Goal: Task Accomplishment & Management: Use online tool/utility

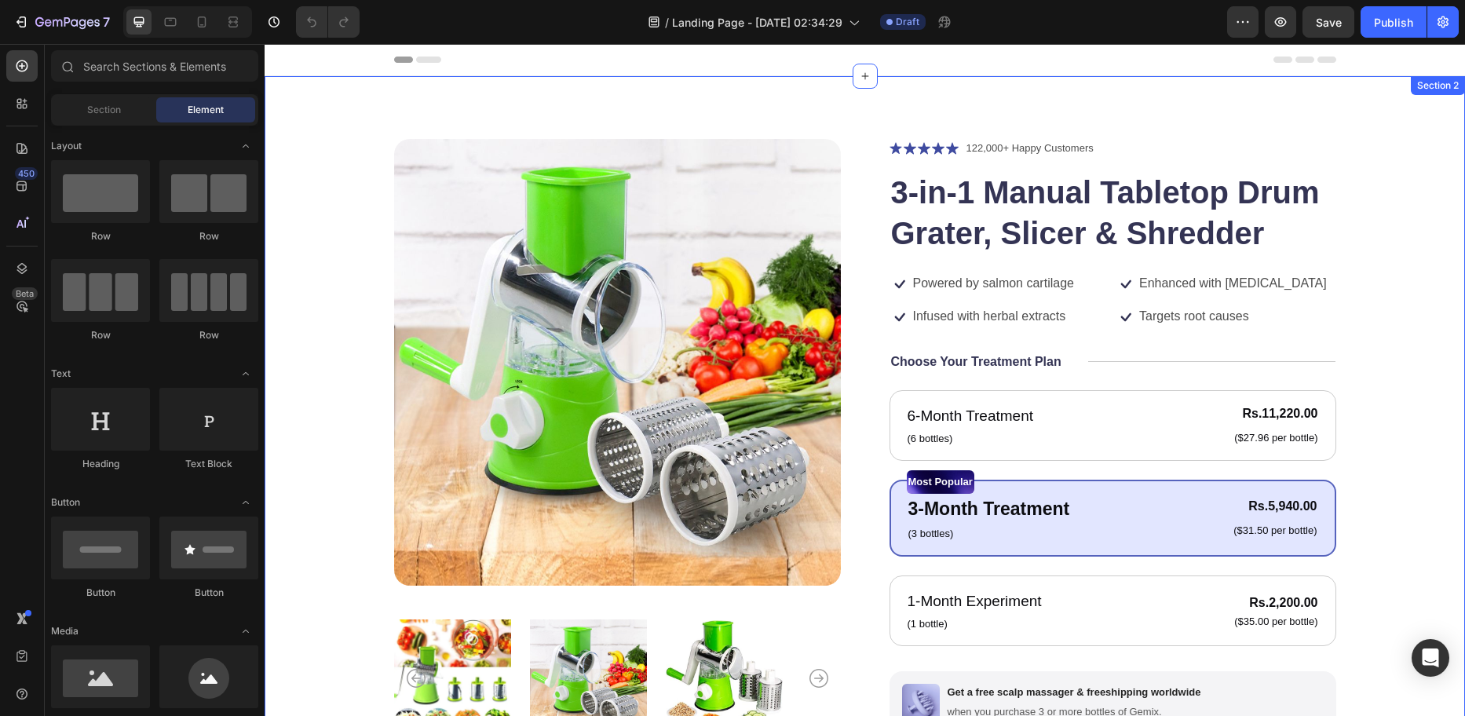
click at [711, 96] on div "Product Images Icon Icon Icon Icon Icon Icon List 122,000+ Happy Customers Text…" at bounding box center [865, 535] width 1201 height 919
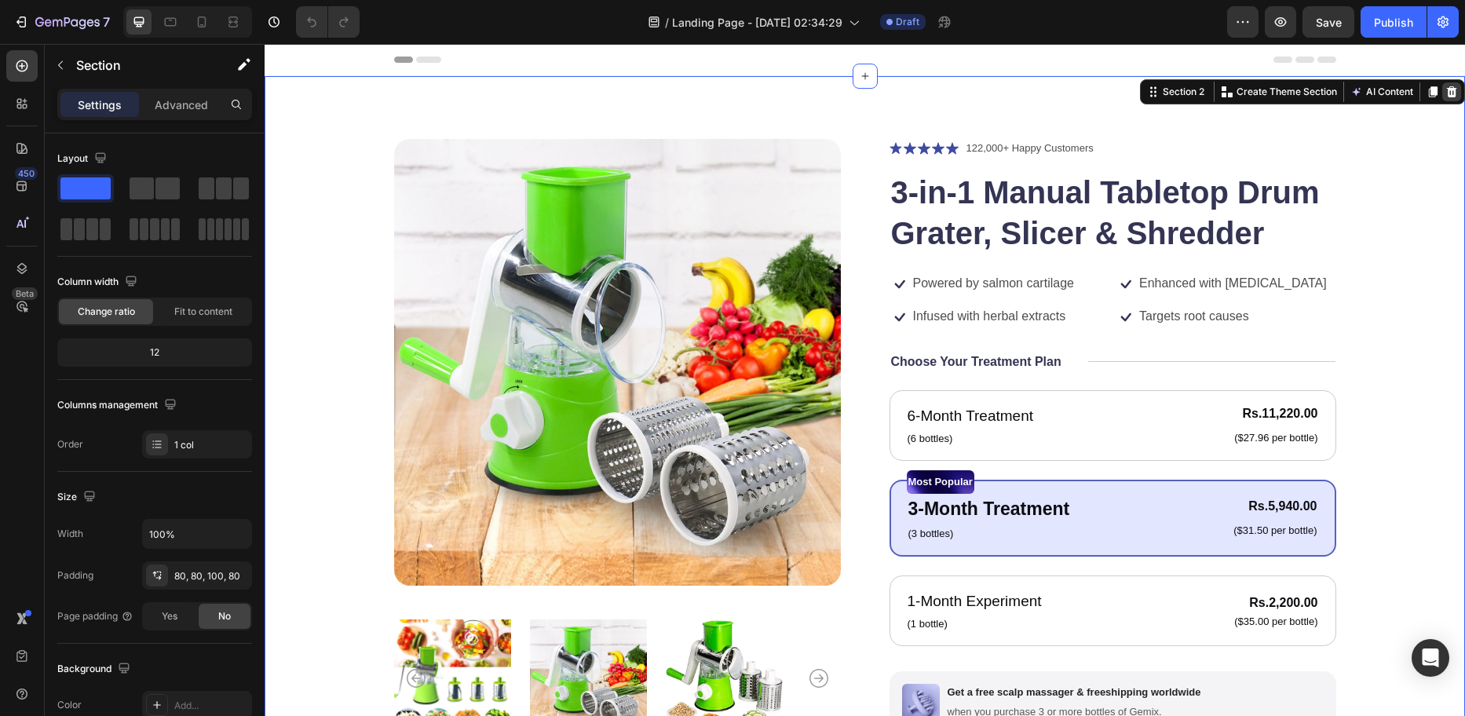
click at [1447, 91] on icon at bounding box center [1452, 91] width 10 height 11
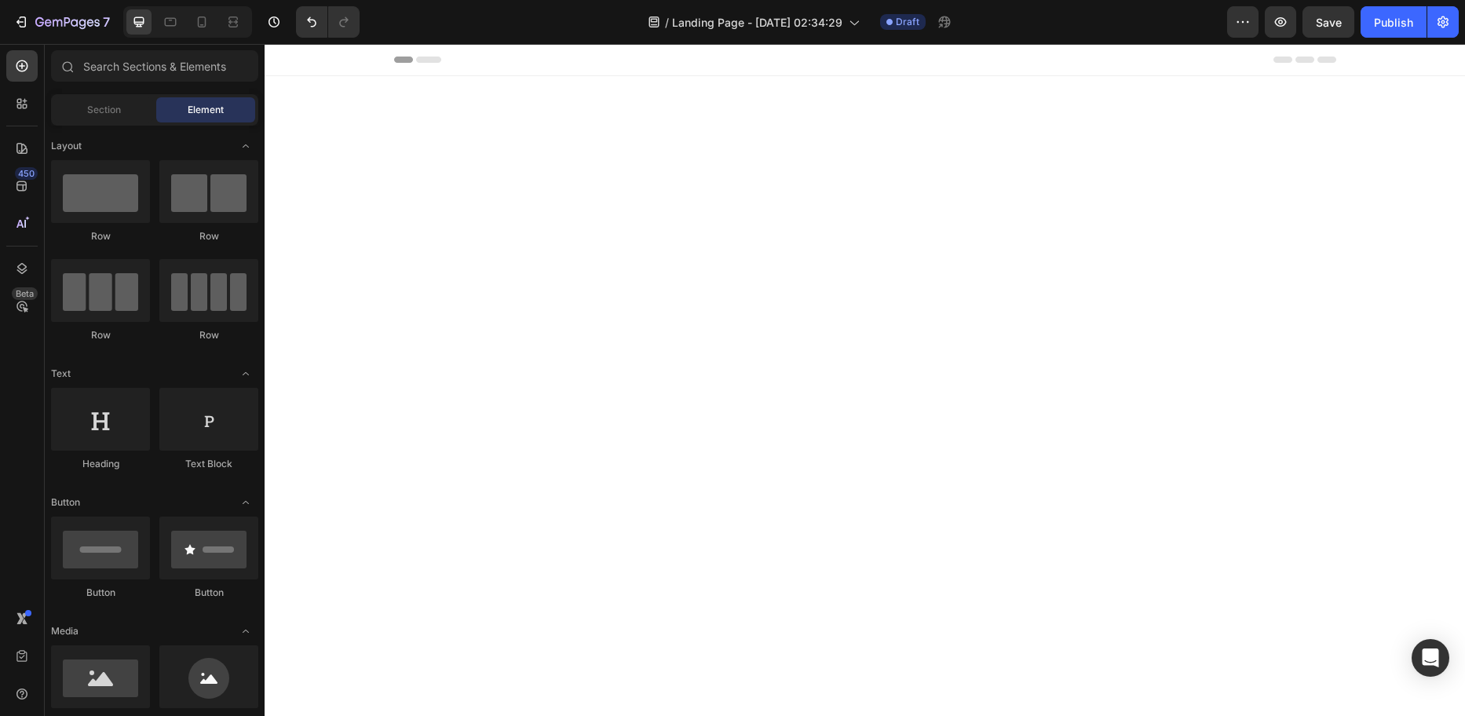
click at [593, 115] on div at bounding box center [865, 429] width 1201 height 706
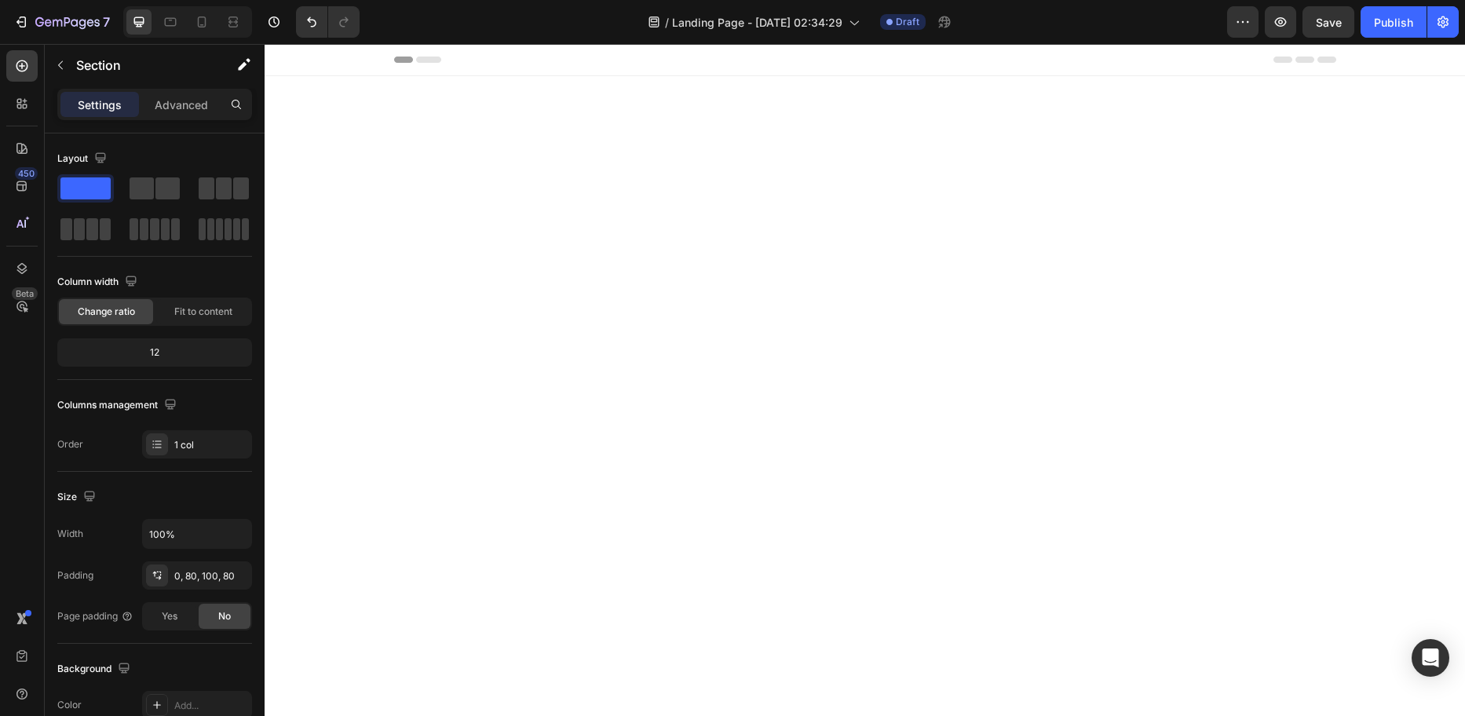
click at [682, 149] on div at bounding box center [865, 429] width 1201 height 706
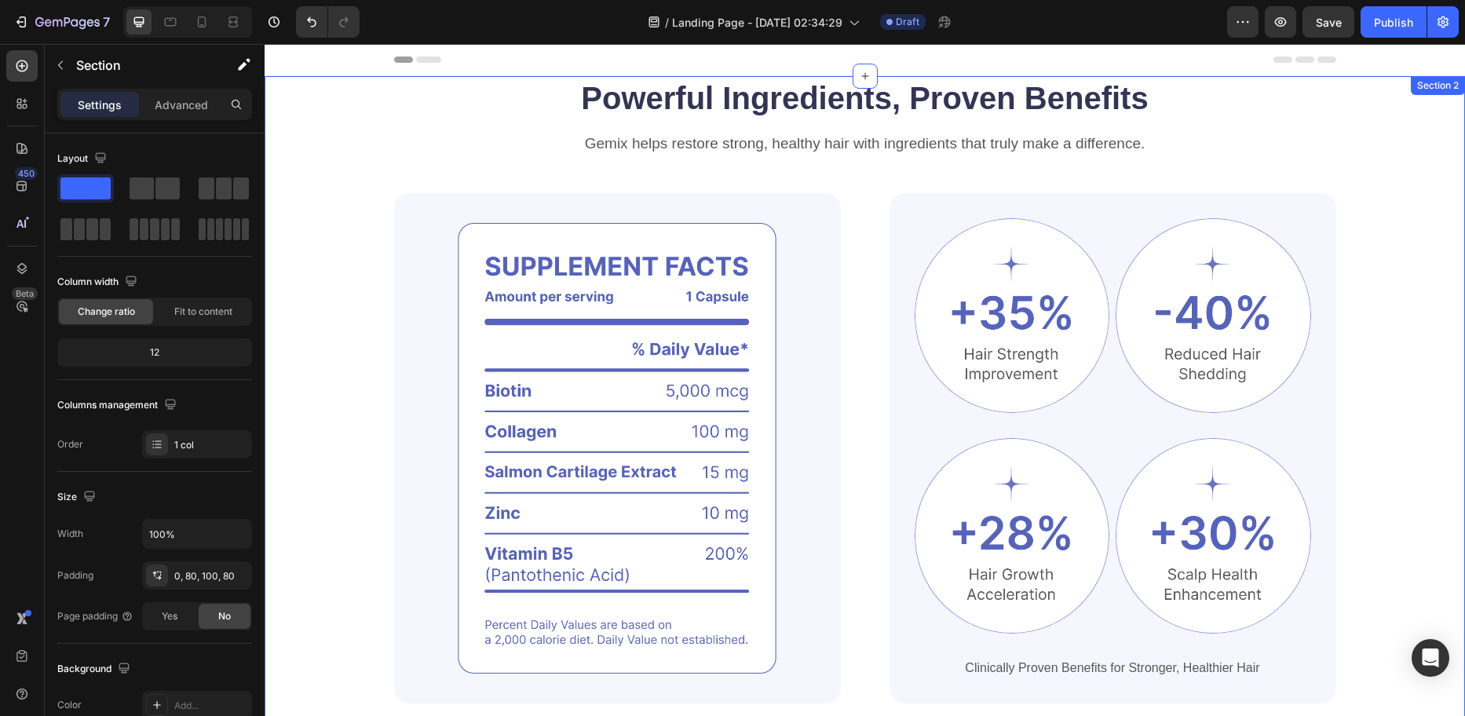
click at [338, 114] on div "Powerful Ingredients, Proven Benefits Heading Gemix helps restore strong, healt…" at bounding box center [864, 389] width 1075 height 627
click at [1424, 93] on div "Section 2" at bounding box center [1438, 85] width 54 height 19
click at [1434, 123] on div "Powerful Ingredients, Proven Benefits Heading Gemix helps restore strong, healt…" at bounding box center [865, 429] width 1201 height 706
click at [1424, 190] on div "Powerful Ingredients, Proven Benefits Heading Gemix helps restore strong, healt…" at bounding box center [865, 429] width 1201 height 706
click at [1360, 93] on div "Powerful Ingredients, Proven Benefits Heading Gemix helps restore strong, healt…" at bounding box center [864, 389] width 1075 height 627
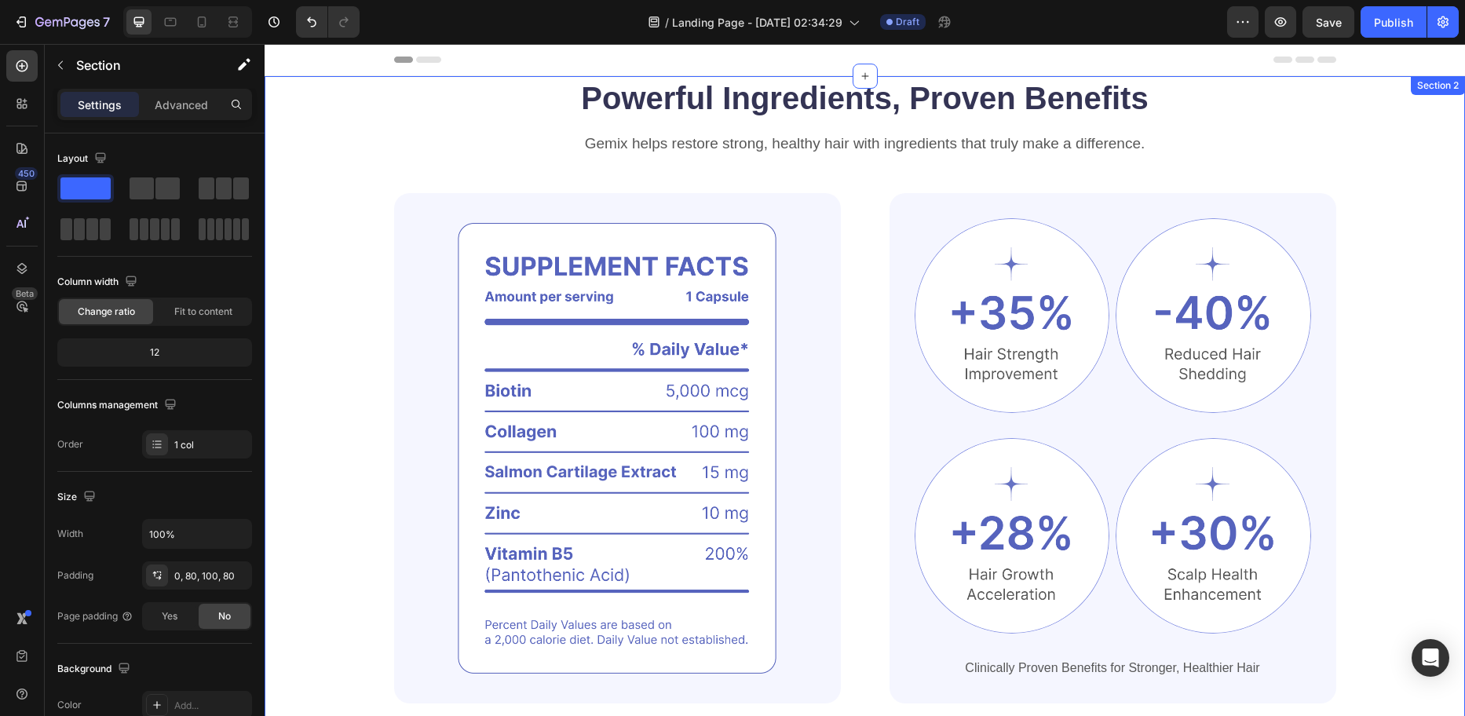
click at [1347, 126] on div "Powerful Ingredients, Proven Benefits Heading Gemix helps restore strong, healt…" at bounding box center [864, 389] width 1075 height 627
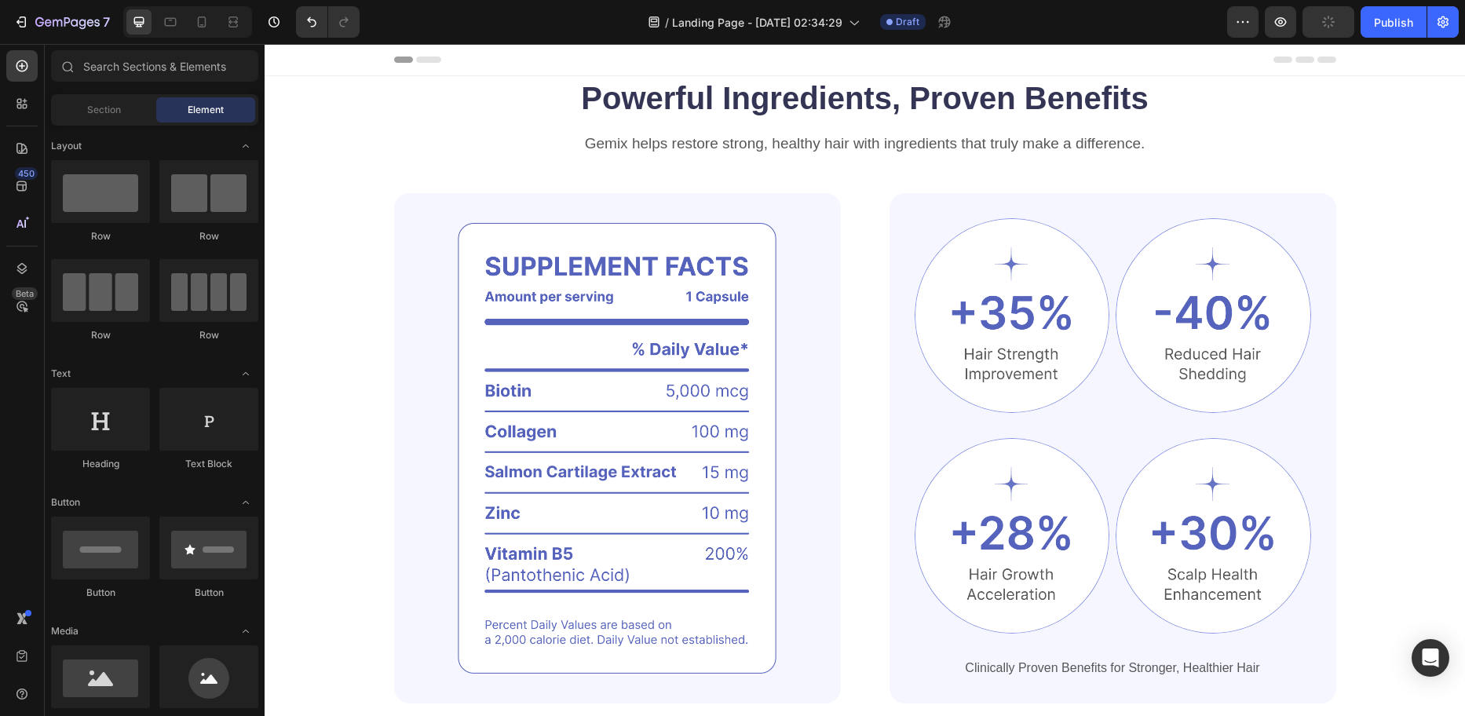
click at [1383, 160] on div "Powerful Ingredients, Proven Benefits Heading Gemix helps restore strong, healt…" at bounding box center [864, 389] width 1075 height 627
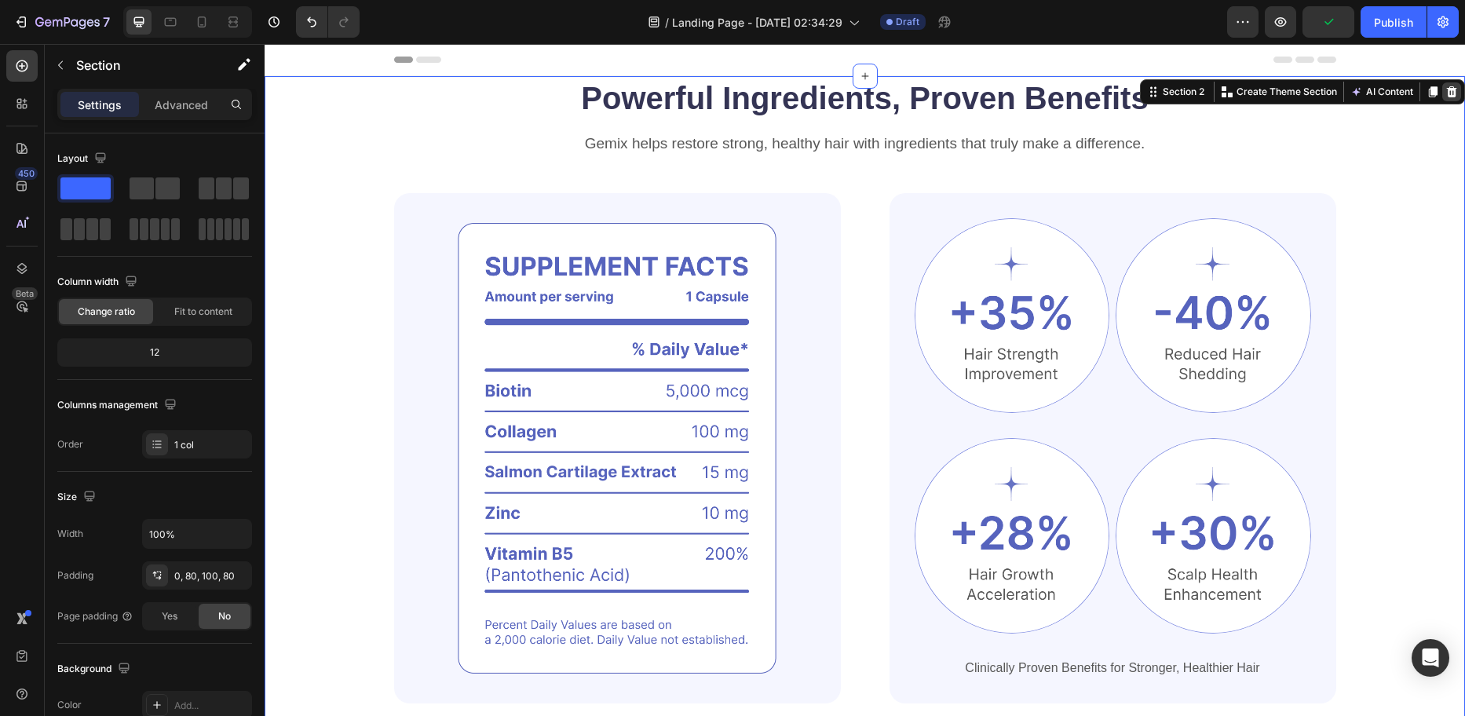
click at [1447, 93] on icon at bounding box center [1452, 91] width 10 height 11
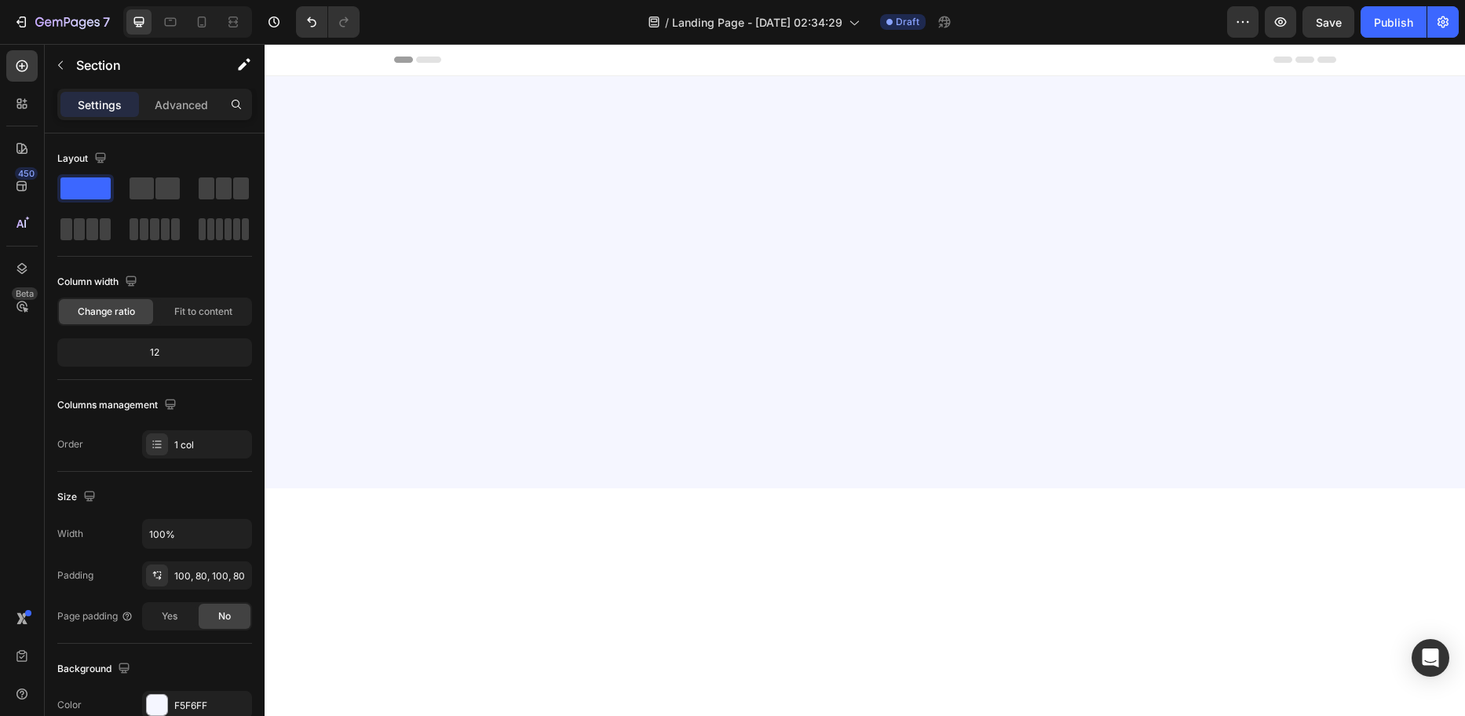
click at [1046, 173] on div at bounding box center [865, 282] width 1201 height 412
click at [989, 217] on div at bounding box center [865, 282] width 1201 height 412
click at [551, 388] on div at bounding box center [865, 282] width 1201 height 412
click at [1309, 24] on button "Save" at bounding box center [1329, 21] width 52 height 31
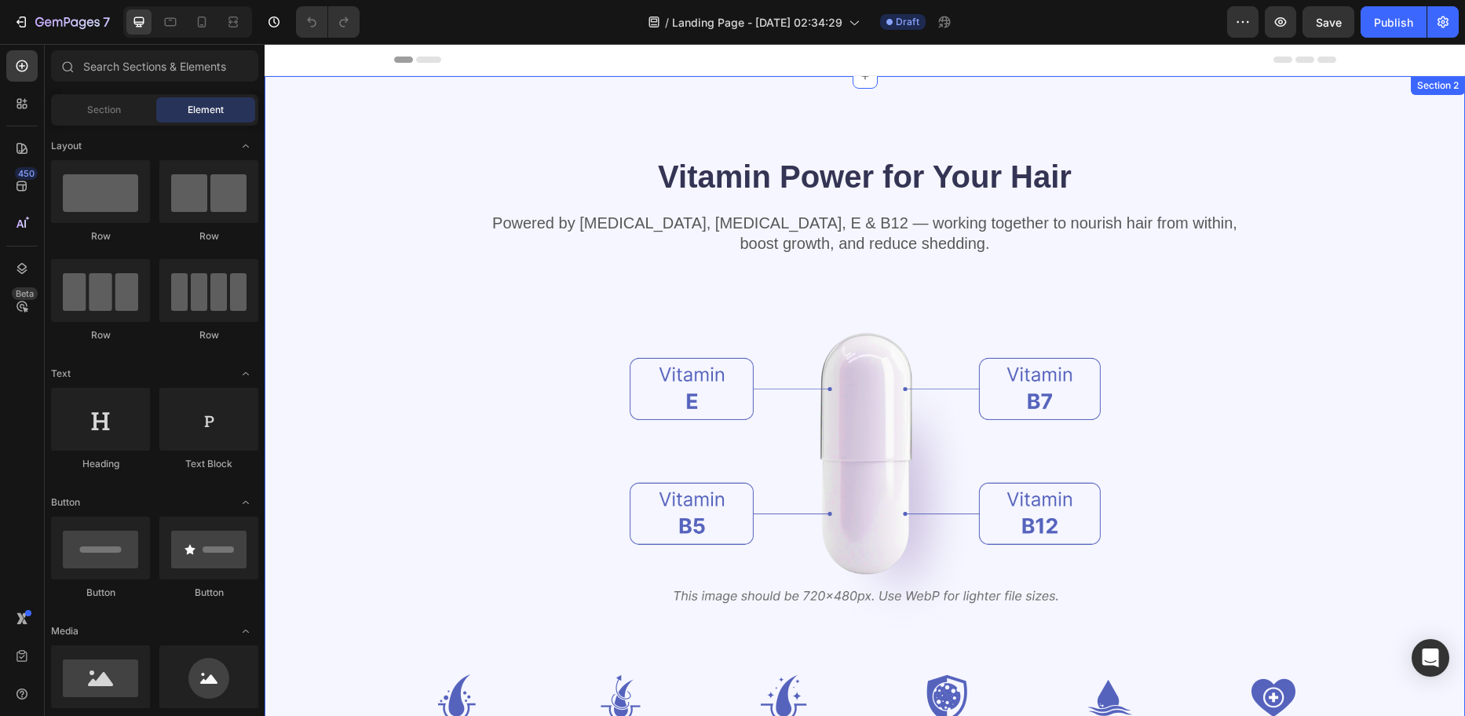
click at [847, 109] on div "Vitamin Power for Your Hair Heading Powered by Biotin, Vitamin B5, E & B12 — wo…" at bounding box center [865, 454] width 1201 height 756
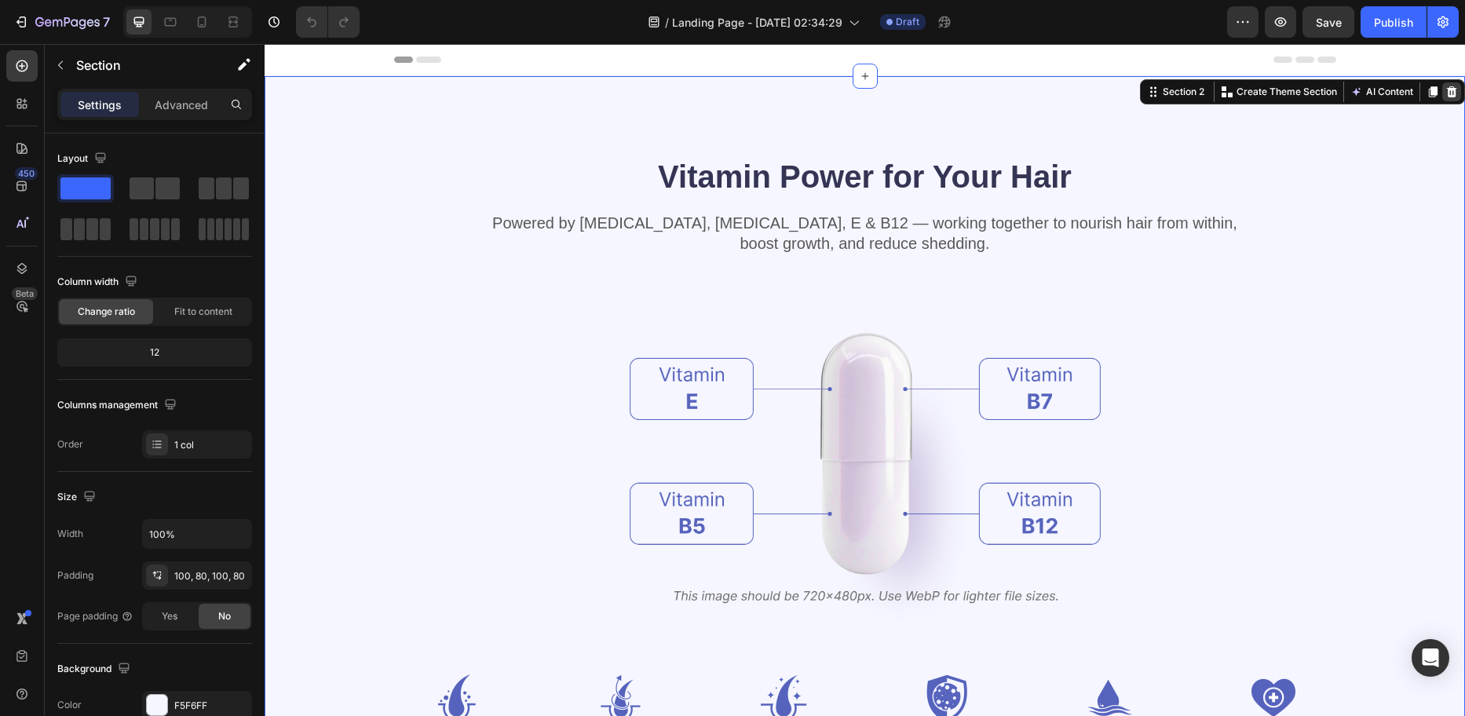
click at [1446, 91] on icon at bounding box center [1452, 92] width 13 height 13
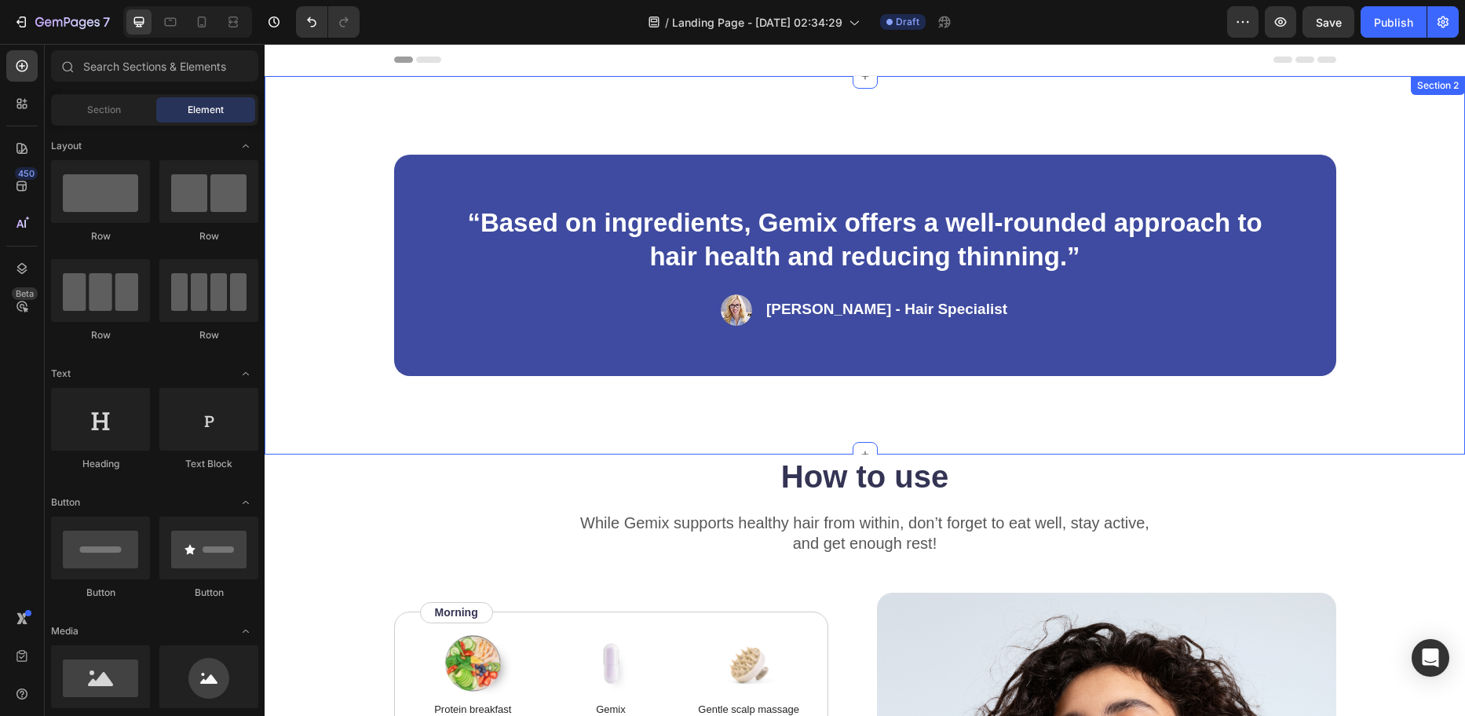
click at [564, 104] on div "“Based on ingredients, Gemix offers a well-rounded approach to hair health and …" at bounding box center [865, 265] width 1201 height 378
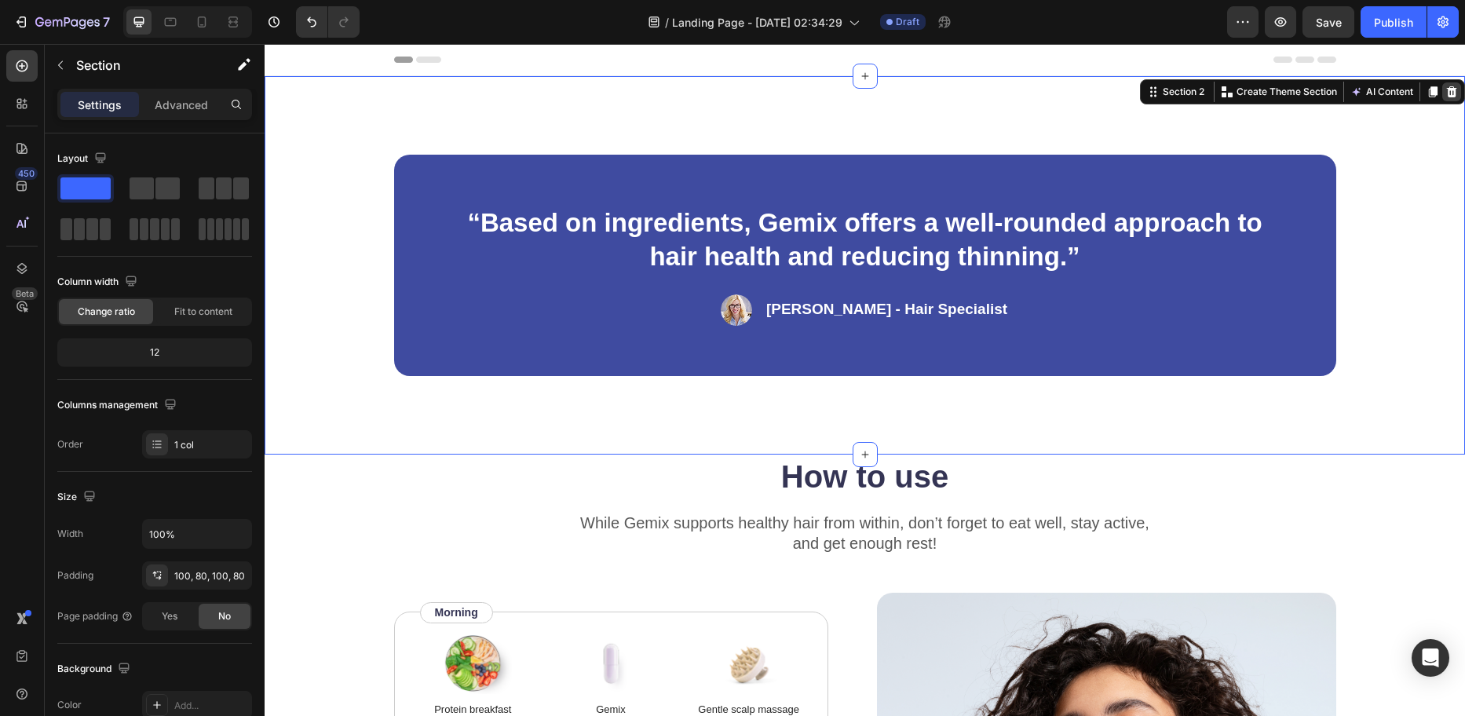
click at [1446, 92] on icon at bounding box center [1452, 92] width 13 height 13
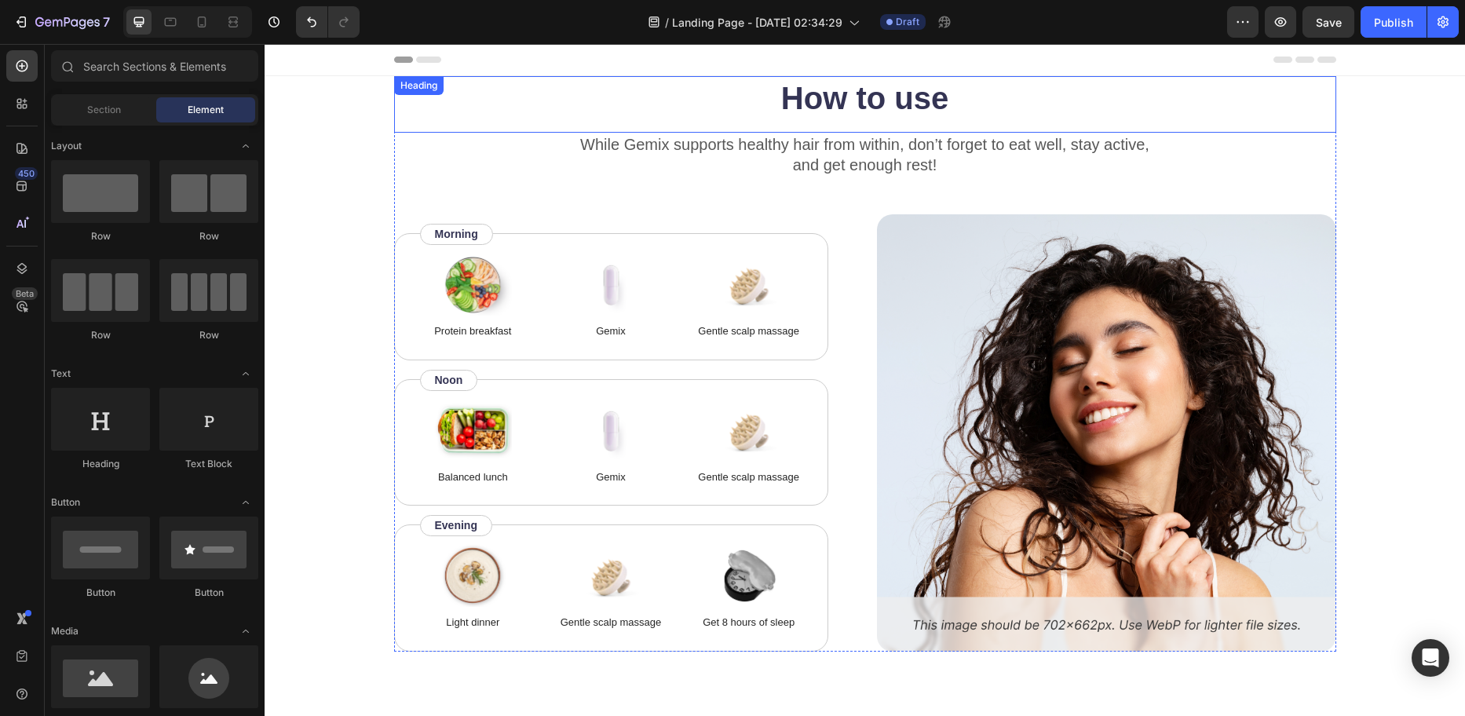
click at [1171, 94] on h2 "How to use" at bounding box center [865, 98] width 942 height 44
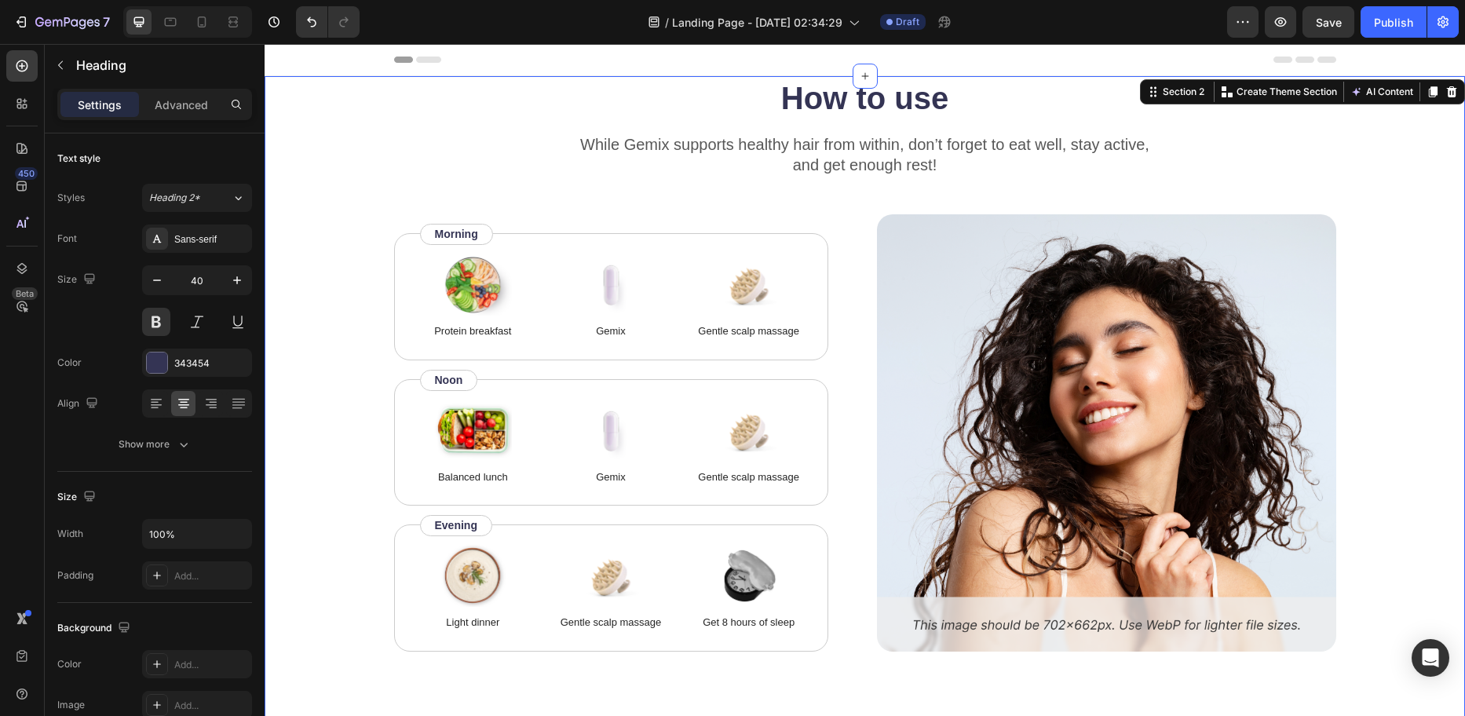
click at [1420, 103] on div "How to use Heading While Gemix supports healthy hair from within, don’t forget …" at bounding box center [865, 403] width 1201 height 654
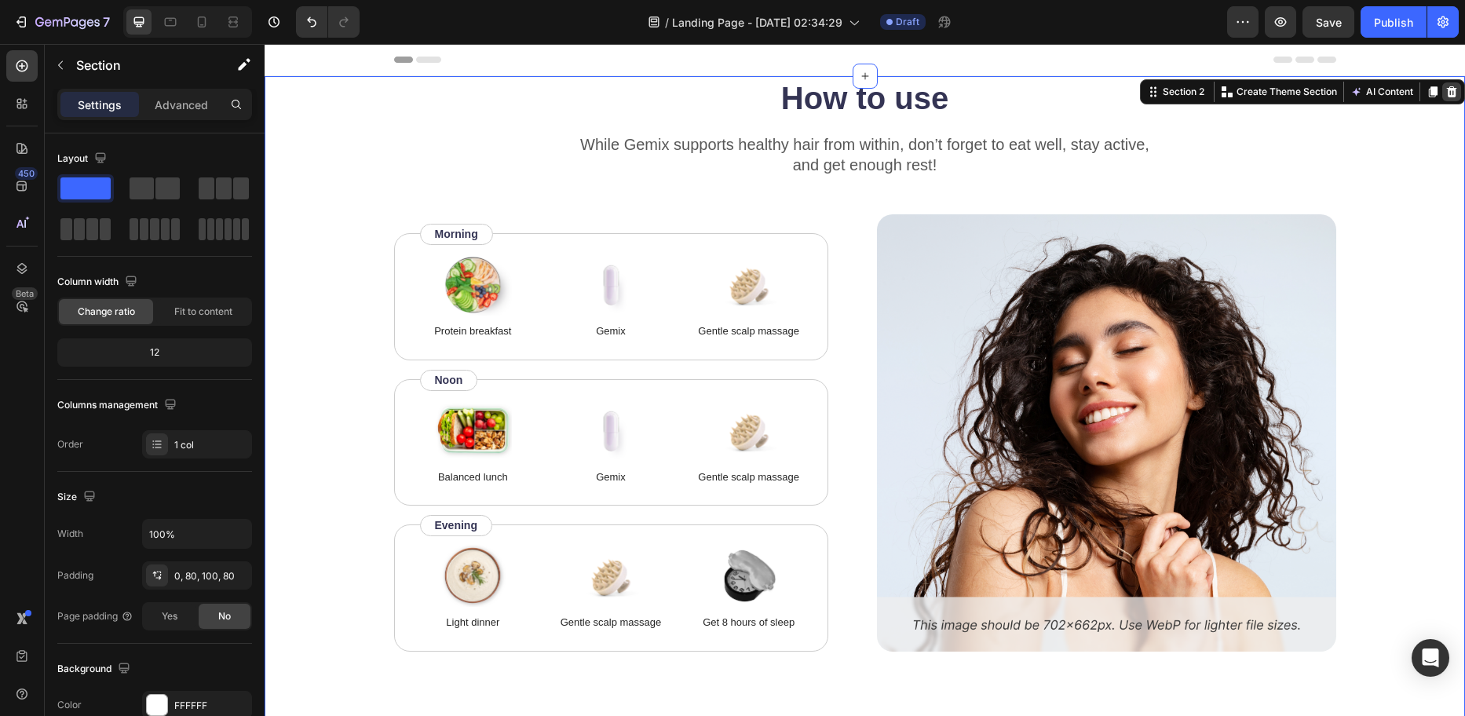
click at [1446, 90] on icon at bounding box center [1452, 92] width 13 height 13
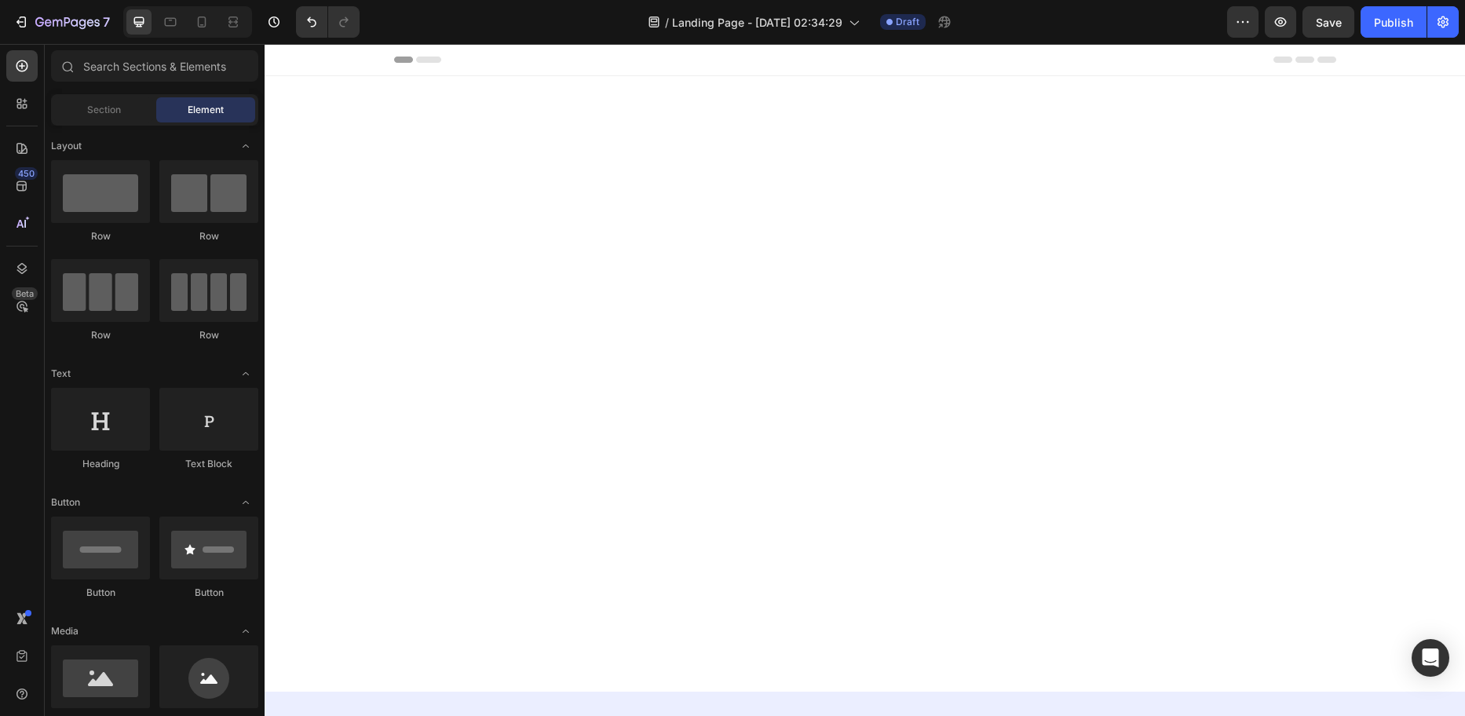
click at [1409, 117] on div at bounding box center [865, 314] width 1201 height 477
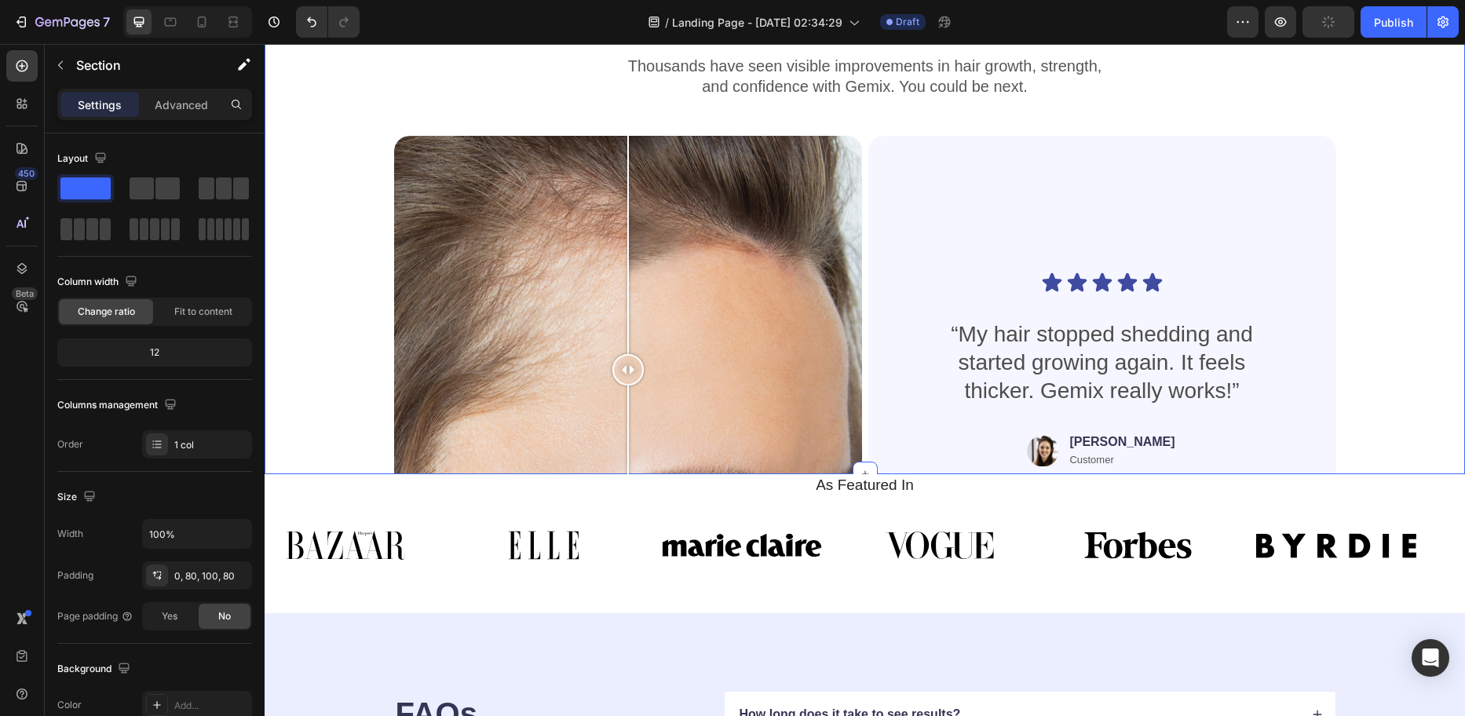
click at [1371, 144] on div "Real People. Real Hair Results Heading Thousands have seen visible improvements…" at bounding box center [864, 307] width 1075 height 619
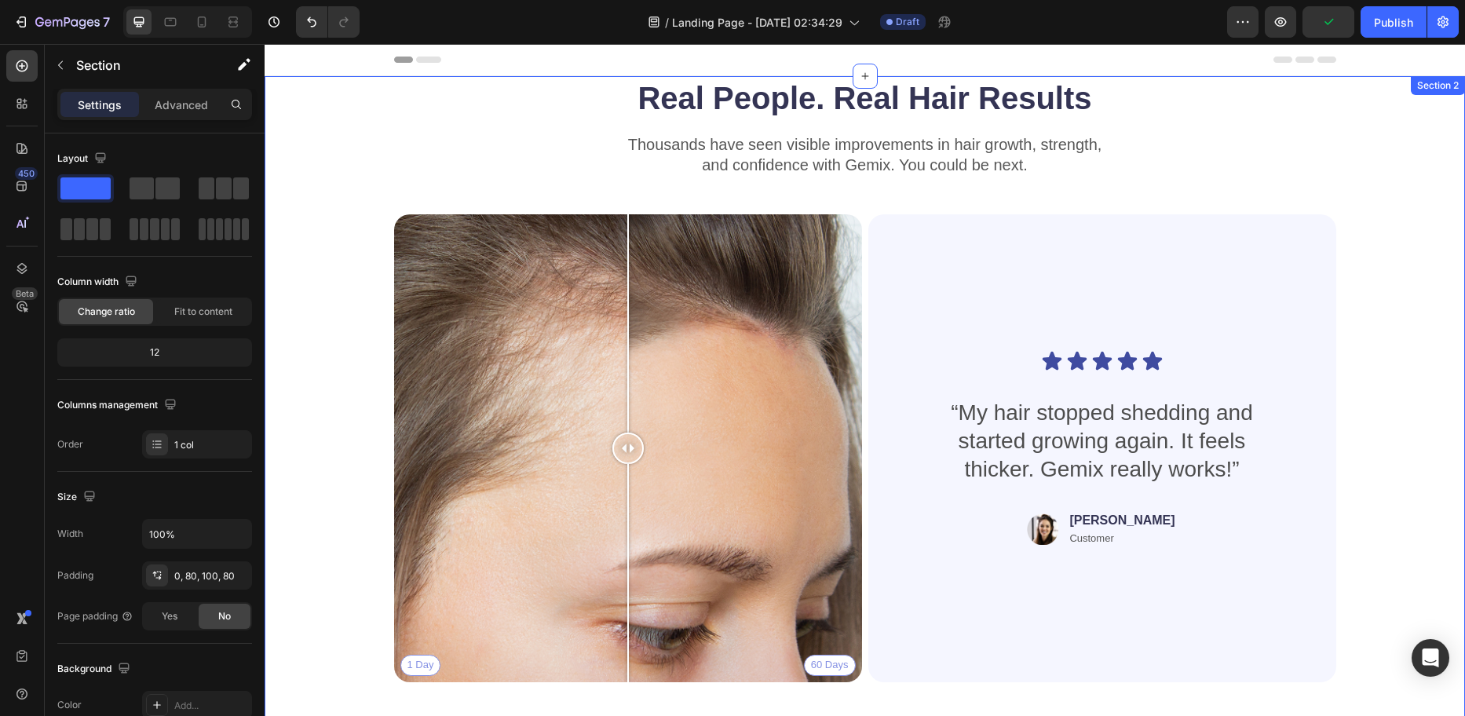
click at [1421, 122] on div "Real People. Real Hair Results Heading Thousands have seen visible improvements…" at bounding box center [865, 424] width 1201 height 697
click at [1362, 105] on div "Real People. Real Hair Results Heading Thousands have seen visible improvements…" at bounding box center [864, 385] width 1075 height 619
click at [1443, 87] on div "Section 2" at bounding box center [1438, 86] width 48 height 14
click at [1197, 108] on h2 "Real People. Real Hair Results" at bounding box center [865, 98] width 942 height 44
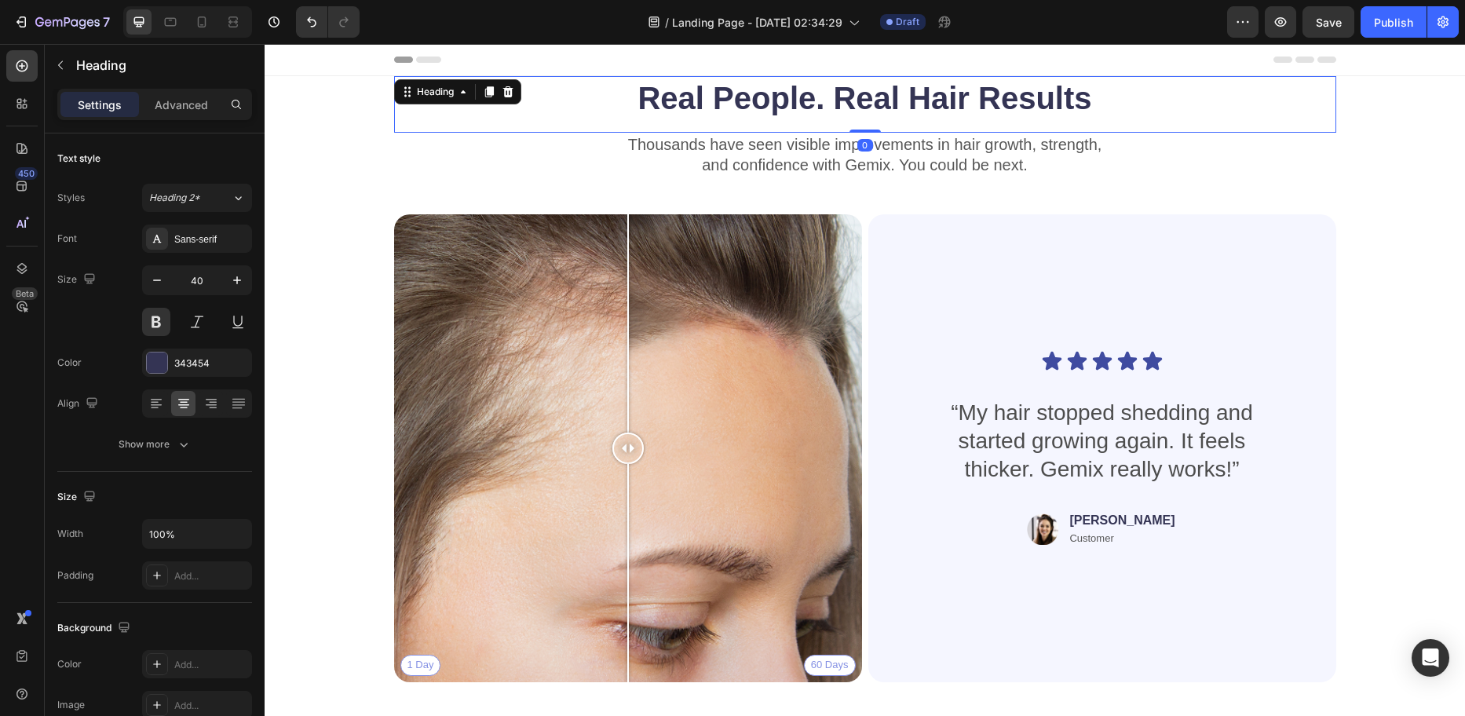
click at [1279, 152] on p "Thousands have seen visible improvements in hair growth, strength," at bounding box center [865, 144] width 939 height 20
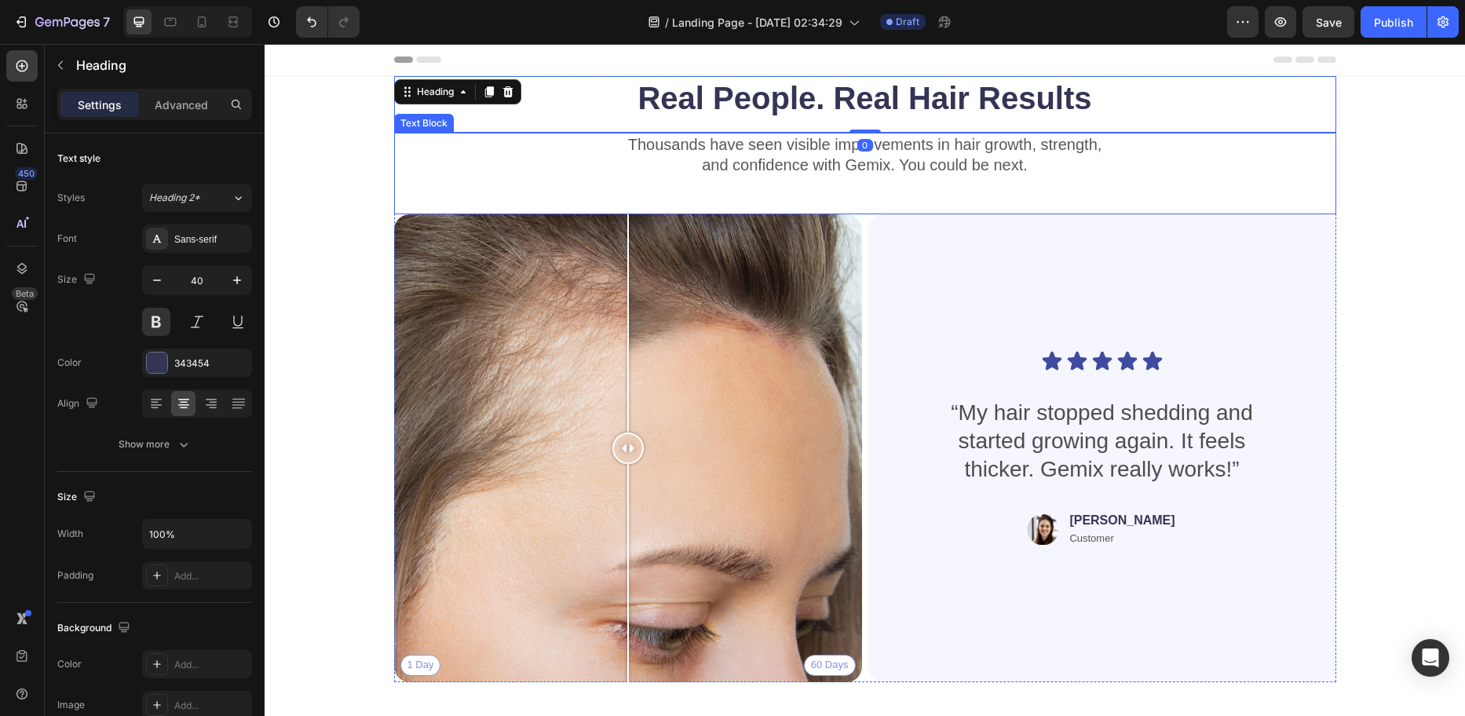
click at [1340, 174] on div "Real People. Real Hair Results Heading 0 Thousands have seen visible improvemen…" at bounding box center [864, 385] width 1075 height 619
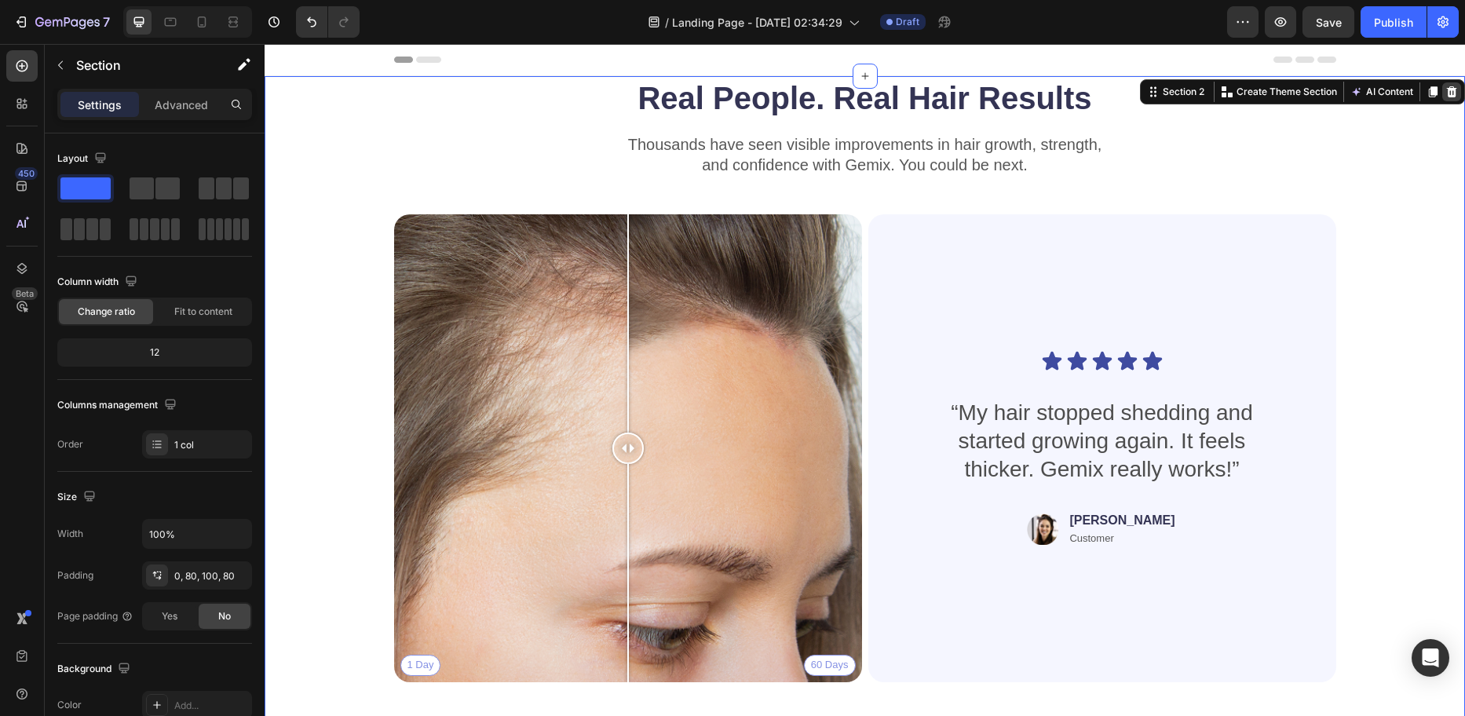
click at [1446, 89] on icon at bounding box center [1452, 92] width 13 height 13
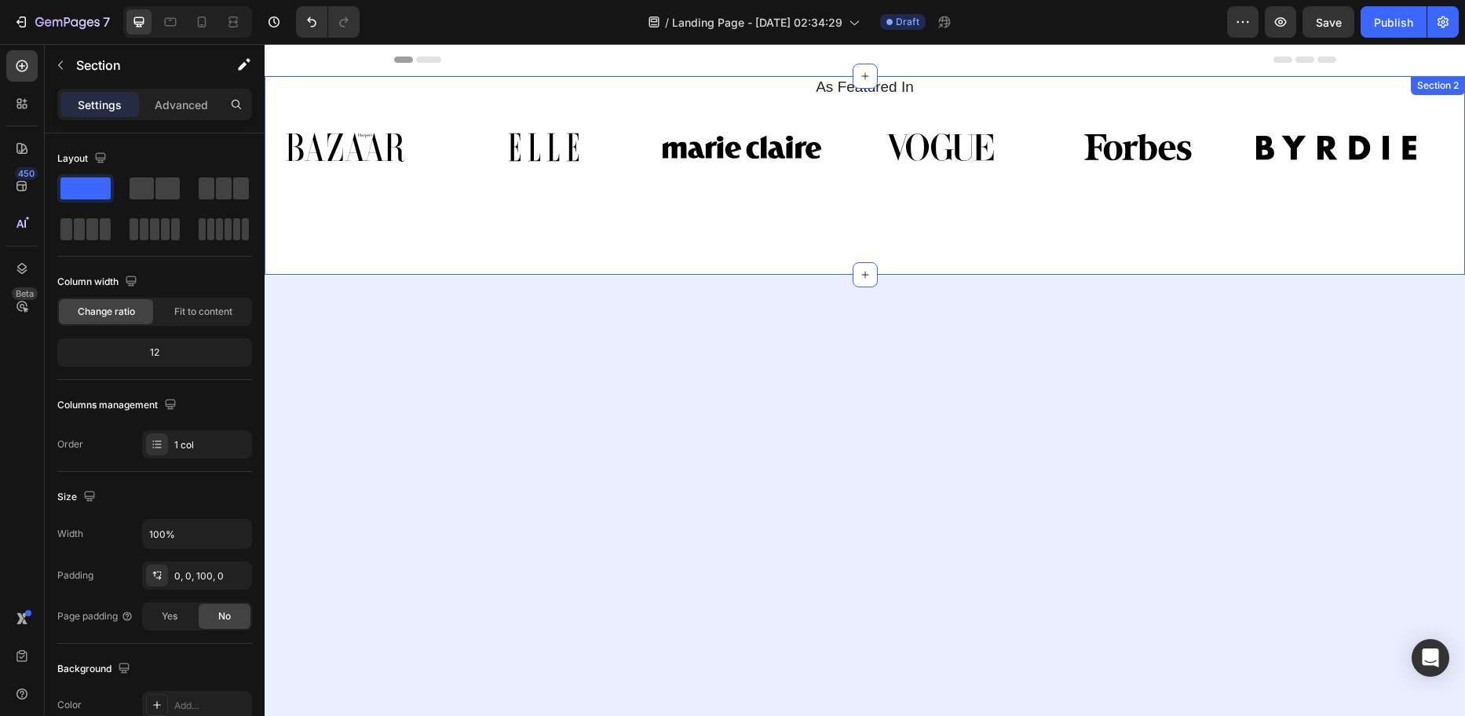
click at [1329, 207] on div "As Featured In Heading Image Image Image Image Image Image Image Image Image Im…" at bounding box center [865, 175] width 1201 height 199
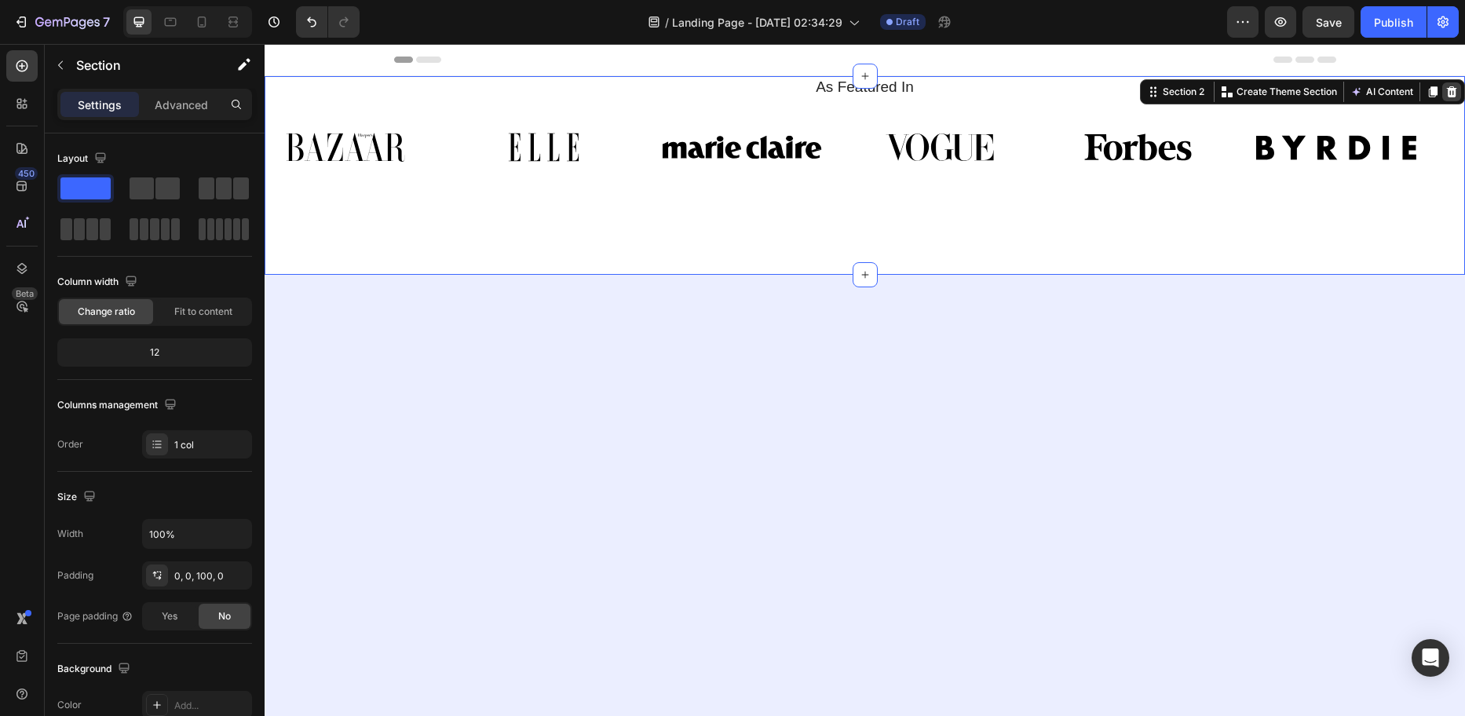
click at [1446, 97] on icon at bounding box center [1452, 92] width 13 height 13
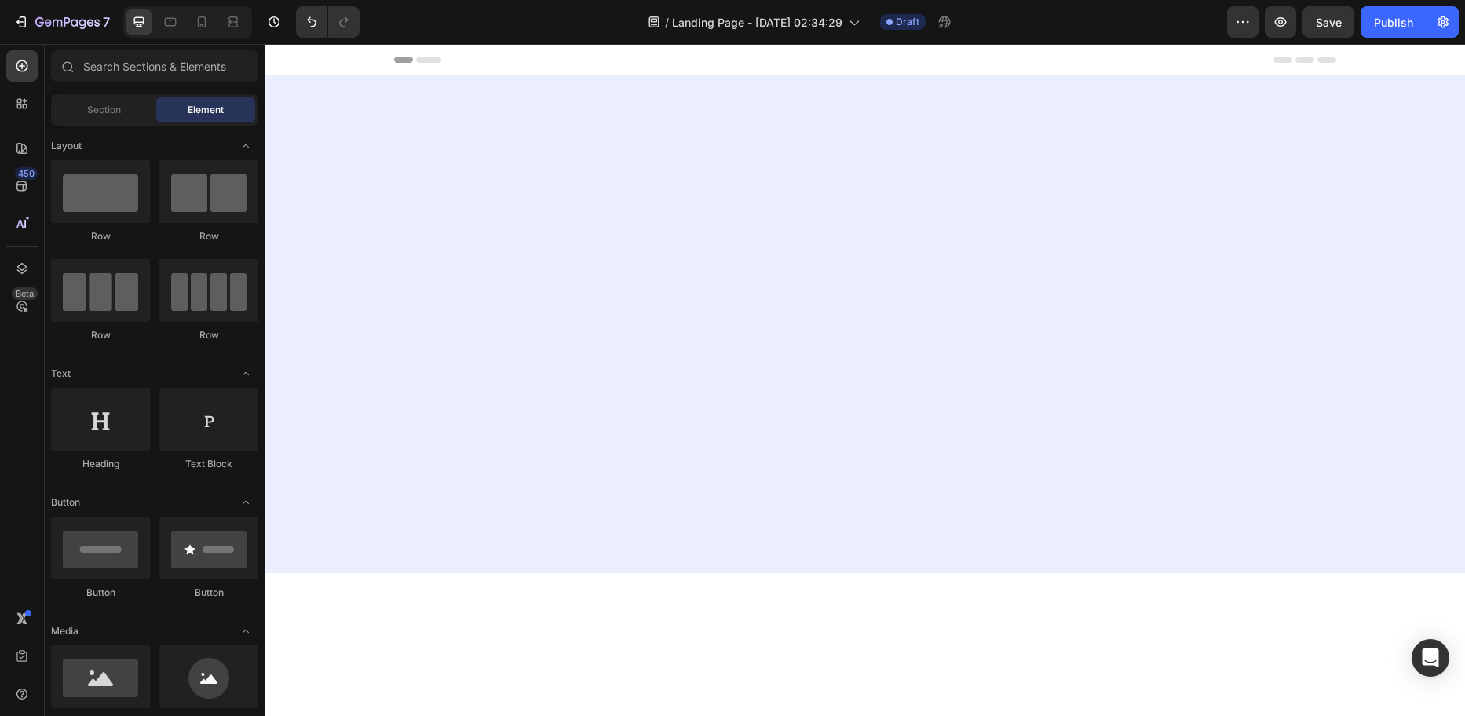
click at [1318, 214] on div at bounding box center [865, 324] width 1201 height 497
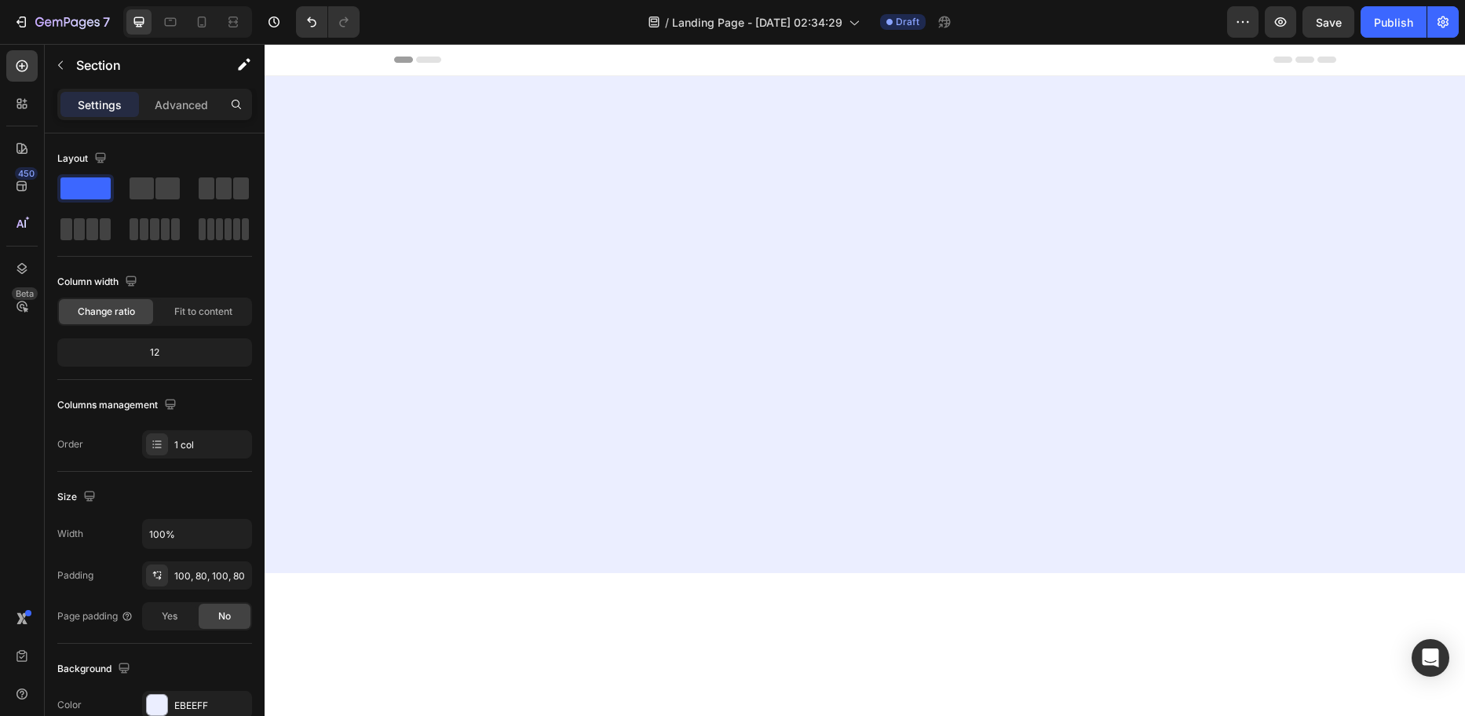
click at [1408, 174] on div at bounding box center [865, 324] width 1201 height 497
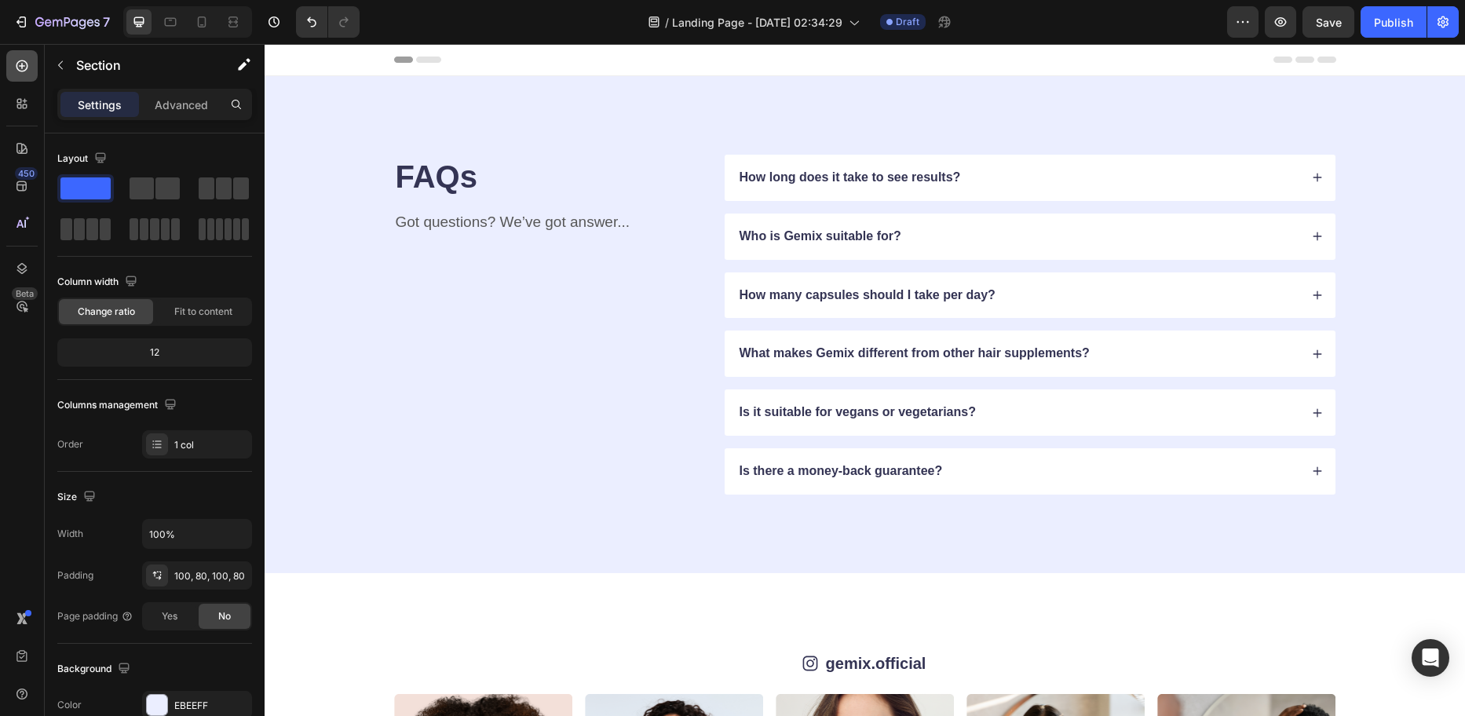
click at [26, 65] on icon at bounding box center [22, 66] width 16 height 16
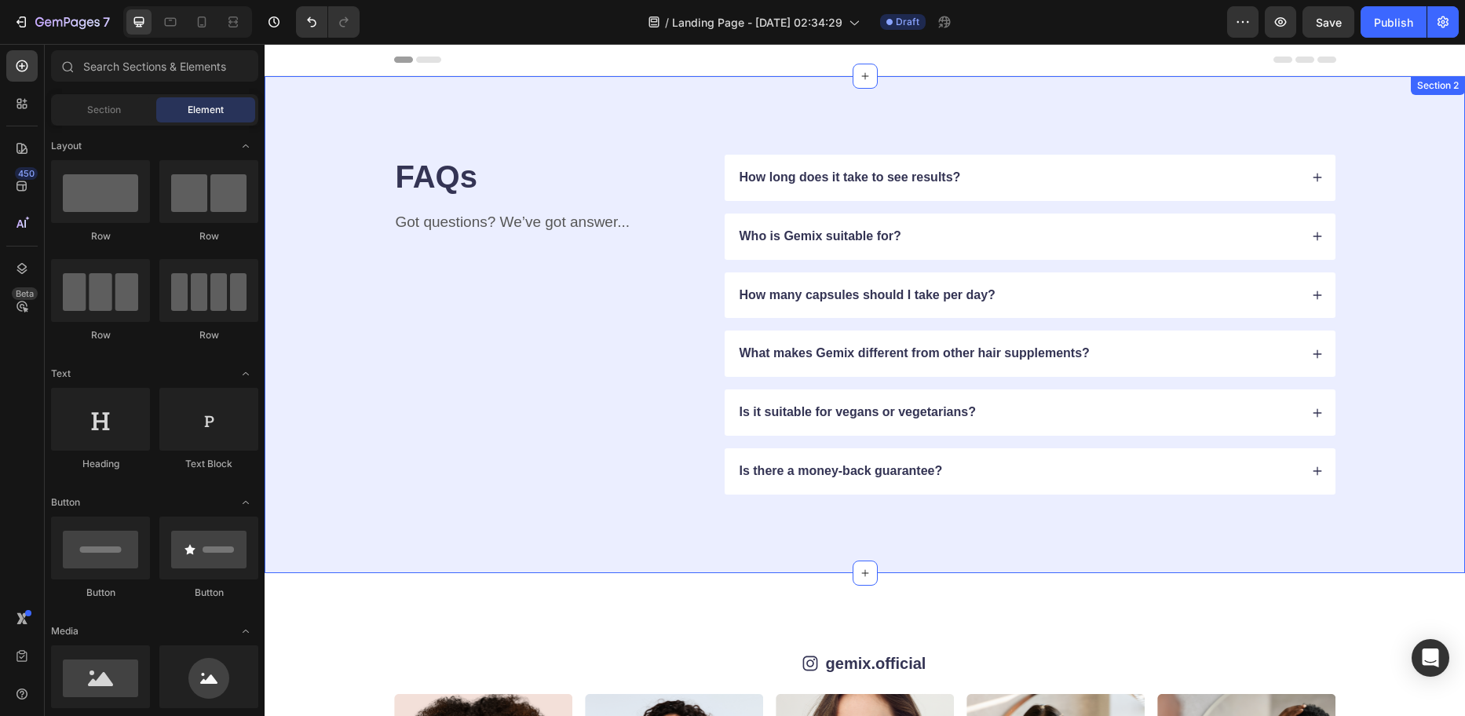
click at [648, 84] on div "FAQs Heading Got questions? We’ve got answer... Text Block How long does it tak…" at bounding box center [865, 324] width 1201 height 497
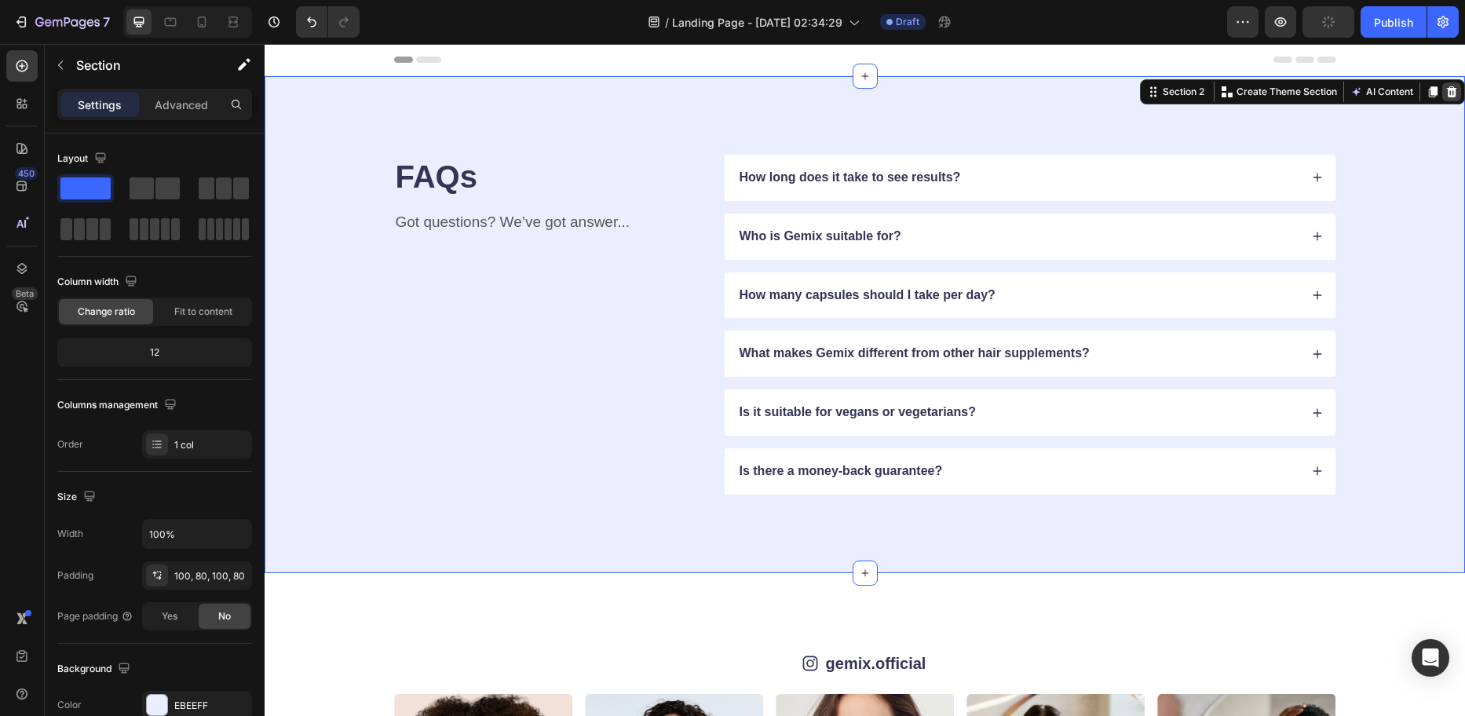
click at [1447, 92] on icon at bounding box center [1452, 91] width 10 height 11
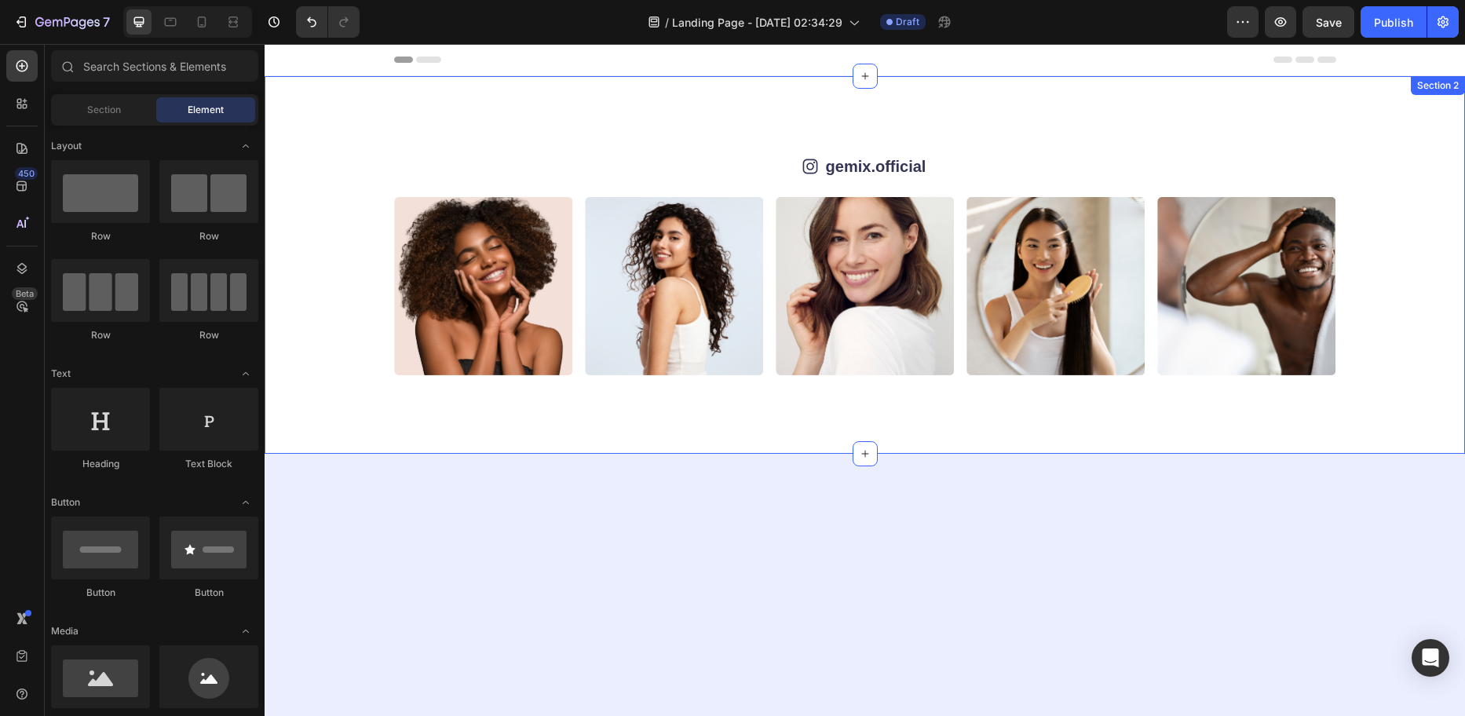
click at [1325, 137] on div "Icon gemix.official Text Block Row Image Image Image Image Image Image Image Im…" at bounding box center [865, 265] width 1201 height 378
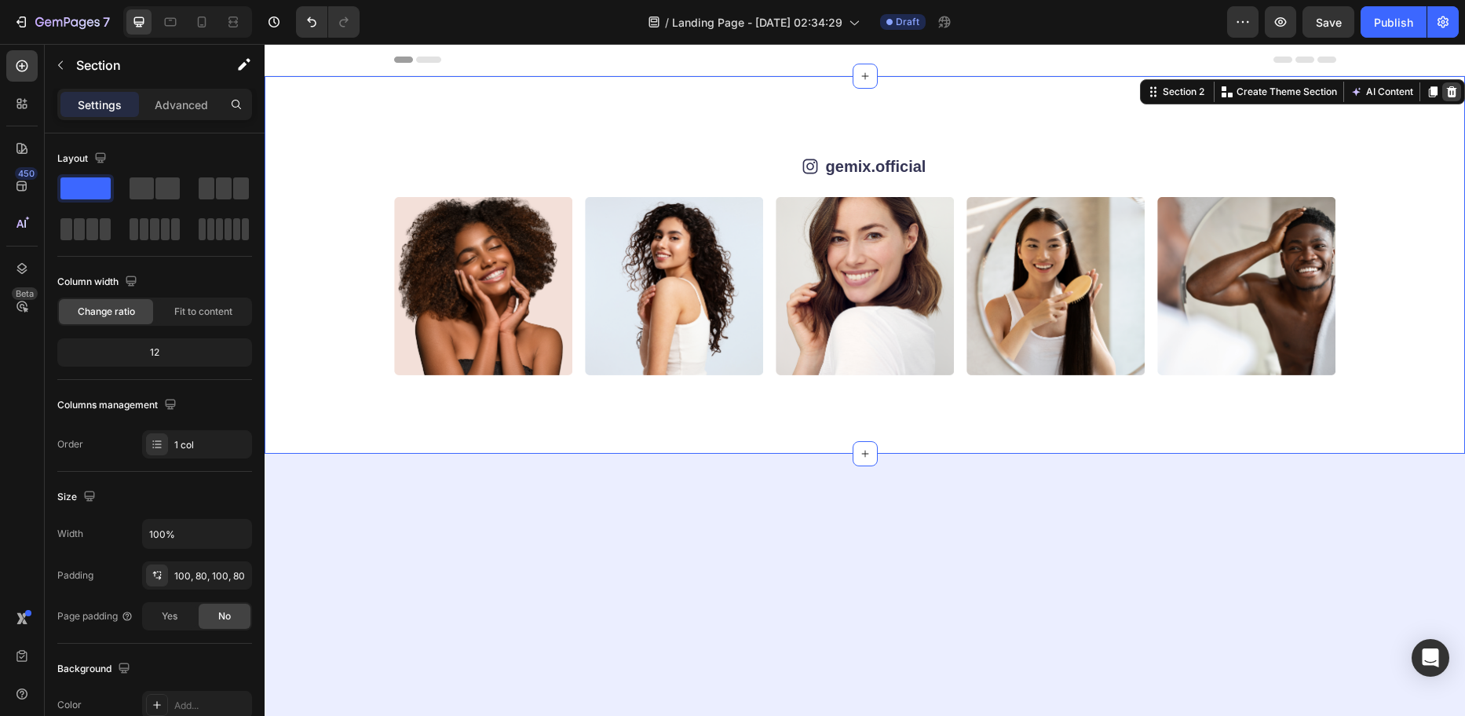
click at [1446, 93] on icon at bounding box center [1452, 92] width 13 height 13
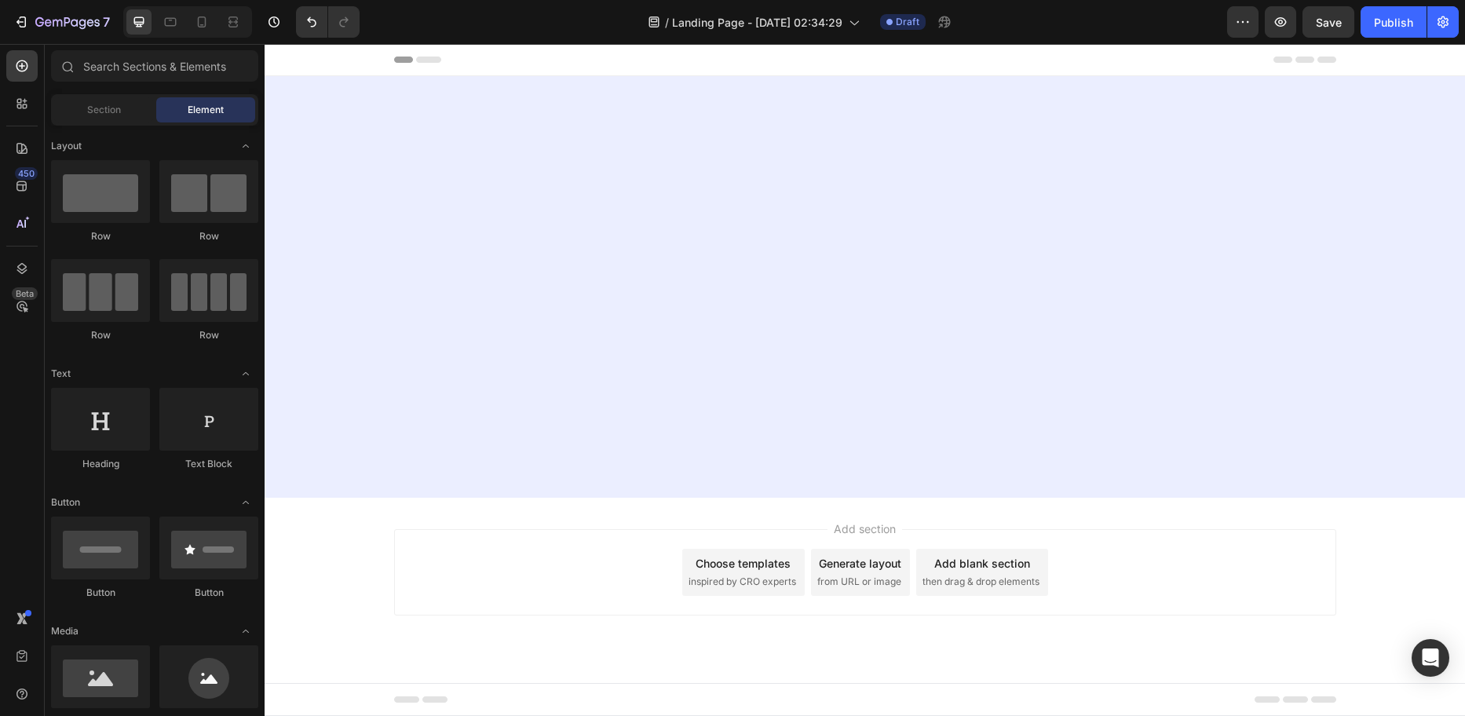
click at [1341, 112] on div at bounding box center [865, 287] width 1201 height 422
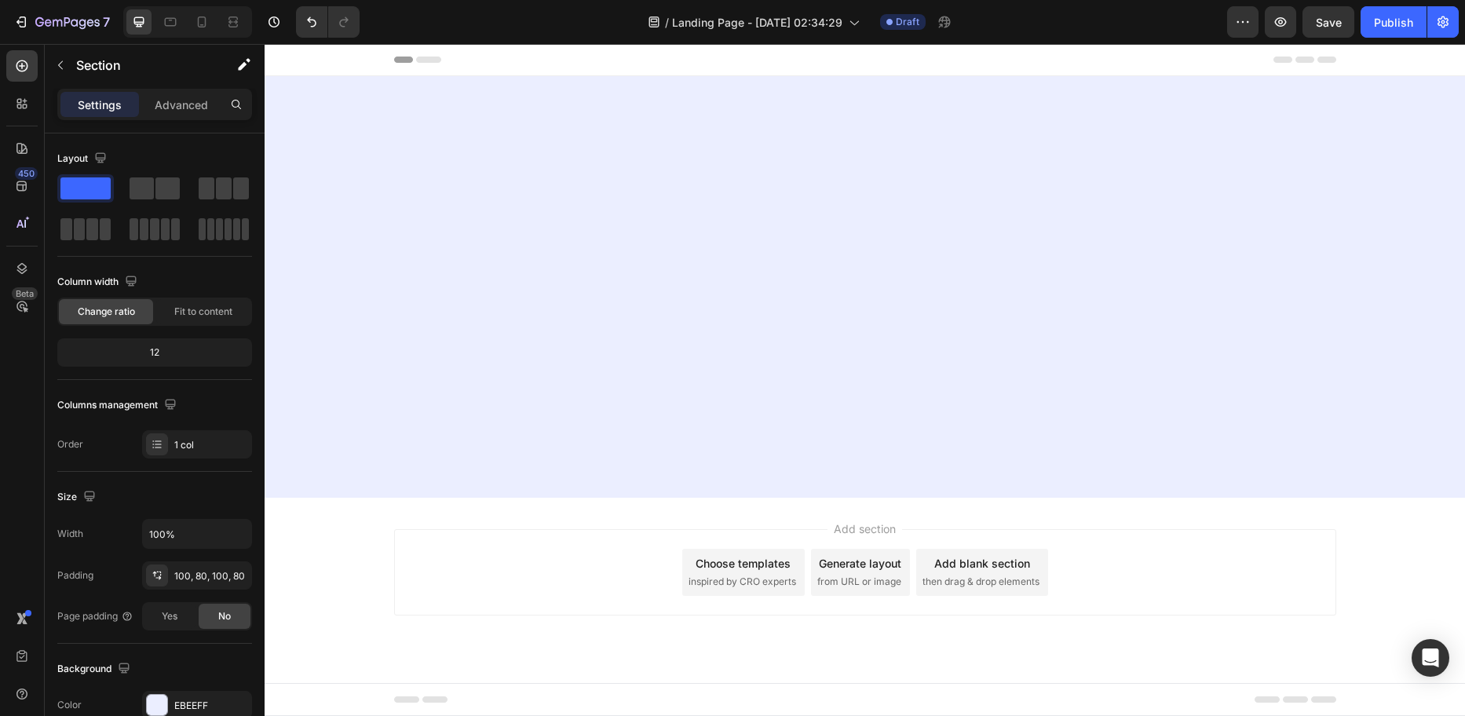
click at [1319, 241] on div at bounding box center [865, 287] width 1201 height 422
click at [1158, 546] on div "Add section Choose templates inspired by CRO experts Generate layout from URL o…" at bounding box center [865, 572] width 942 height 86
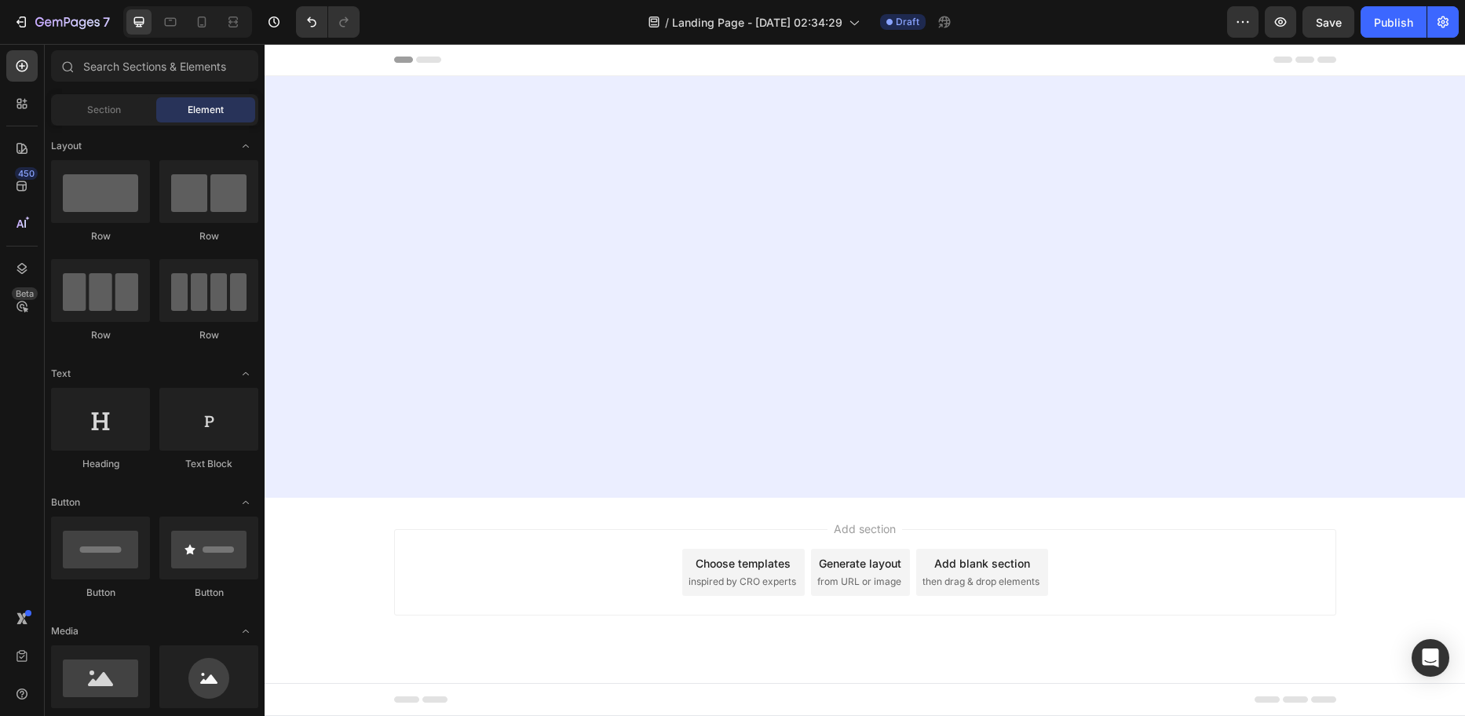
click at [1391, 122] on div at bounding box center [865, 287] width 1201 height 422
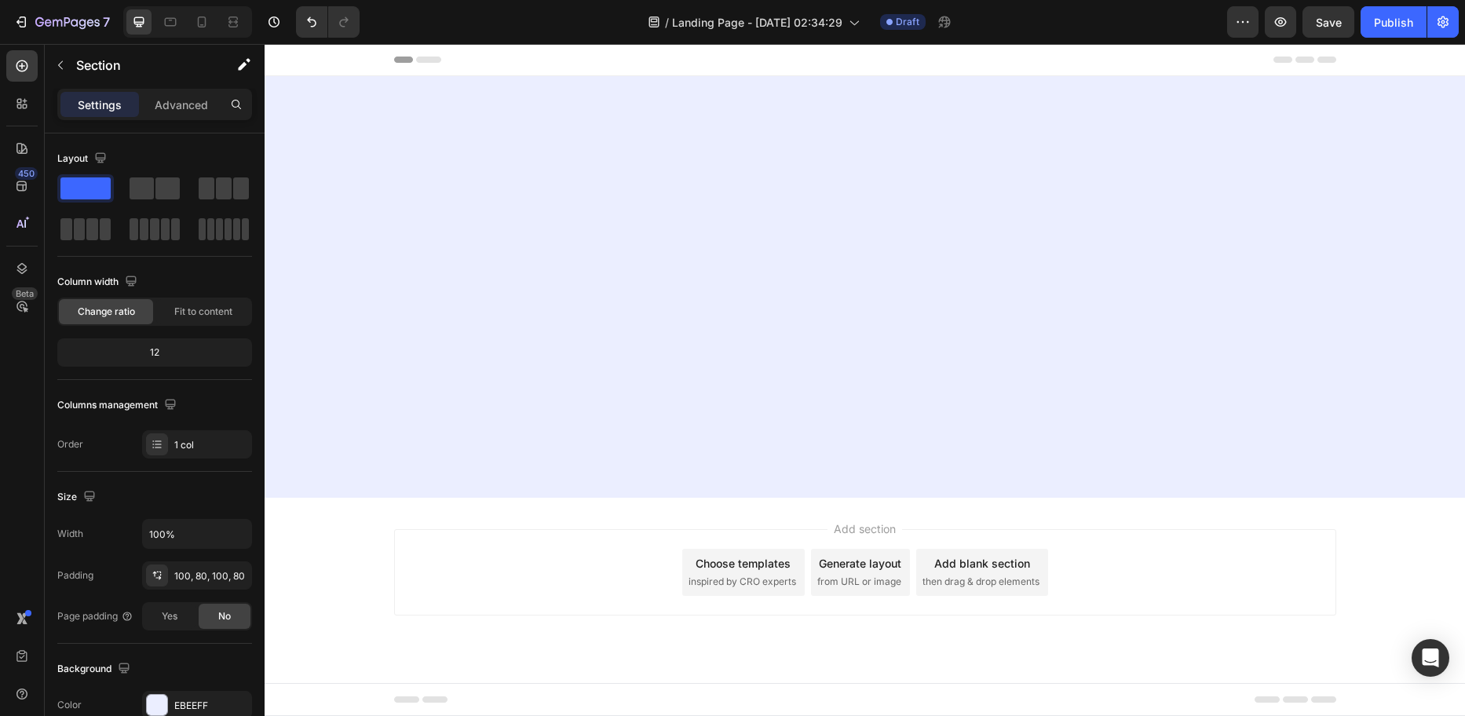
click at [752, 326] on div at bounding box center [865, 287] width 1201 height 422
click at [523, 566] on div "Add section Choose templates inspired by CRO experts Generate layout from URL o…" at bounding box center [865, 572] width 942 height 86
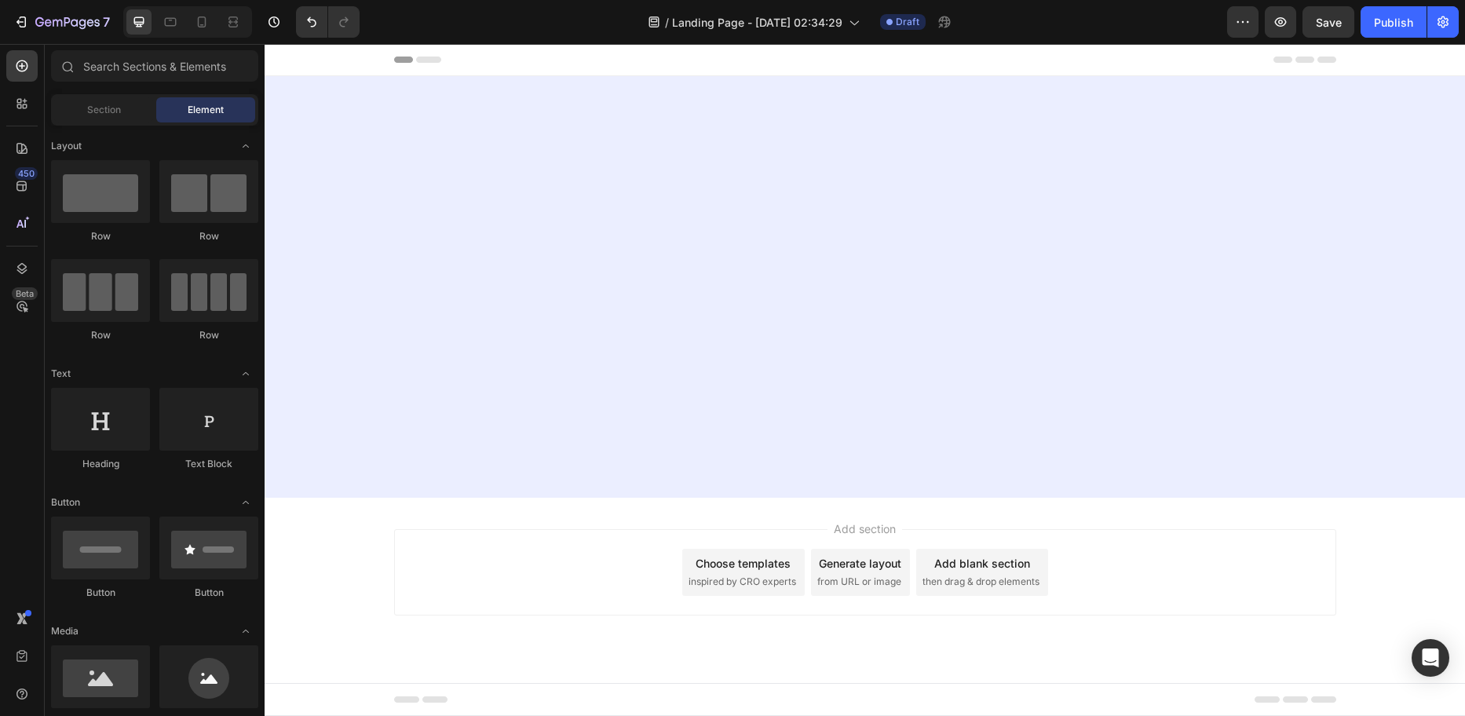
click at [549, 550] on div "Add section Choose templates inspired by CRO experts Generate layout from URL o…" at bounding box center [865, 572] width 942 height 86
click at [597, 218] on div at bounding box center [865, 287] width 1201 height 422
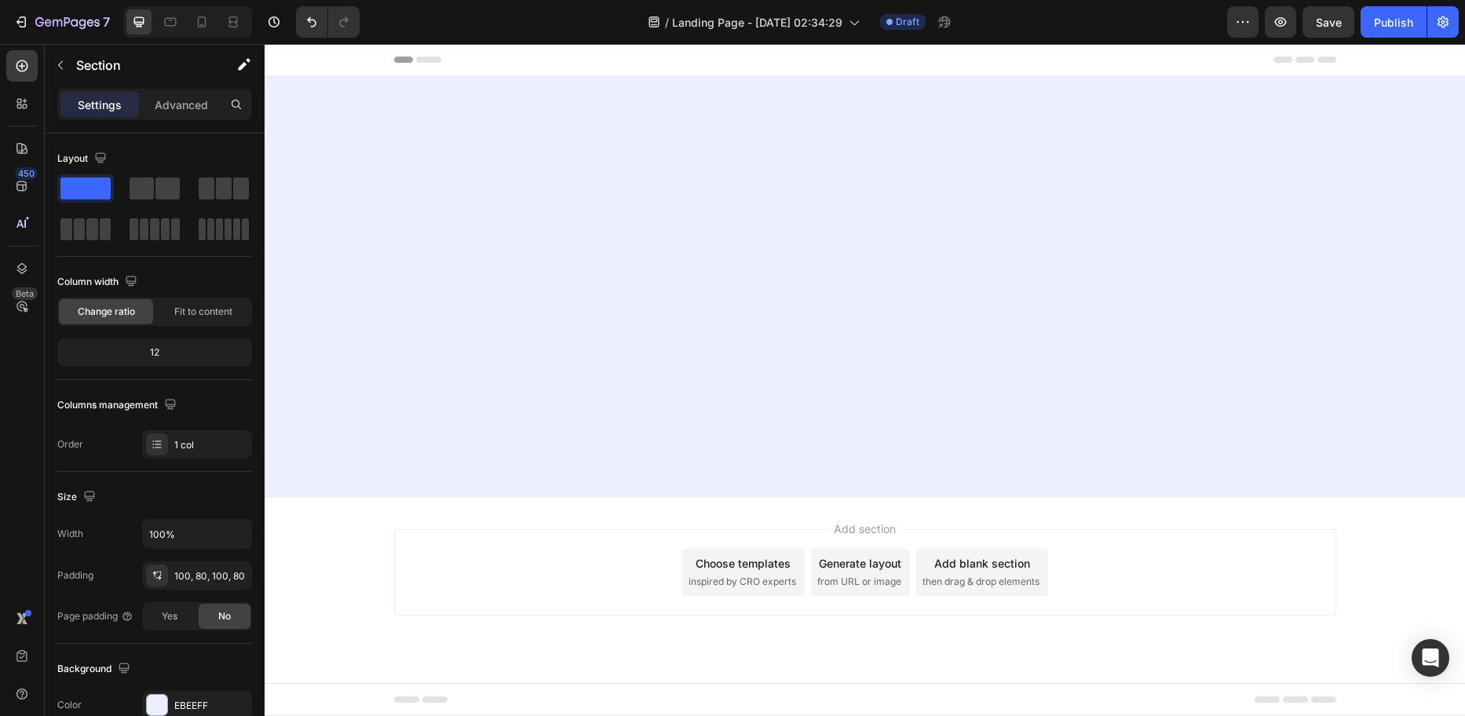
click at [982, 150] on div at bounding box center [865, 287] width 1201 height 422
click at [1338, 28] on button "button" at bounding box center [1329, 21] width 52 height 31
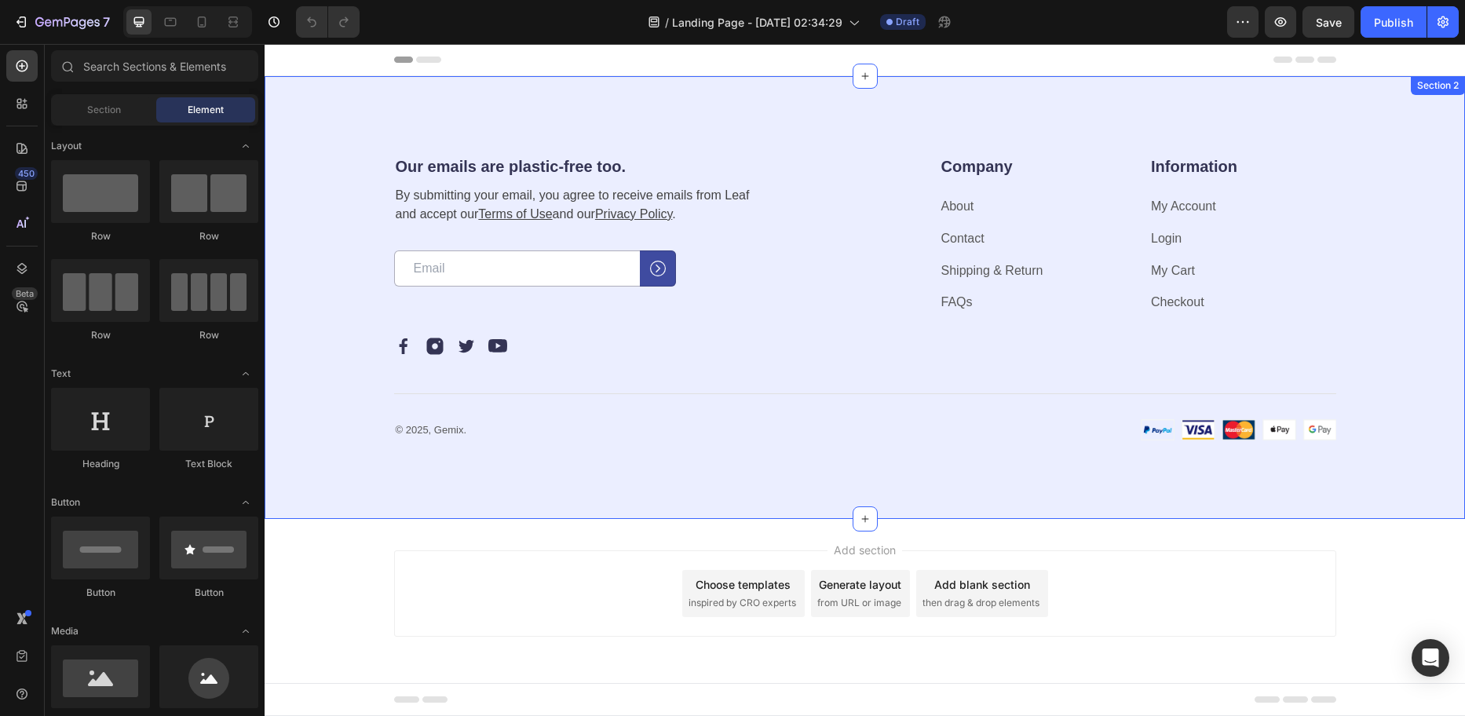
click at [830, 133] on div "Our emails are plastic-free too. Heading By submitting your email, you agree to…" at bounding box center [865, 297] width 1201 height 443
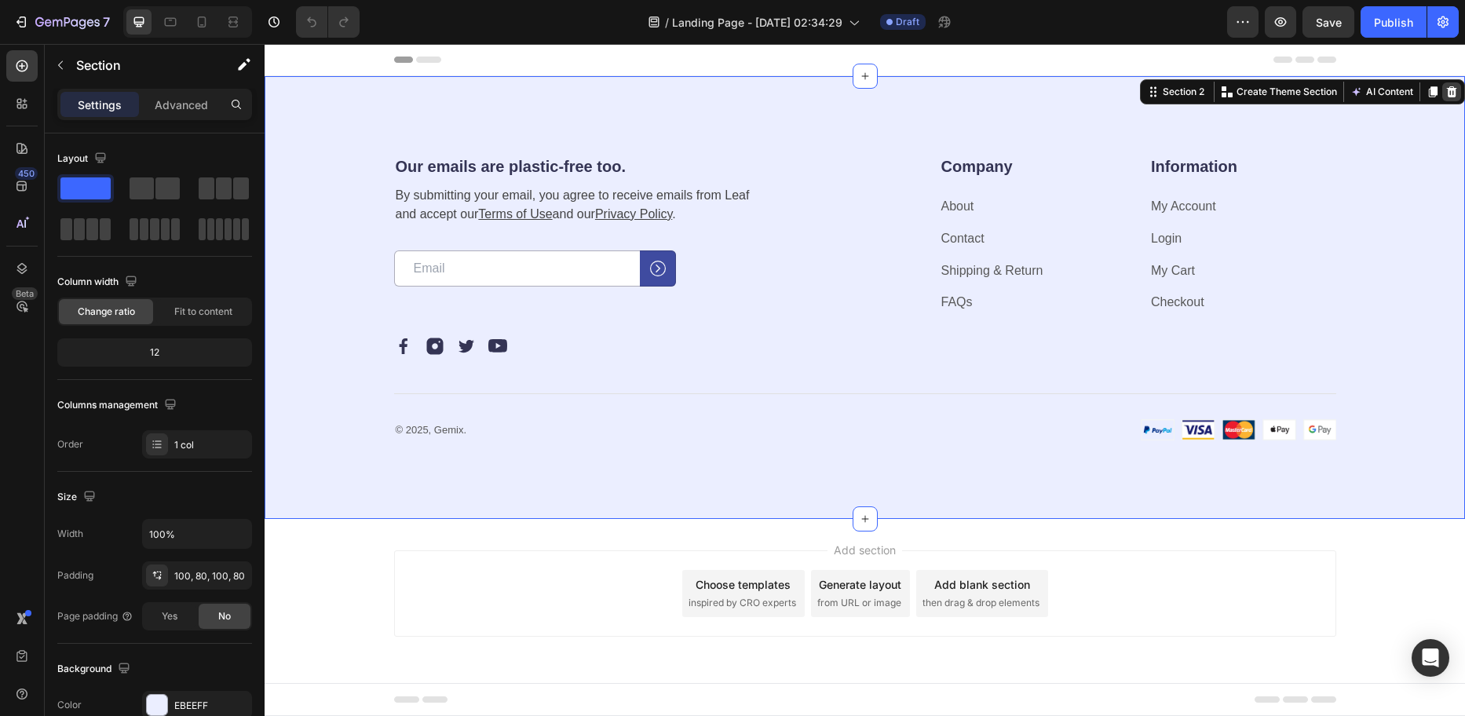
click at [1457, 97] on icon at bounding box center [1452, 92] width 13 height 13
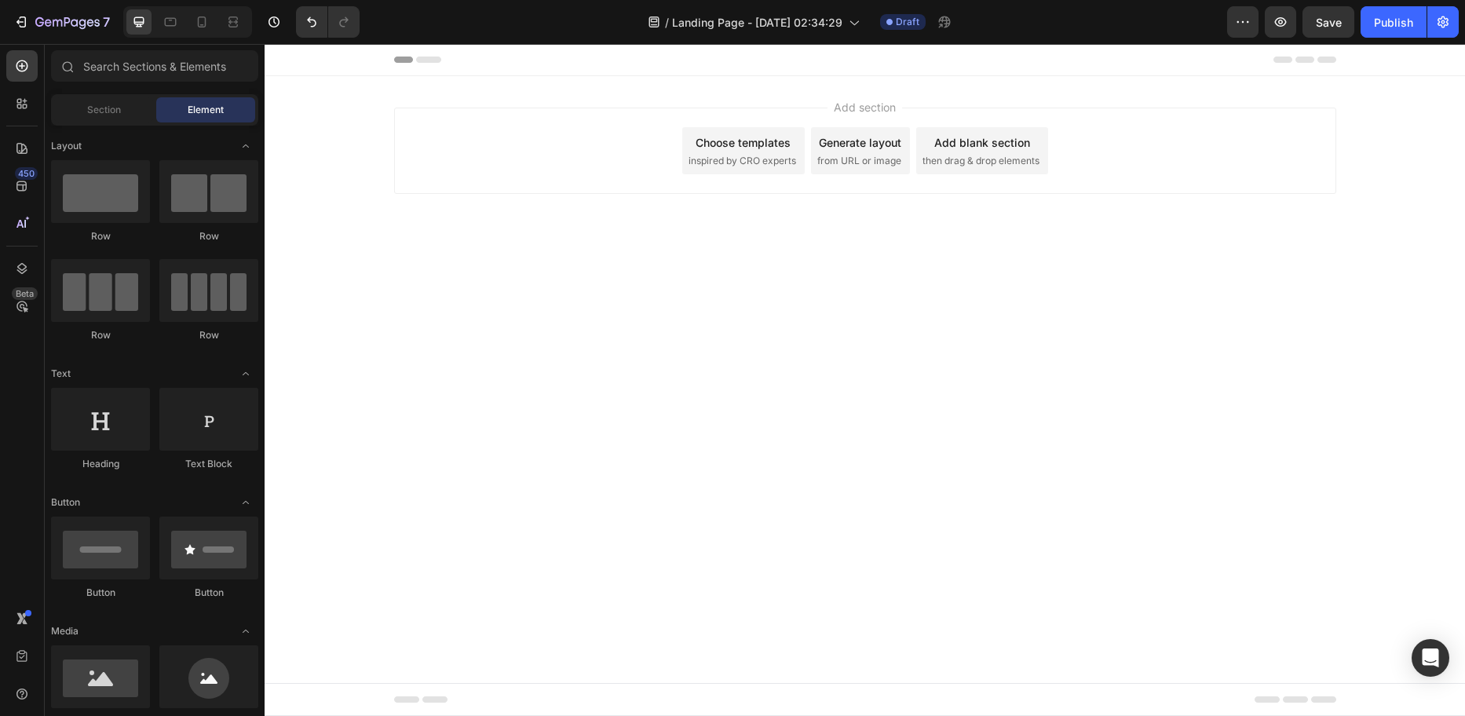
click at [810, 265] on div "Add section Choose templates inspired by CRO experts Generate layout from URL o…" at bounding box center [865, 172] width 1201 height 193
click at [1190, 65] on div "Header" at bounding box center [865, 59] width 942 height 31
click at [704, 334] on body "Header Product Images 3-in-1 Manual Tabletop Drum Grater, Slicer & Shredder Pro…" at bounding box center [865, 380] width 1201 height 672
click at [93, 191] on div at bounding box center [100, 191] width 99 height 63
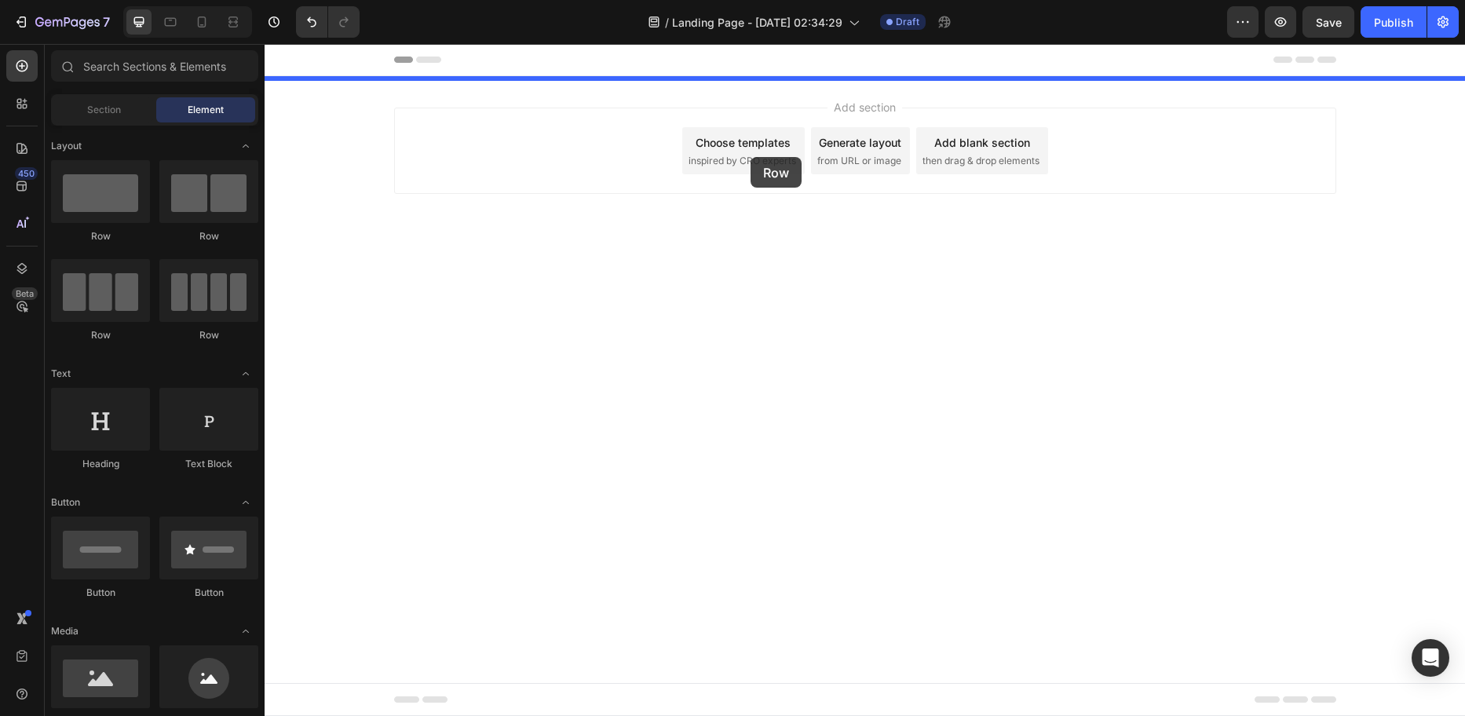
drag, startPoint x: 361, startPoint y: 242, endPoint x: 759, endPoint y: 155, distance: 407.5
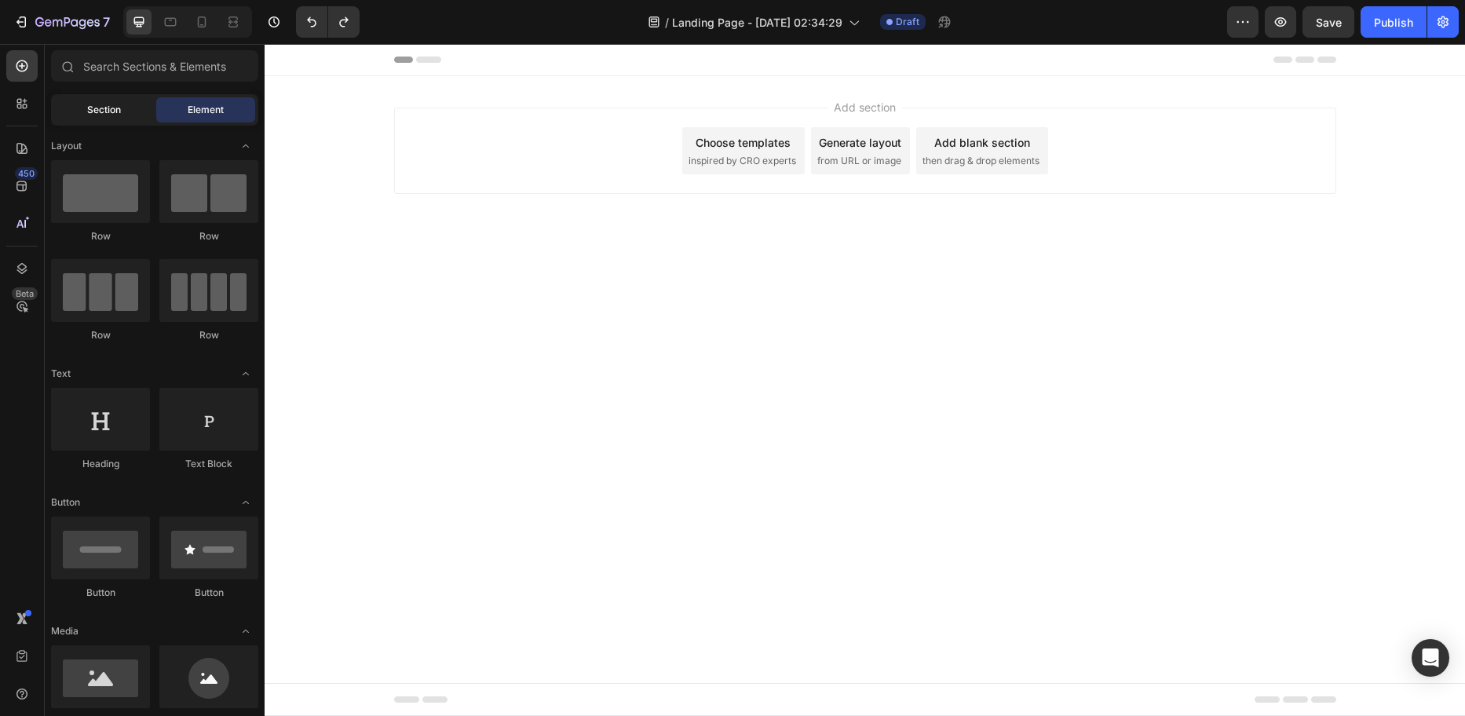
click at [114, 119] on div "Section" at bounding box center [103, 109] width 99 height 25
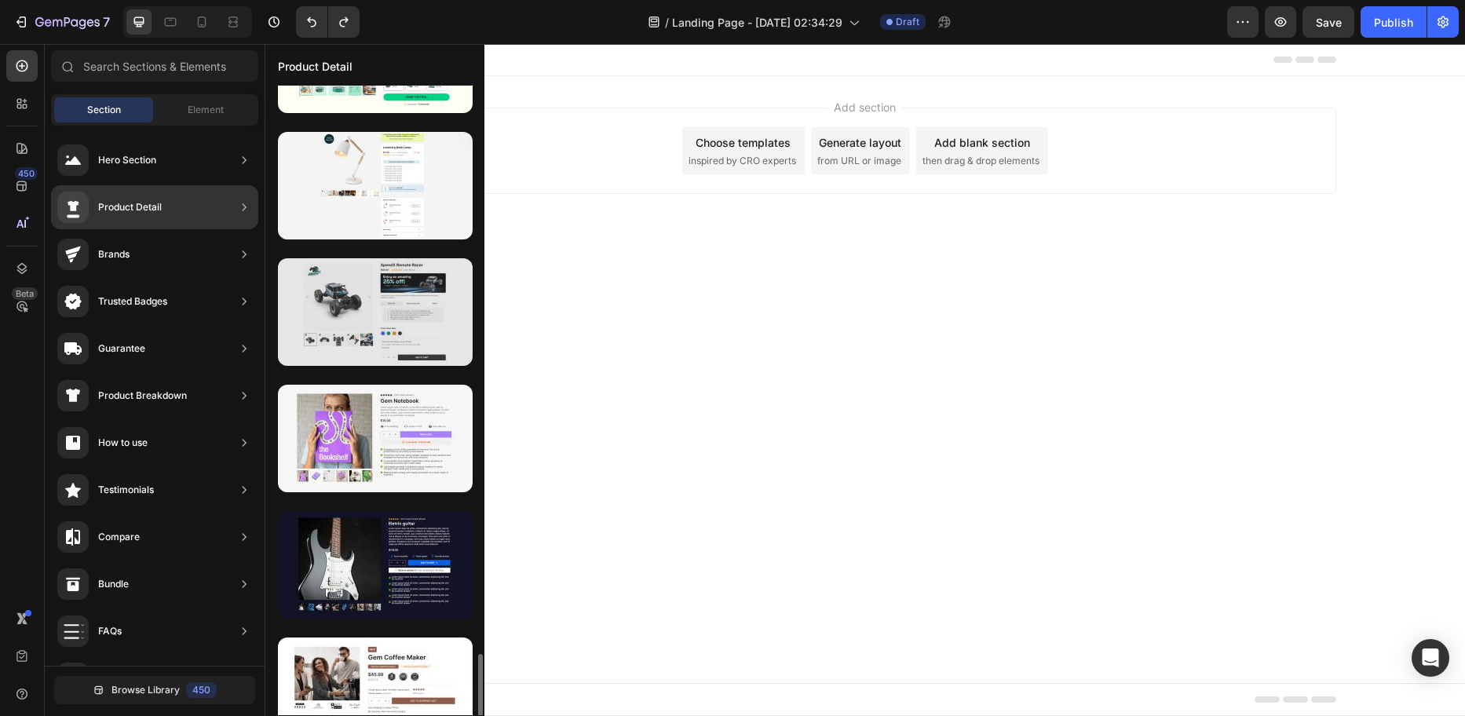
scroll to position [1489, 0]
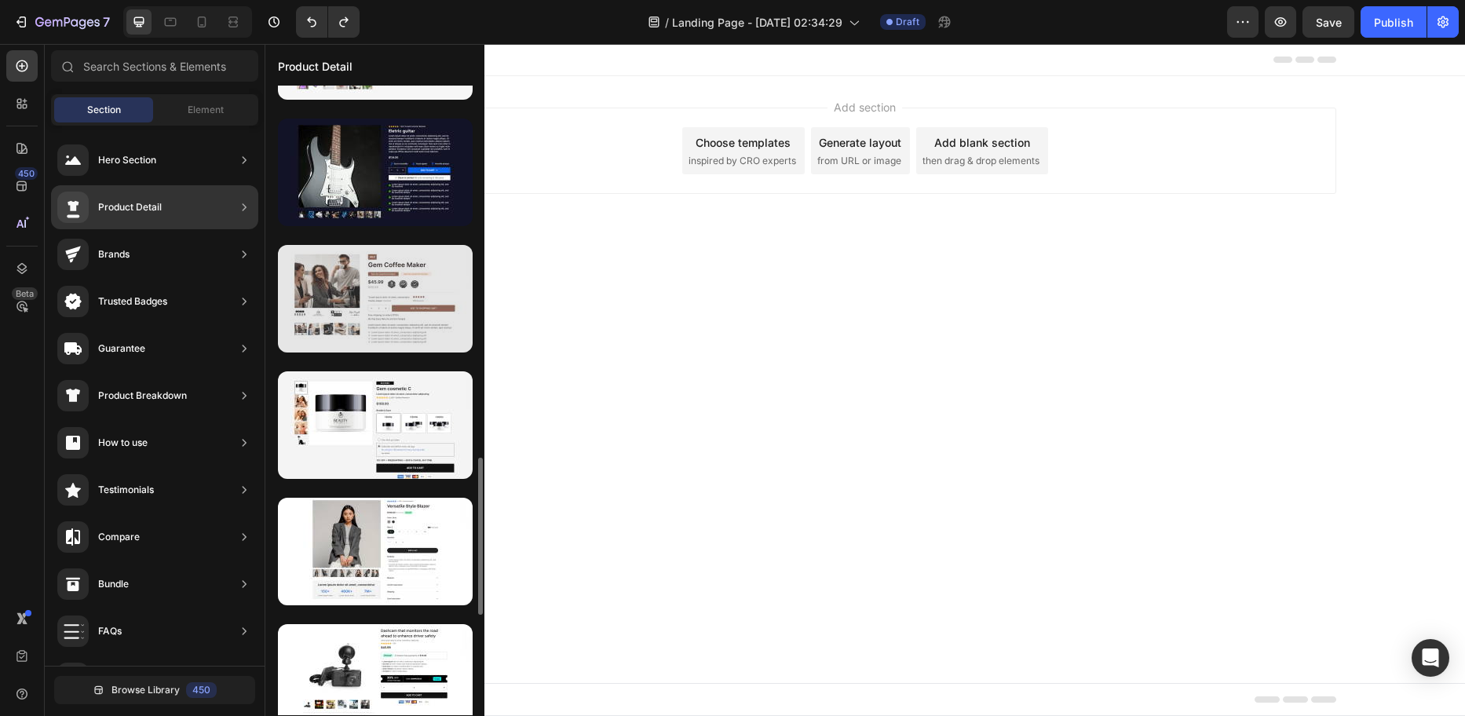
click at [380, 313] on div at bounding box center [375, 299] width 195 height 108
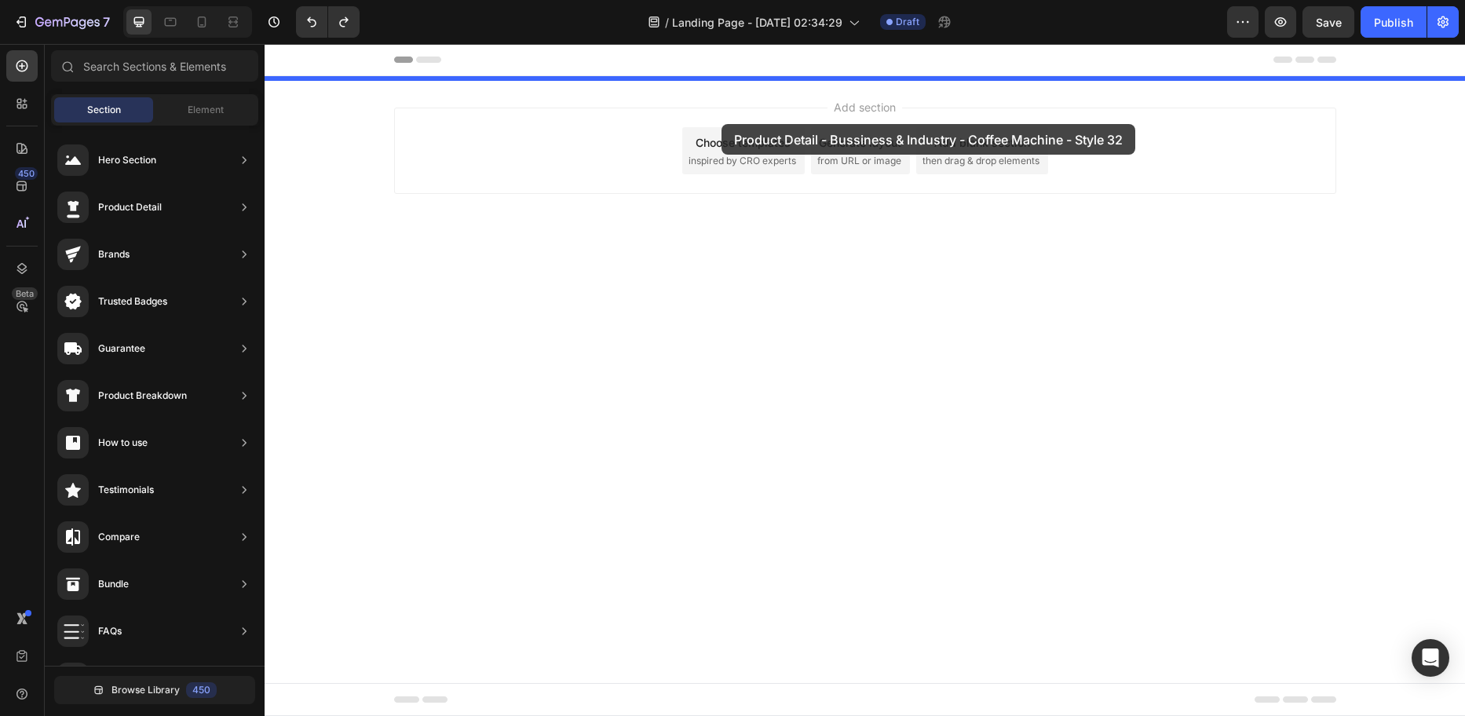
drag, startPoint x: 621, startPoint y: 353, endPoint x: 723, endPoint y: 118, distance: 256.0
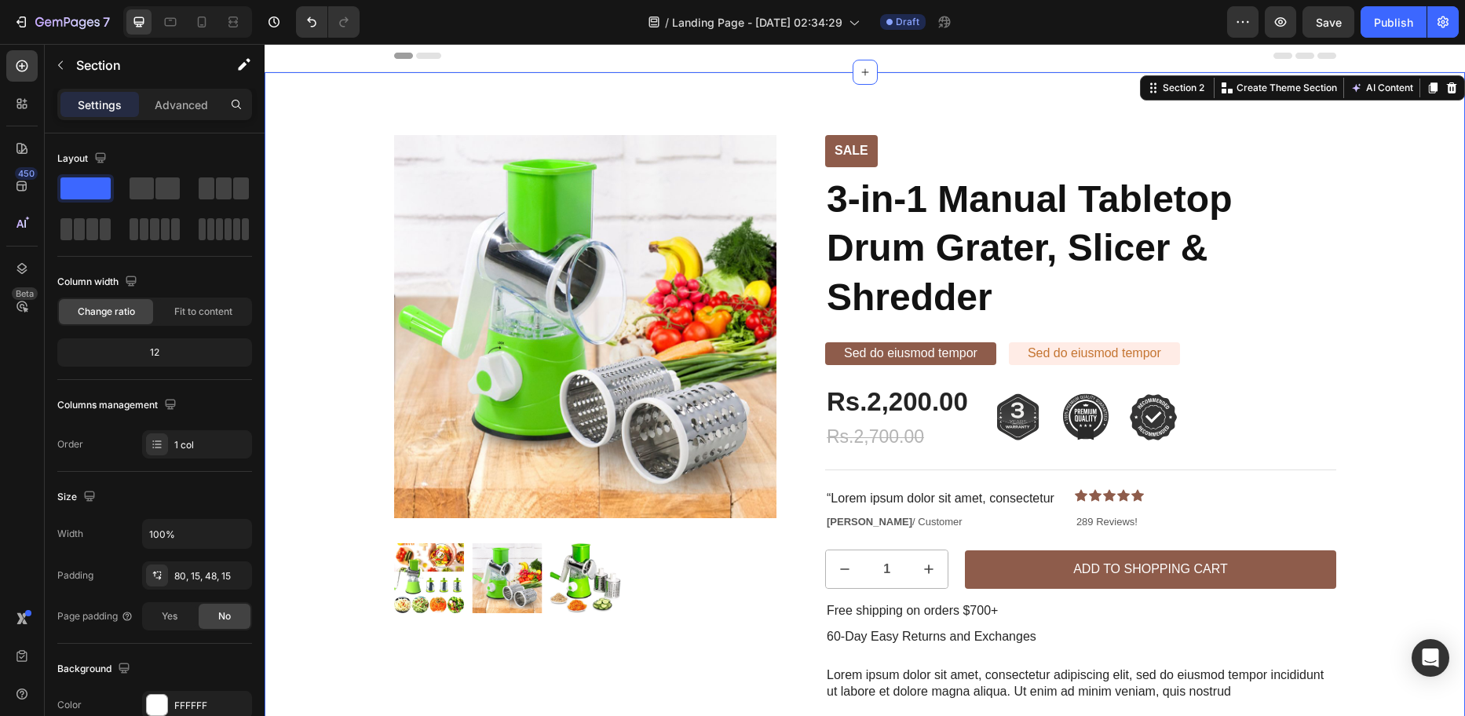
scroll to position [0, 0]
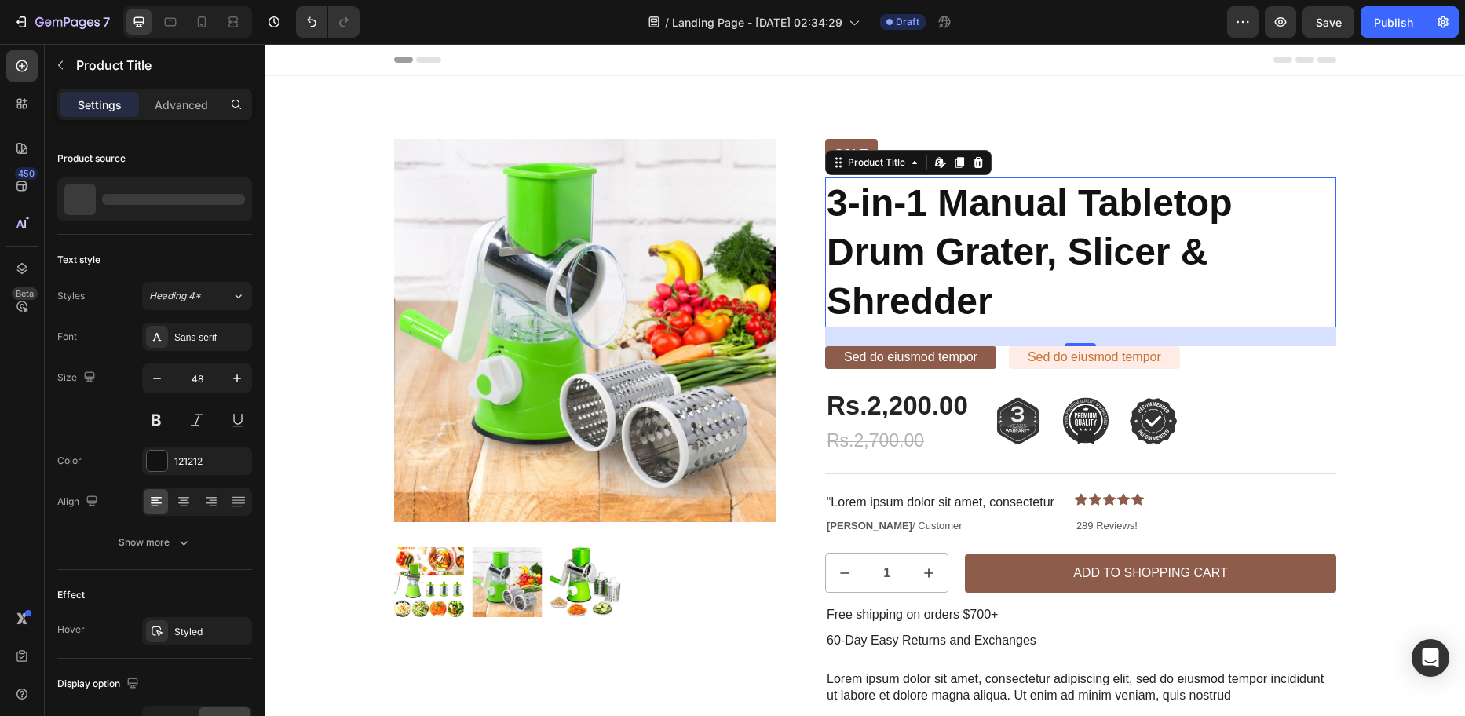
click at [957, 247] on h1 "3-in-1 Manual Tabletop Drum Grater, Slicer & Shredder" at bounding box center [1080, 252] width 511 height 150
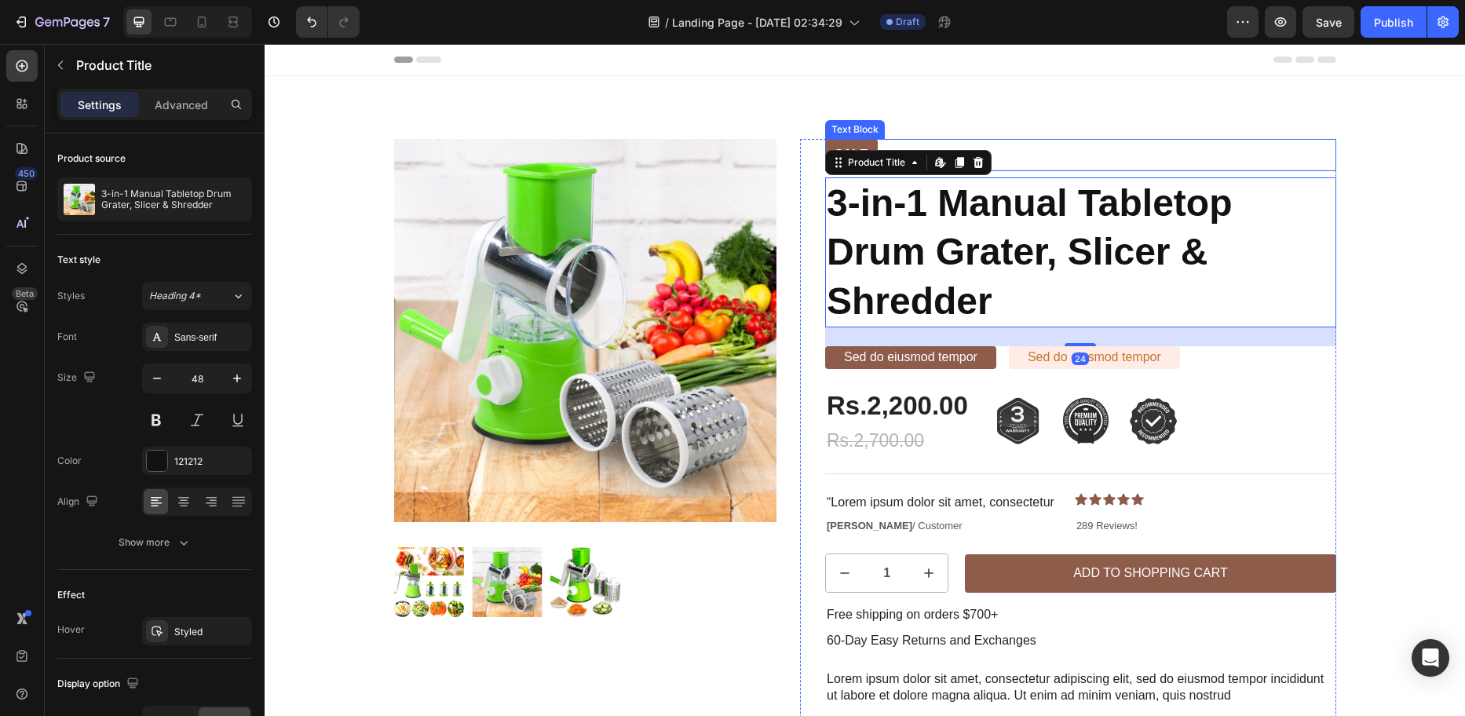
click at [1204, 152] on div "Sale" at bounding box center [1080, 155] width 511 height 32
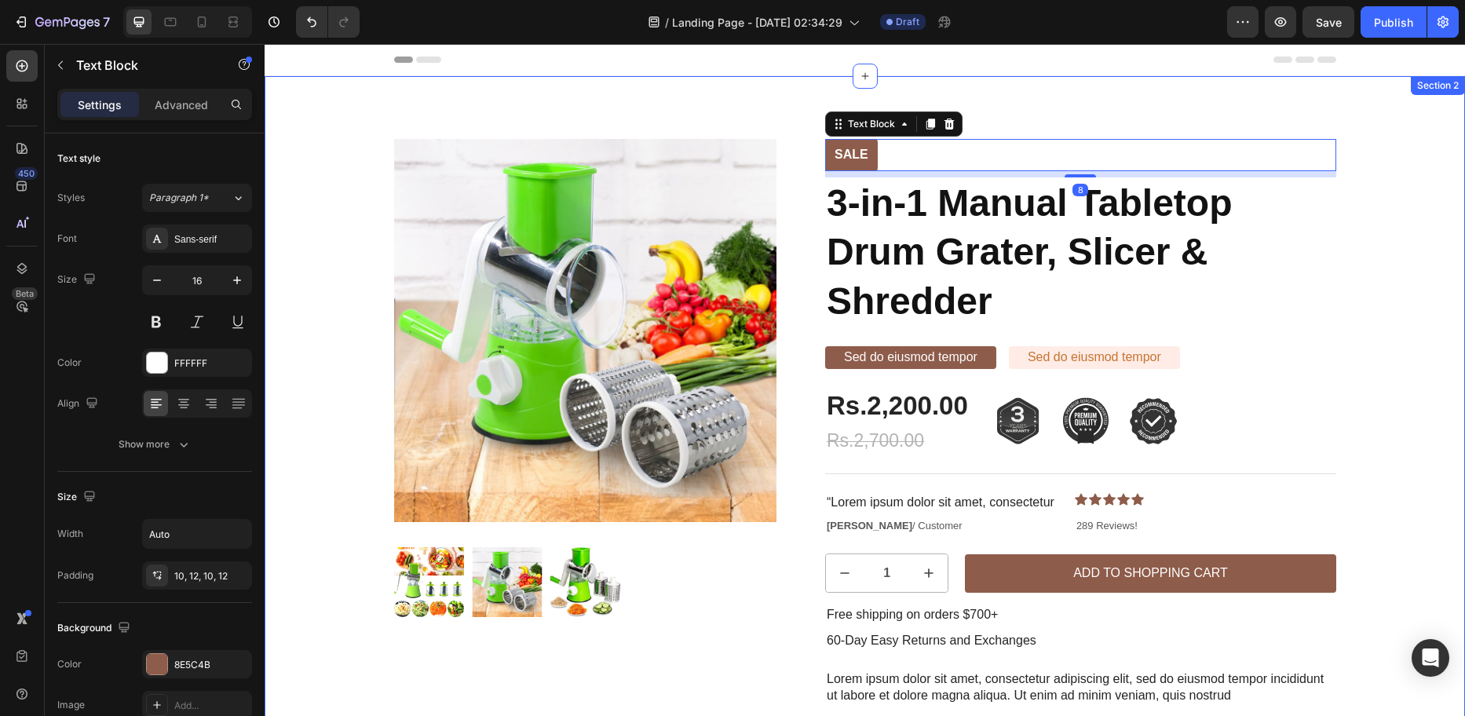
click at [1368, 144] on div "Sale Text Block Product Images Row Sale Text Block 8 3-in-1 Manual Tabletop Dru…" at bounding box center [864, 491] width 1177 height 705
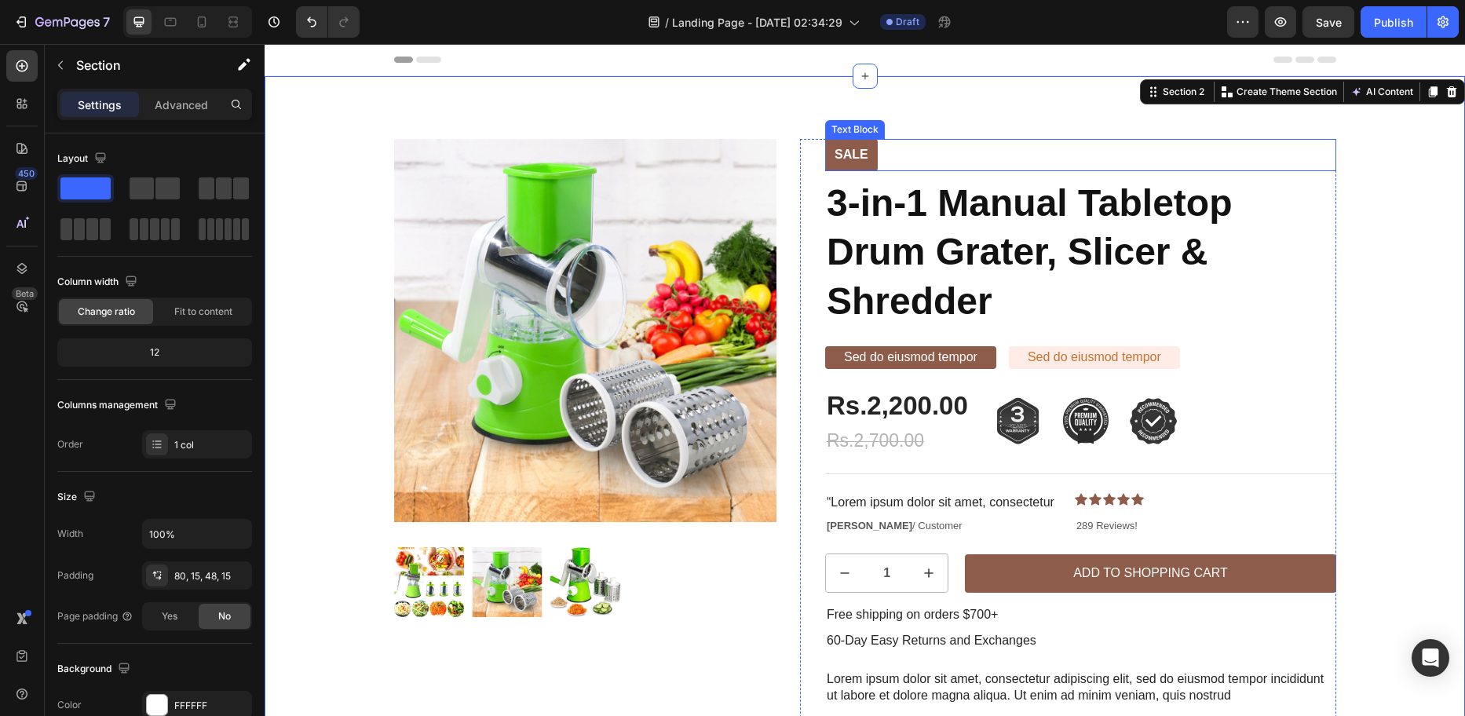
click at [1193, 155] on div "Sale" at bounding box center [1080, 155] width 511 height 32
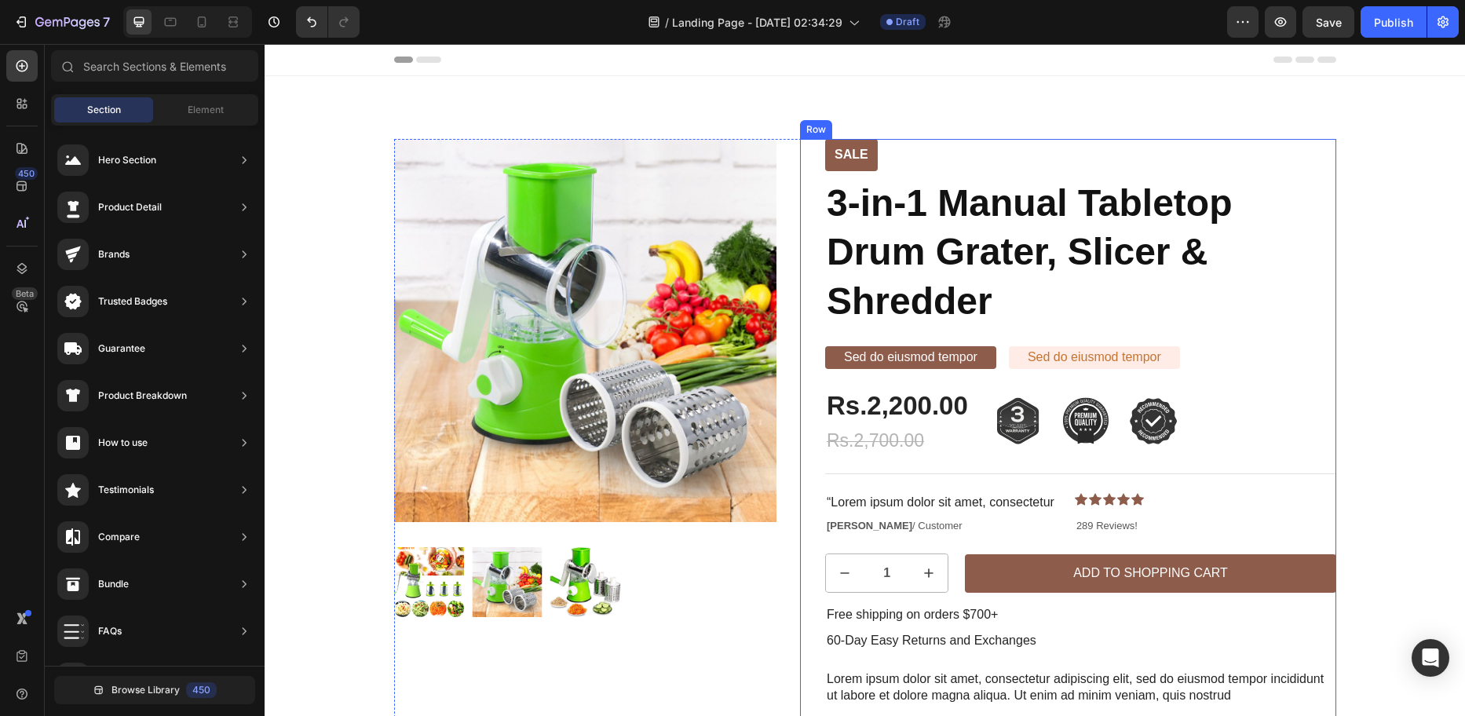
click at [815, 560] on div "Sale Text Block 3-in-1 Manual Tabletop Drum Grater, Slicer & Shredder Product T…" at bounding box center [1068, 485] width 536 height 693
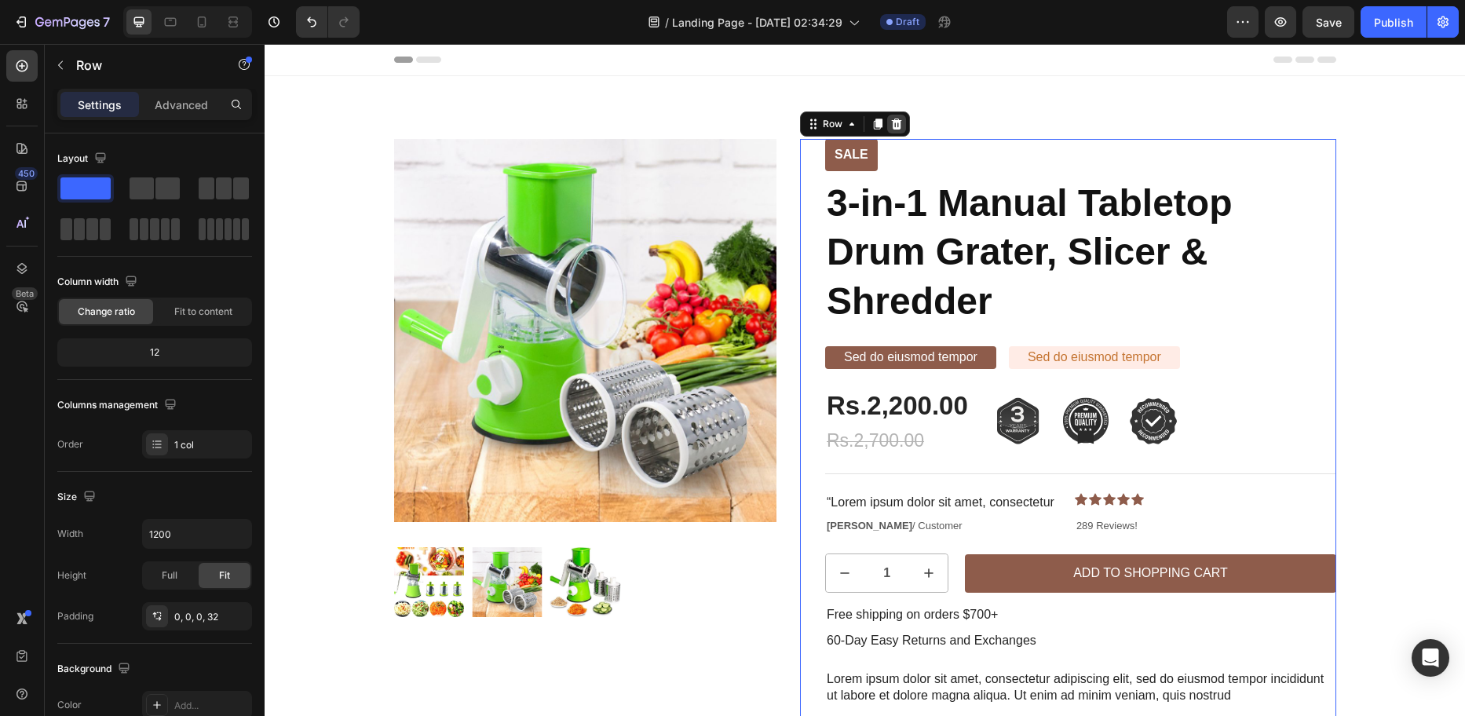
click at [895, 120] on icon at bounding box center [897, 124] width 10 height 11
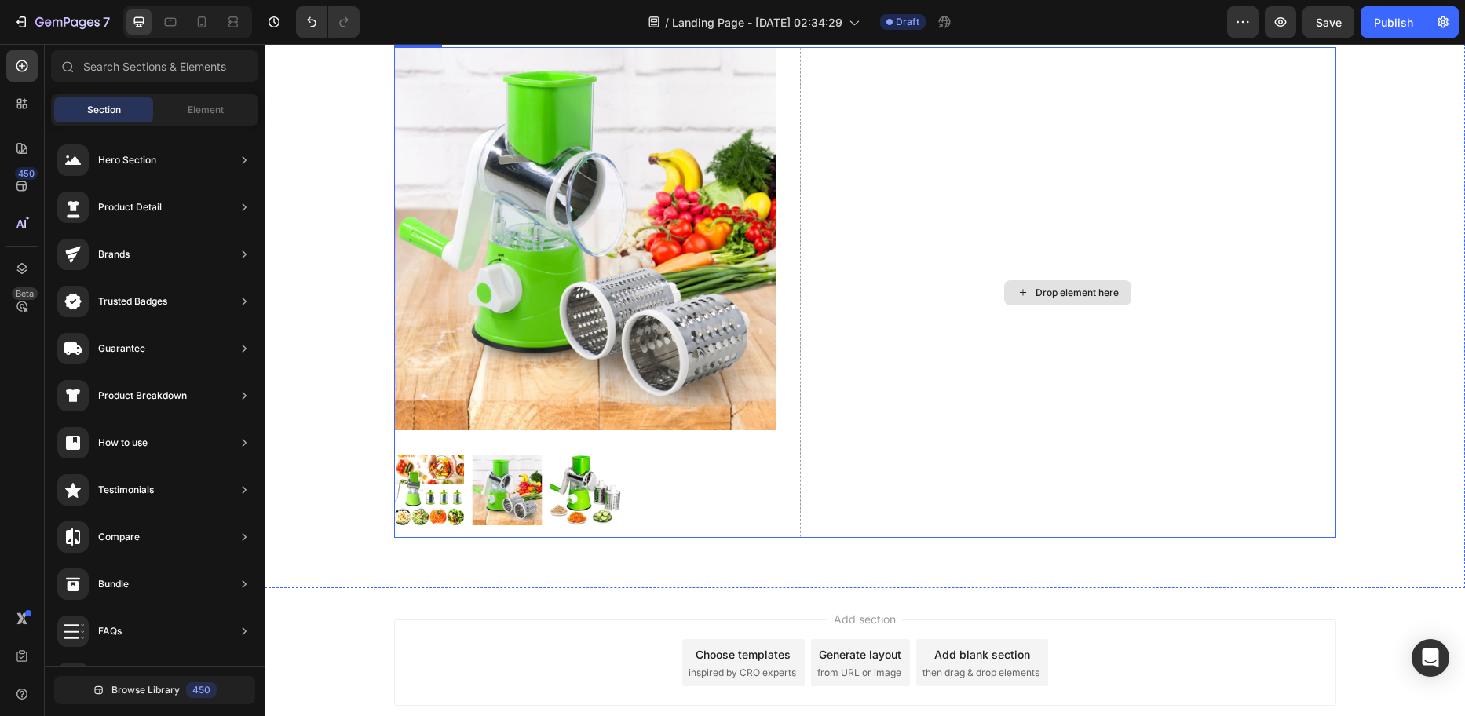
scroll to position [33, 0]
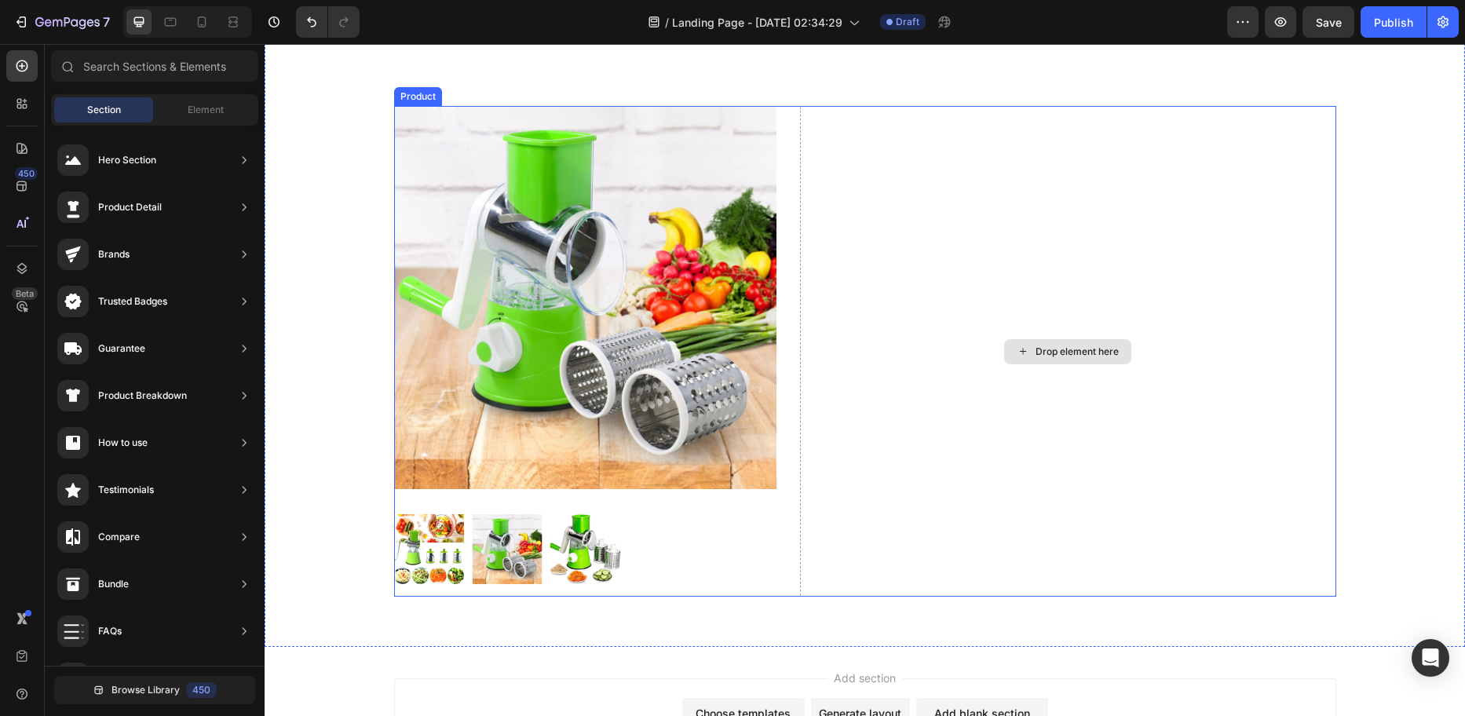
click at [1081, 348] on div "Drop element here" at bounding box center [1077, 351] width 83 height 13
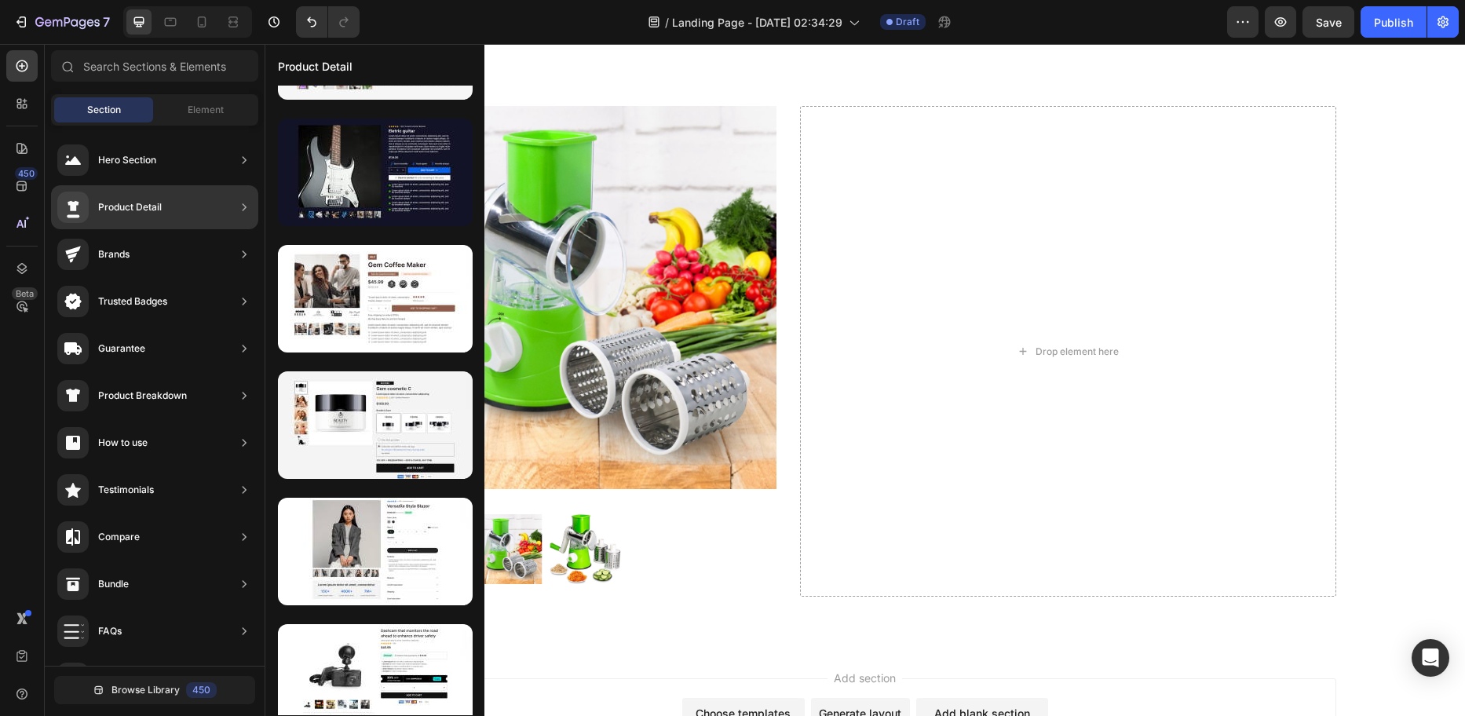
scroll to position [0, 0]
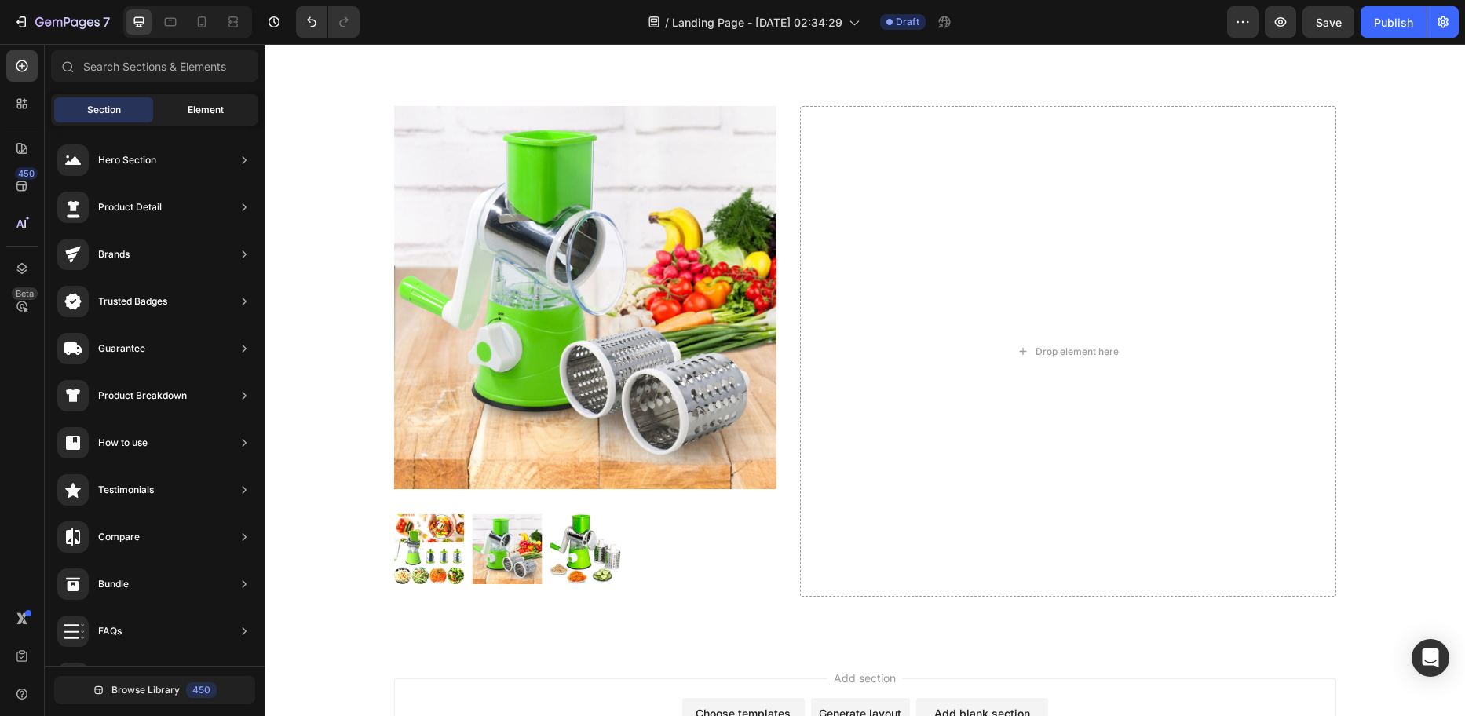
click at [194, 115] on span "Element" at bounding box center [206, 110] width 36 height 14
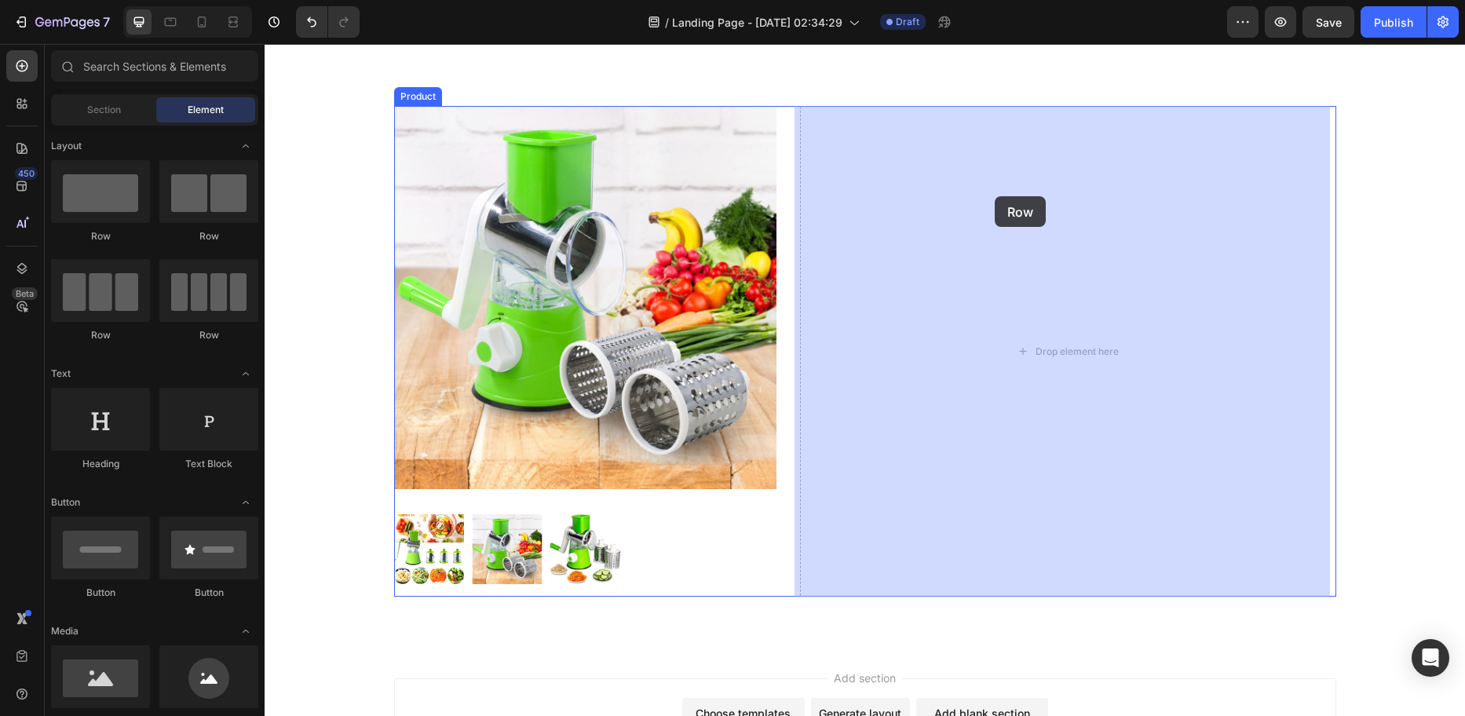
drag, startPoint x: 360, startPoint y: 240, endPoint x: 995, endPoint y: 196, distance: 635.9
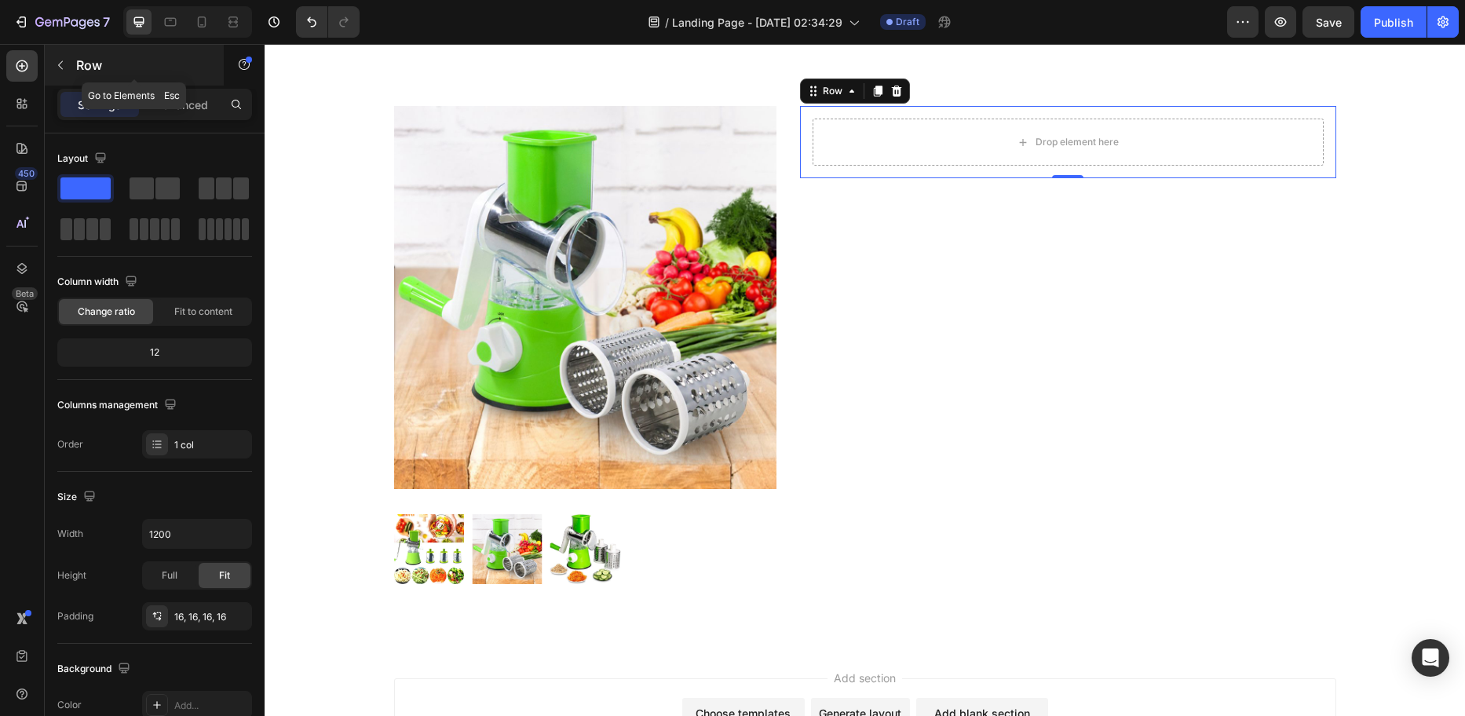
click at [60, 70] on icon "button" at bounding box center [60, 65] width 13 height 13
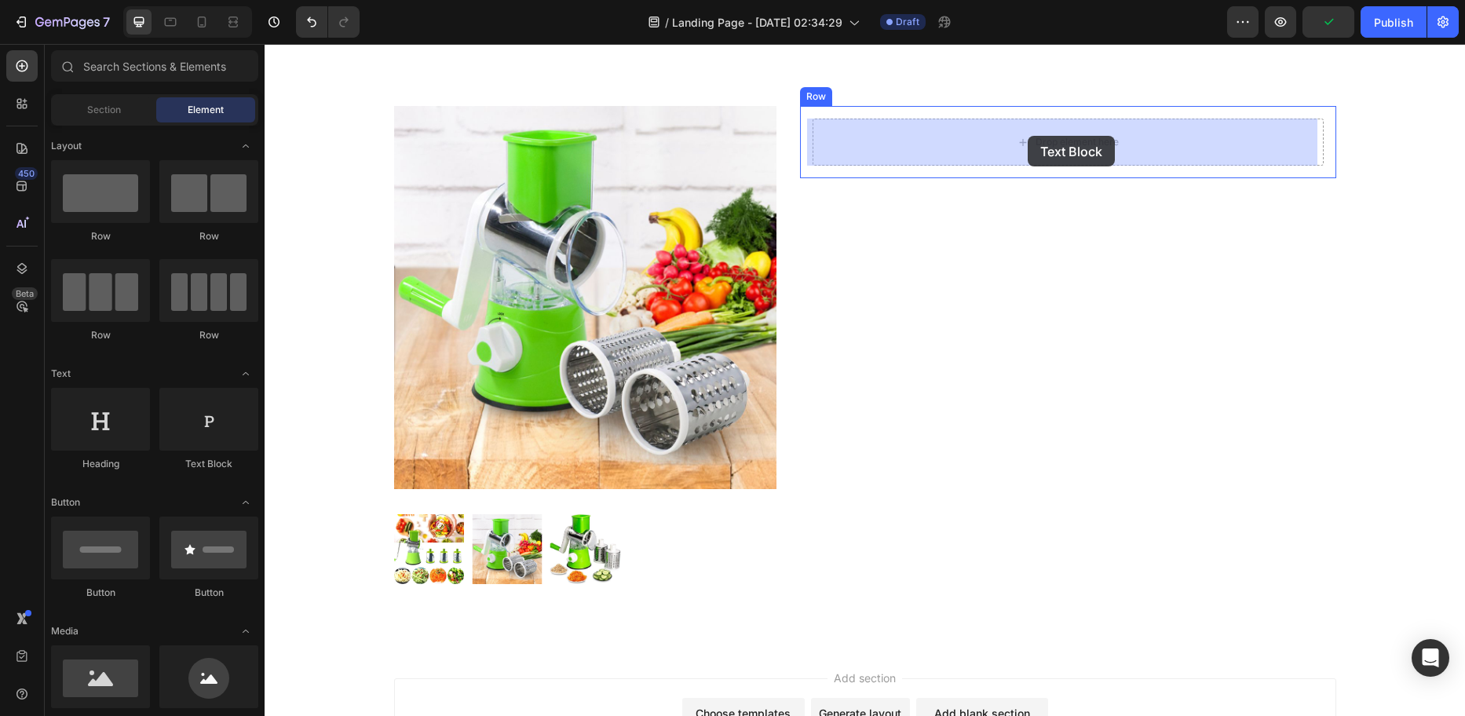
drag, startPoint x: 445, startPoint y: 465, endPoint x: 1028, endPoint y: 136, distance: 669.1
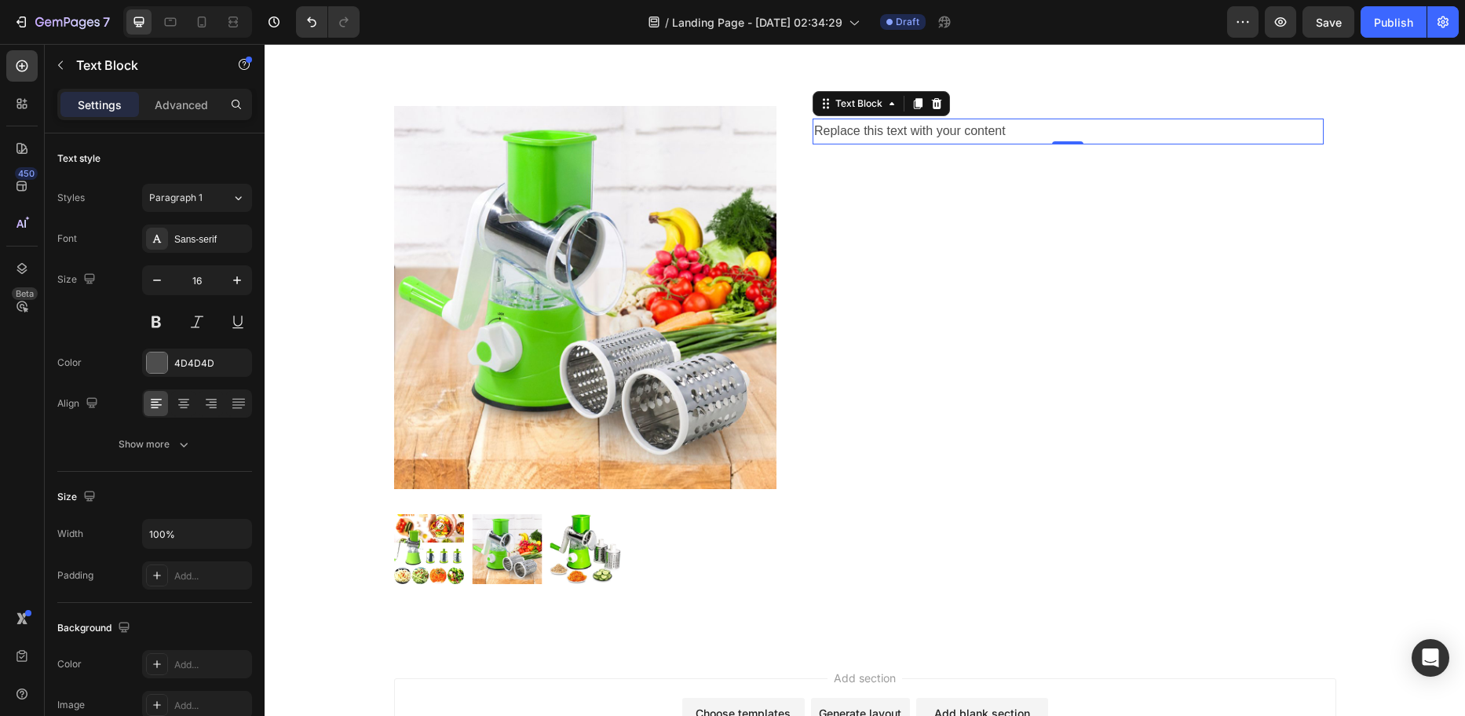
click at [917, 143] on div "Replace this text with your content" at bounding box center [1068, 132] width 511 height 26
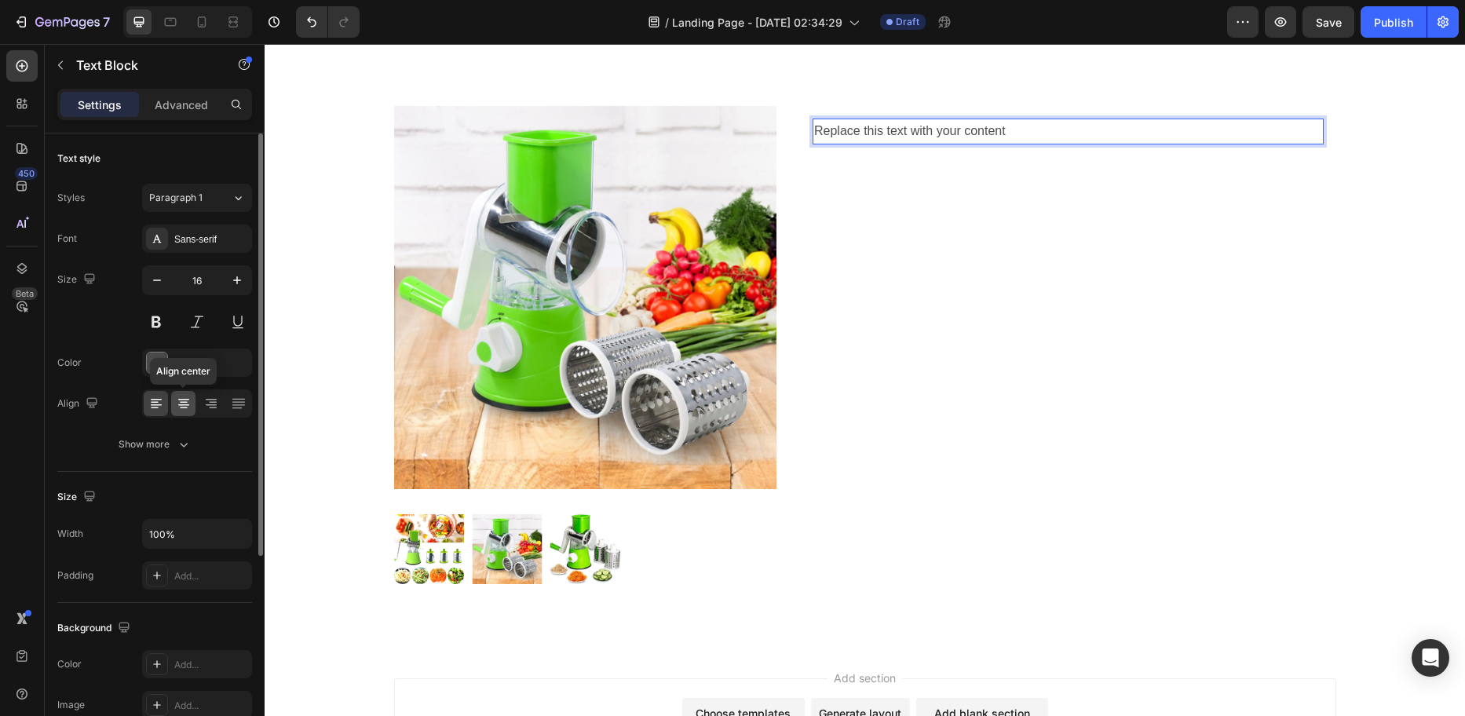
click at [182, 408] on icon at bounding box center [184, 409] width 8 height 2
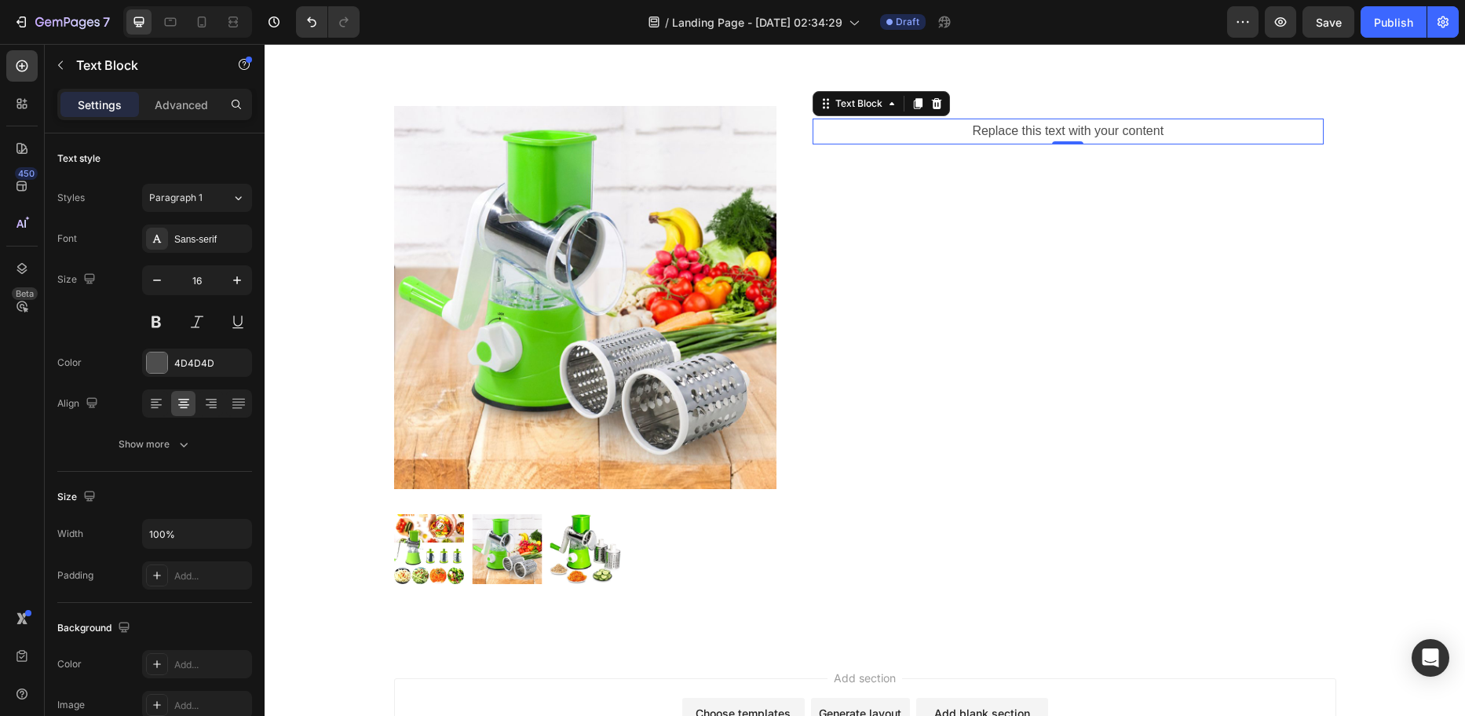
click at [1012, 133] on p "Replace this text with your content" at bounding box center [1068, 131] width 508 height 23
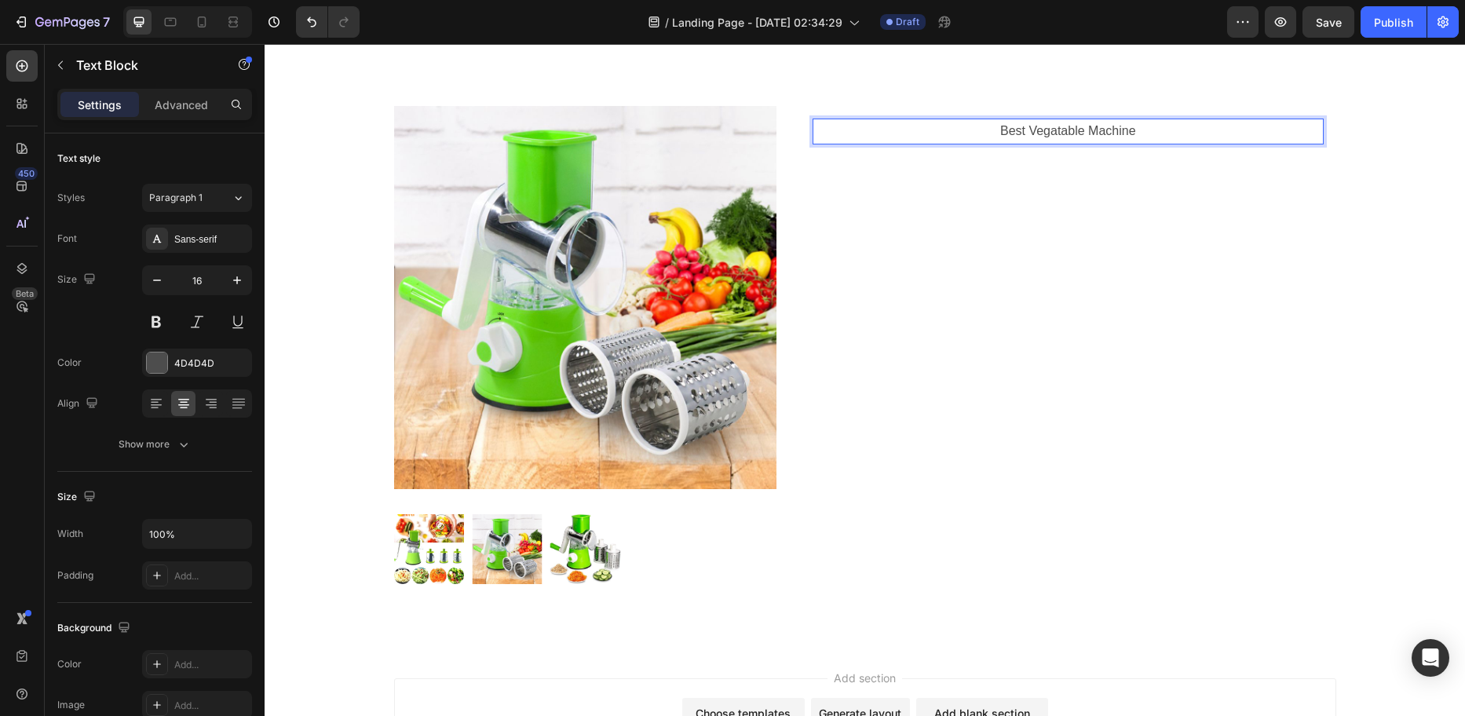
click at [1013, 132] on p "Best Vegatable Machine" at bounding box center [1068, 131] width 508 height 23
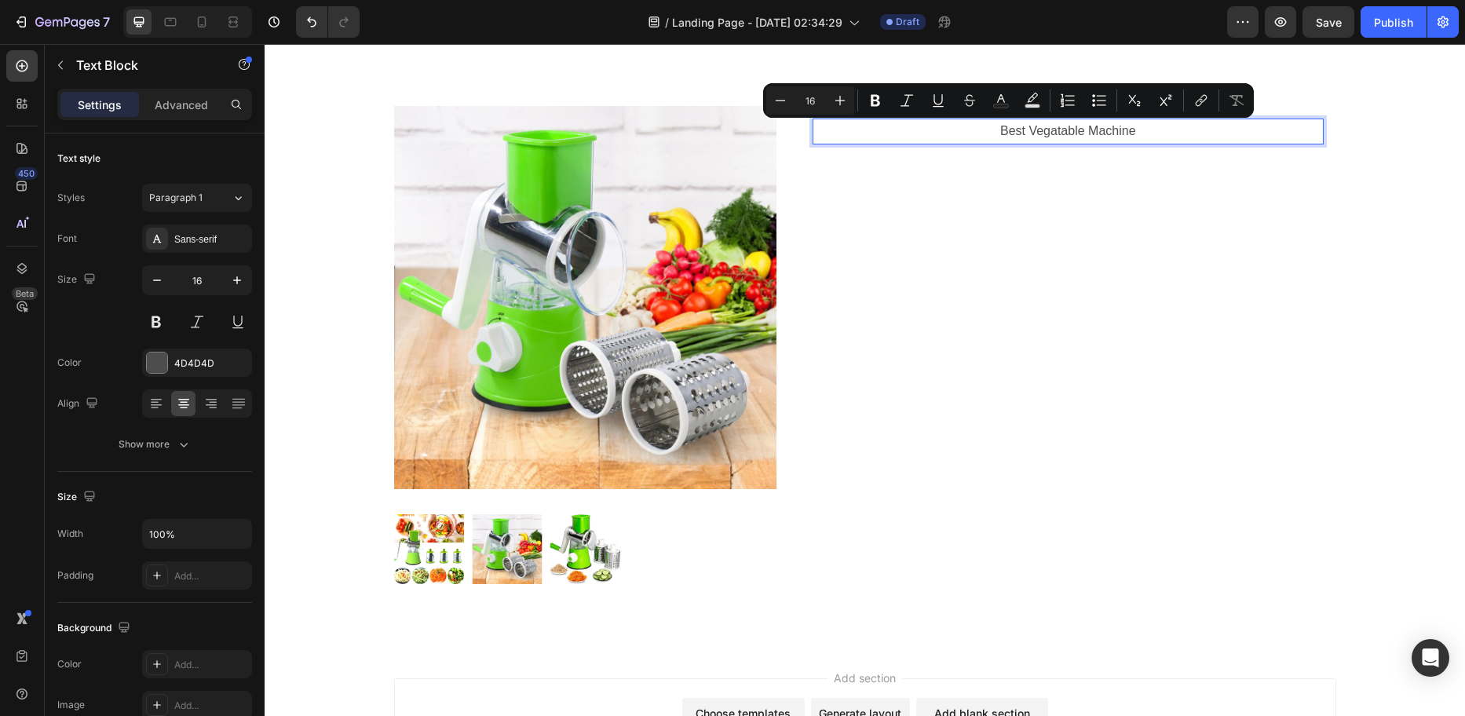
click at [1036, 129] on p "Best Vegatable Machine" at bounding box center [1068, 131] width 508 height 23
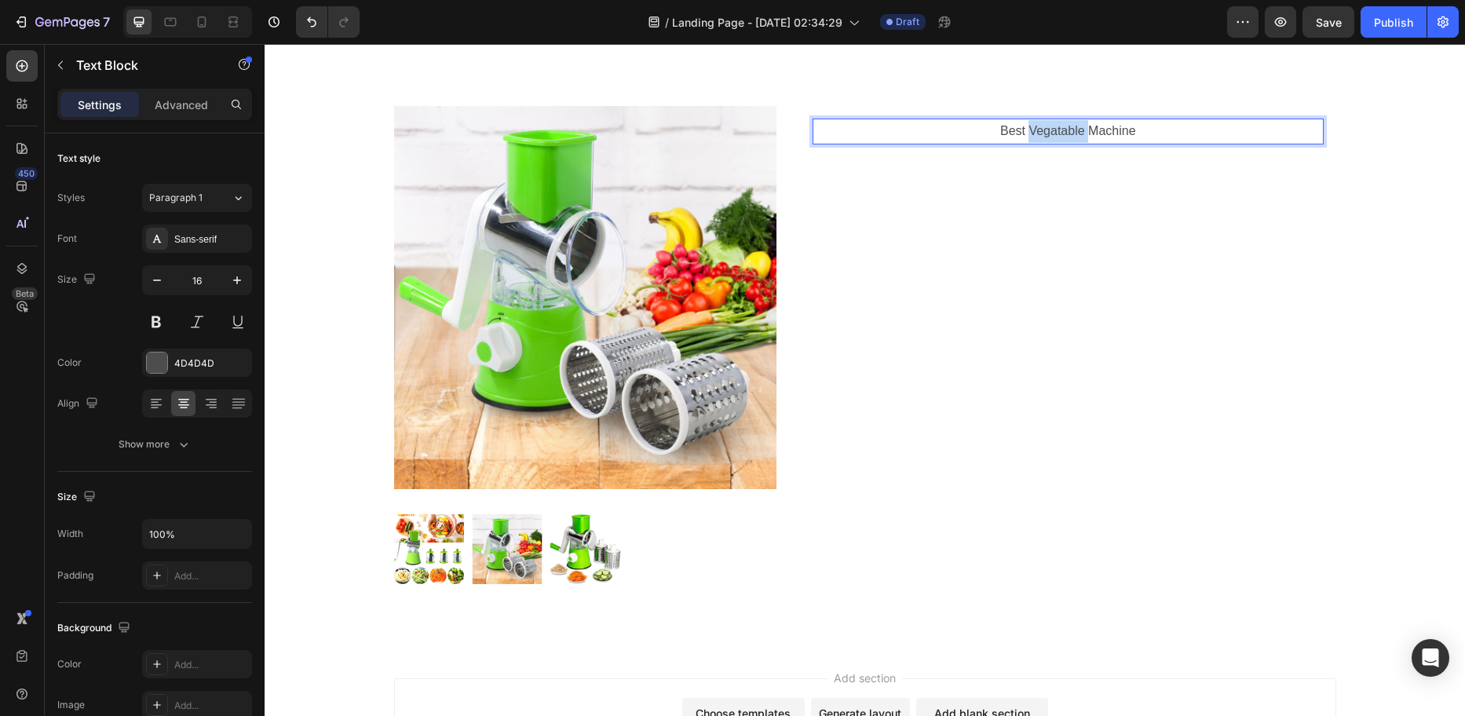
click at [1036, 129] on p "Best Vegatable Machine" at bounding box center [1068, 131] width 508 height 23
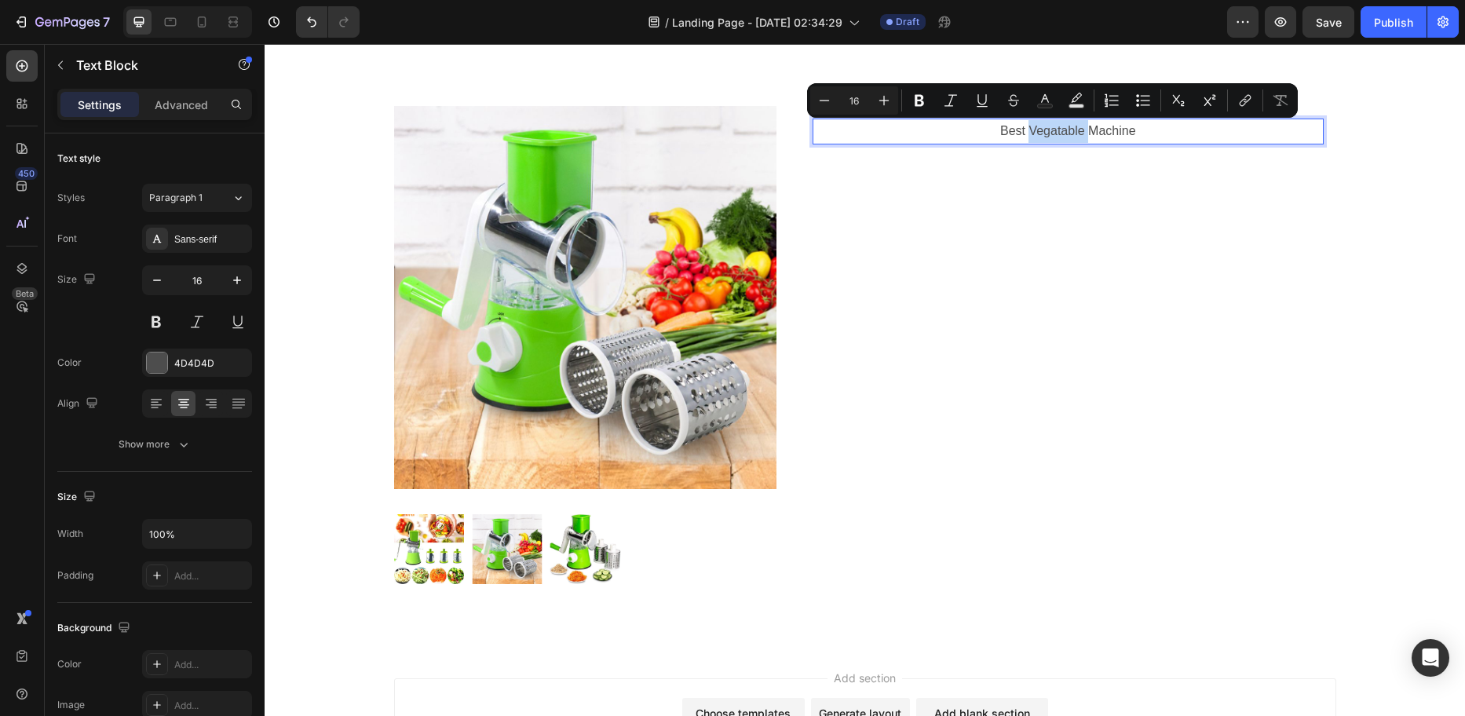
click at [1042, 131] on p "Best Vegatable Machine" at bounding box center [1068, 131] width 508 height 23
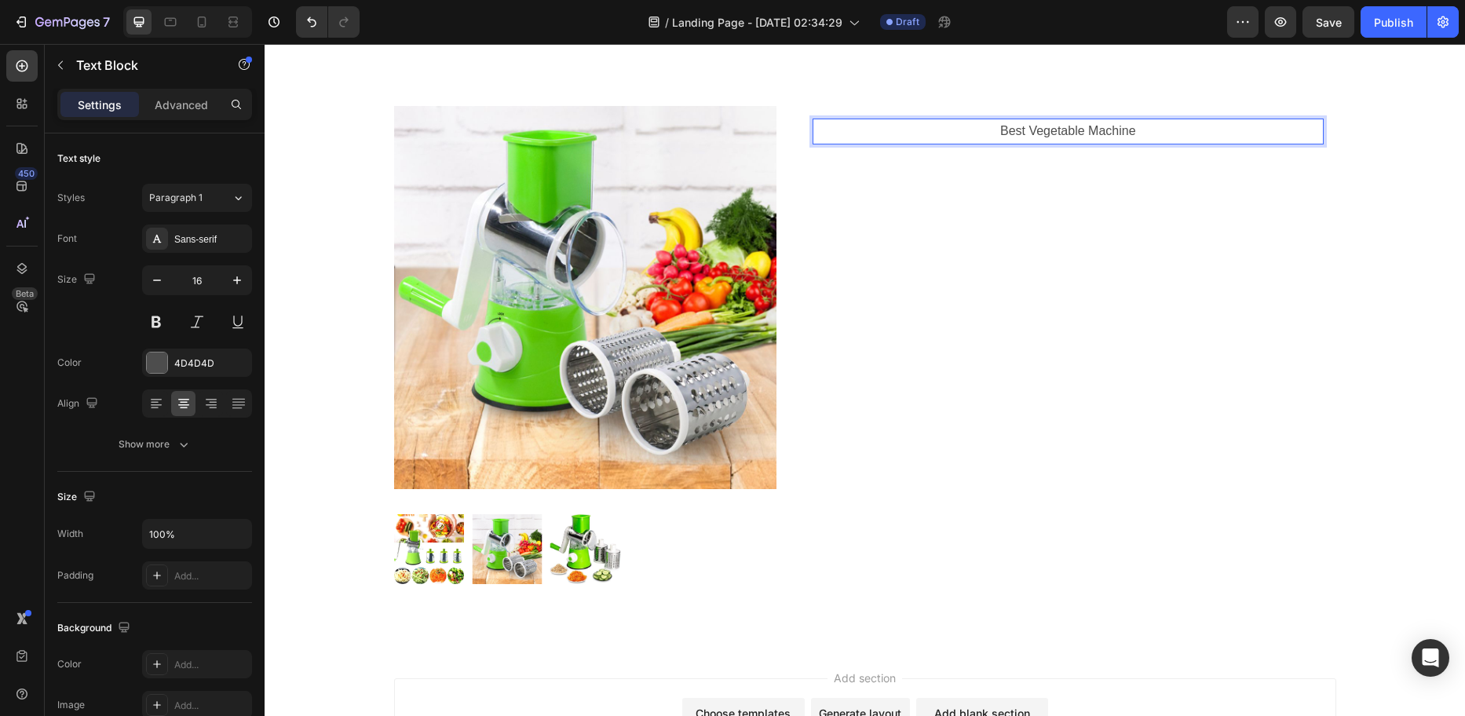
click at [993, 133] on p "Best Vegetable Machine" at bounding box center [1068, 131] width 508 height 23
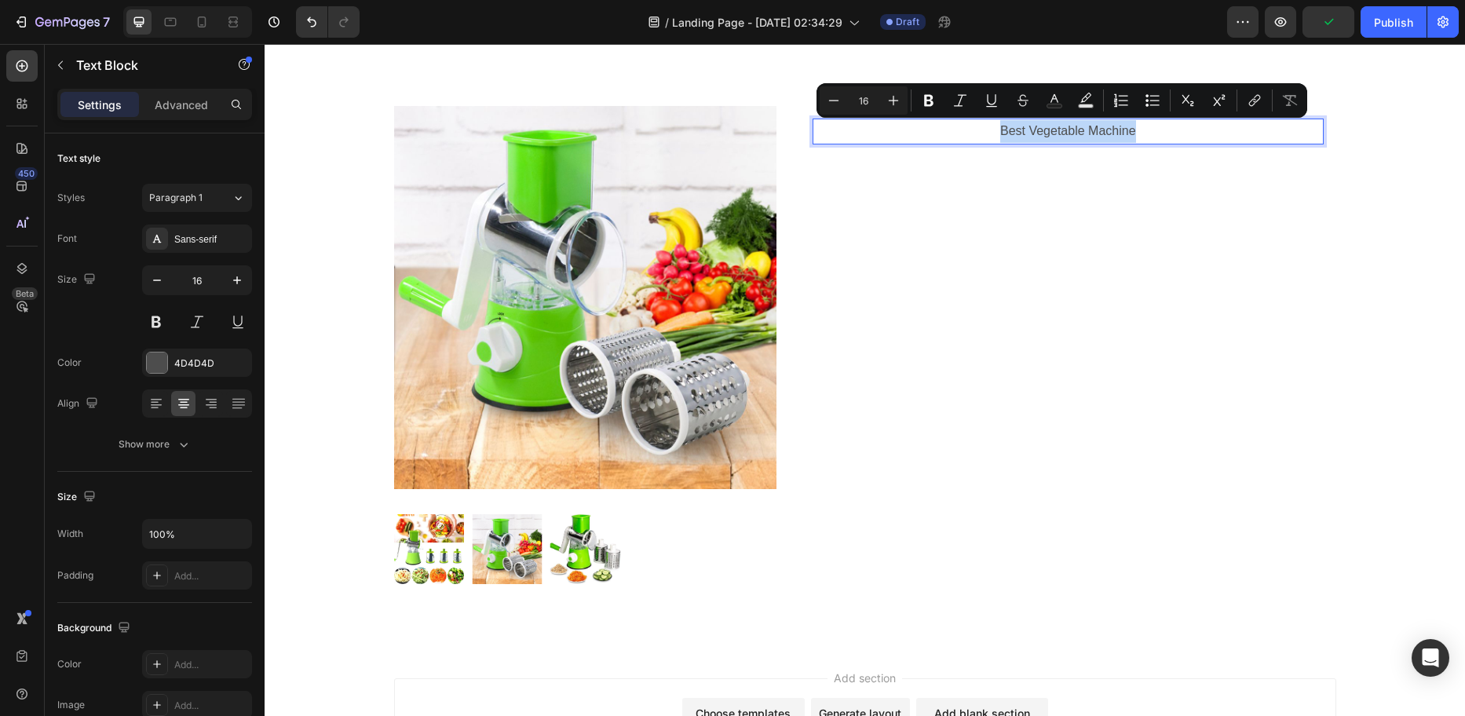
drag, startPoint x: 1149, startPoint y: 133, endPoint x: 995, endPoint y: 130, distance: 153.9
click at [995, 130] on p "Best Vegetable Machine" at bounding box center [1068, 131] width 508 height 23
click at [1003, 130] on p "Best Vegetable Machine" at bounding box center [1068, 131] width 508 height 23
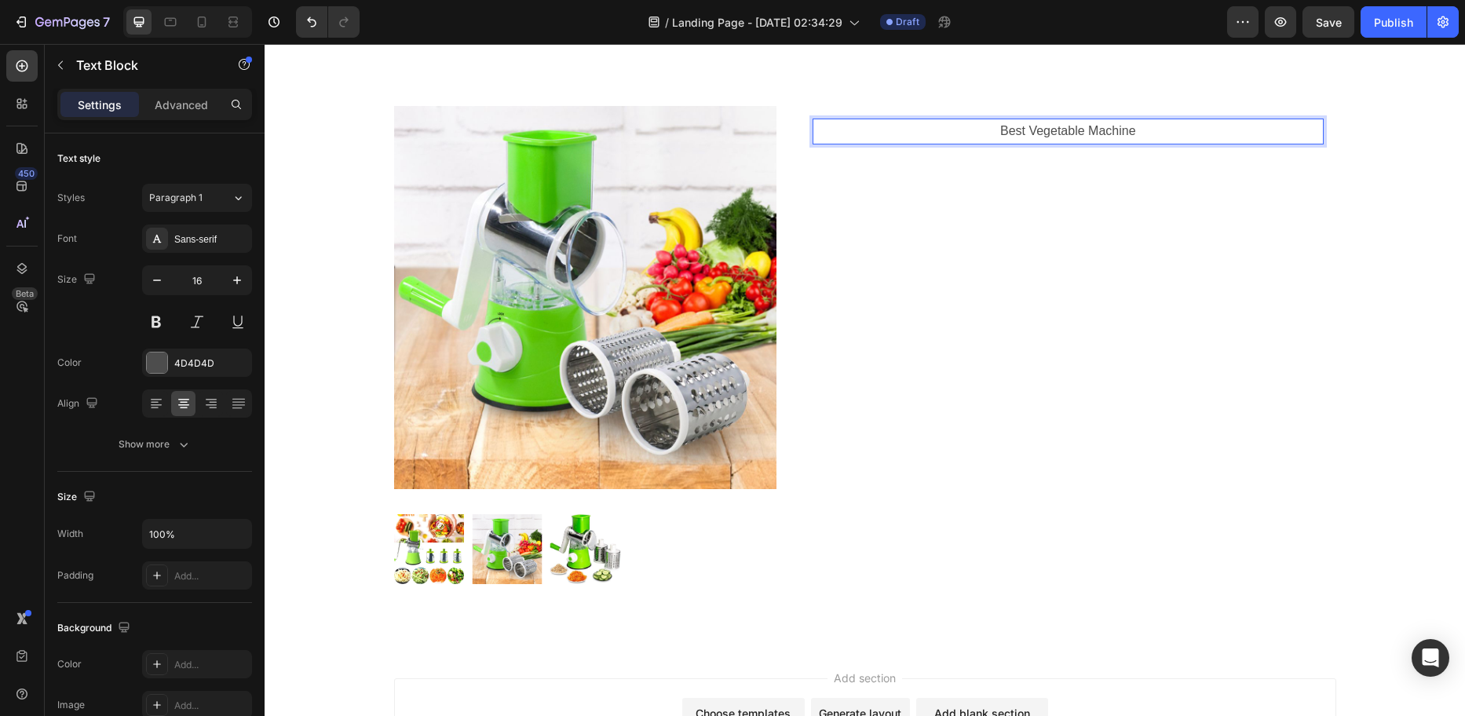
click at [987, 128] on p "Best Vegetable Machine" at bounding box center [1068, 131] width 508 height 23
click at [151, 322] on button at bounding box center [156, 322] width 28 height 28
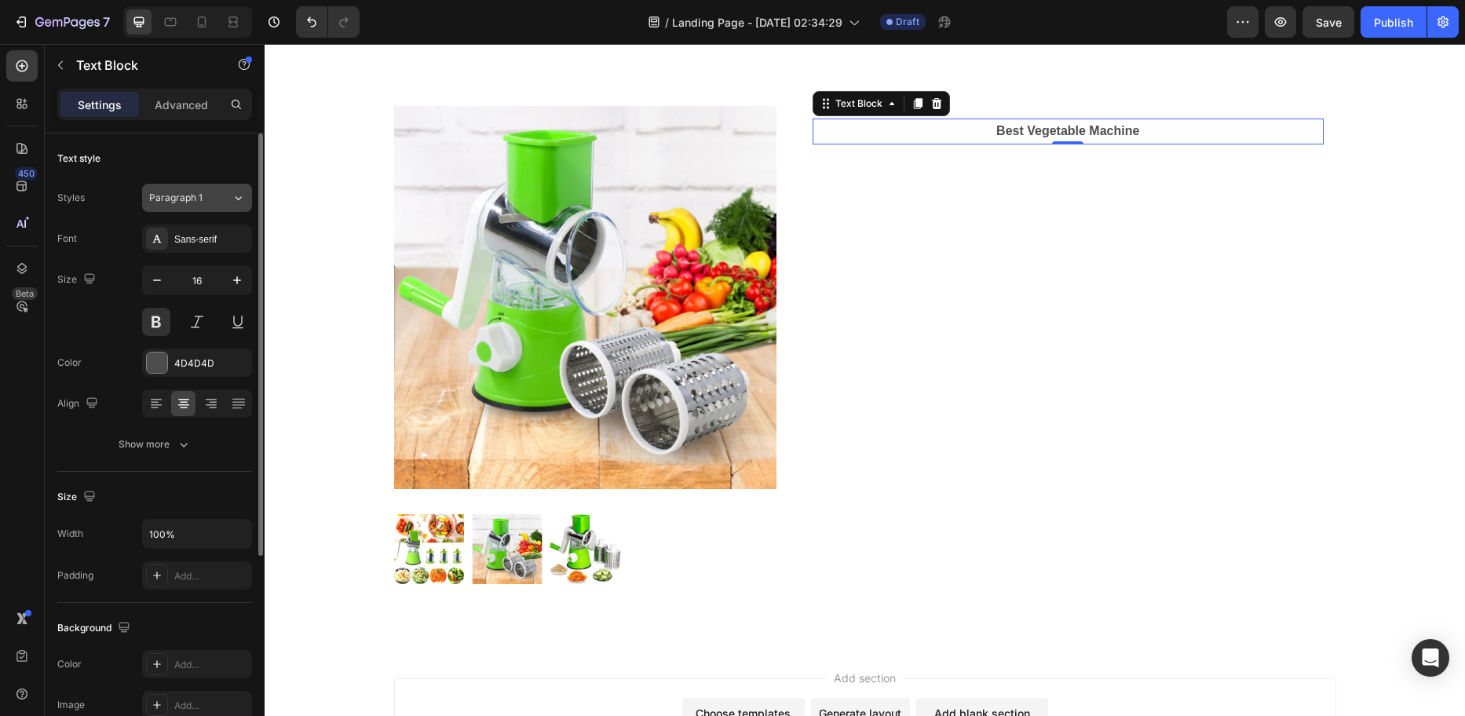
click at [206, 204] on div "Paragraph 1" at bounding box center [181, 198] width 64 height 14
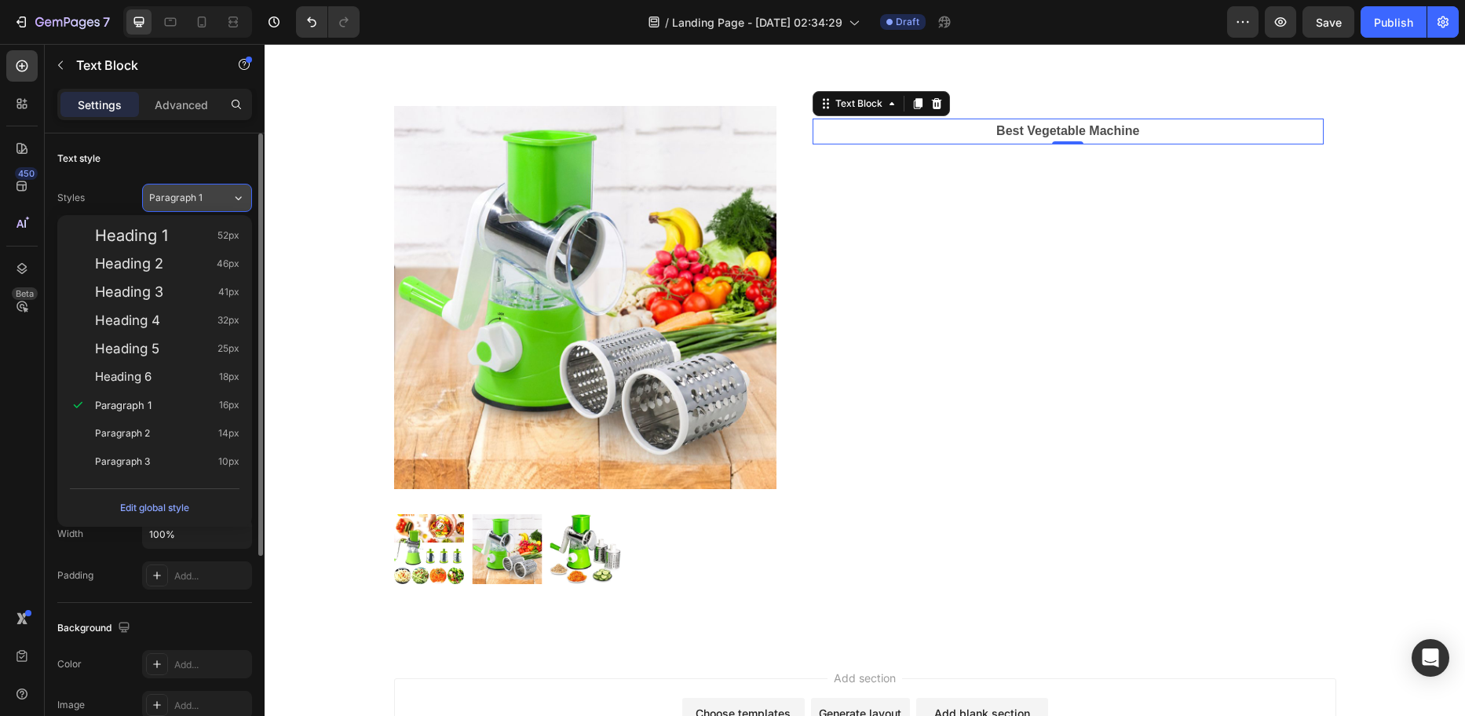
click at [206, 204] on div "Paragraph 1" at bounding box center [181, 198] width 64 height 14
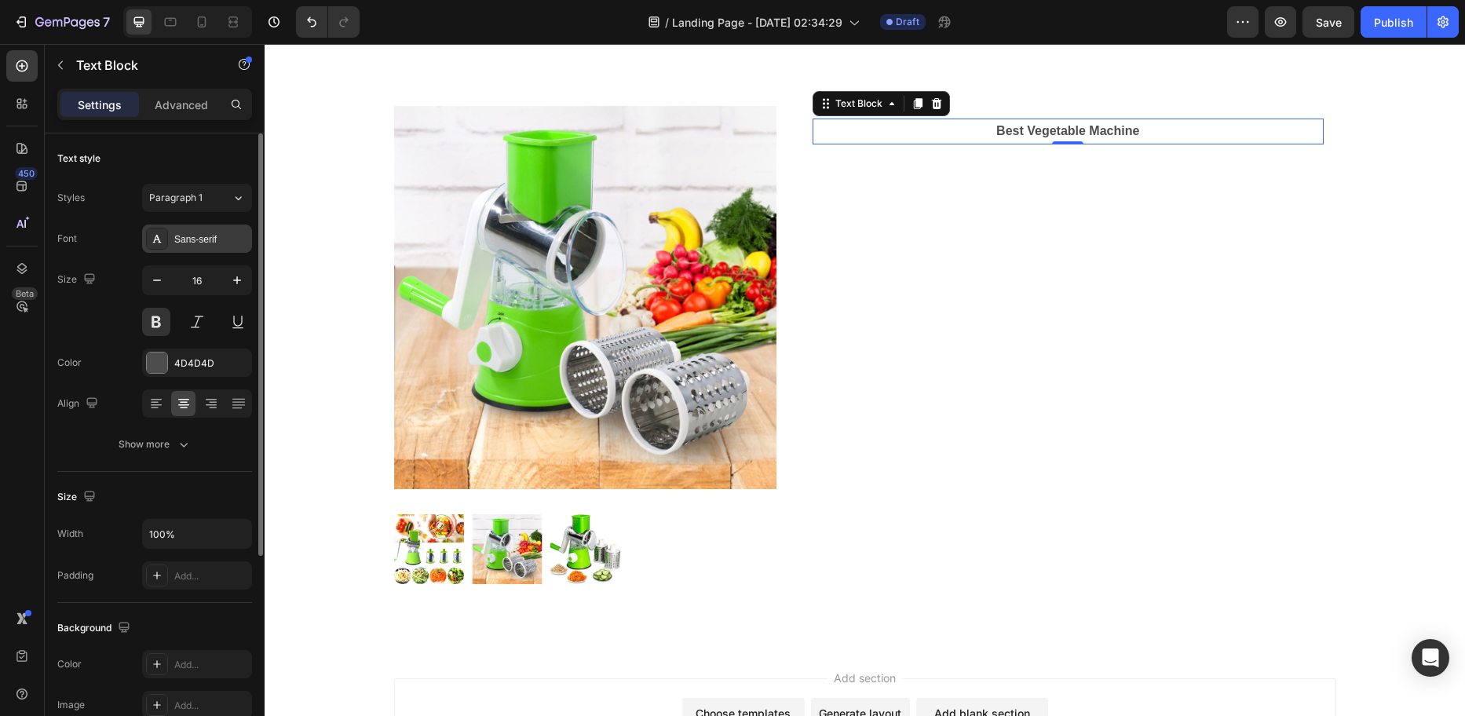
click at [213, 228] on div "Sans-serif" at bounding box center [197, 239] width 110 height 28
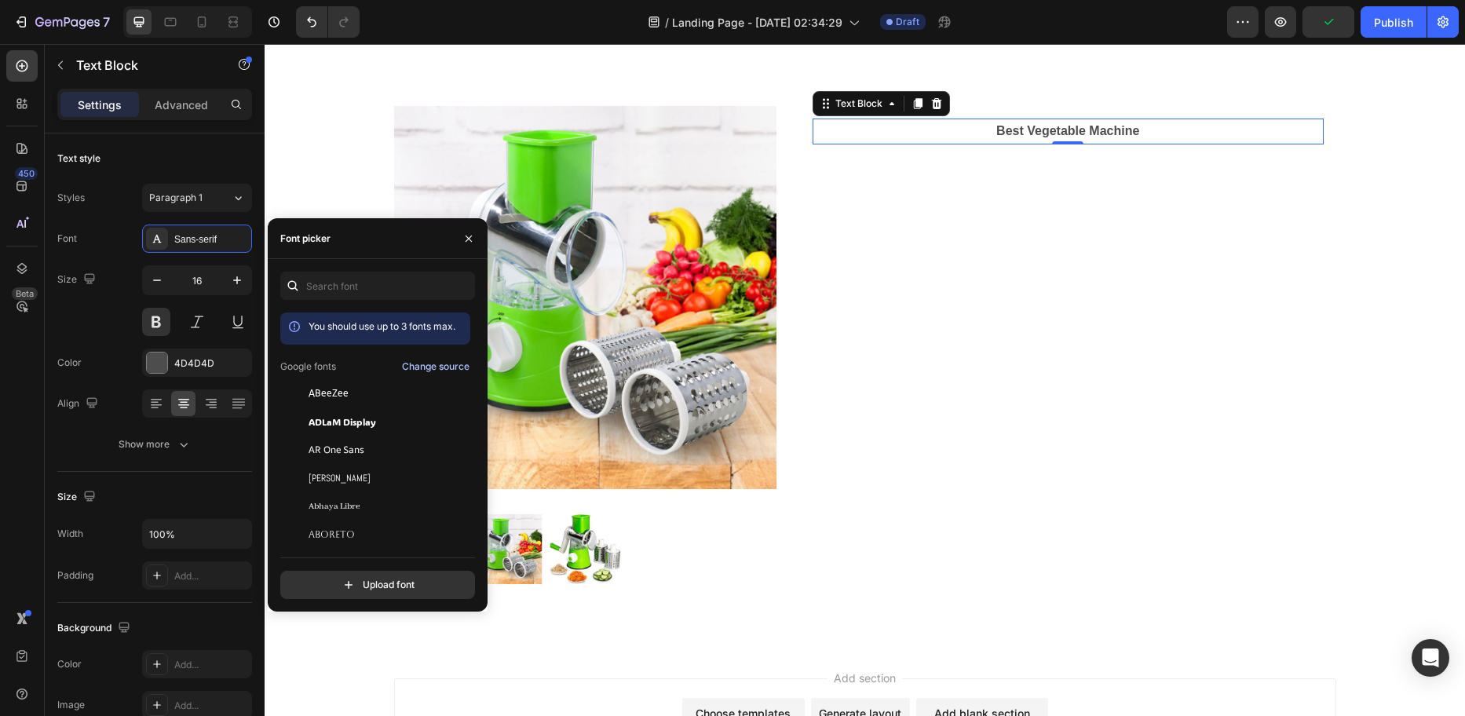
click at [434, 367] on div "Change source" at bounding box center [436, 367] width 68 height 14
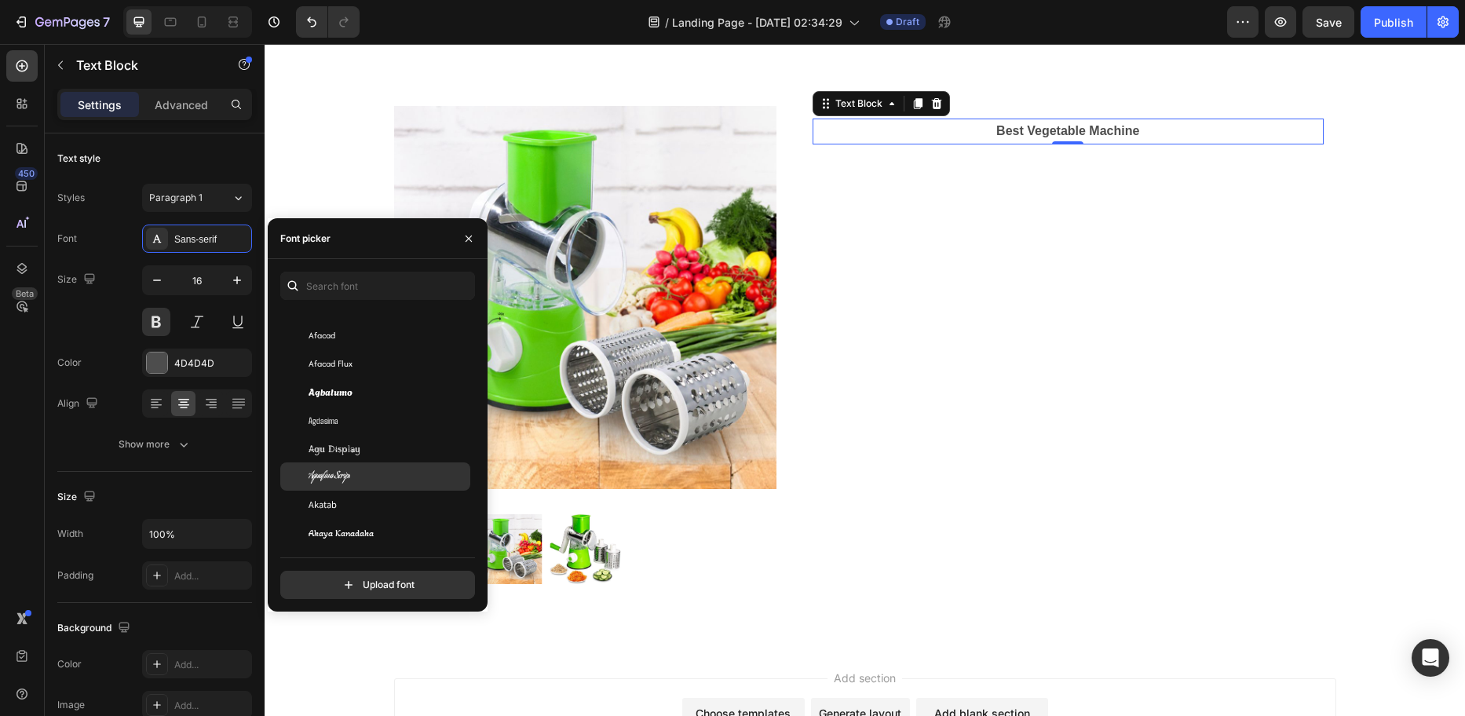
scroll to position [550, 0]
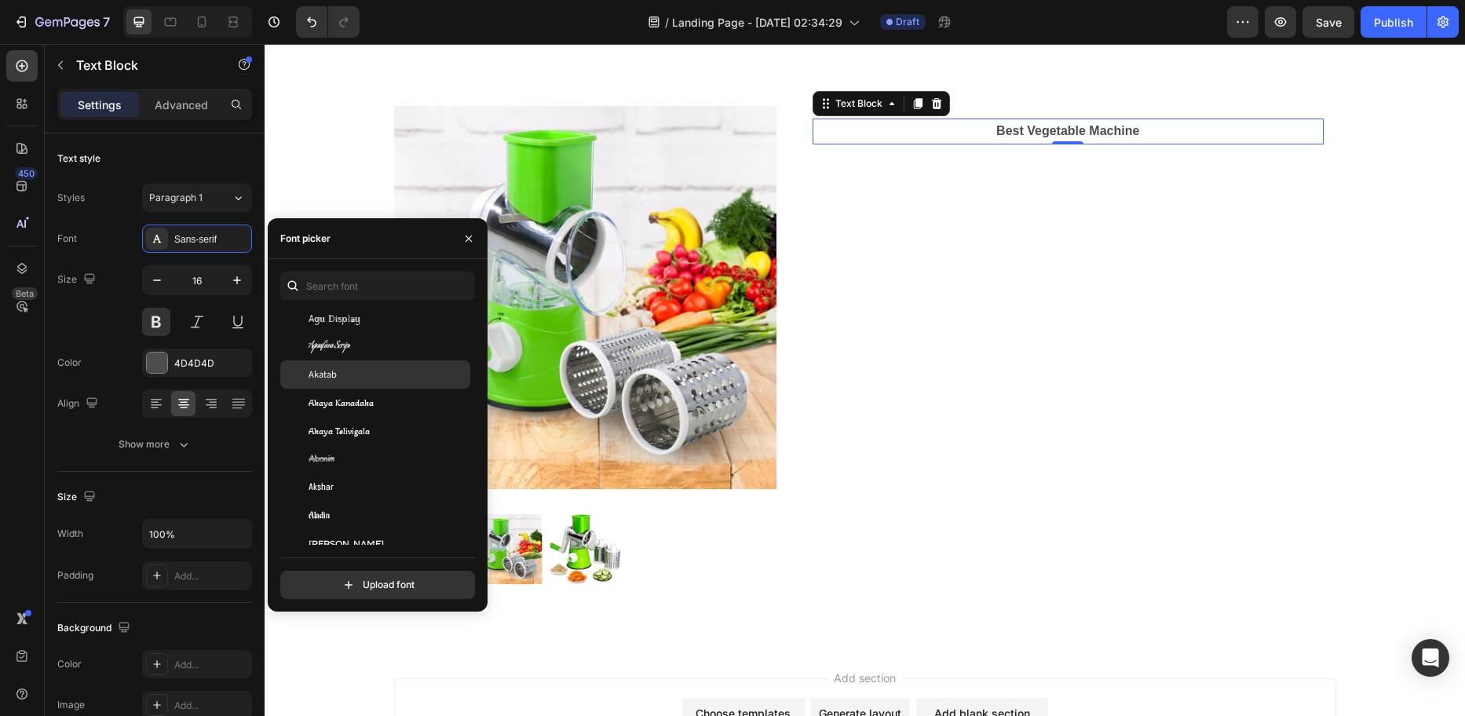
click at [344, 371] on div "Akatab" at bounding box center [388, 374] width 159 height 14
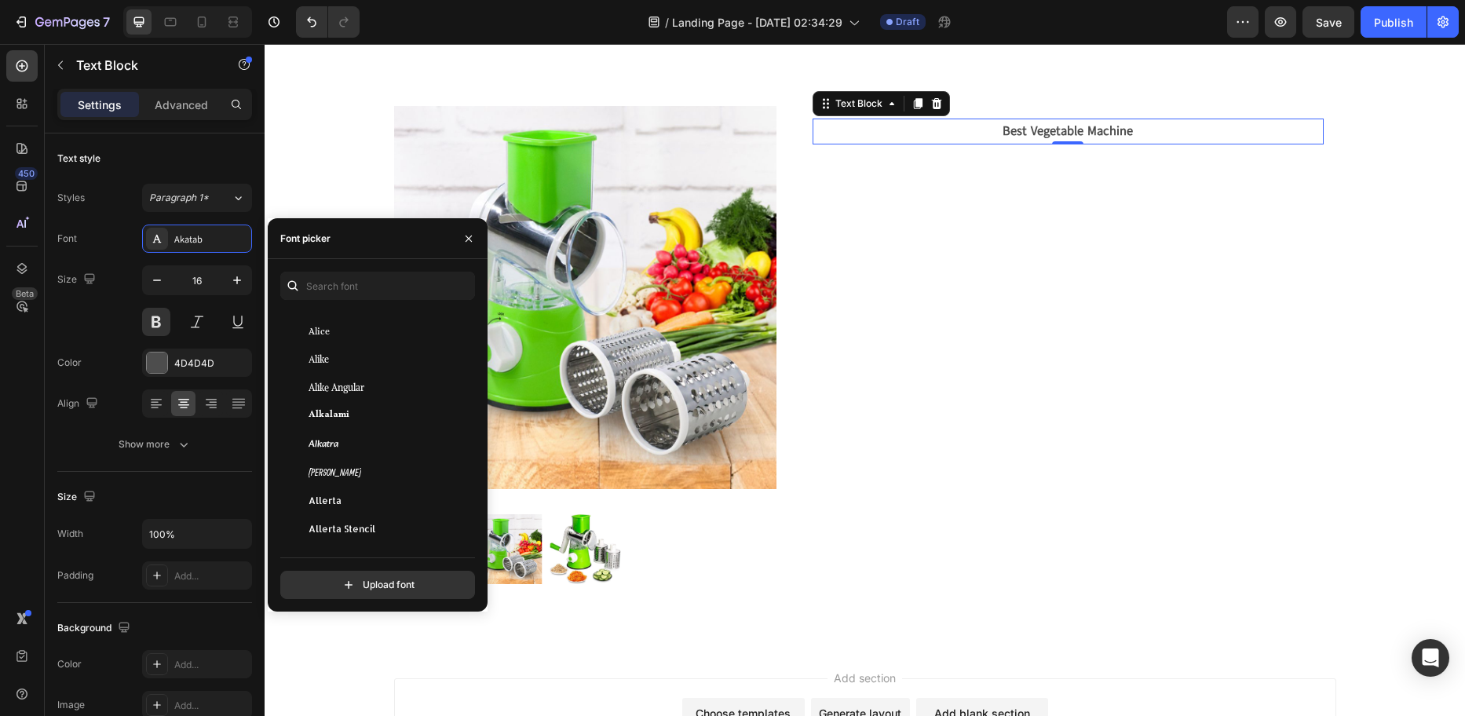
scroll to position [1178, 0]
click at [363, 348] on div "Alfa Slab One" at bounding box center [375, 340] width 190 height 28
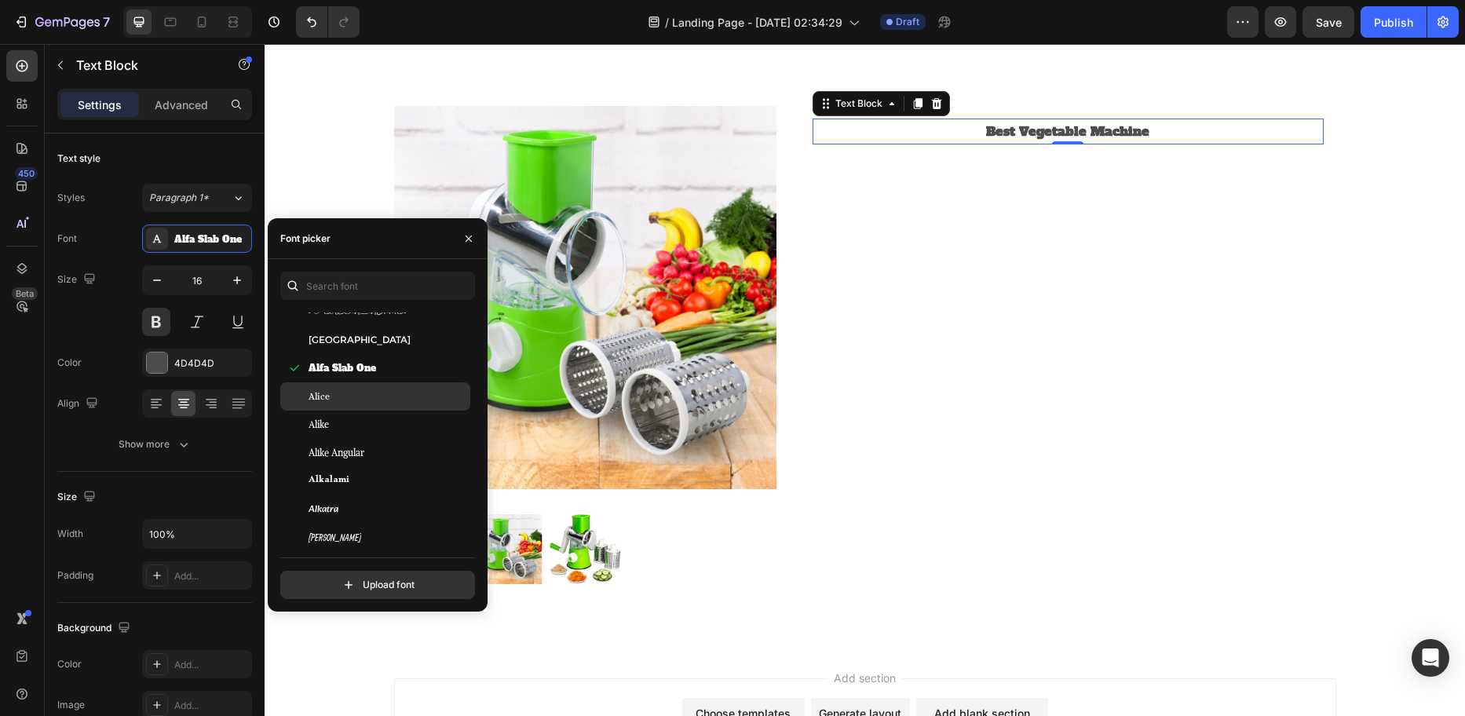
click at [375, 390] on div "Alice" at bounding box center [388, 396] width 159 height 14
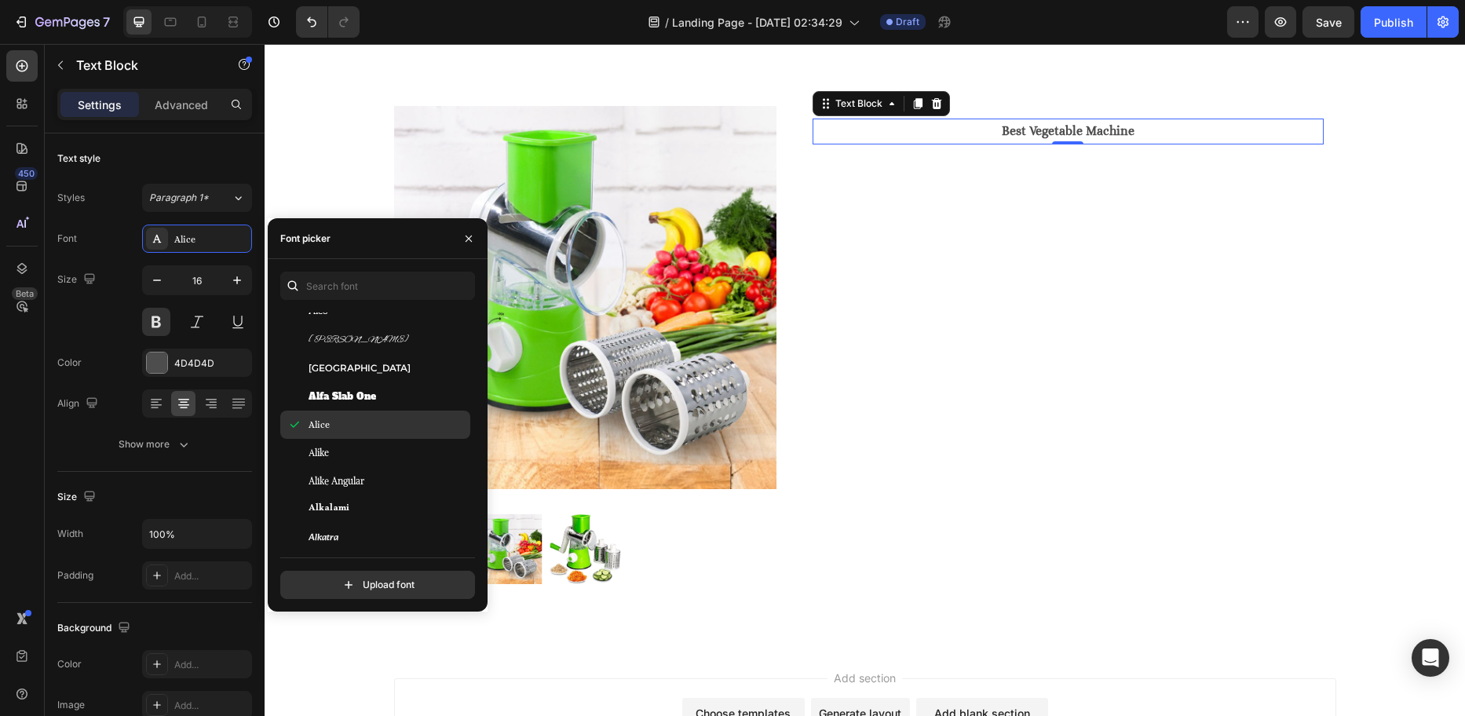
click at [378, 424] on div "Alice" at bounding box center [388, 425] width 159 height 14
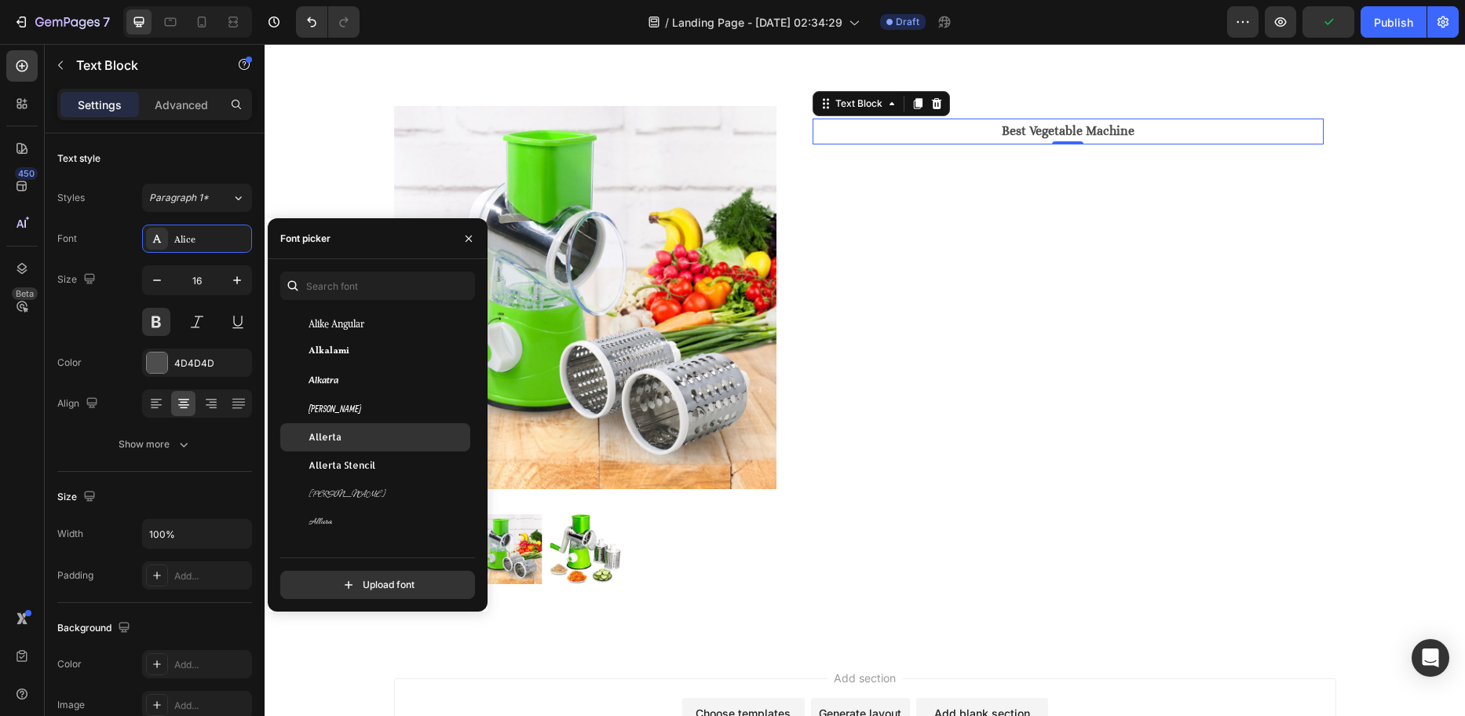
click at [372, 433] on div "Allerta" at bounding box center [388, 437] width 159 height 14
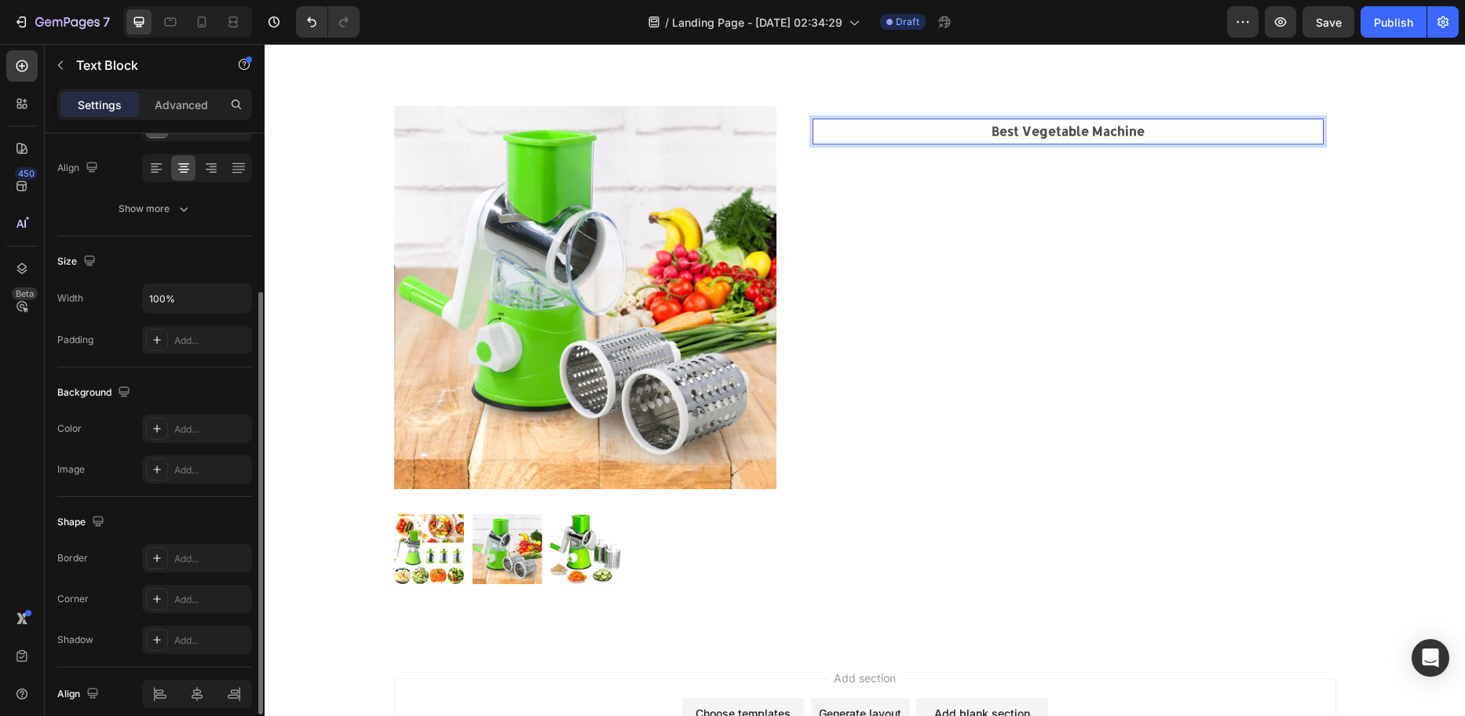
scroll to position [303, 0]
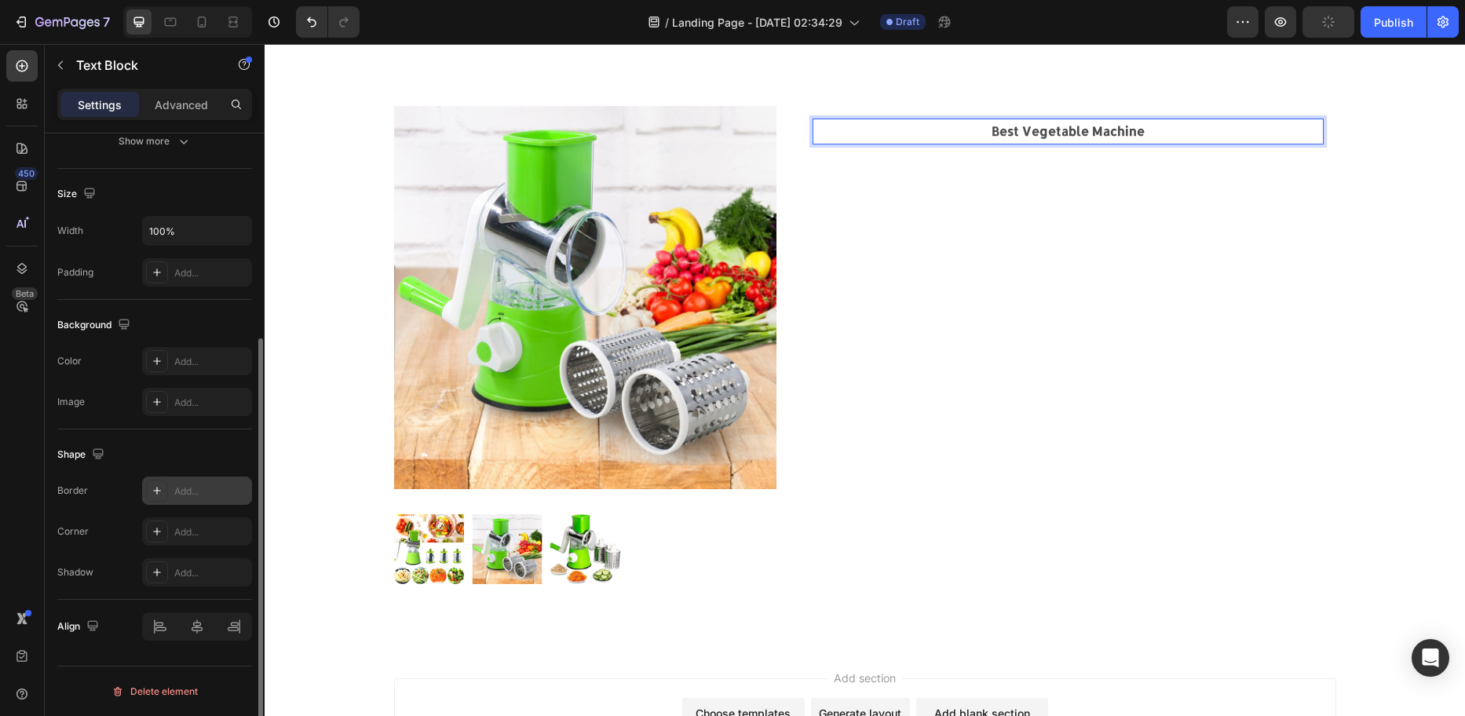
click at [206, 487] on div "Add..." at bounding box center [211, 491] width 74 height 14
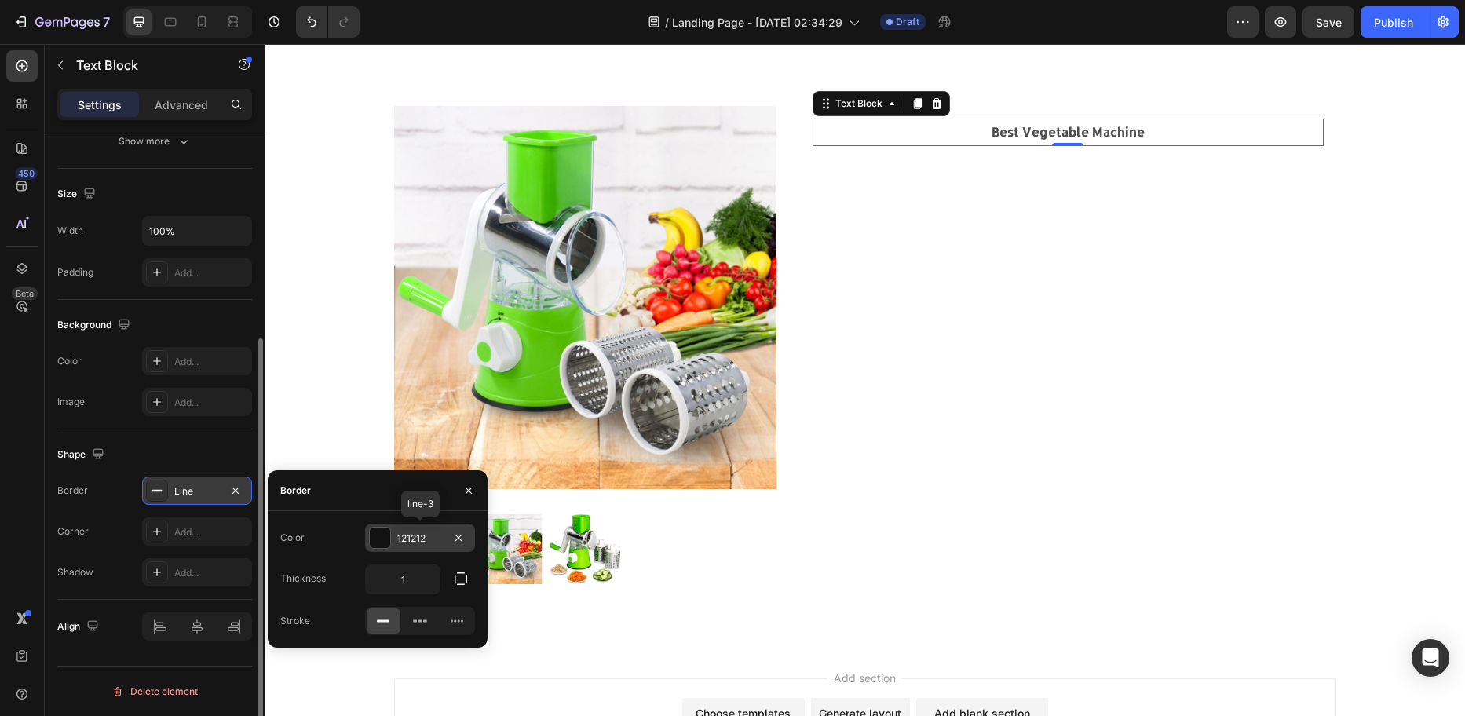
click at [375, 536] on div at bounding box center [380, 538] width 20 height 20
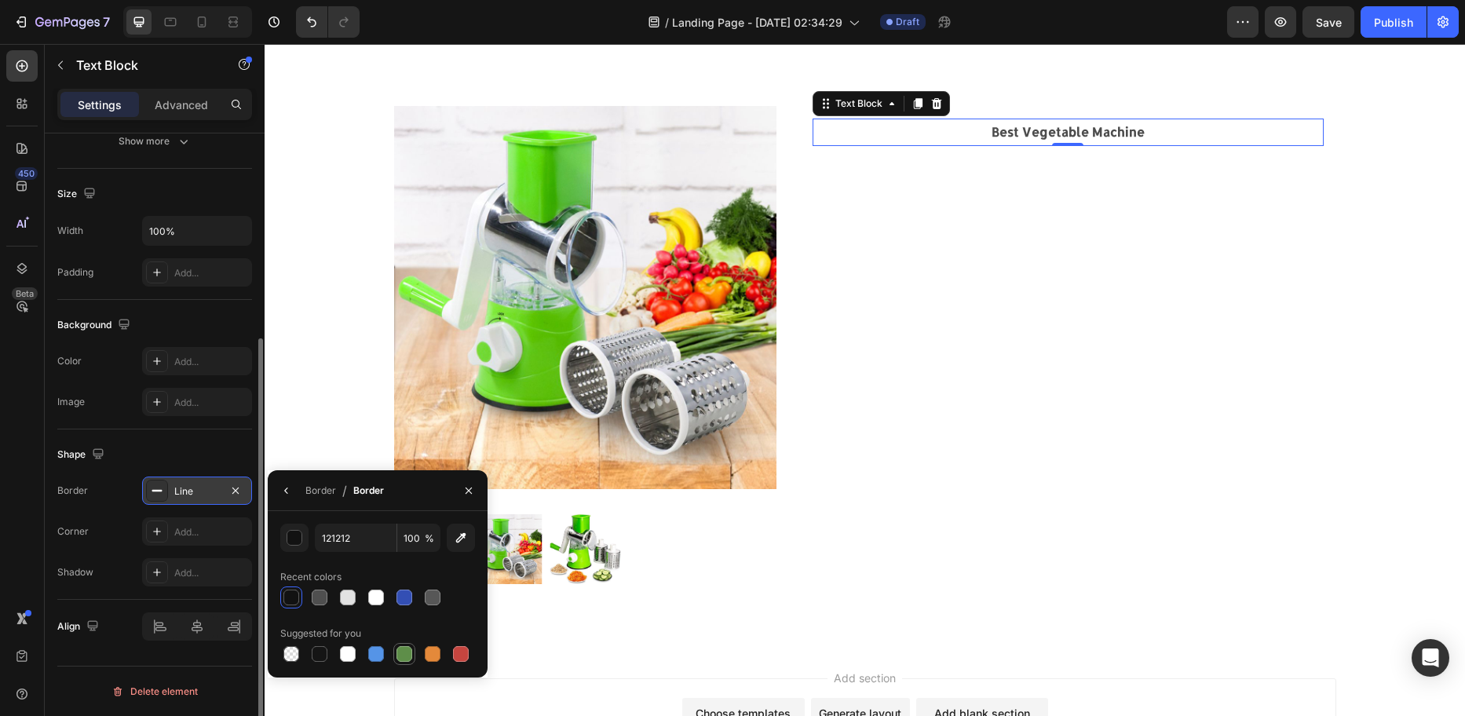
click at [403, 650] on div at bounding box center [405, 654] width 16 height 16
type input "5E8E49"
click at [191, 451] on div "Shape" at bounding box center [154, 454] width 195 height 25
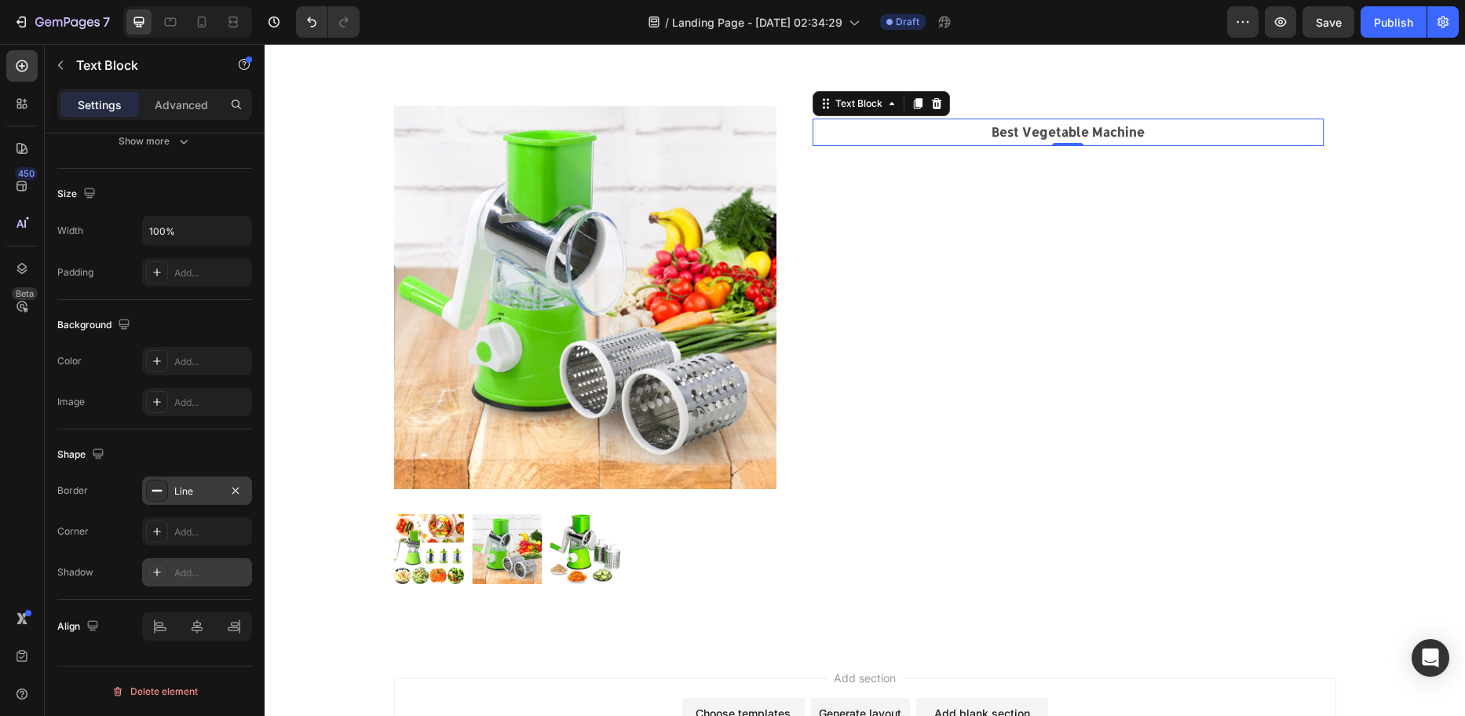
click at [207, 568] on div "Add..." at bounding box center [211, 573] width 74 height 14
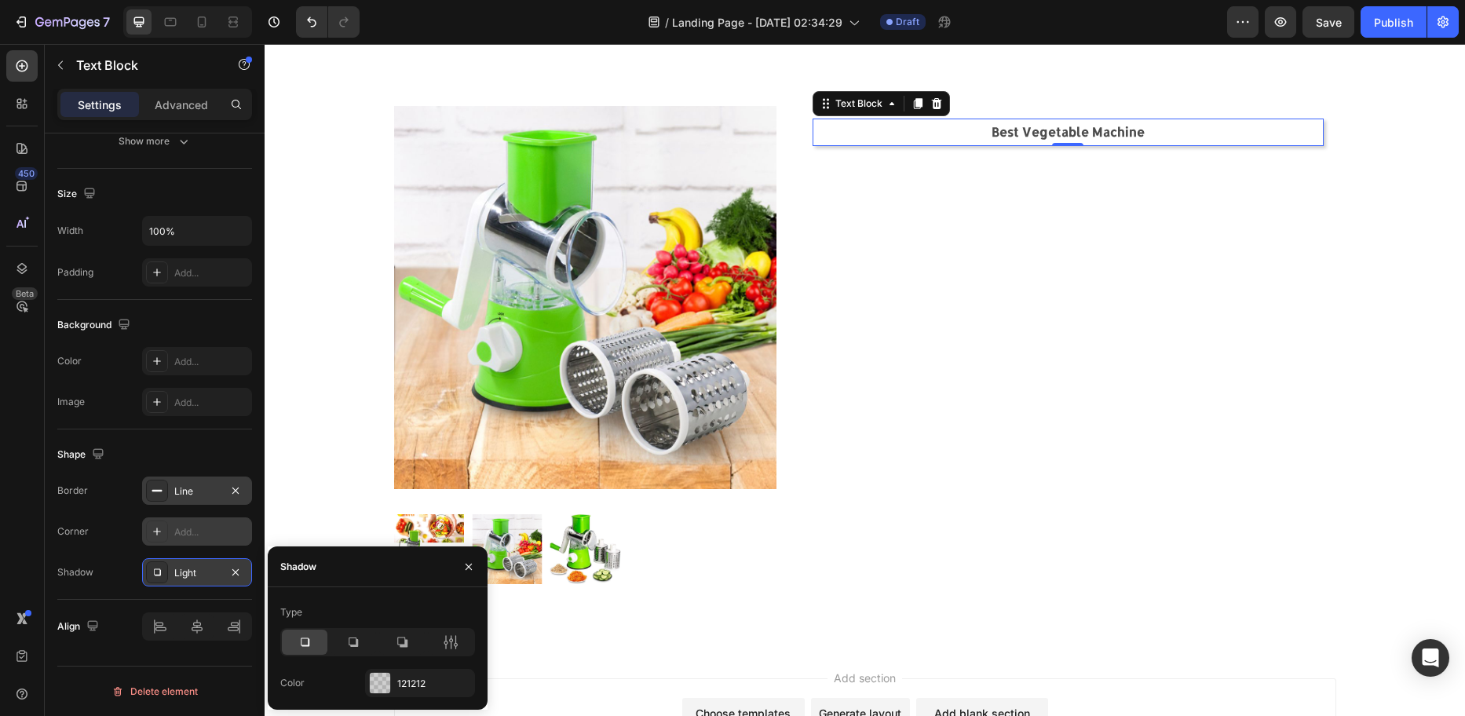
click at [193, 531] on div "Add..." at bounding box center [211, 532] width 74 height 14
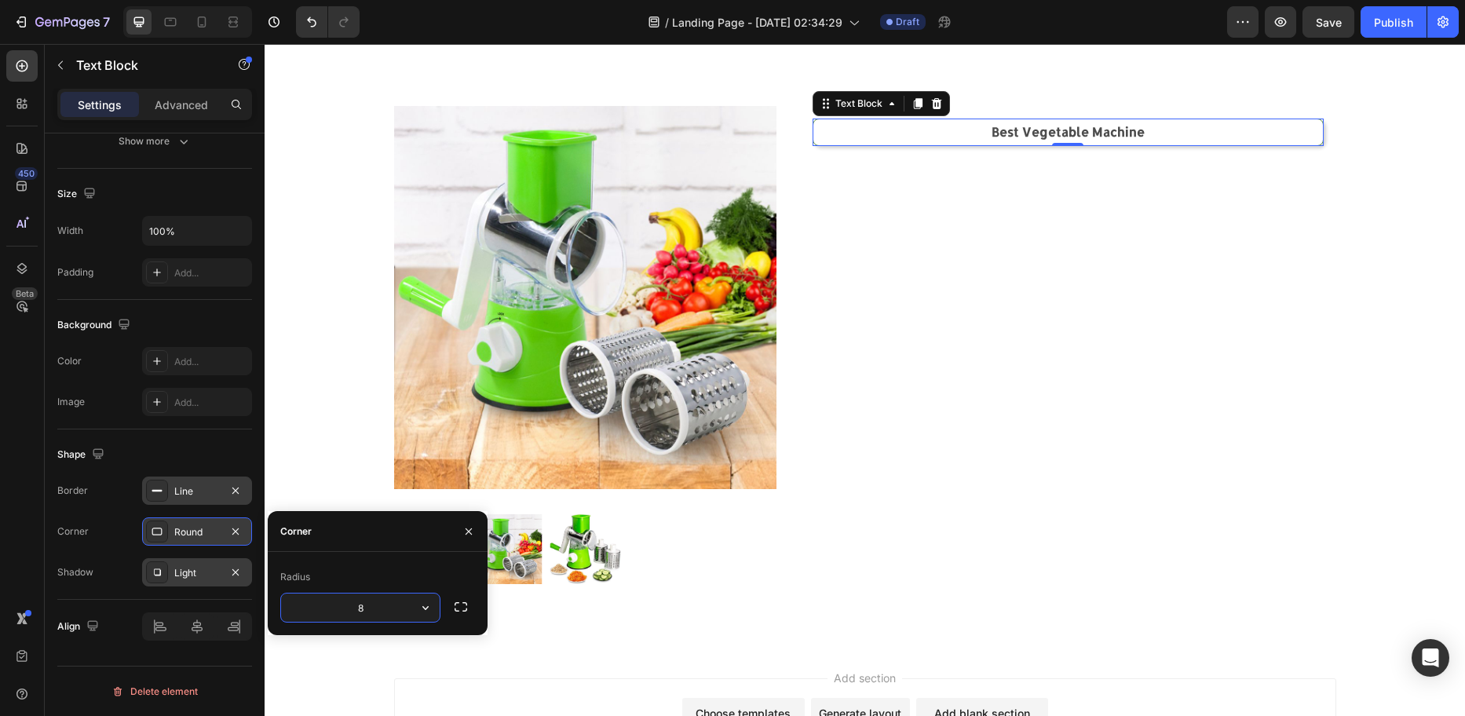
click at [111, 492] on div "Border Line" at bounding box center [154, 491] width 195 height 28
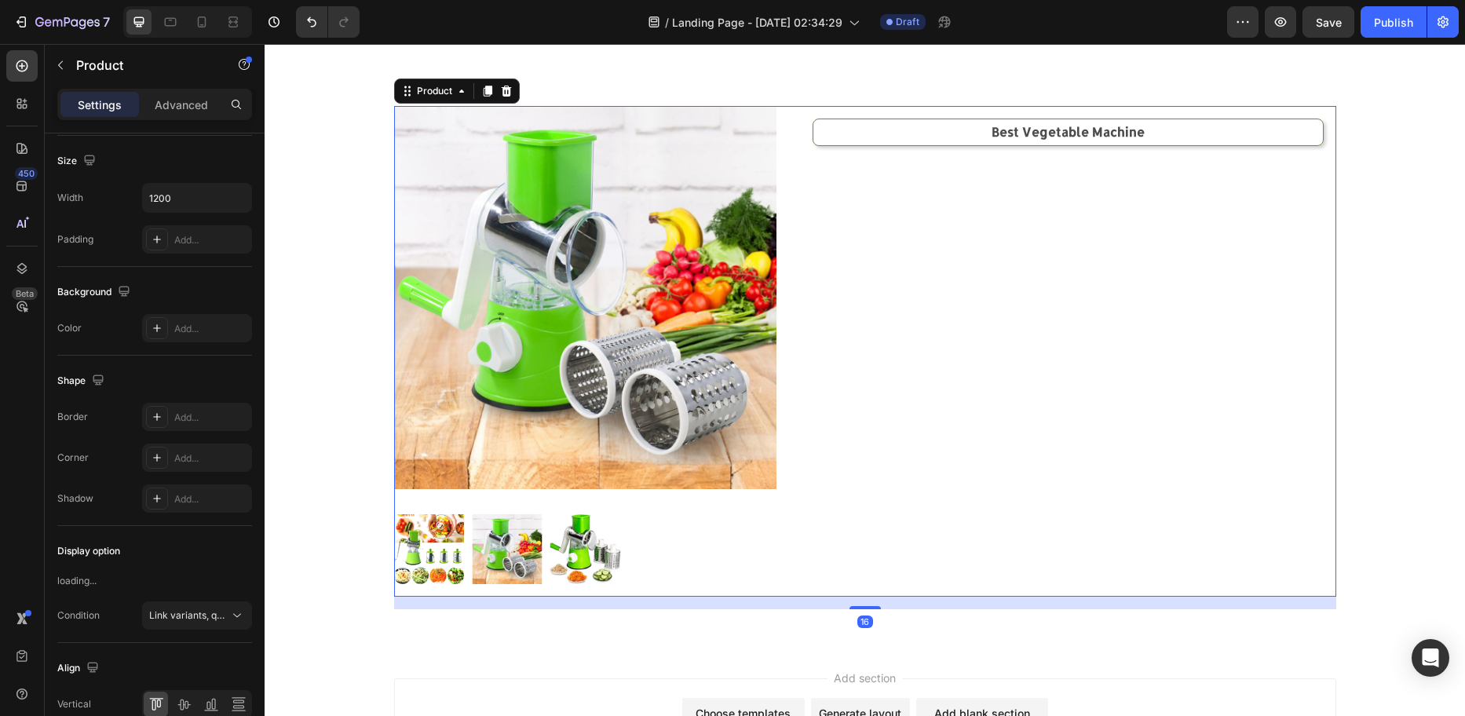
click at [1150, 239] on div "Best Vegetable Machine Text Block Row" at bounding box center [1068, 351] width 536 height 491
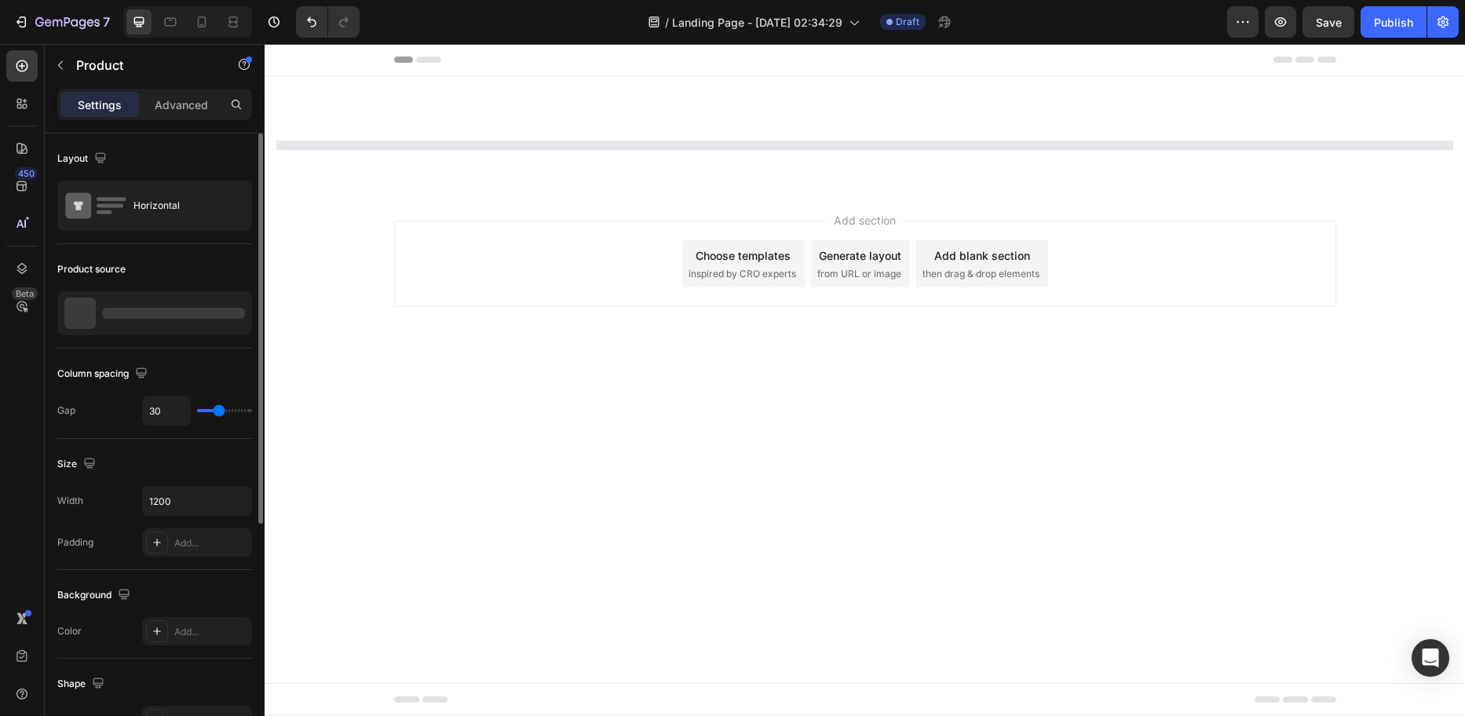
scroll to position [0, 0]
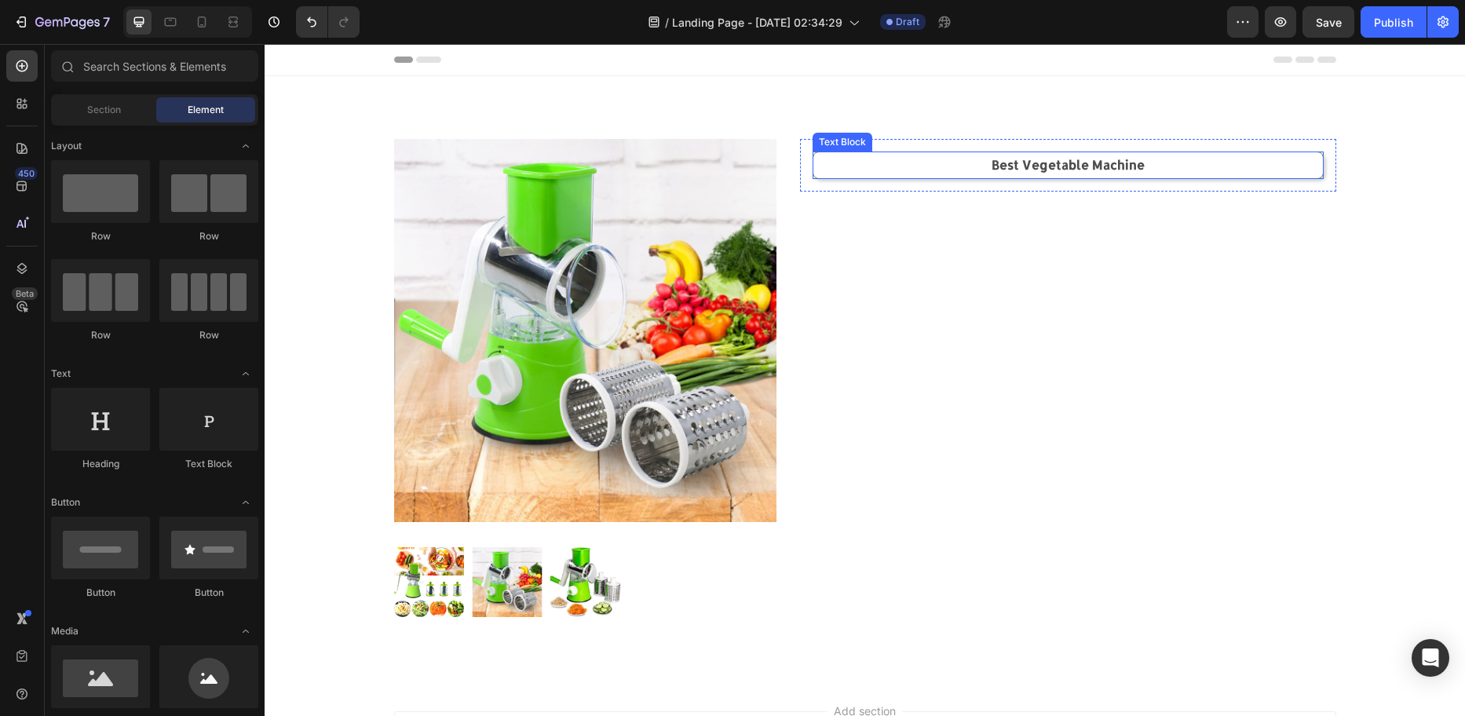
click at [905, 162] on p "Best Vegetable Machine" at bounding box center [1068, 165] width 506 height 23
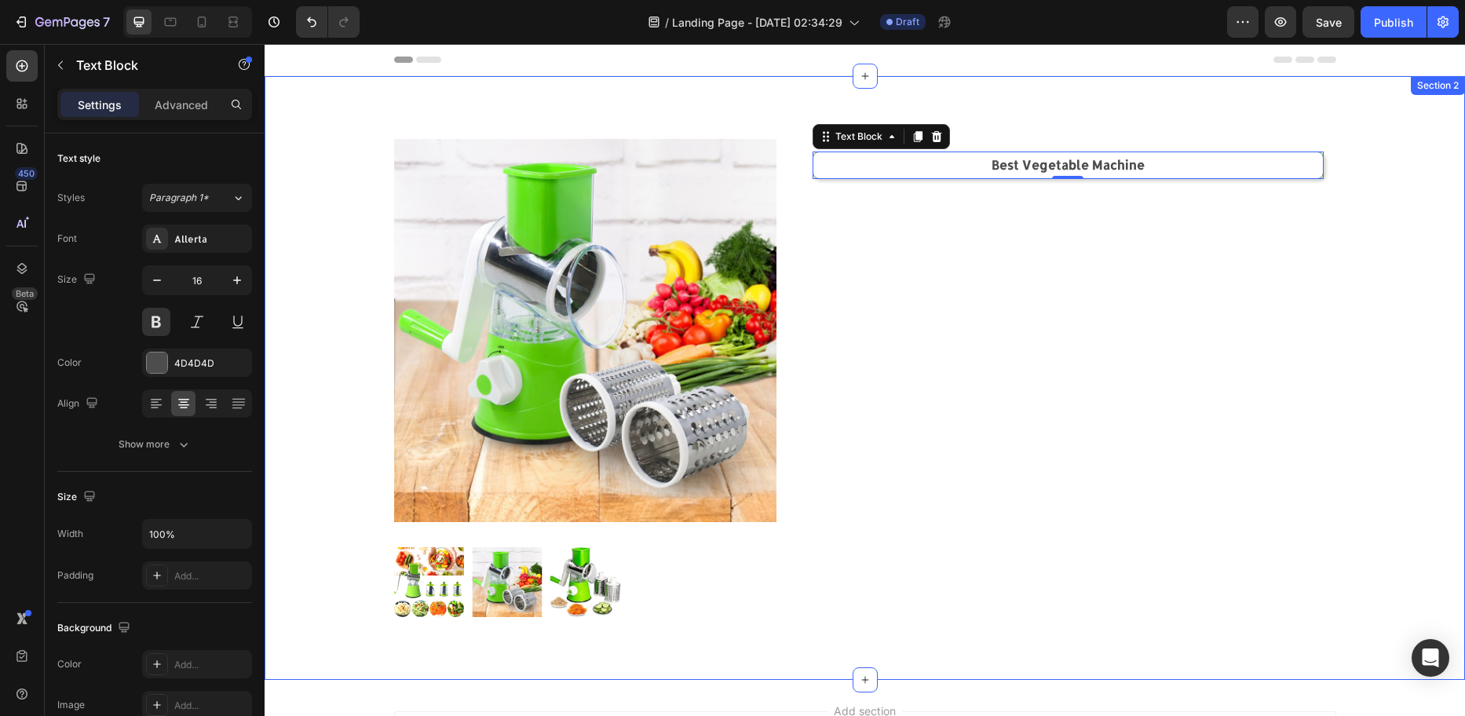
click at [1377, 152] on div "Sale Text Block Product Images Row Best Vegetable Machine Text Block 0 Row Prod…" at bounding box center [864, 390] width 1177 height 503
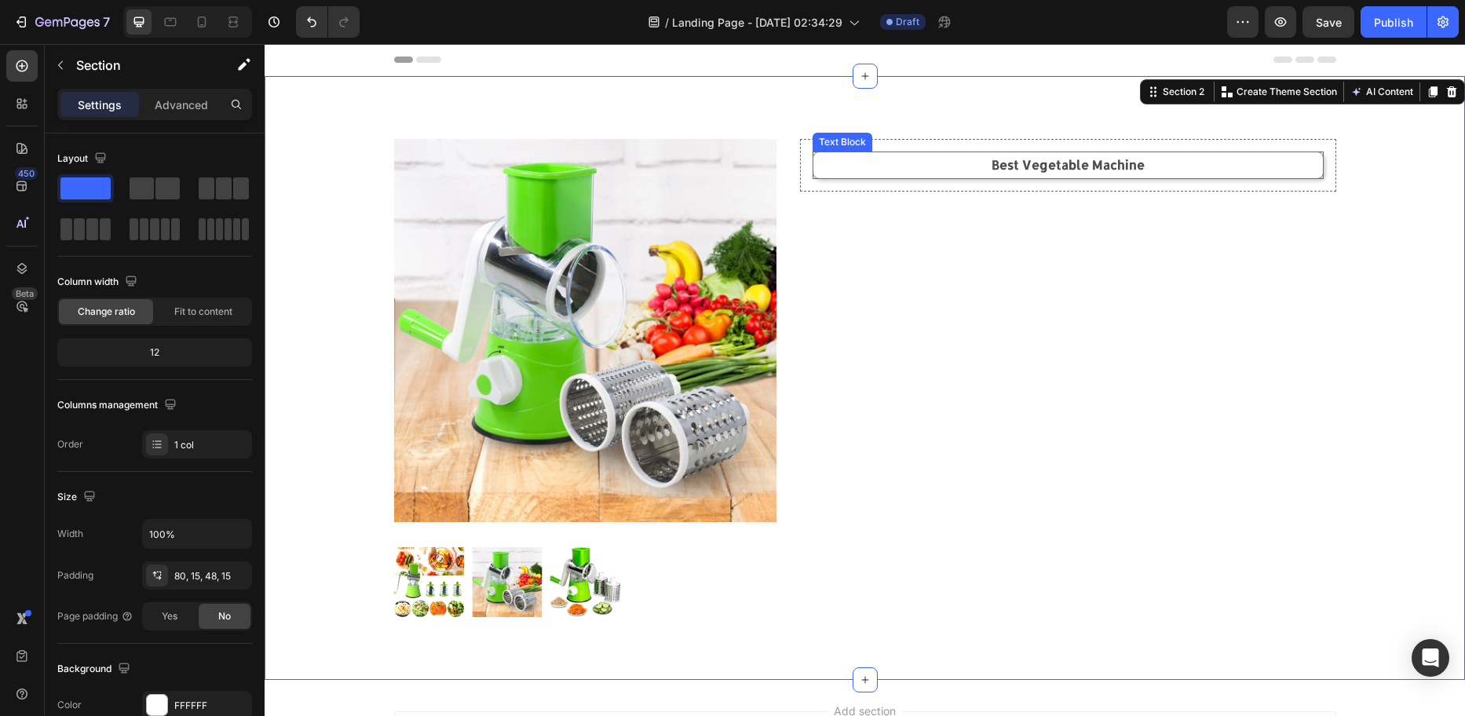
click at [1189, 163] on p "Best Vegetable Machine" at bounding box center [1068, 165] width 506 height 23
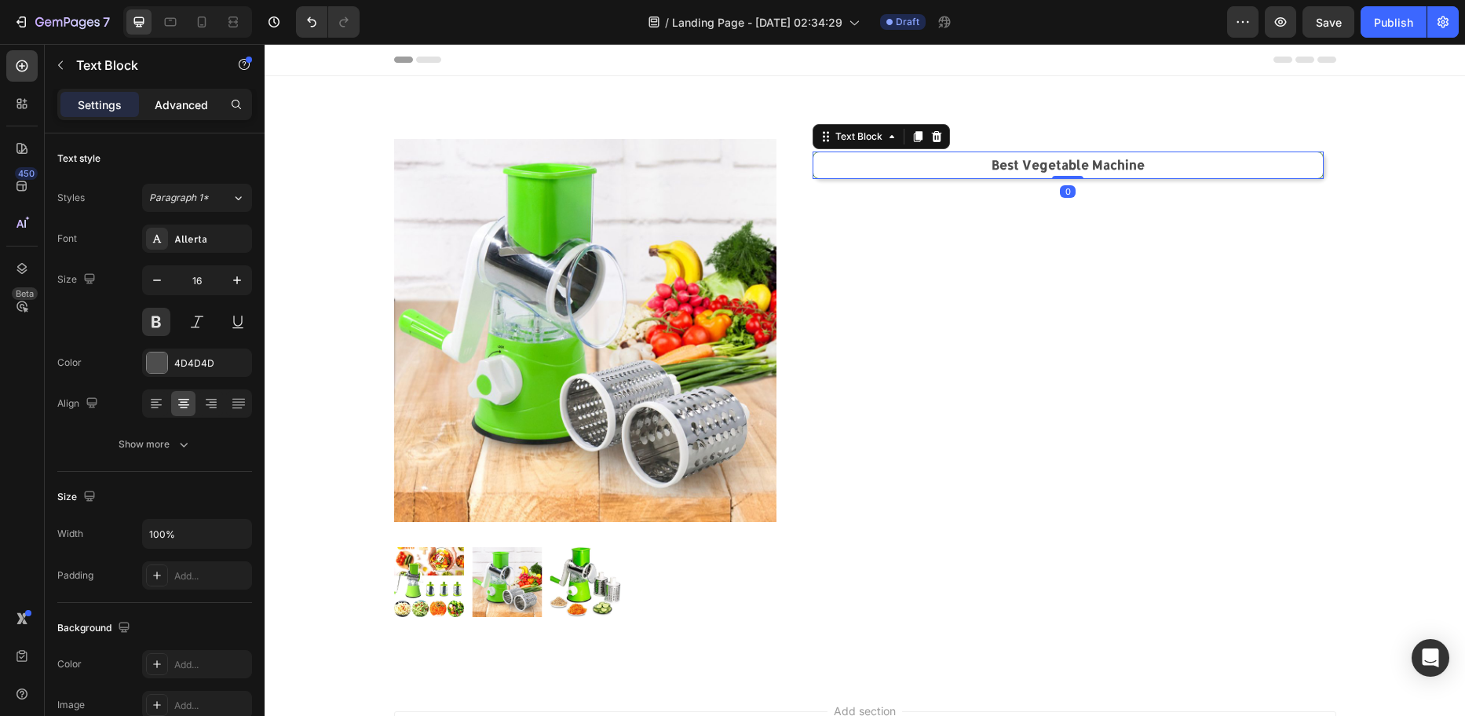
click at [199, 106] on p "Advanced" at bounding box center [181, 105] width 53 height 16
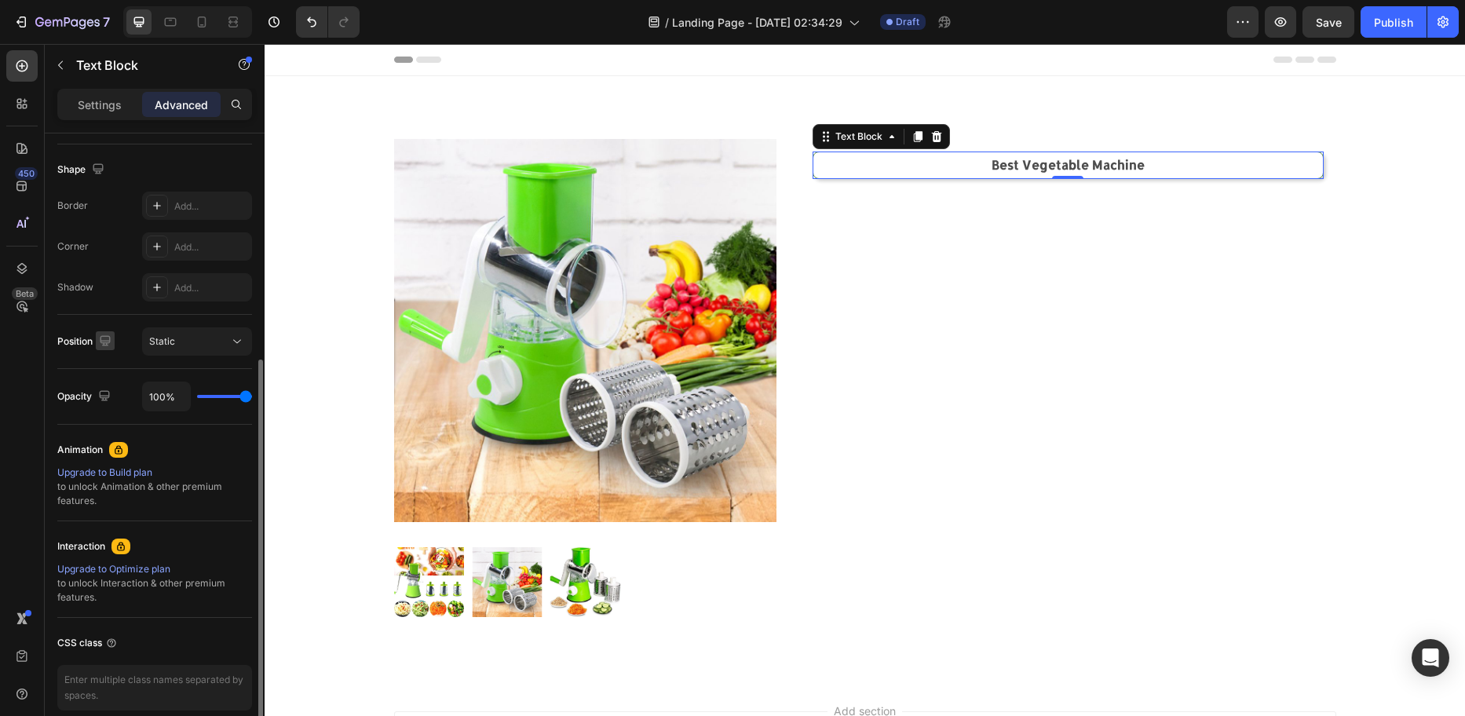
scroll to position [462, 0]
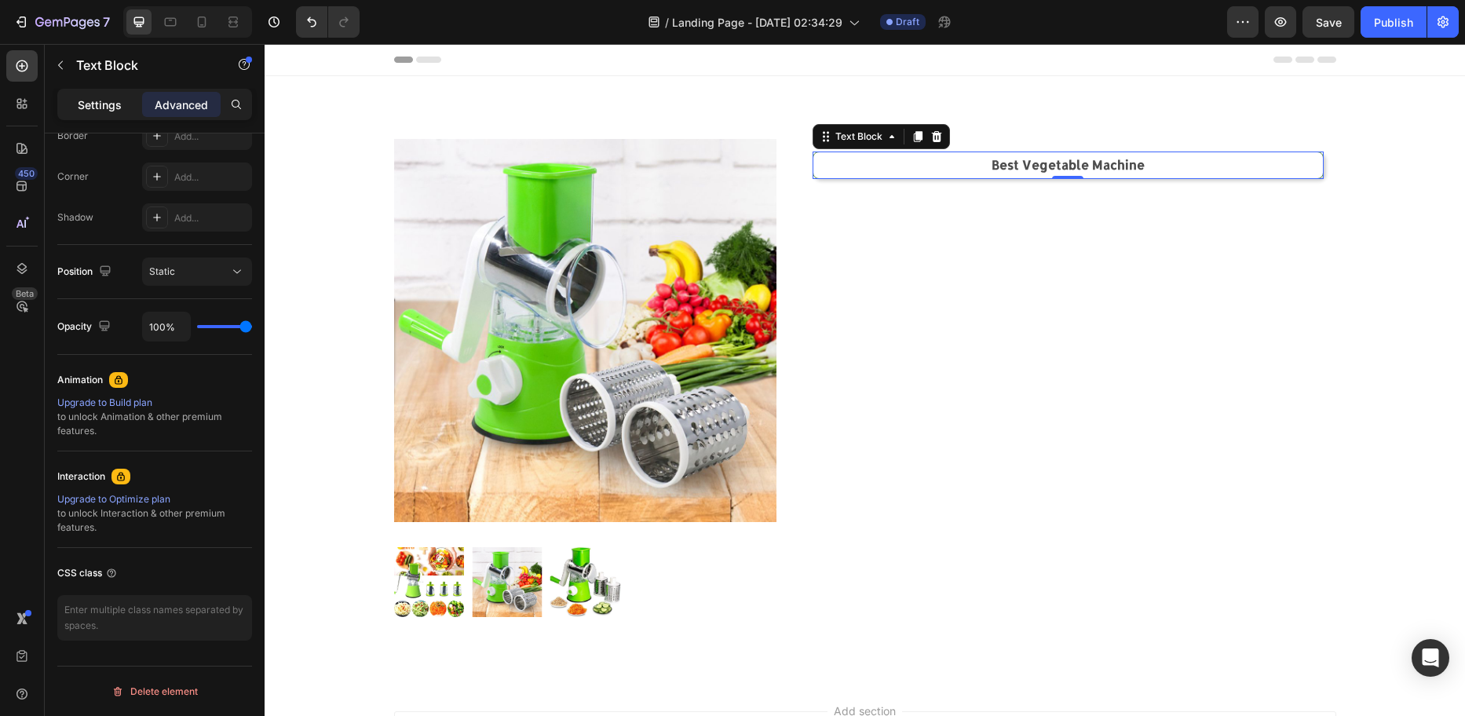
click at [93, 110] on p "Settings" at bounding box center [100, 105] width 44 height 16
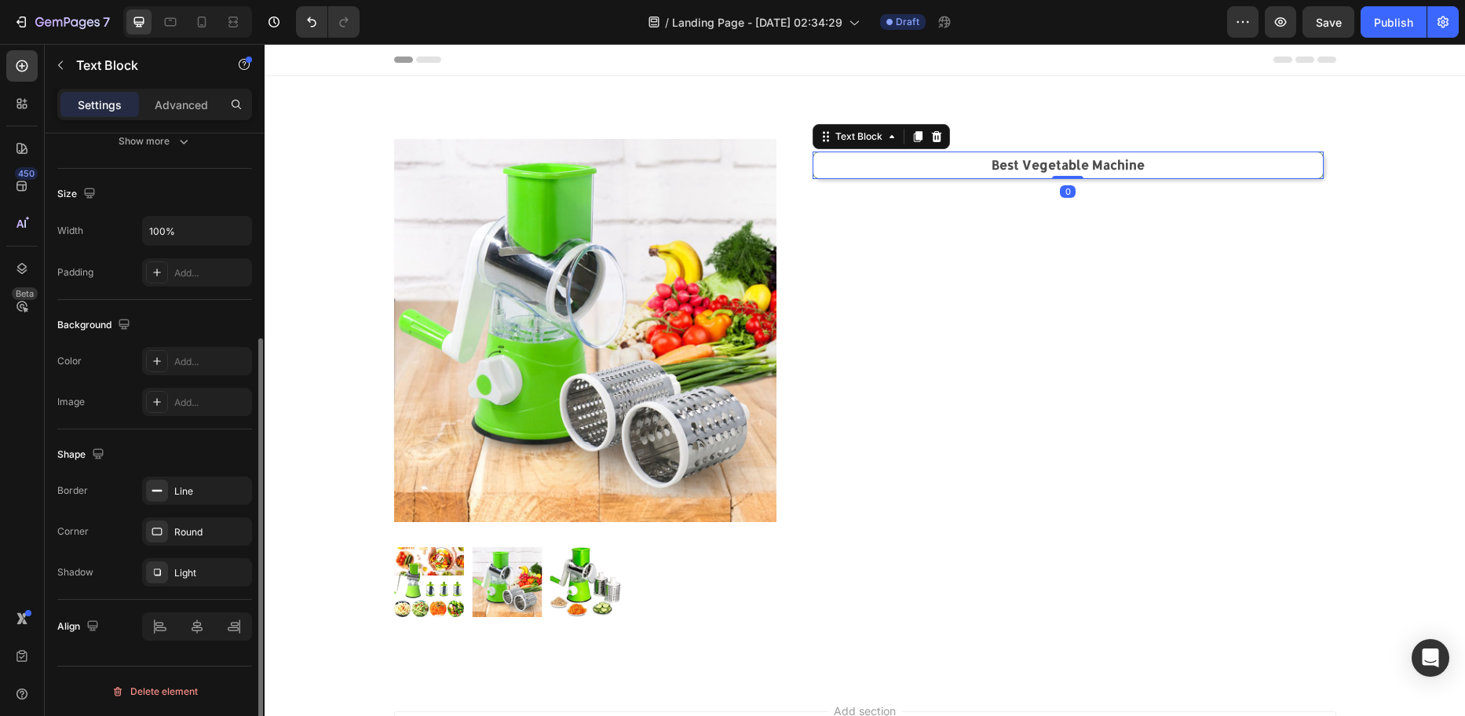
scroll to position [303, 0]
click at [982, 167] on p "Best Vegetable Machine" at bounding box center [1068, 165] width 506 height 23
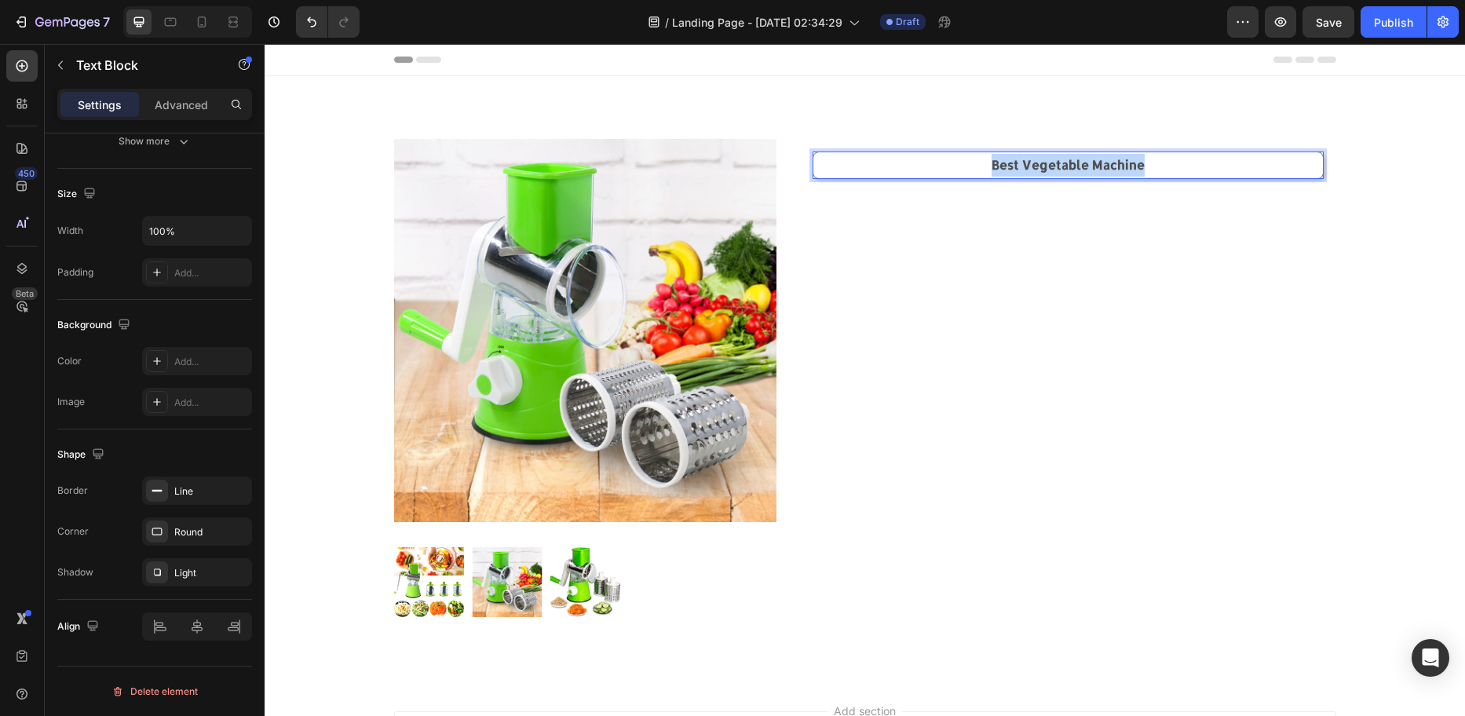
click at [982, 167] on p "Best Vegetable Machine" at bounding box center [1068, 165] width 506 height 23
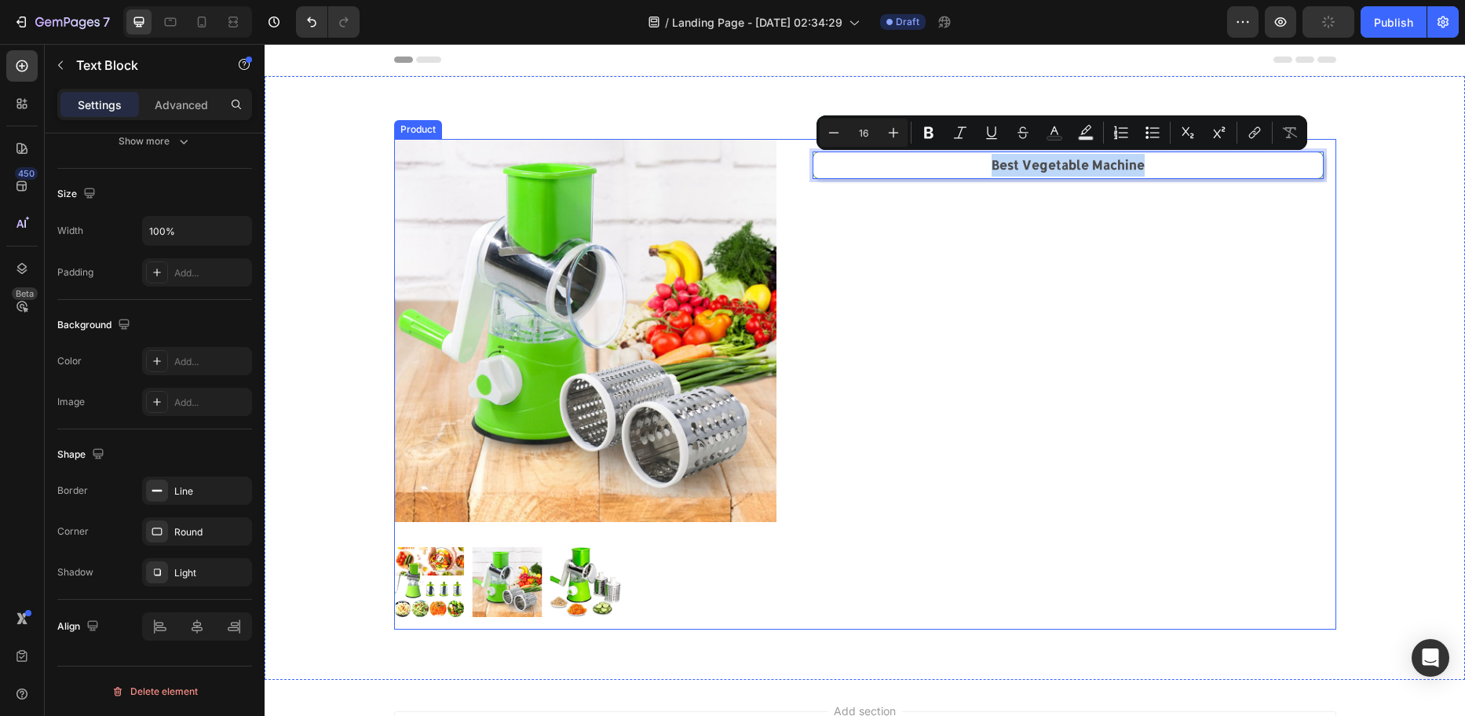
click at [1045, 201] on div "Best Vegetable Machine Text Block 0 Row" at bounding box center [1068, 384] width 536 height 491
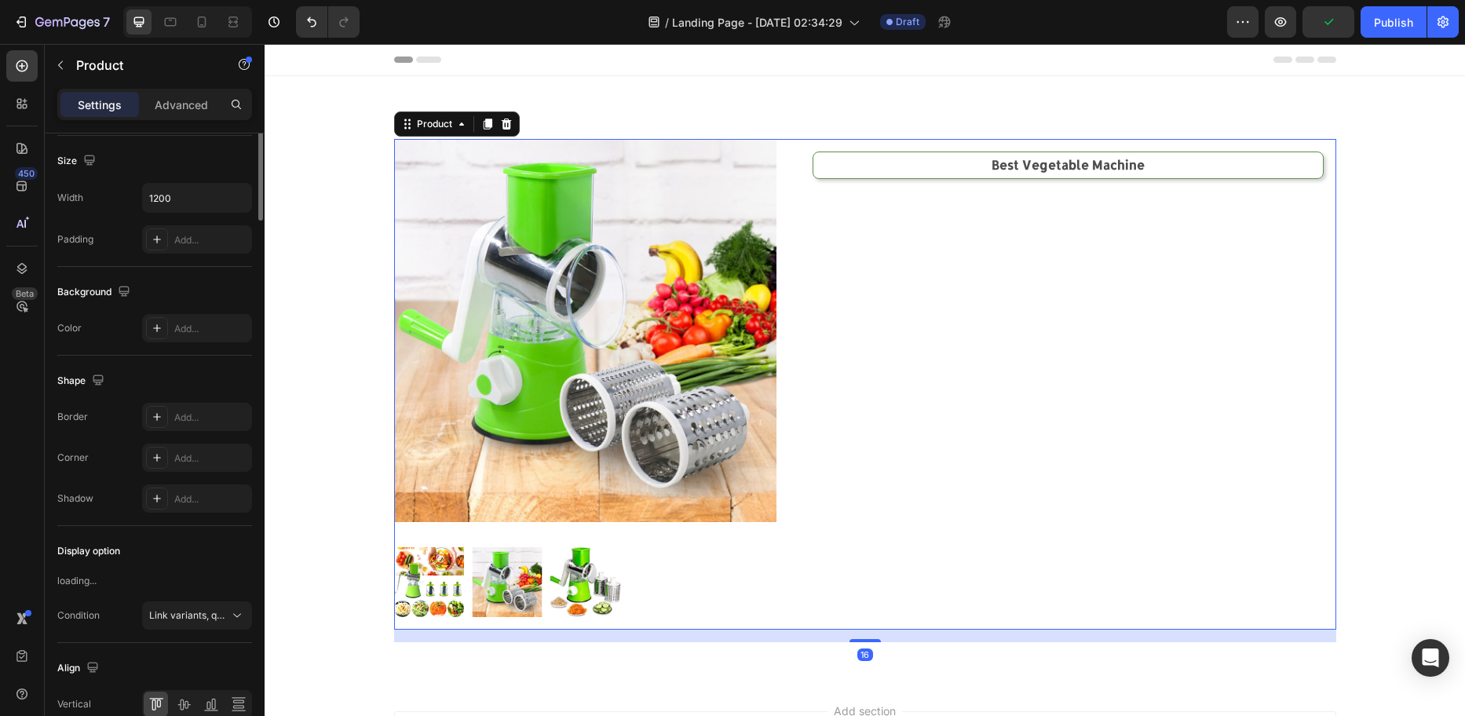
scroll to position [0, 0]
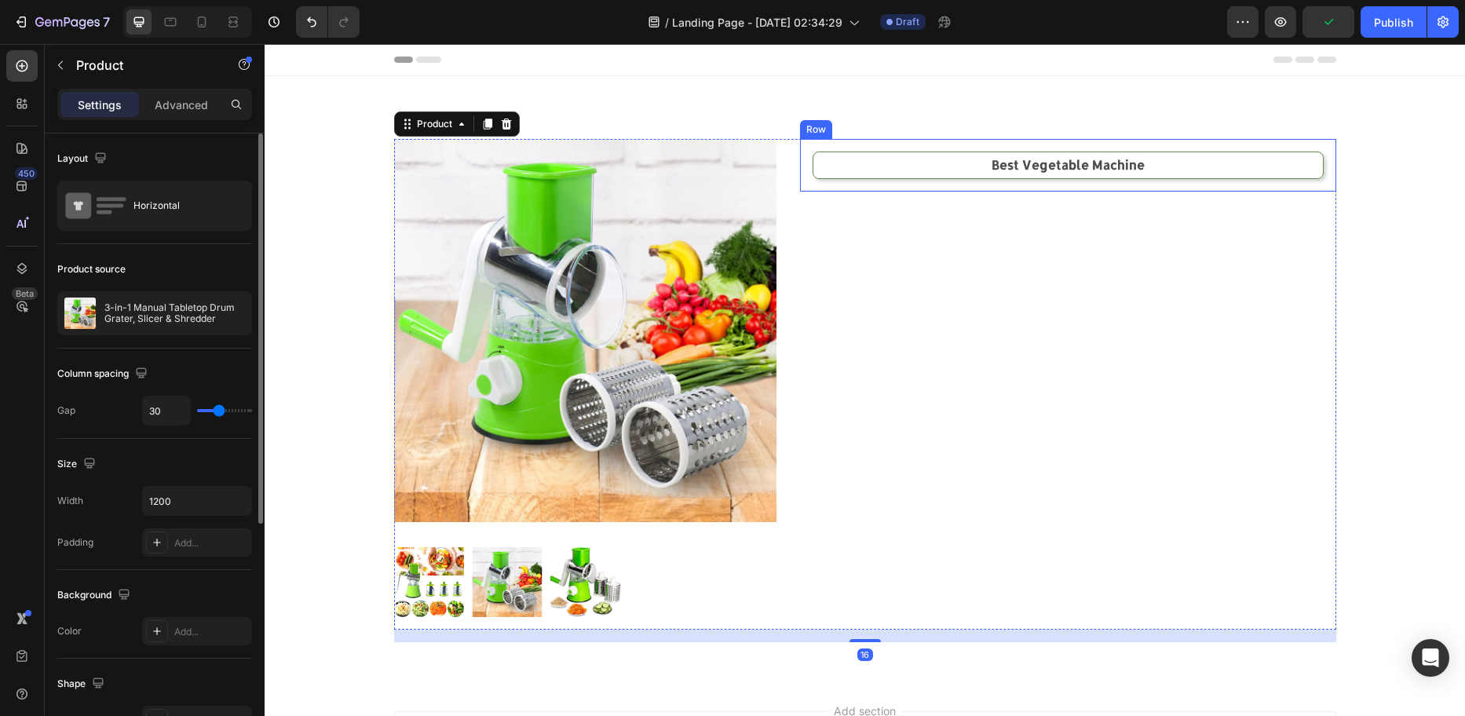
click at [1051, 164] on p "Best Vegetable Machine" at bounding box center [1068, 165] width 506 height 23
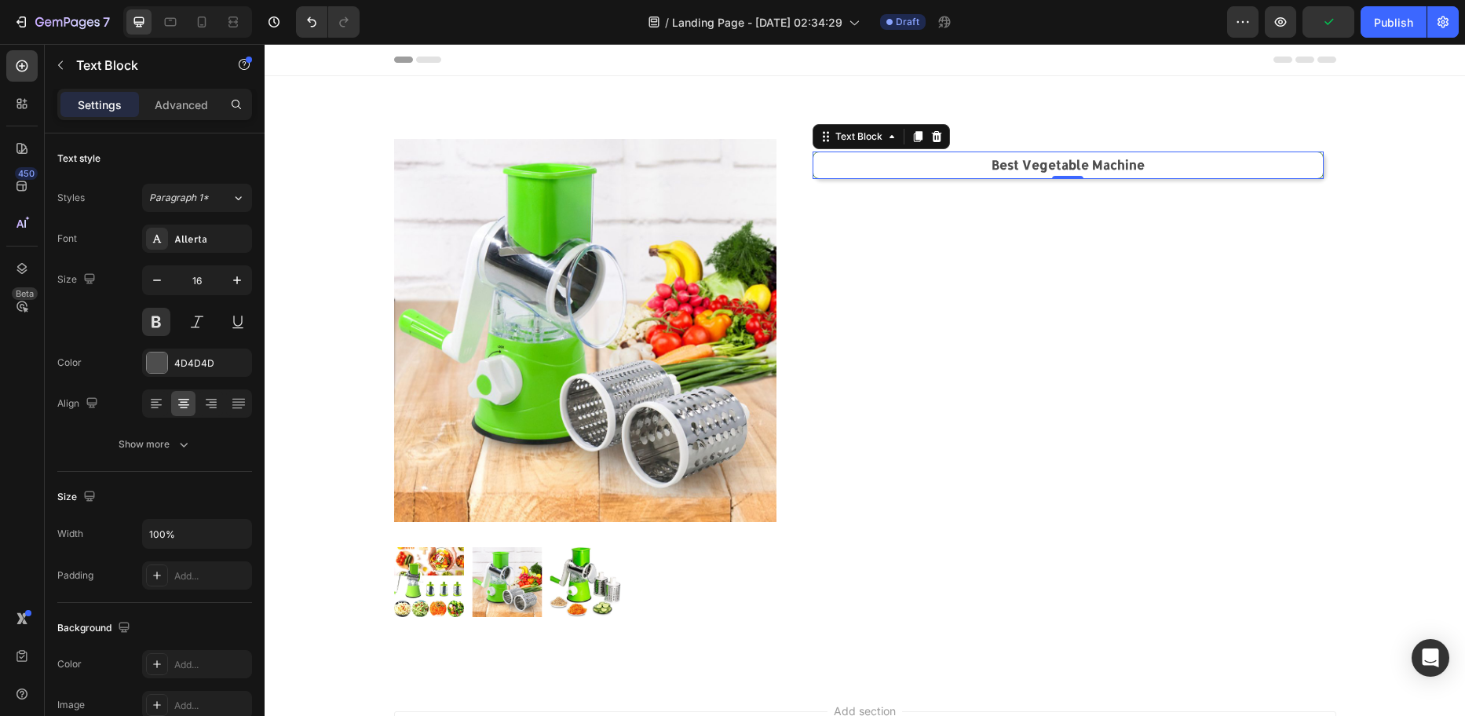
click at [854, 199] on div "Best Vegetable Machine Text Block 0 Row" at bounding box center [1068, 384] width 536 height 491
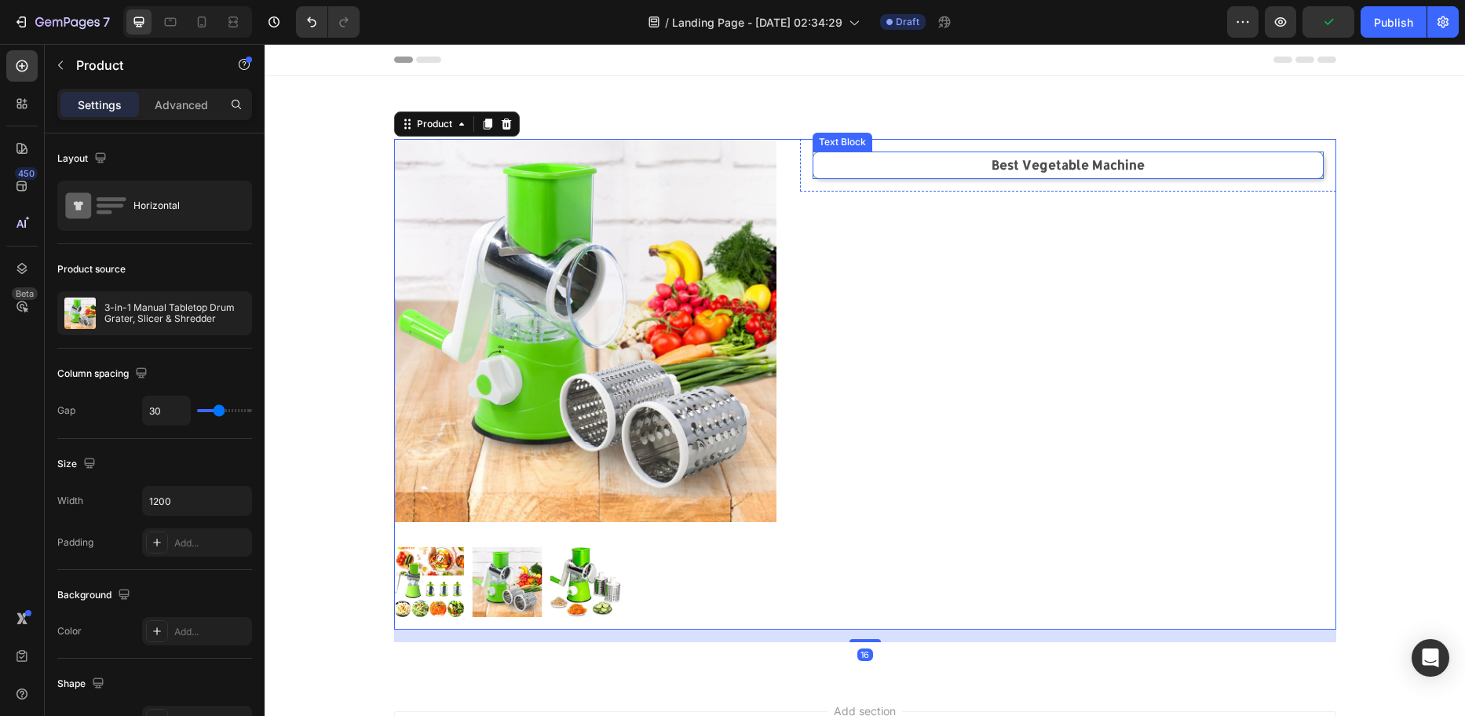
click at [817, 163] on p "Best Vegetable Machine" at bounding box center [1068, 165] width 506 height 23
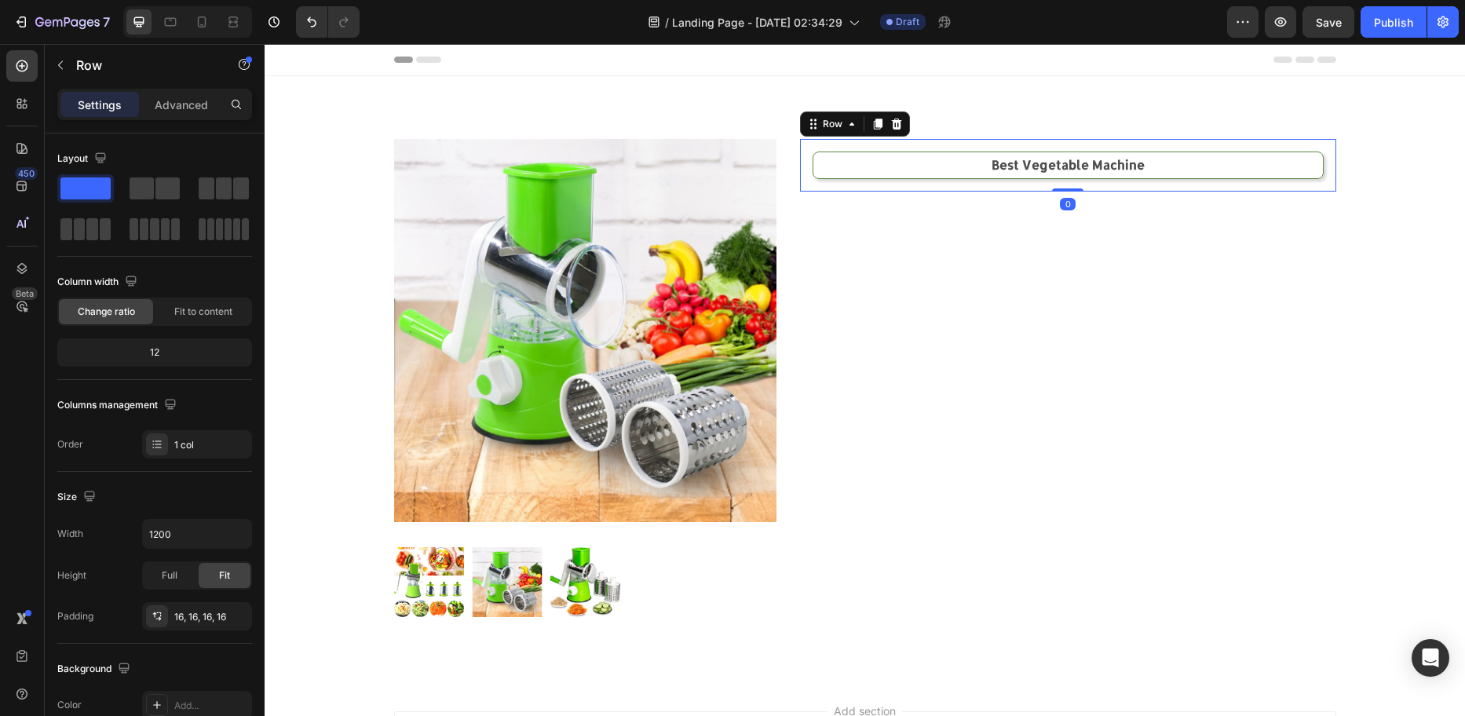
click at [800, 163] on div "Best Vegetable Machine Text Block Row 0" at bounding box center [1068, 165] width 536 height 53
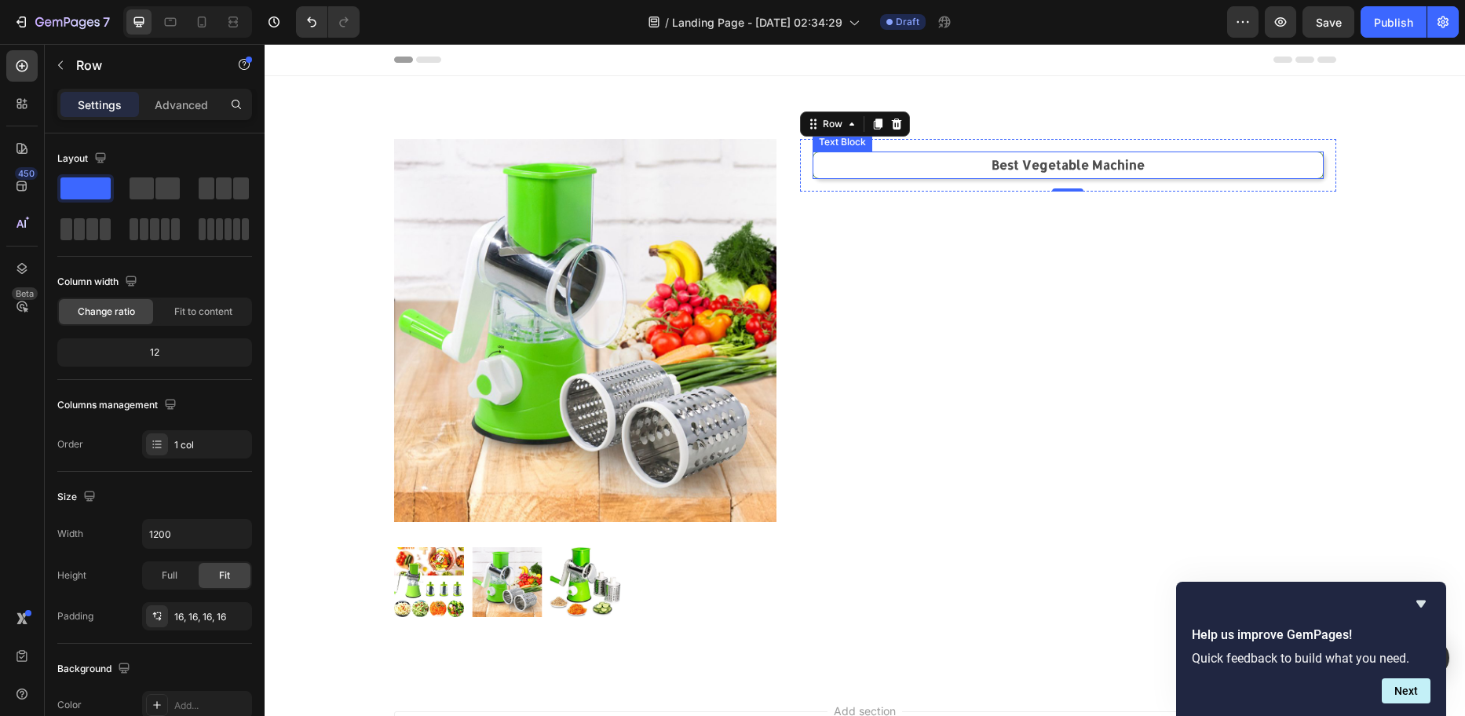
click at [994, 167] on p "Best Vegetable Machine" at bounding box center [1068, 165] width 506 height 23
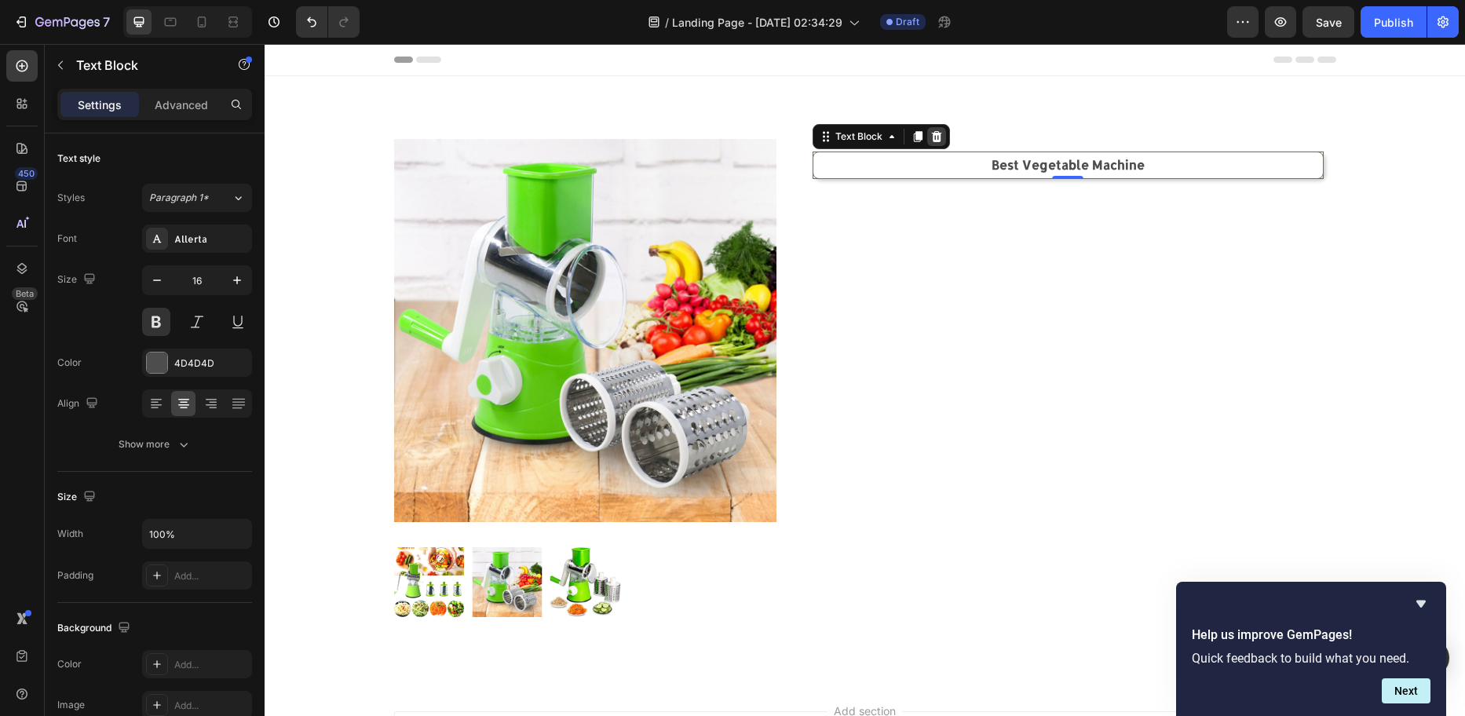
click at [934, 137] on icon at bounding box center [937, 136] width 10 height 11
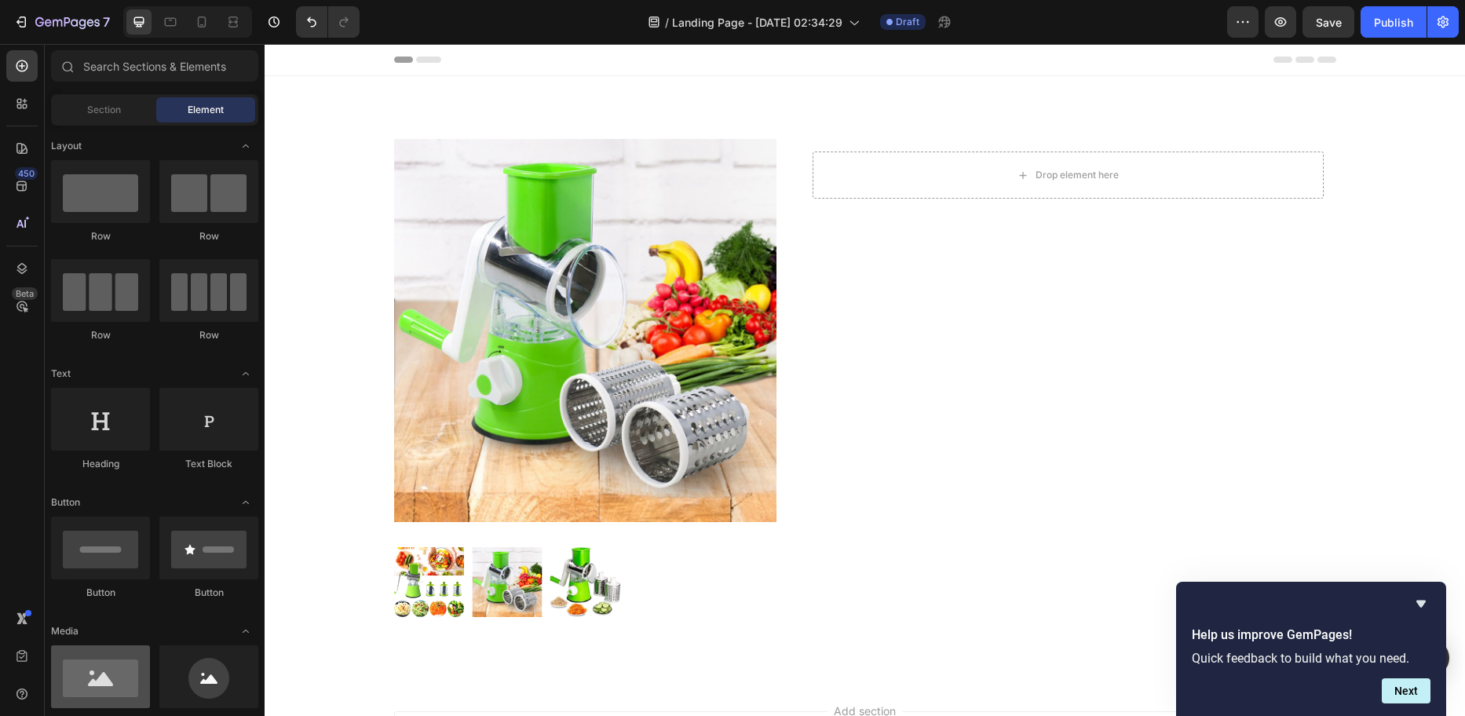
scroll to position [157, 0]
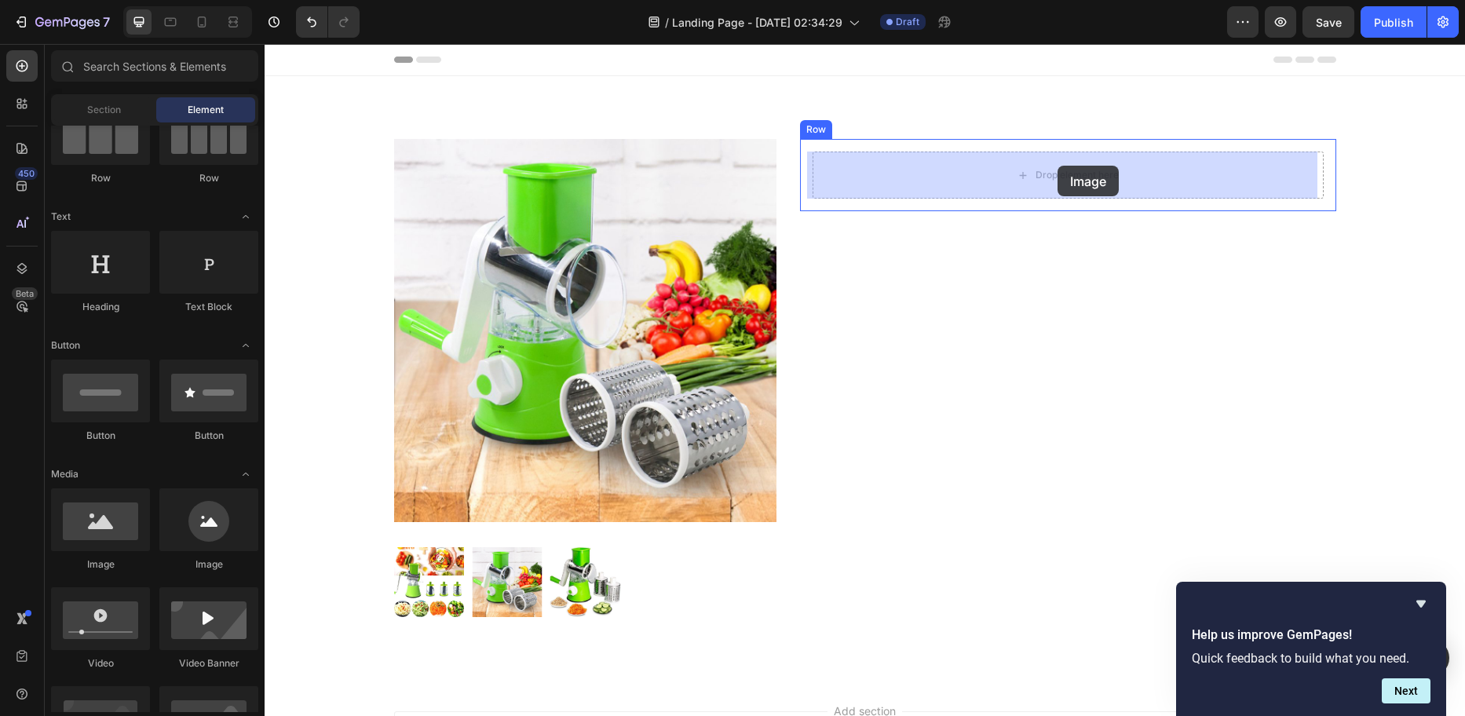
drag, startPoint x: 457, startPoint y: 461, endPoint x: 1058, endPoint y: 166, distance: 669.3
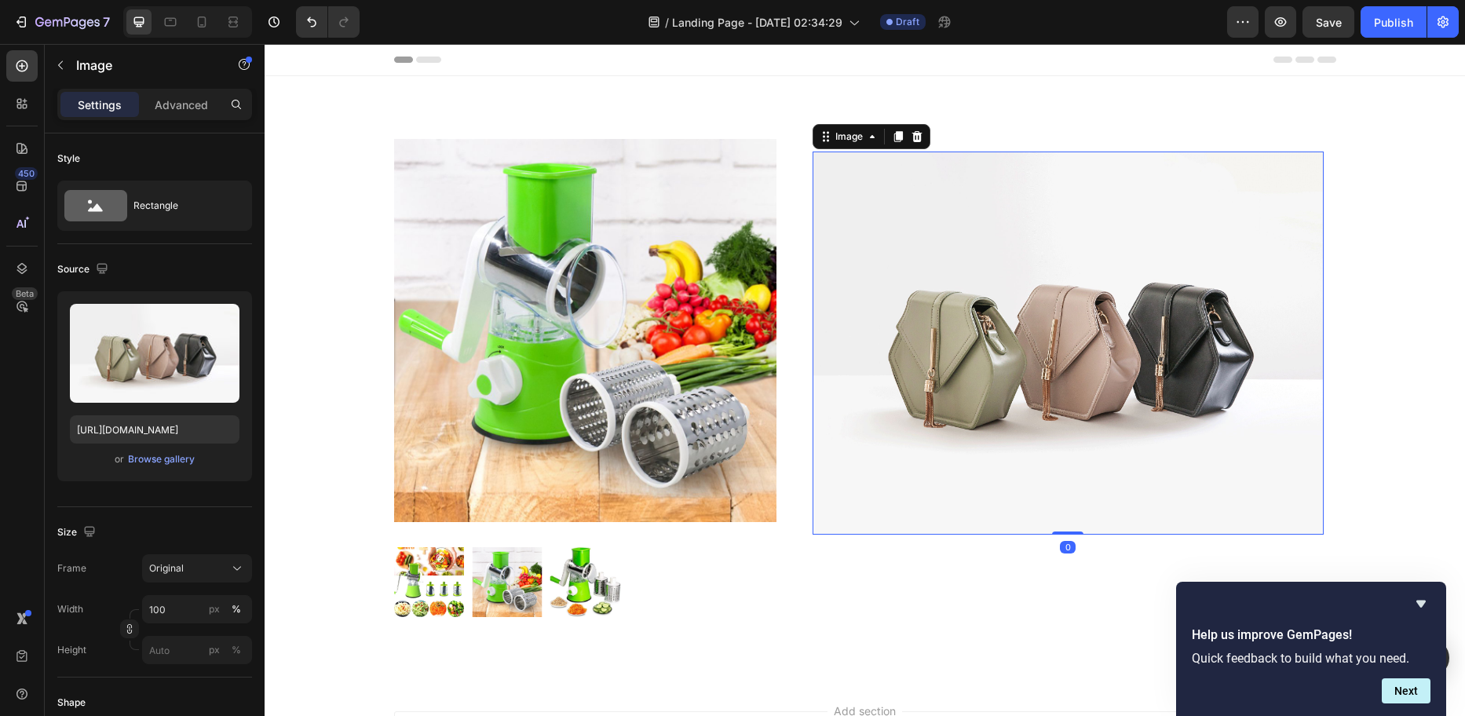
click at [1065, 258] on img at bounding box center [1068, 343] width 511 height 383
click at [170, 460] on div "Browse gallery" at bounding box center [161, 459] width 67 height 14
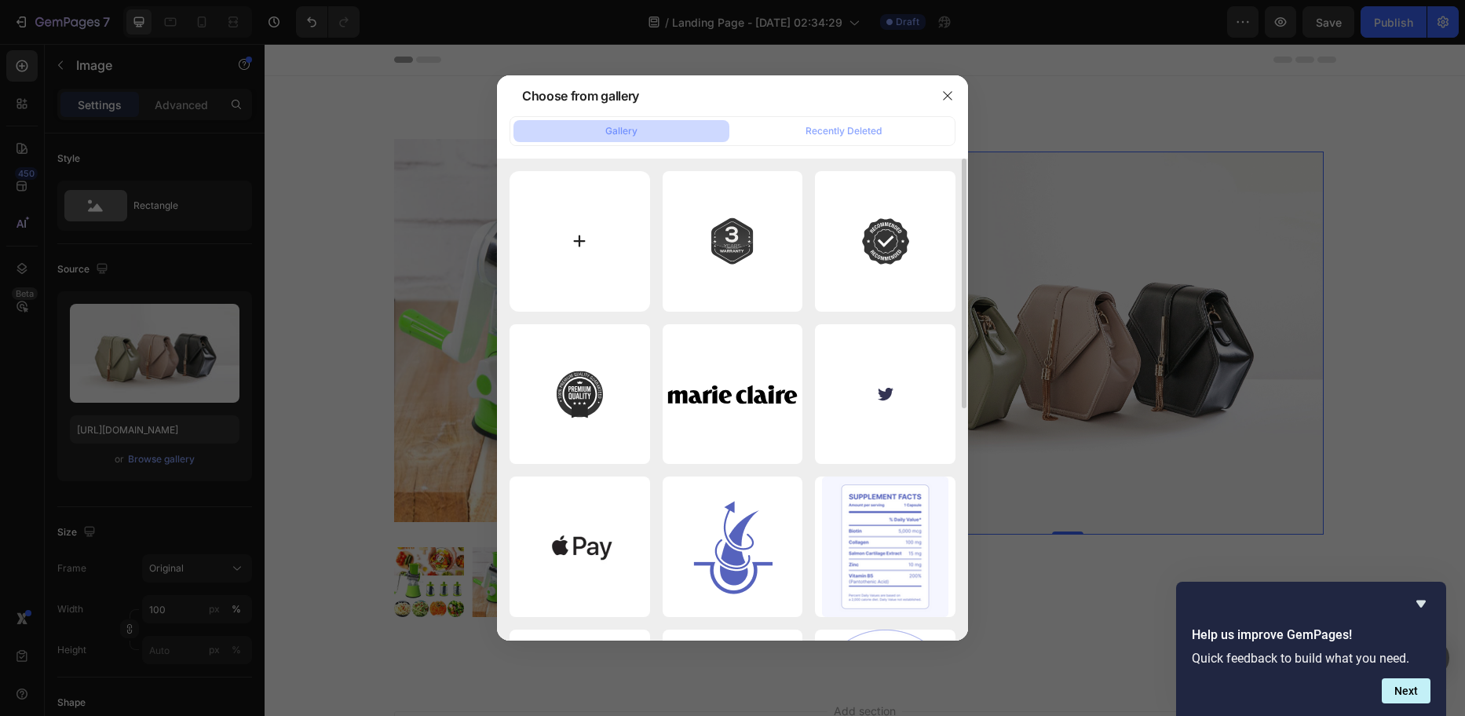
click at [572, 240] on input "file" at bounding box center [580, 241] width 141 height 141
type input "C:\fakepath\Add a heading.png"
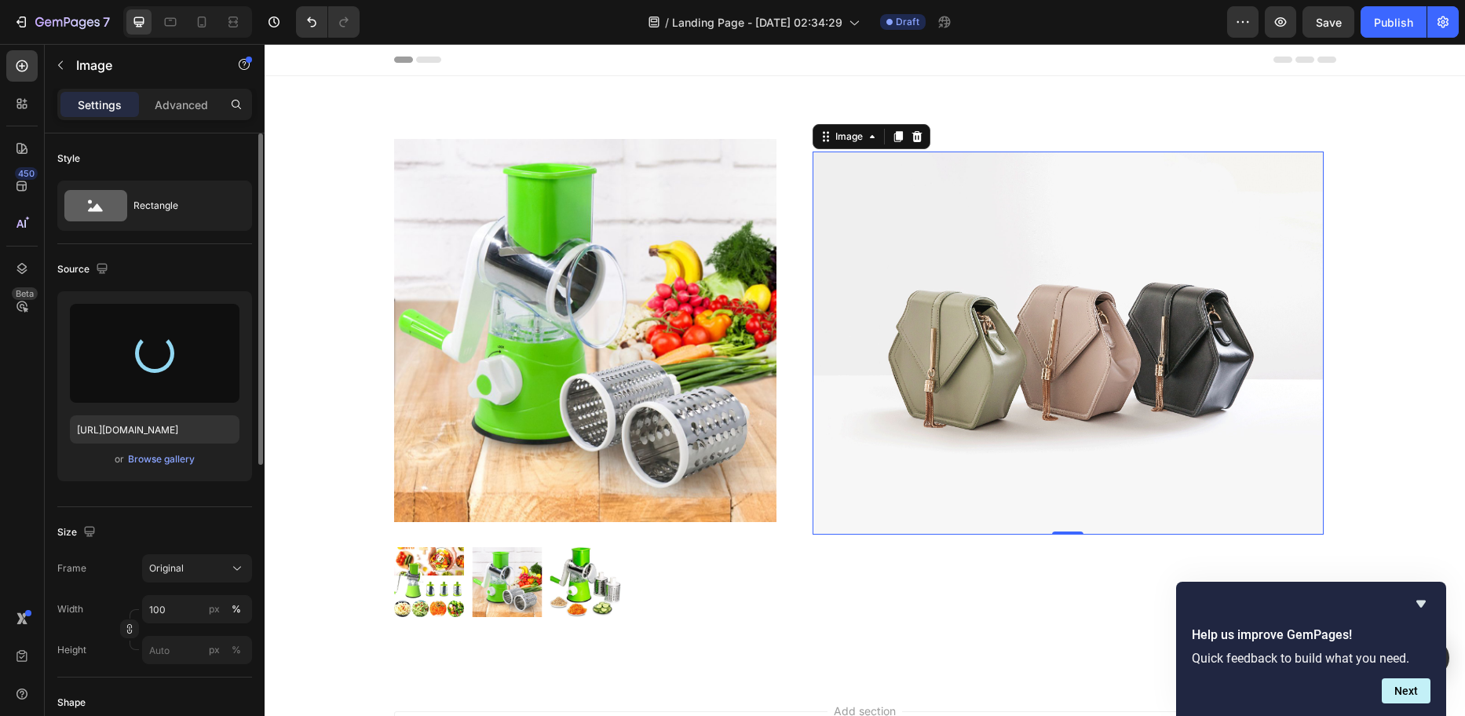
type input "[URL][DOMAIN_NAME]"
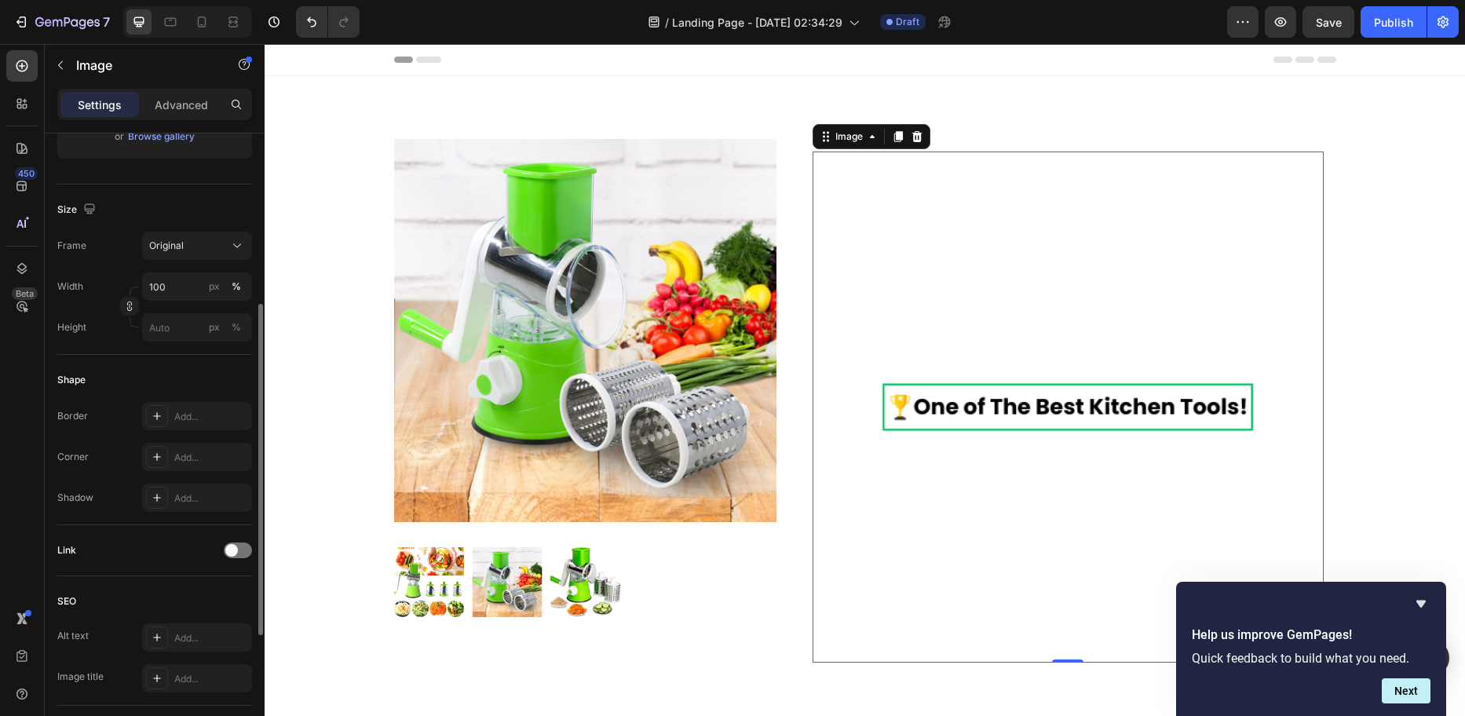
scroll to position [244, 0]
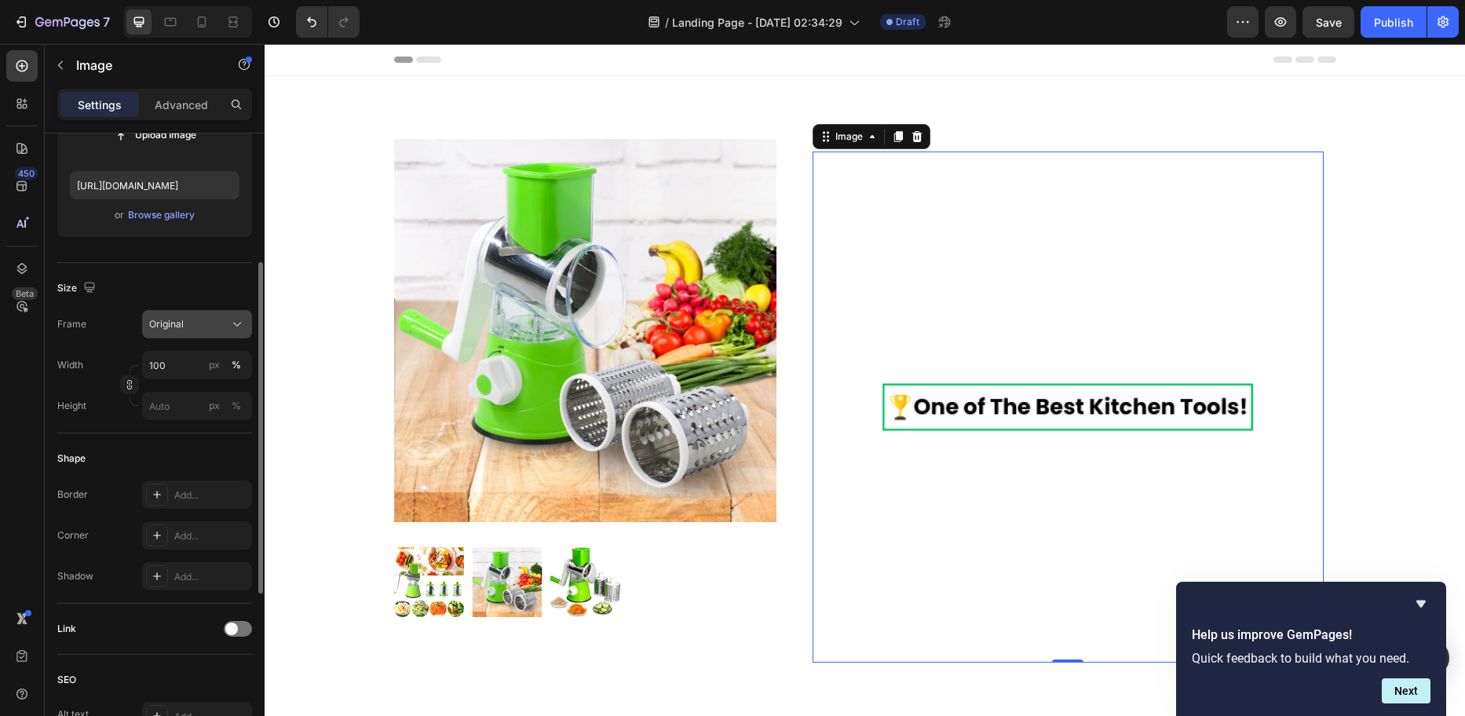
click at [203, 328] on div "Original" at bounding box center [187, 324] width 77 height 14
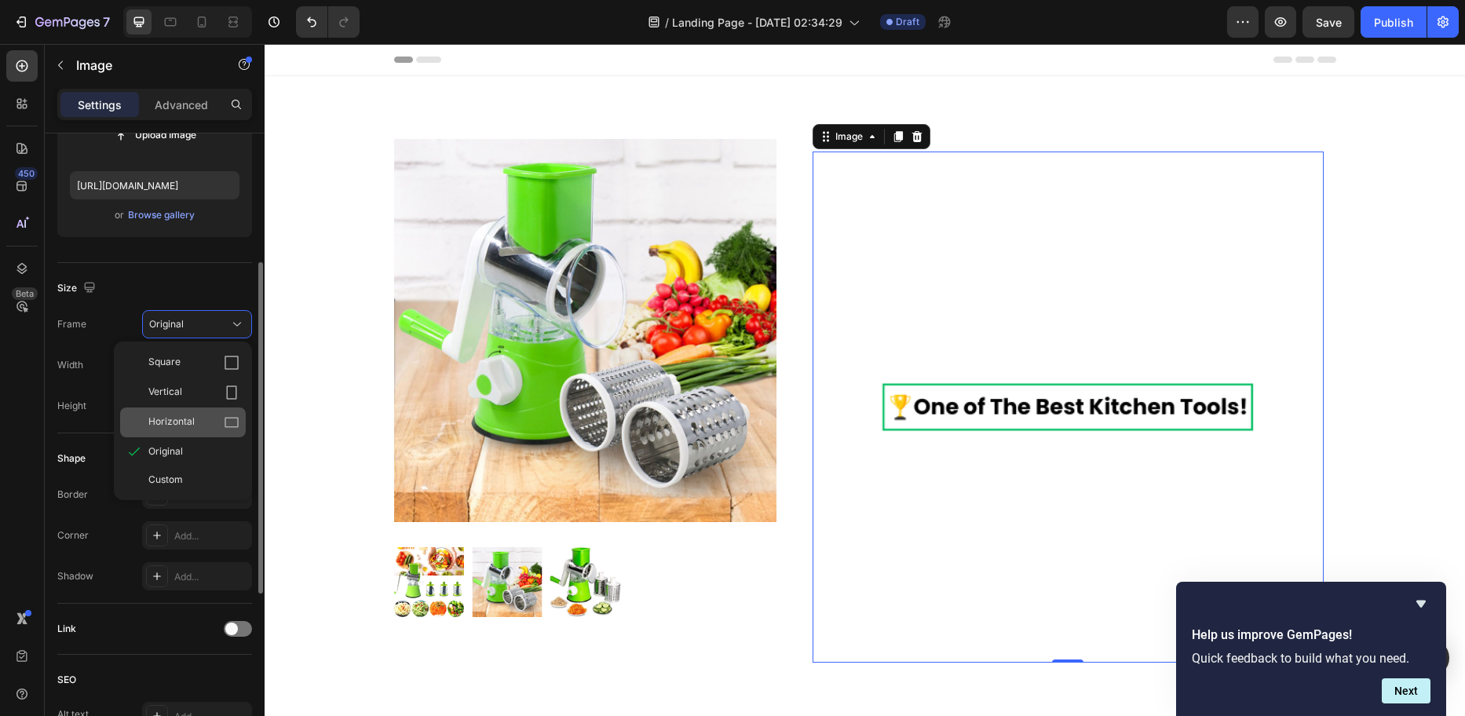
click at [196, 416] on div "Horizontal" at bounding box center [193, 423] width 91 height 16
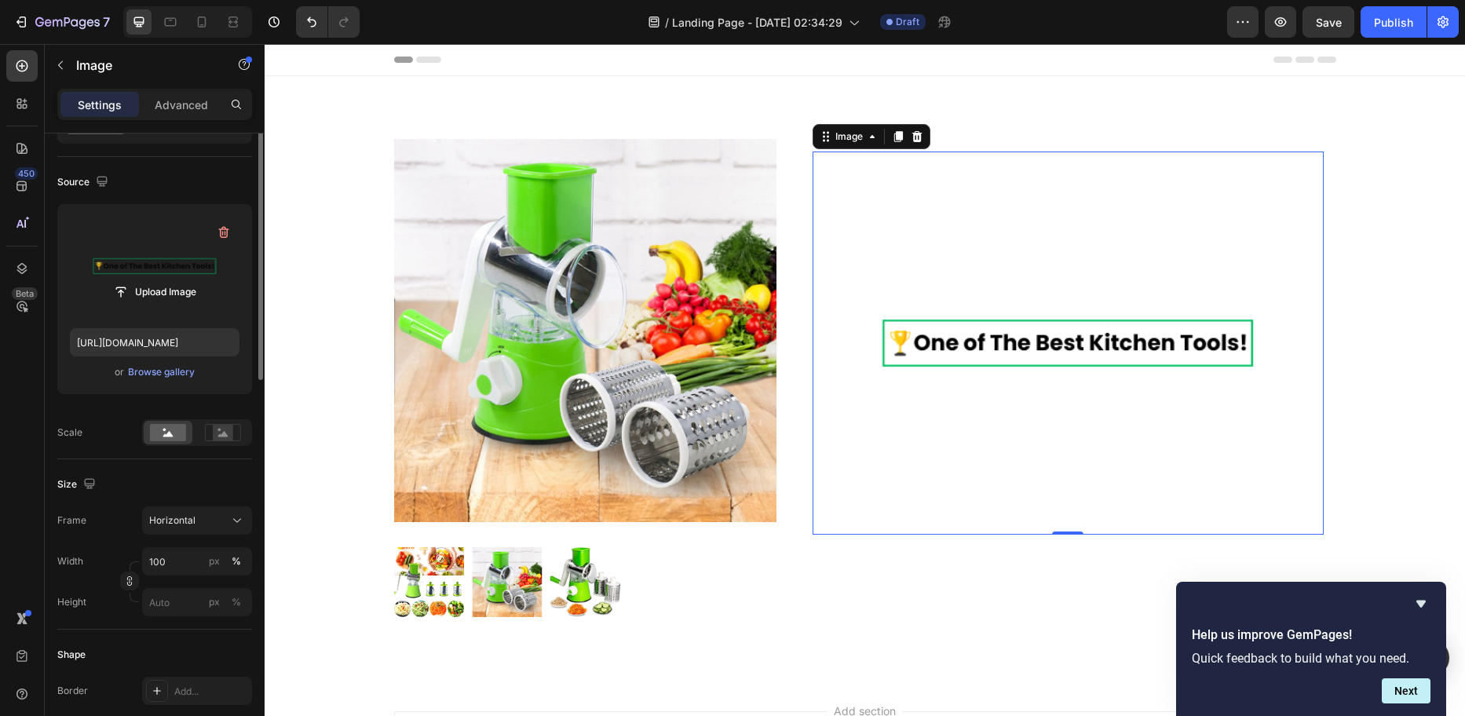
scroll to position [0, 0]
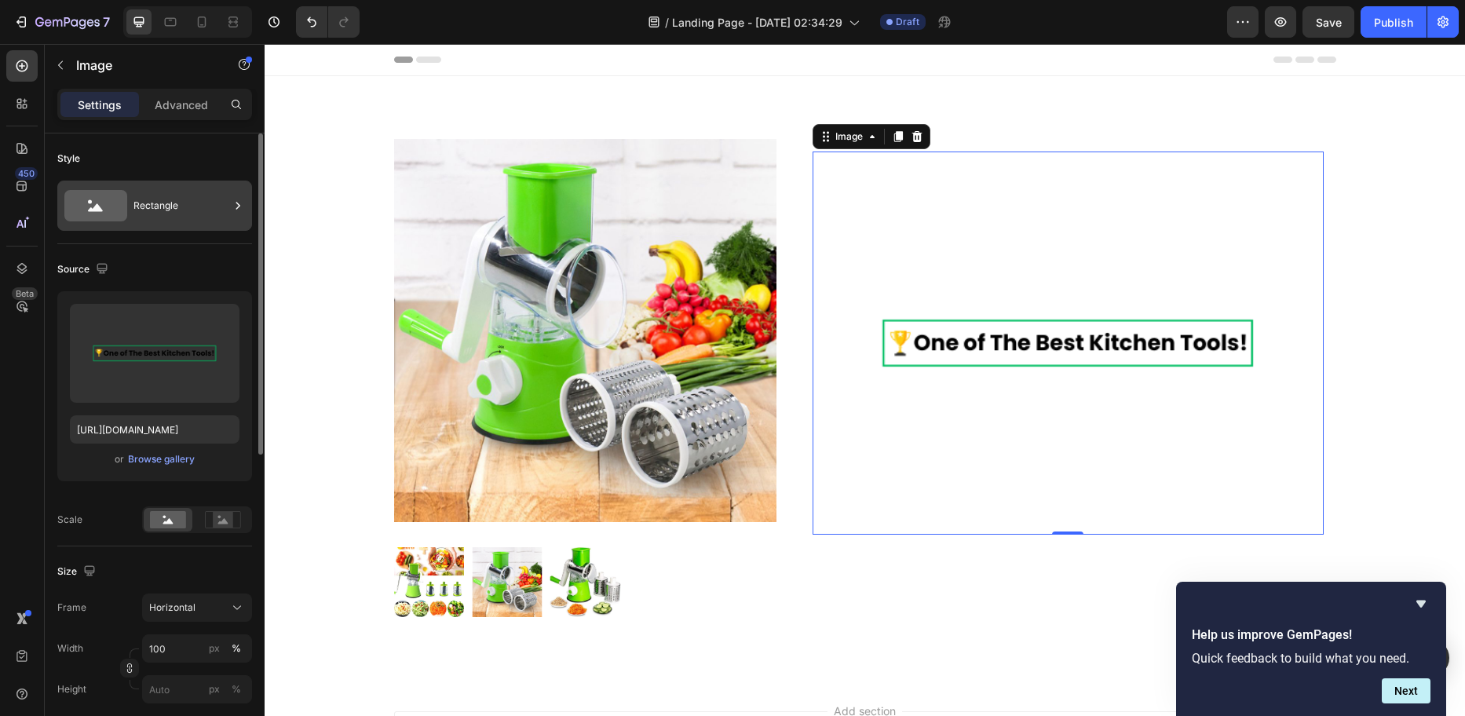
click at [163, 214] on div "Rectangle" at bounding box center [181, 206] width 96 height 36
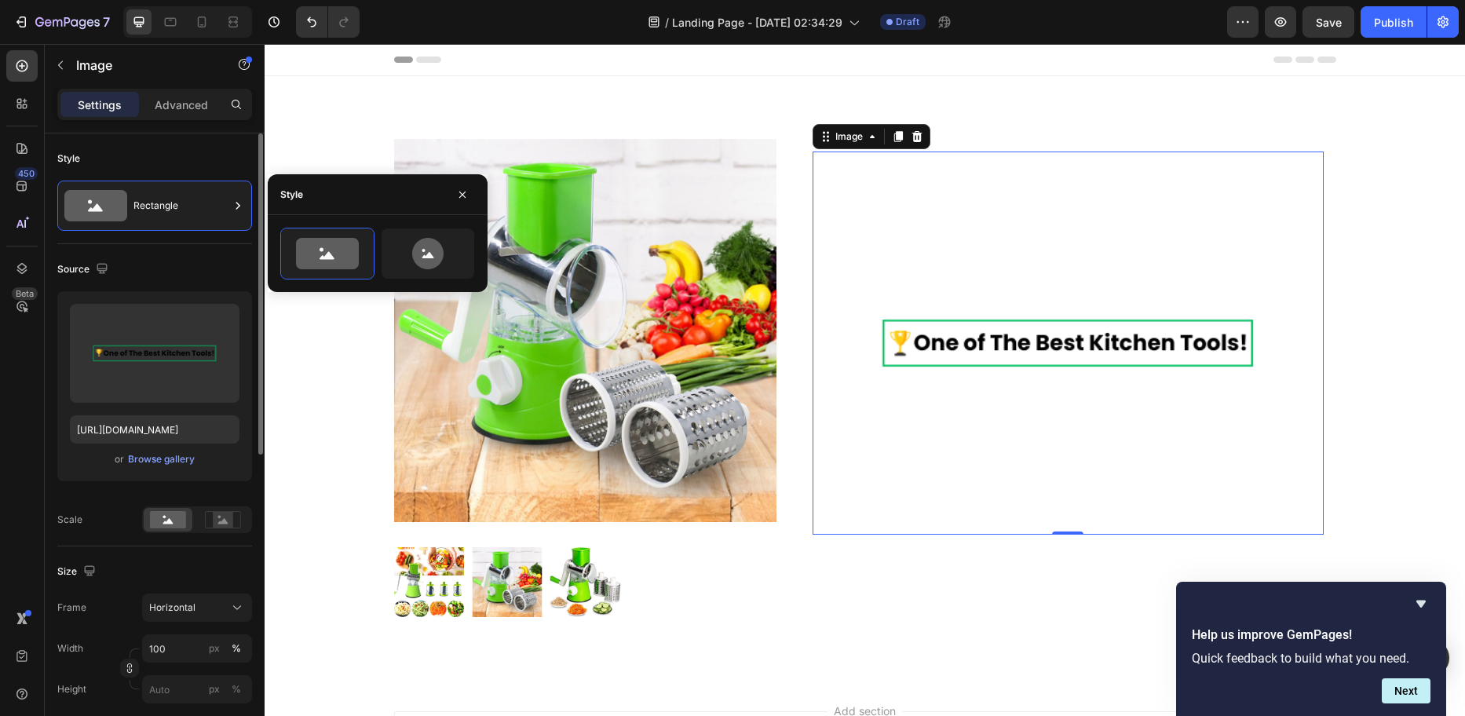
click at [191, 252] on div "Source Upload Image [URL][DOMAIN_NAME] or Browse gallery Scale" at bounding box center [154, 395] width 195 height 302
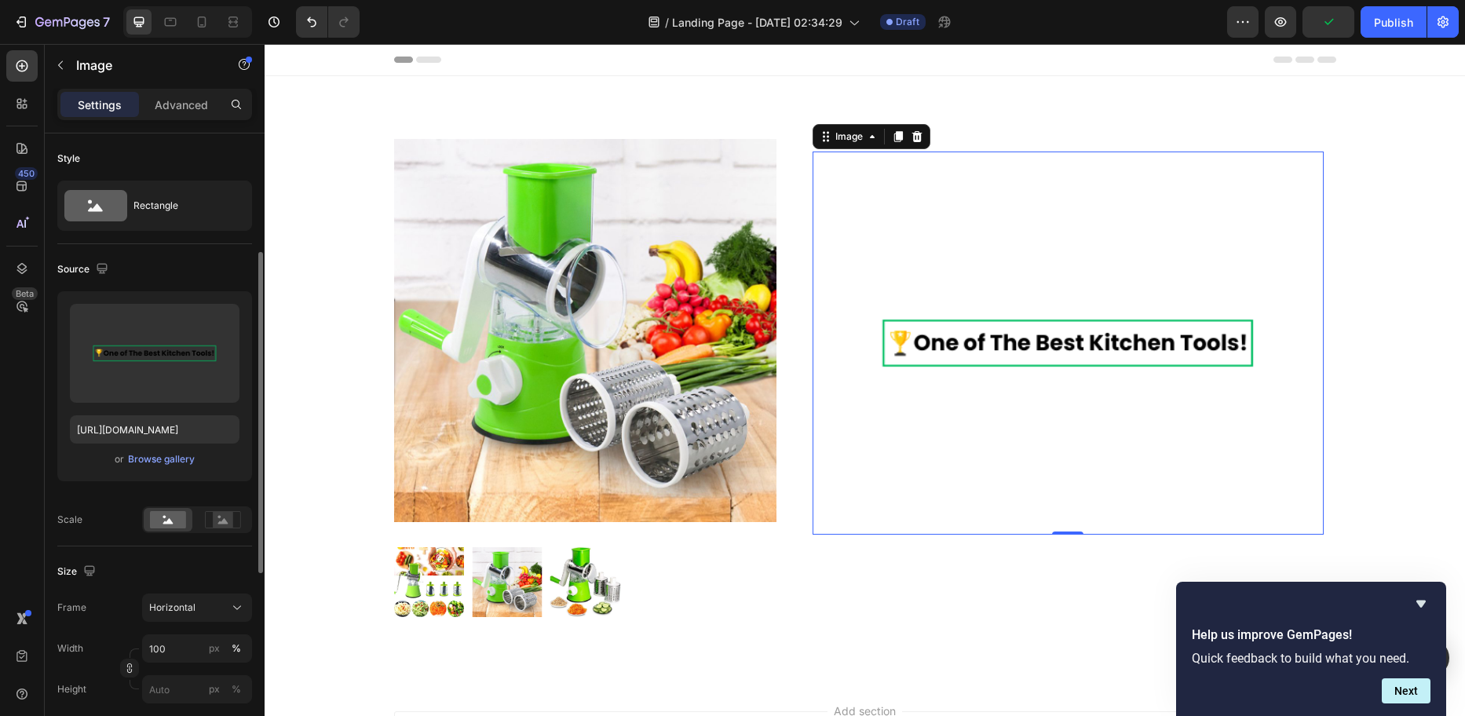
scroll to position [236, 0]
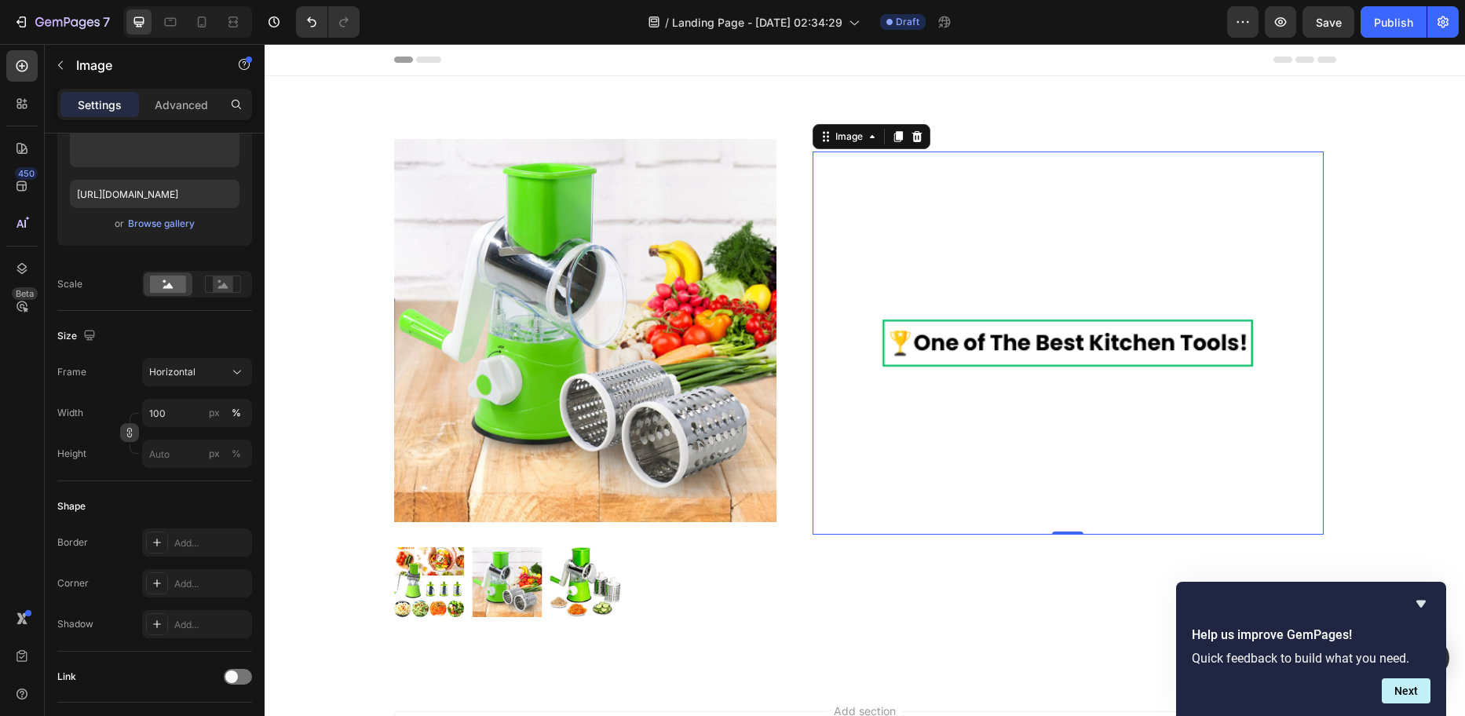
click at [130, 437] on icon "button" at bounding box center [129, 432] width 11 height 11
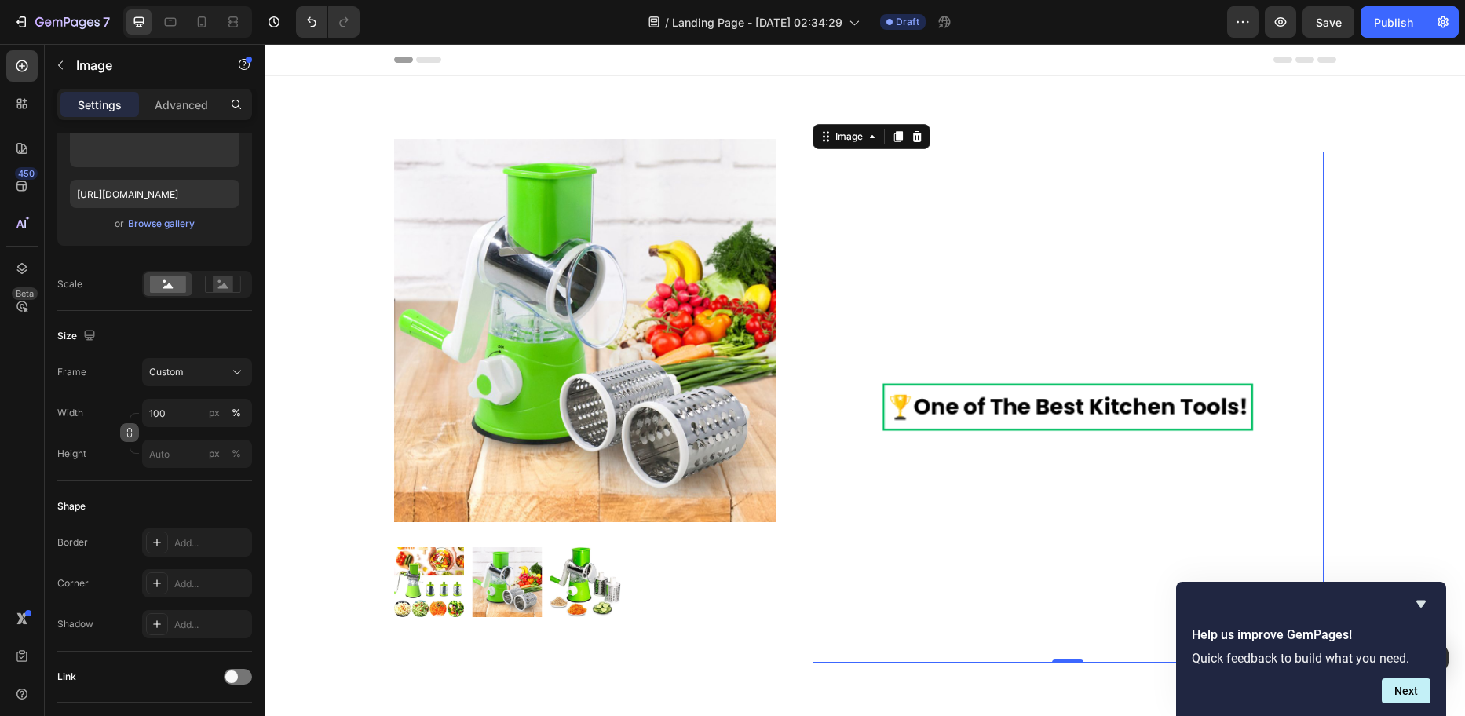
click at [128, 434] on icon "button" at bounding box center [129, 432] width 11 height 11
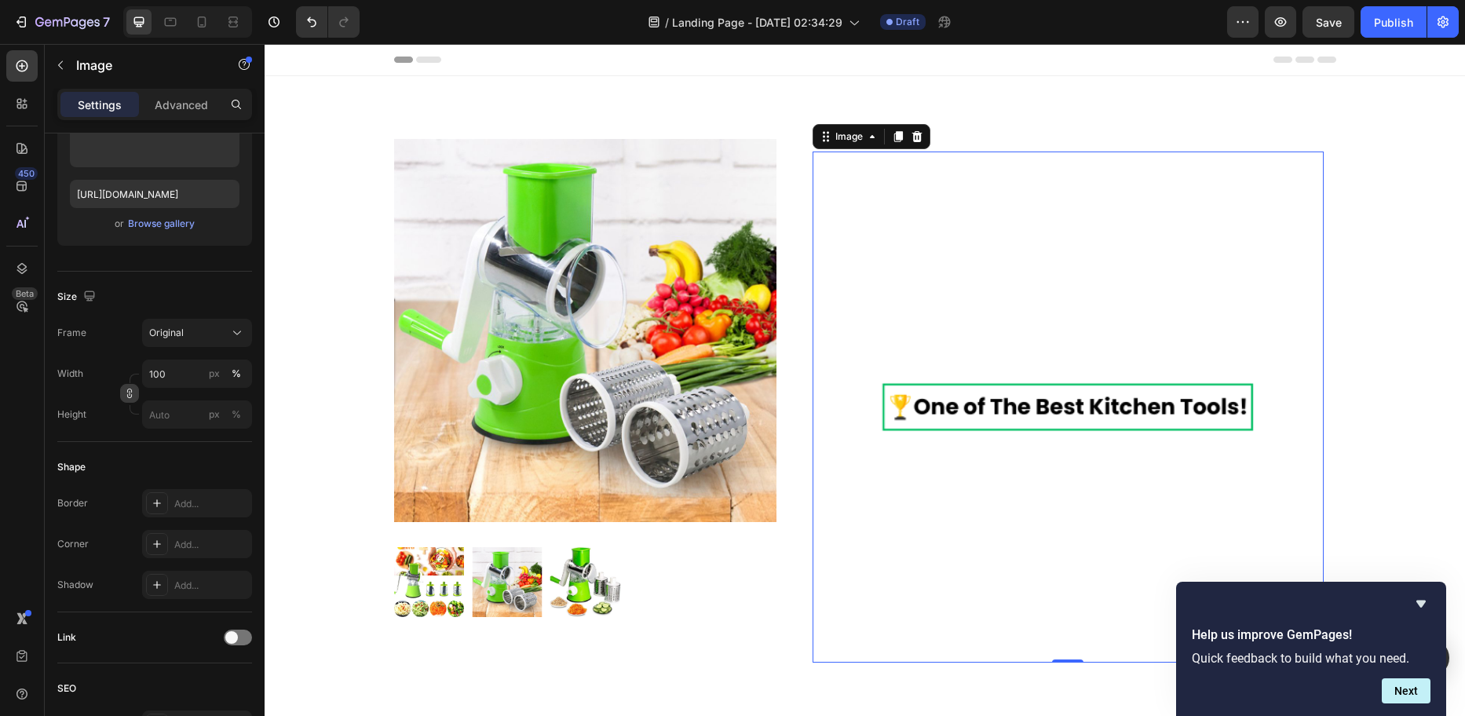
click at [130, 396] on icon "button" at bounding box center [130, 393] width 1 height 5
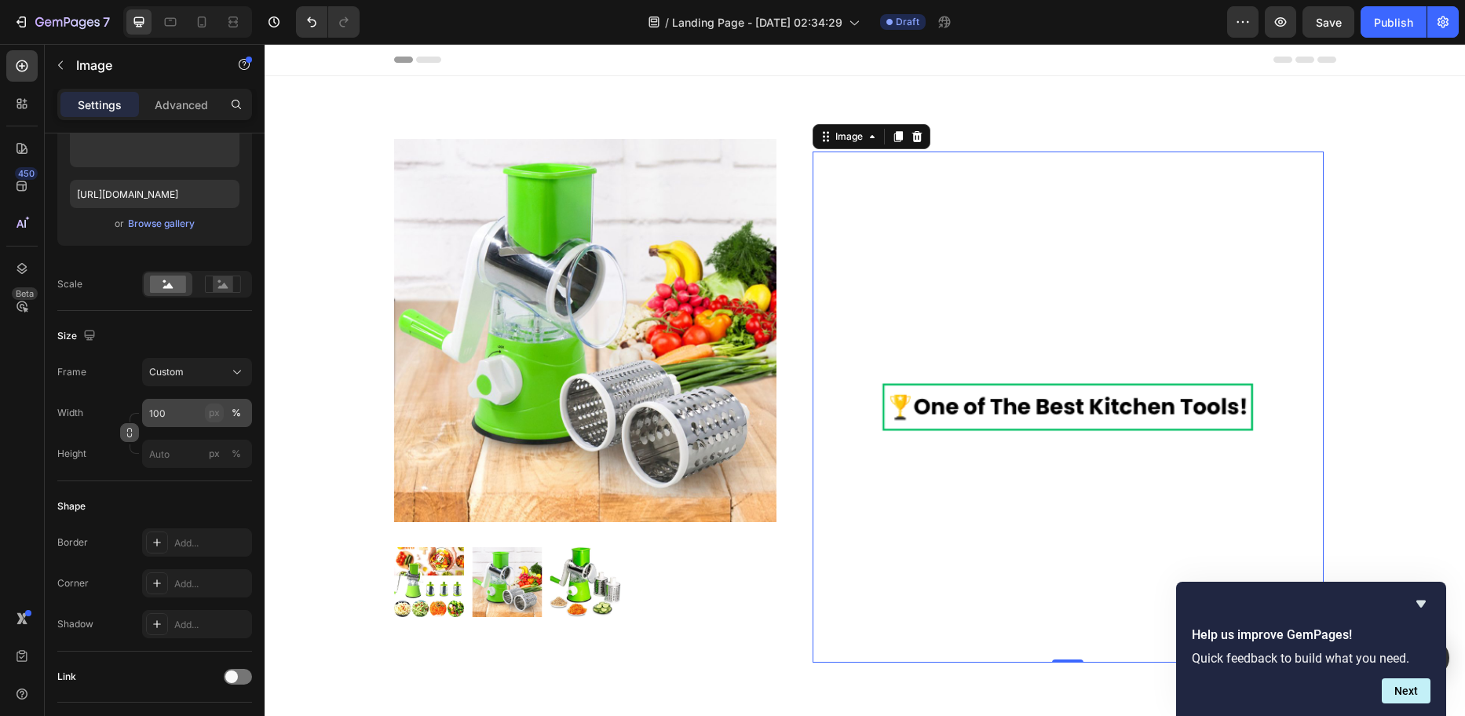
drag, startPoint x: 238, startPoint y: 415, endPoint x: 222, endPoint y: 415, distance: 15.7
click at [222, 415] on div "px %" at bounding box center [225, 413] width 41 height 28
click at [185, 414] on input "100" at bounding box center [197, 413] width 110 height 28
drag, startPoint x: 168, startPoint y: 414, endPoint x: 148, endPoint y: 414, distance: 19.6
click at [148, 414] on input "100" at bounding box center [197, 413] width 110 height 28
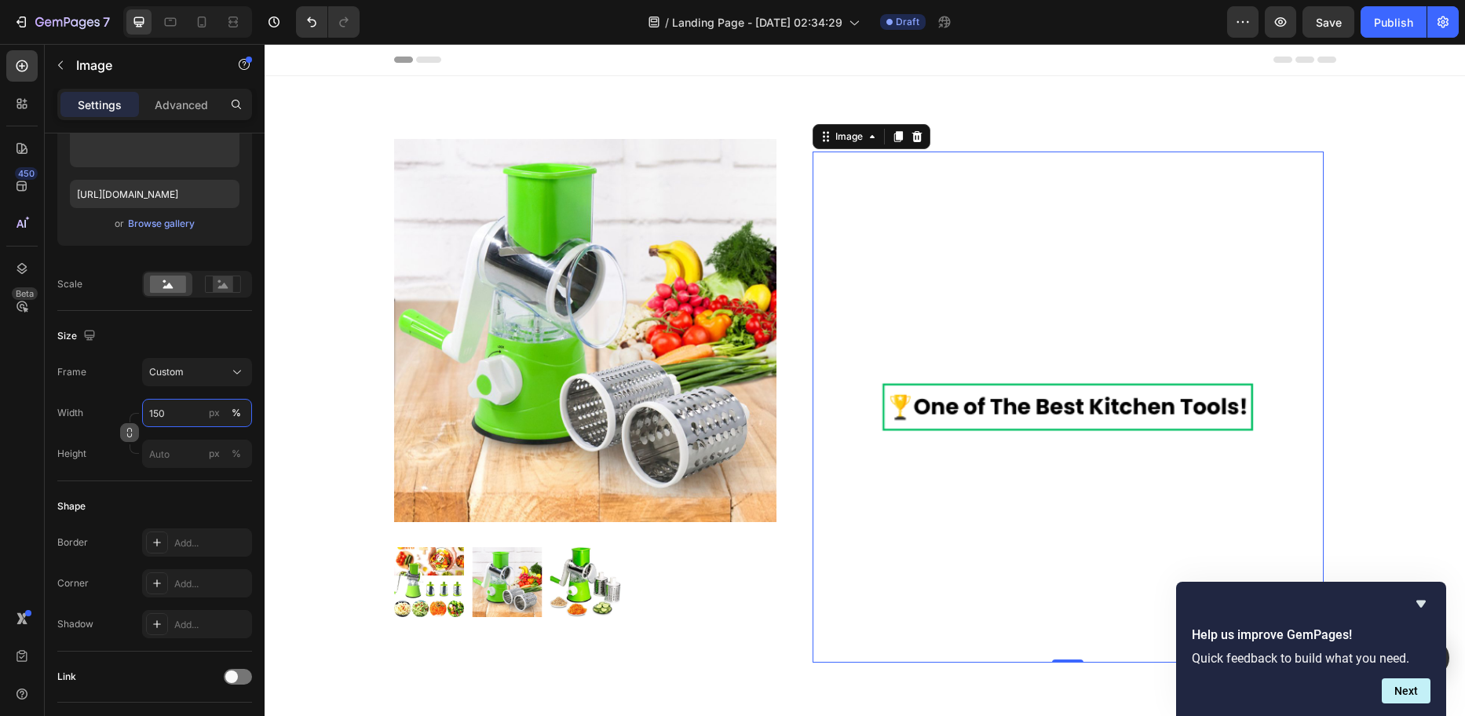
type input "150"
click at [166, 448] on input "px %" at bounding box center [197, 454] width 110 height 28
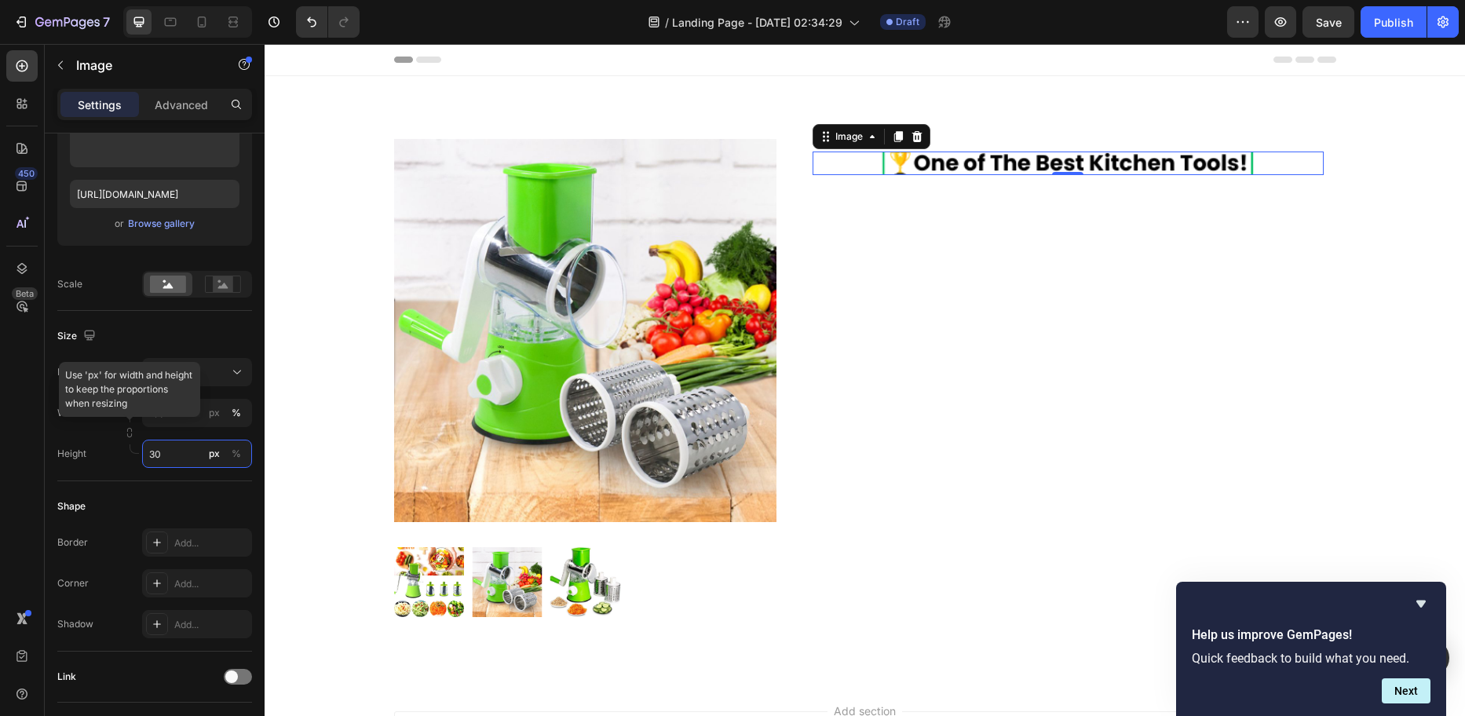
drag, startPoint x: 162, startPoint y: 448, endPoint x: 133, endPoint y: 451, distance: 29.2
click at [133, 451] on div "Width 150 px % Height 30 px % Use 'px' for width and height to keep the proport…" at bounding box center [154, 433] width 195 height 69
type input "4"
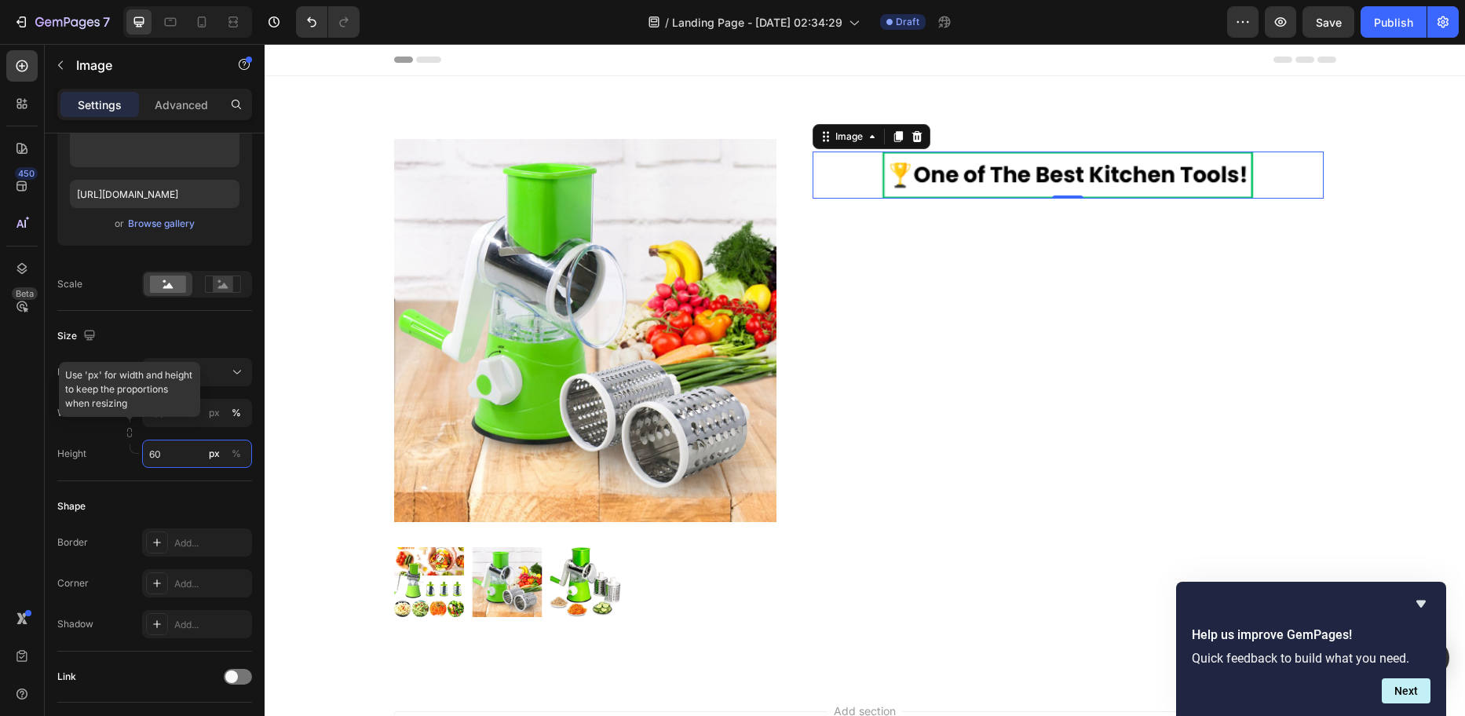
type input "6"
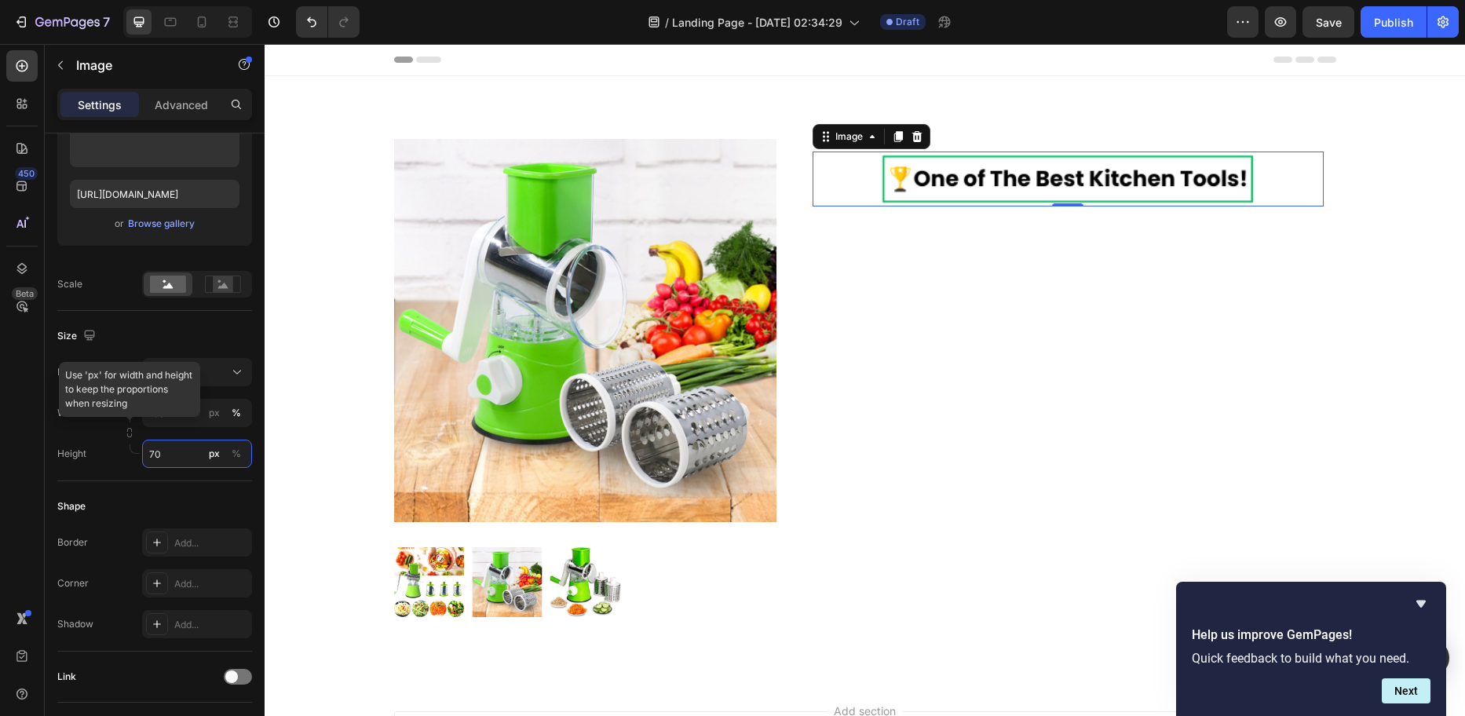
click at [177, 447] on input "70" at bounding box center [197, 454] width 110 height 28
type input "70"
click at [166, 418] on input "150" at bounding box center [197, 413] width 110 height 28
click at [144, 329] on div "Size" at bounding box center [154, 335] width 195 height 25
click at [166, 421] on input "150" at bounding box center [197, 413] width 110 height 28
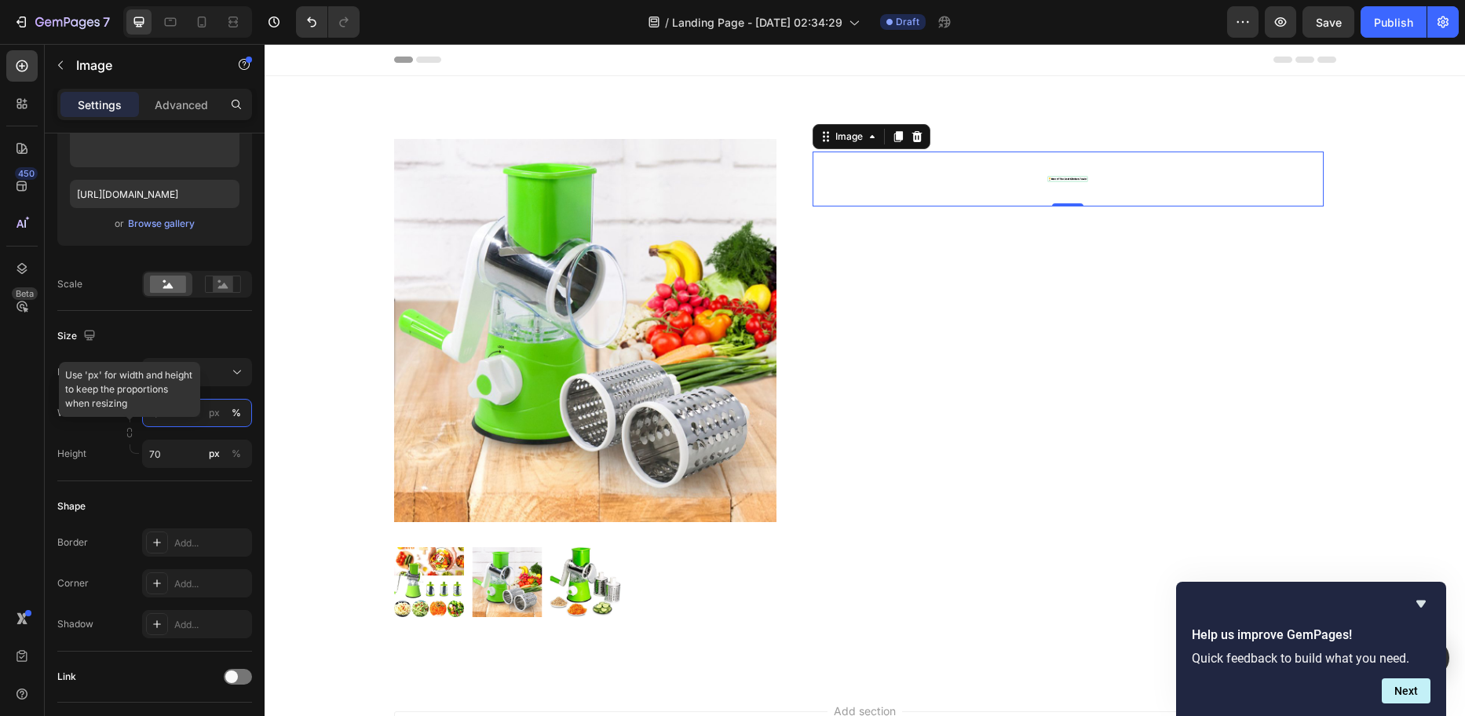
type input "1"
type input "5"
type input "6"
type input "1"
type input "2"
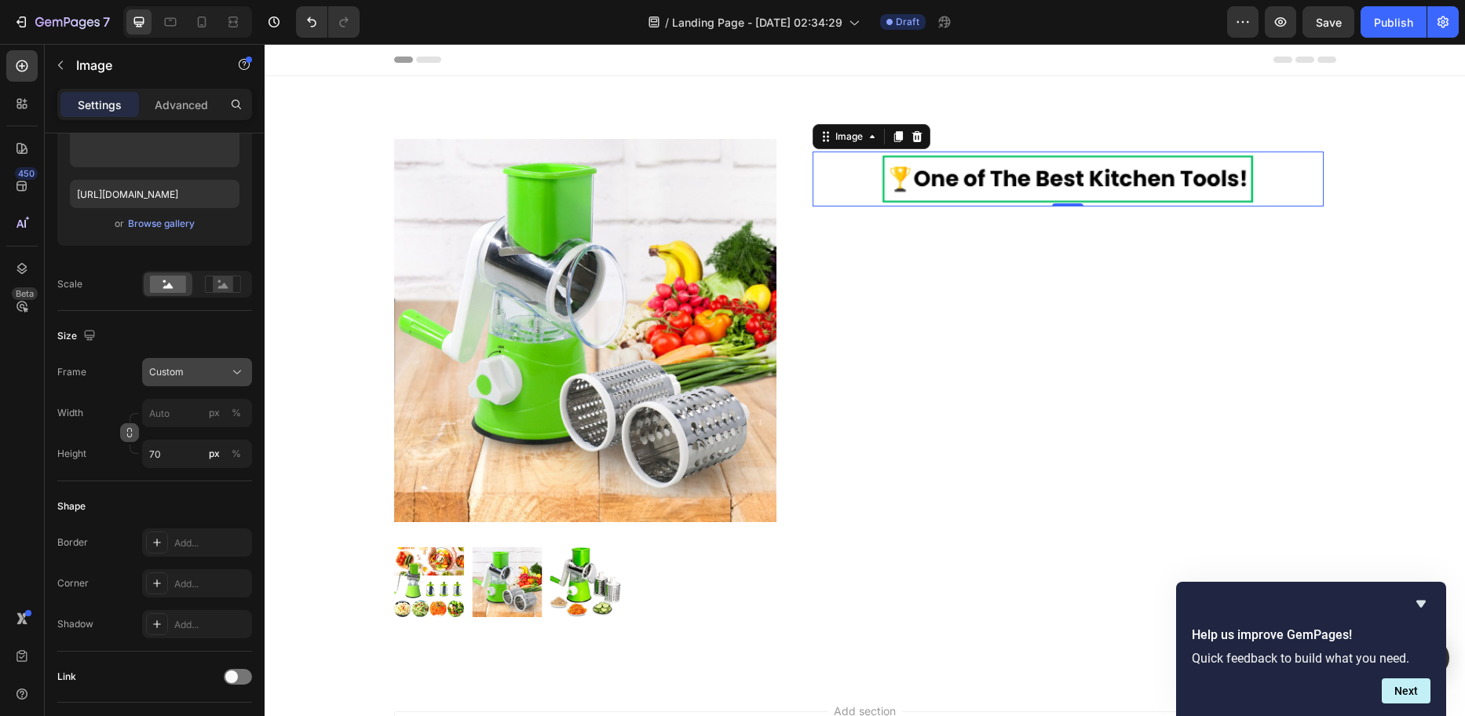
click at [188, 369] on div "Frame Custom Width px % Height 70 px %" at bounding box center [154, 413] width 195 height 110
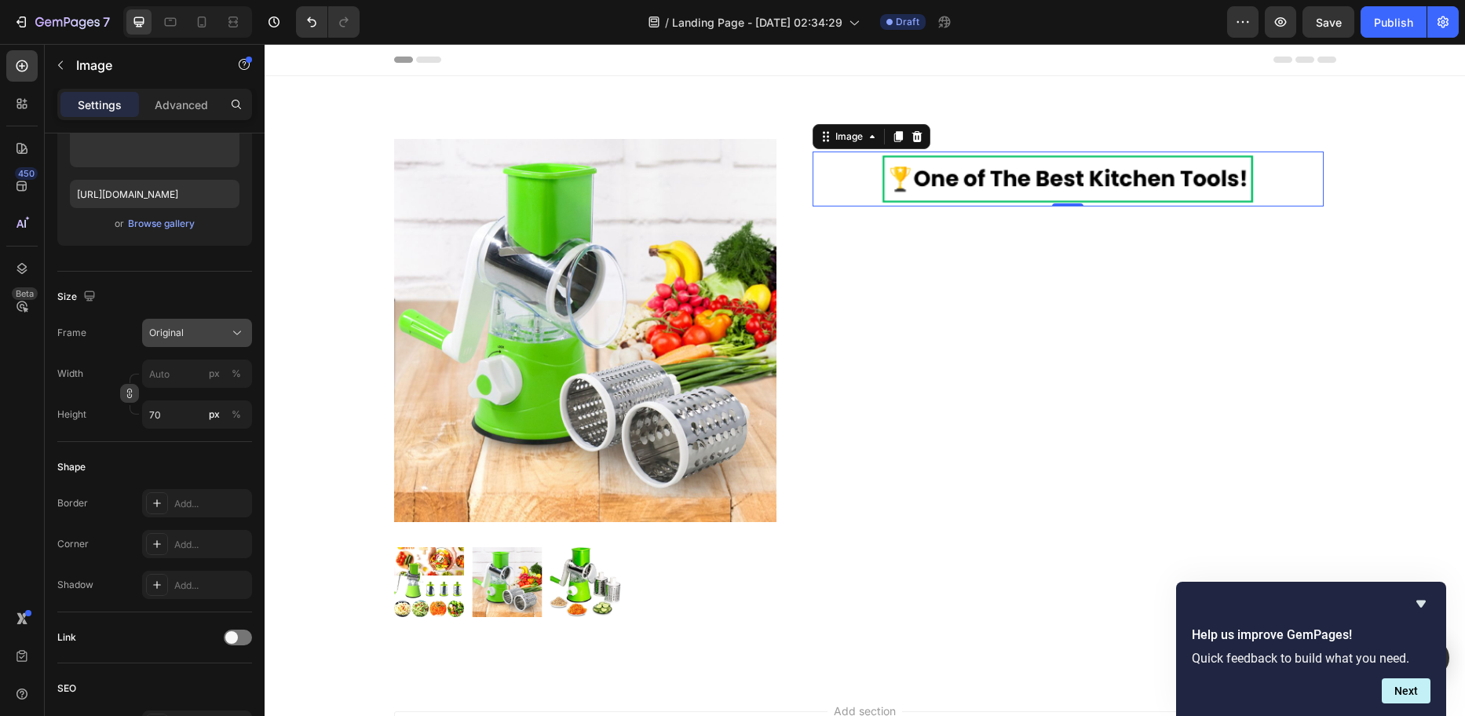
click at [203, 322] on button "Original" at bounding box center [197, 333] width 110 height 28
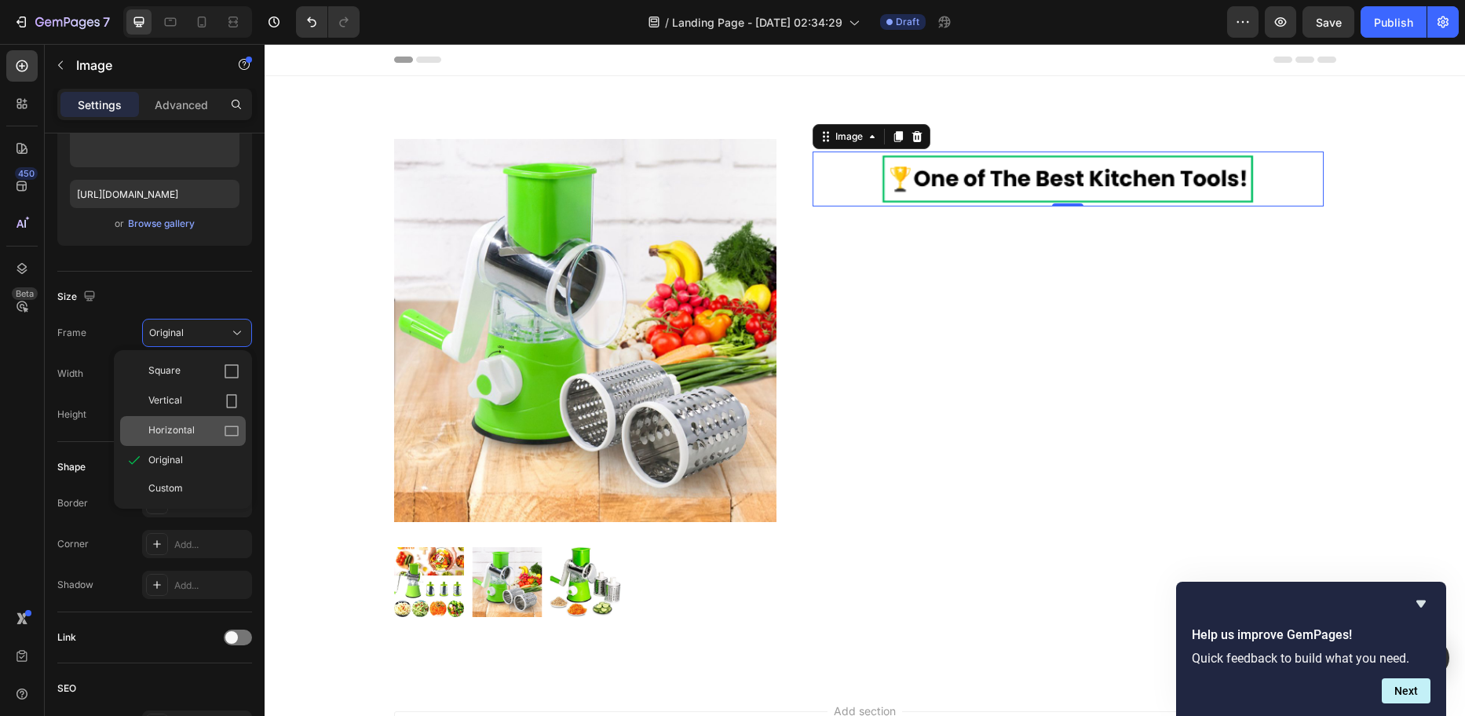
click at [208, 428] on div "Horizontal" at bounding box center [193, 431] width 91 height 16
type input "93"
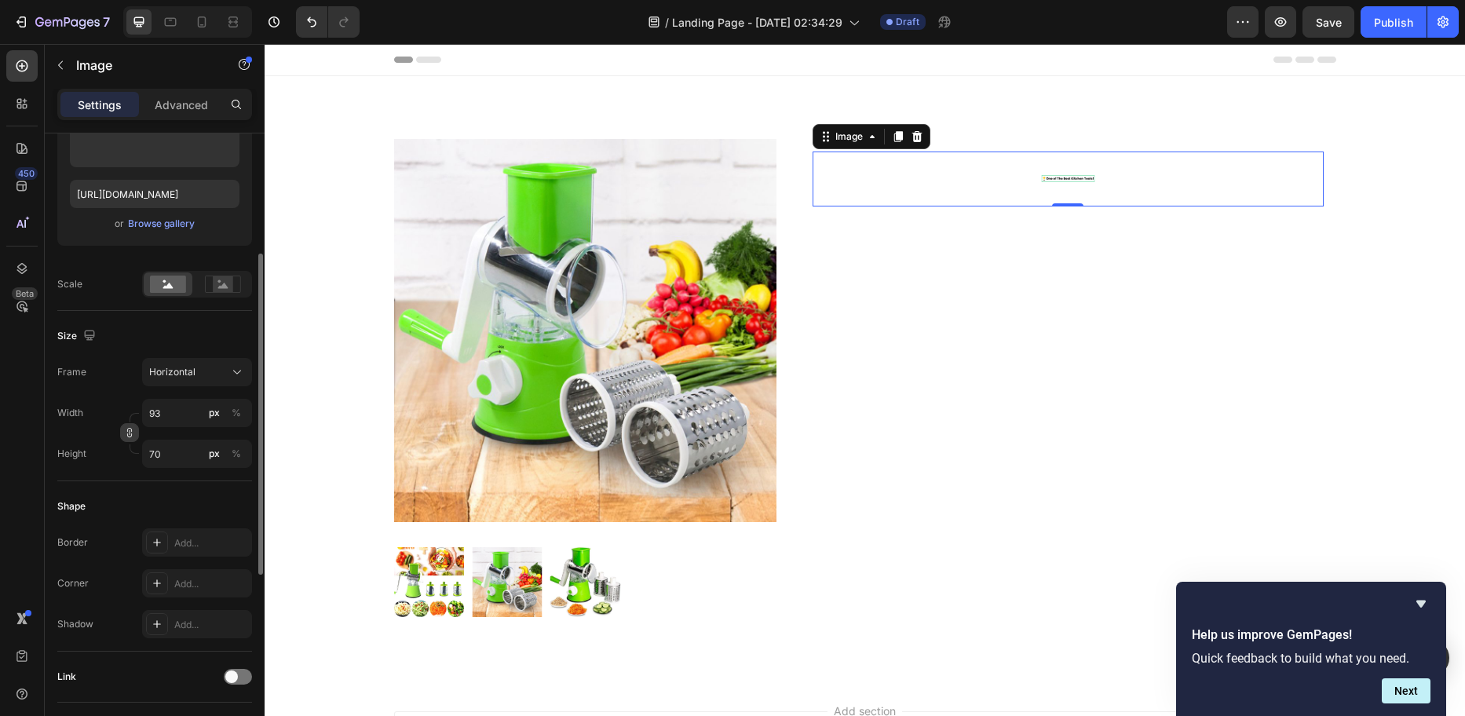
click at [145, 326] on div "Size" at bounding box center [154, 335] width 195 height 25
click at [199, 369] on div "Horizontal" at bounding box center [187, 372] width 77 height 14
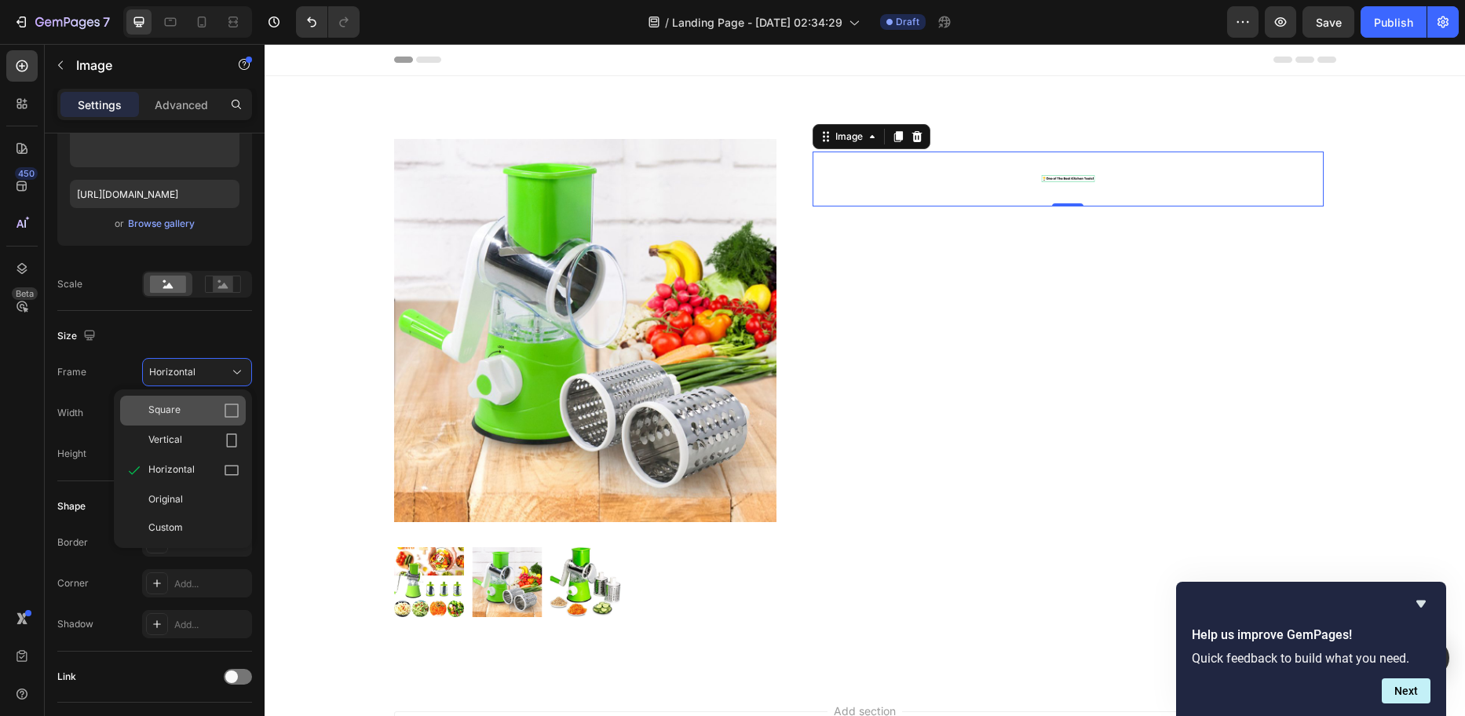
click at [200, 403] on div "Square" at bounding box center [193, 411] width 91 height 16
type input "93"
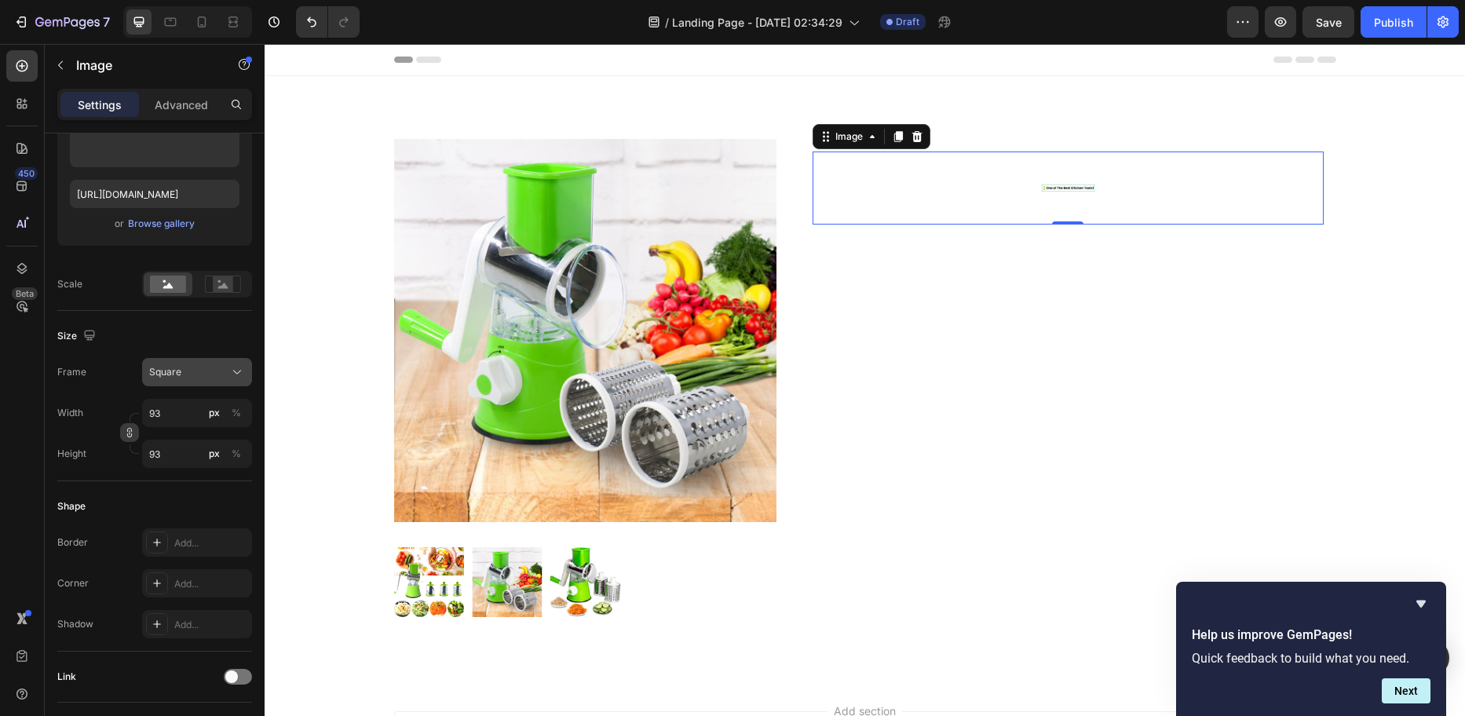
click at [203, 382] on button "Square" at bounding box center [197, 372] width 110 height 28
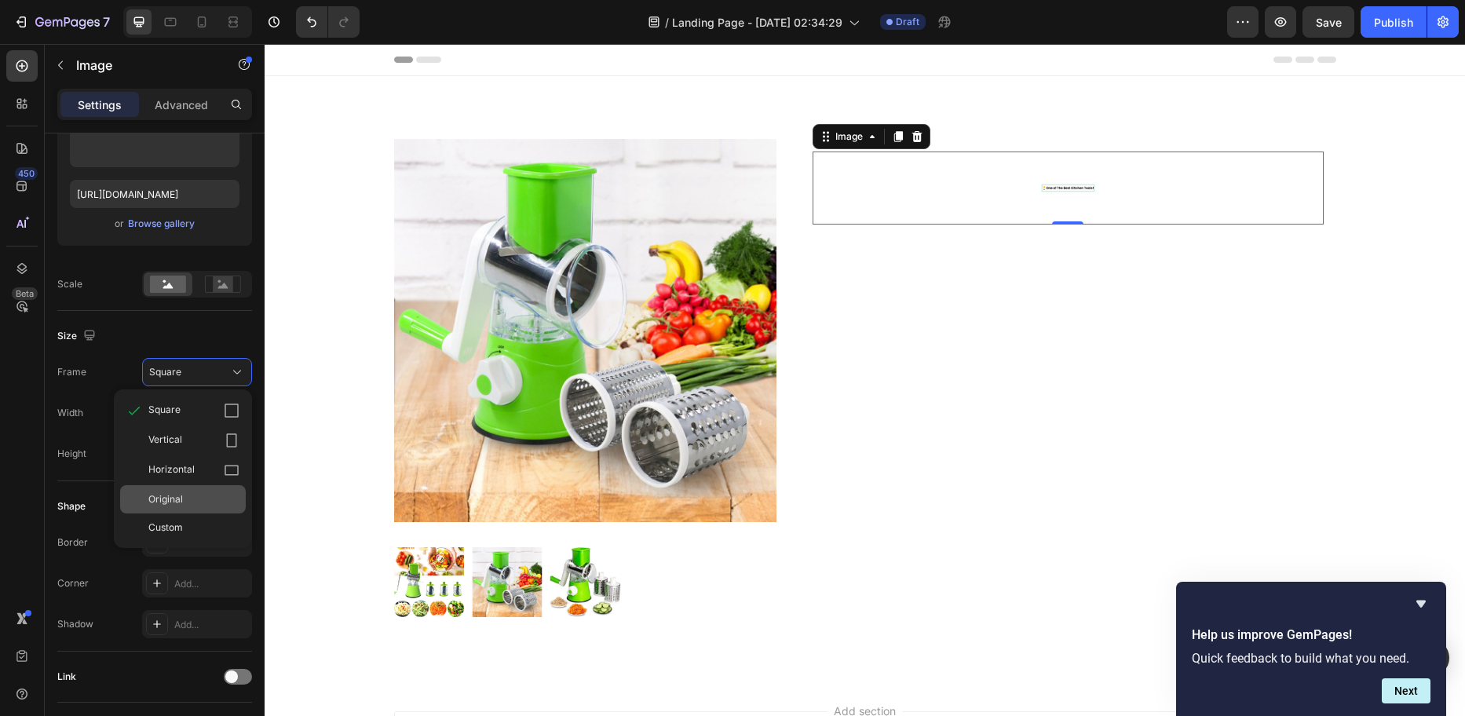
click at [184, 496] on div "Original" at bounding box center [193, 499] width 91 height 14
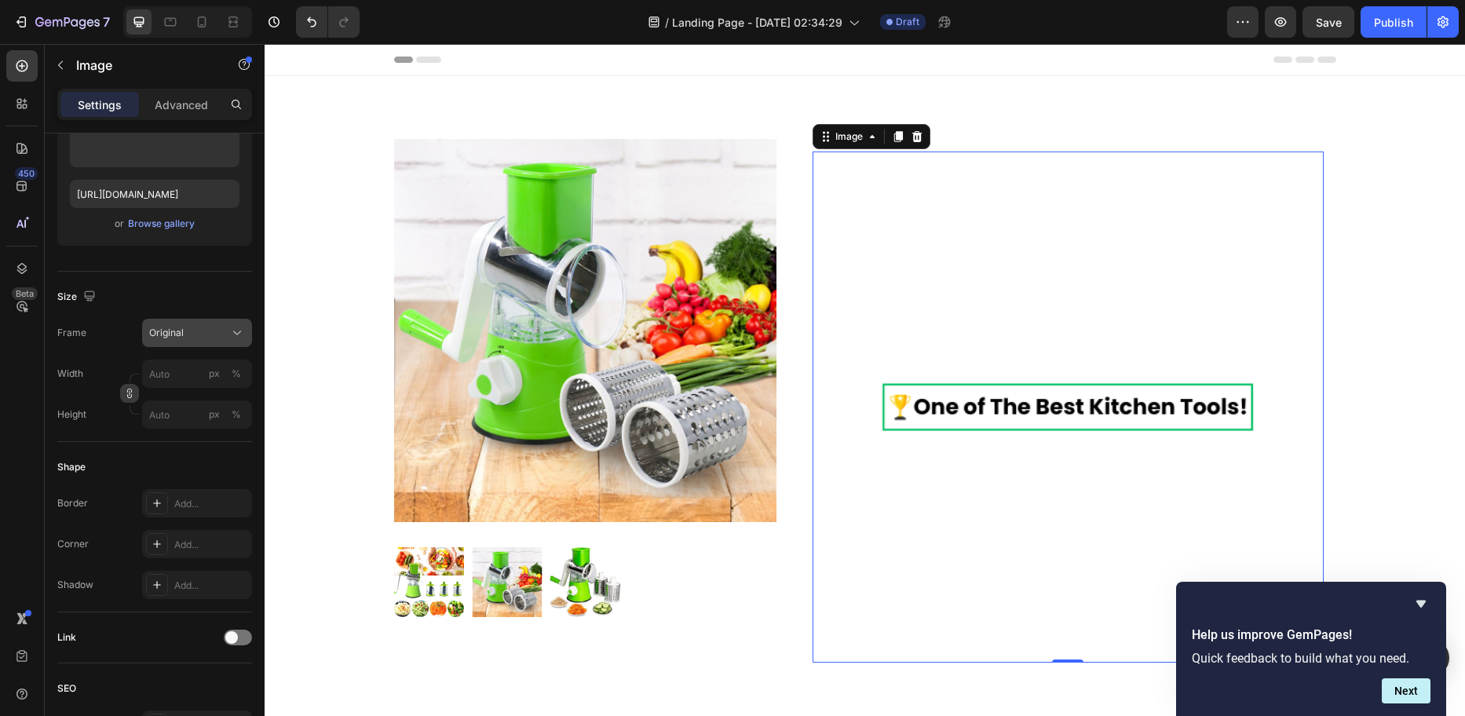
click at [200, 337] on div "Original" at bounding box center [187, 333] width 77 height 14
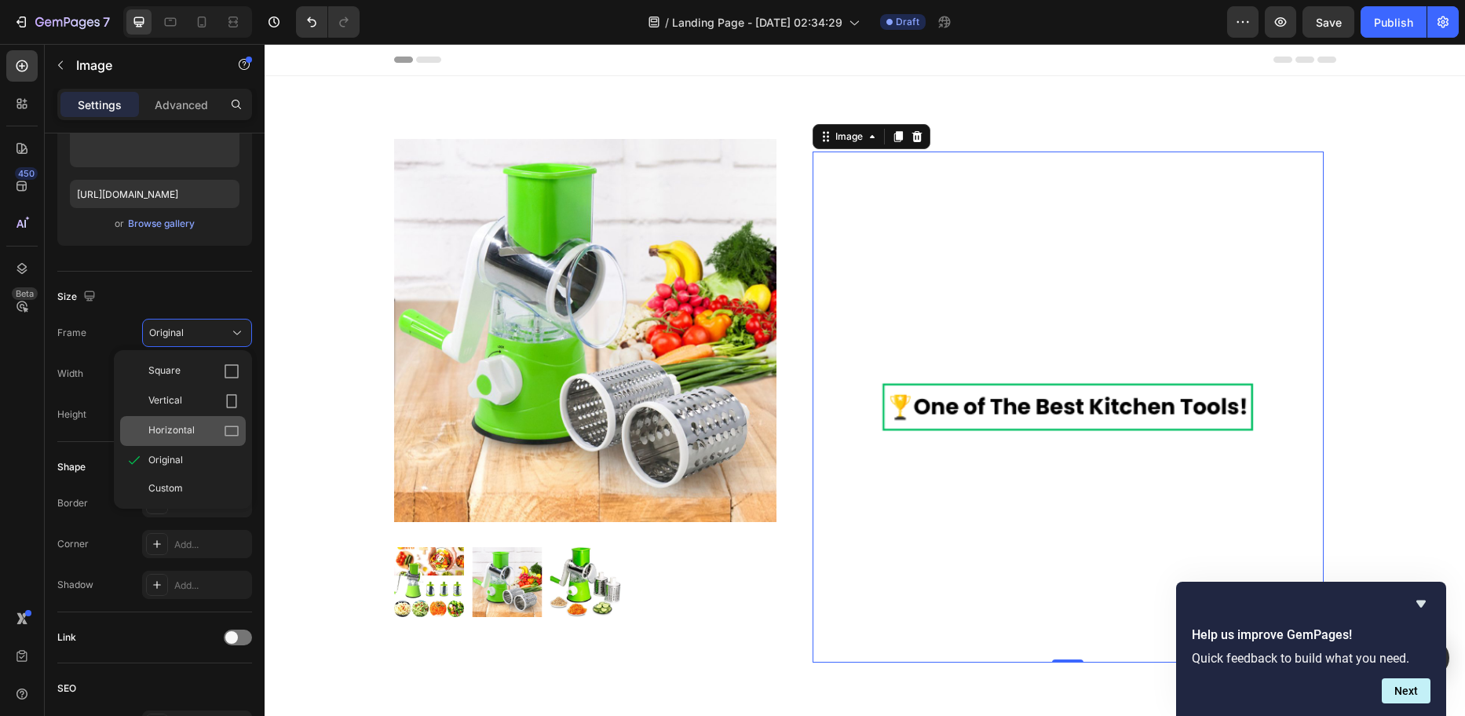
click at [199, 430] on div "Horizontal" at bounding box center [193, 431] width 91 height 16
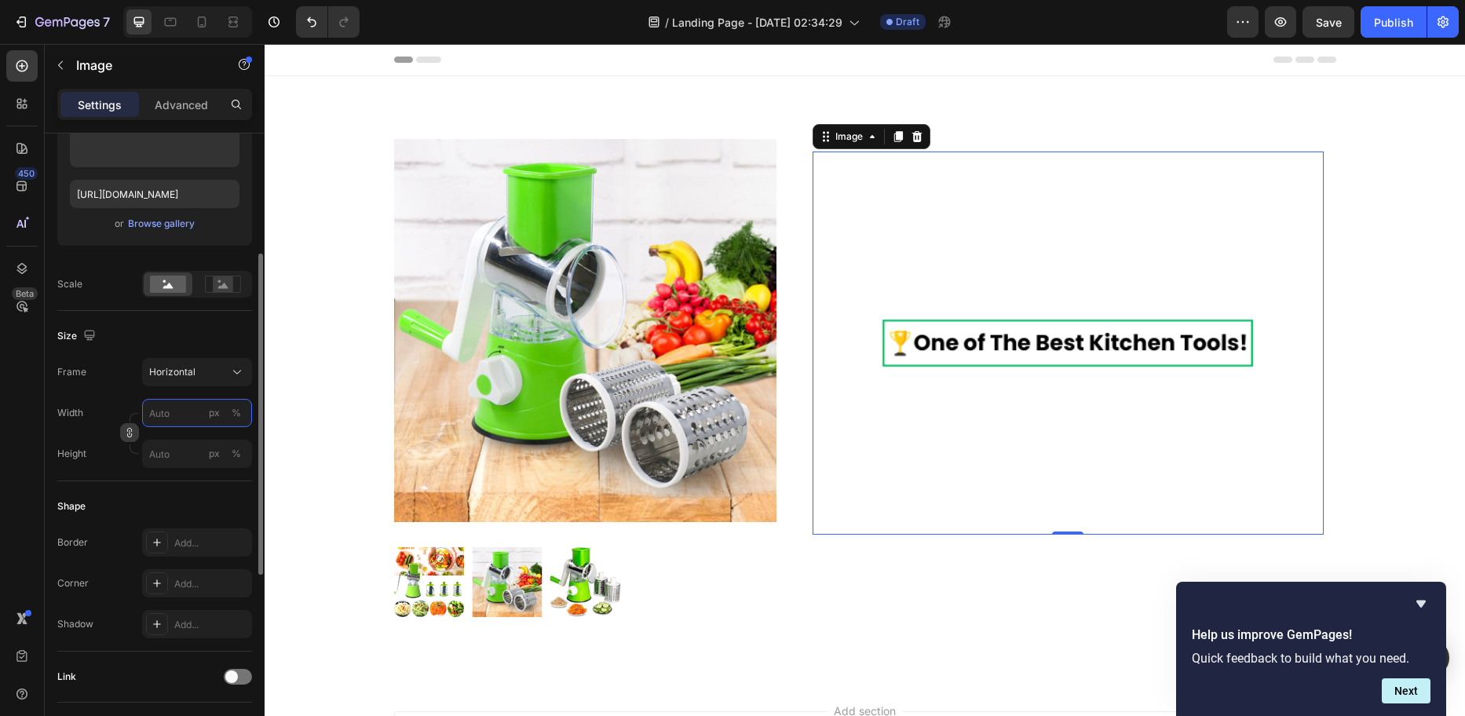
click at [175, 415] on input "px %" at bounding box center [197, 413] width 110 height 28
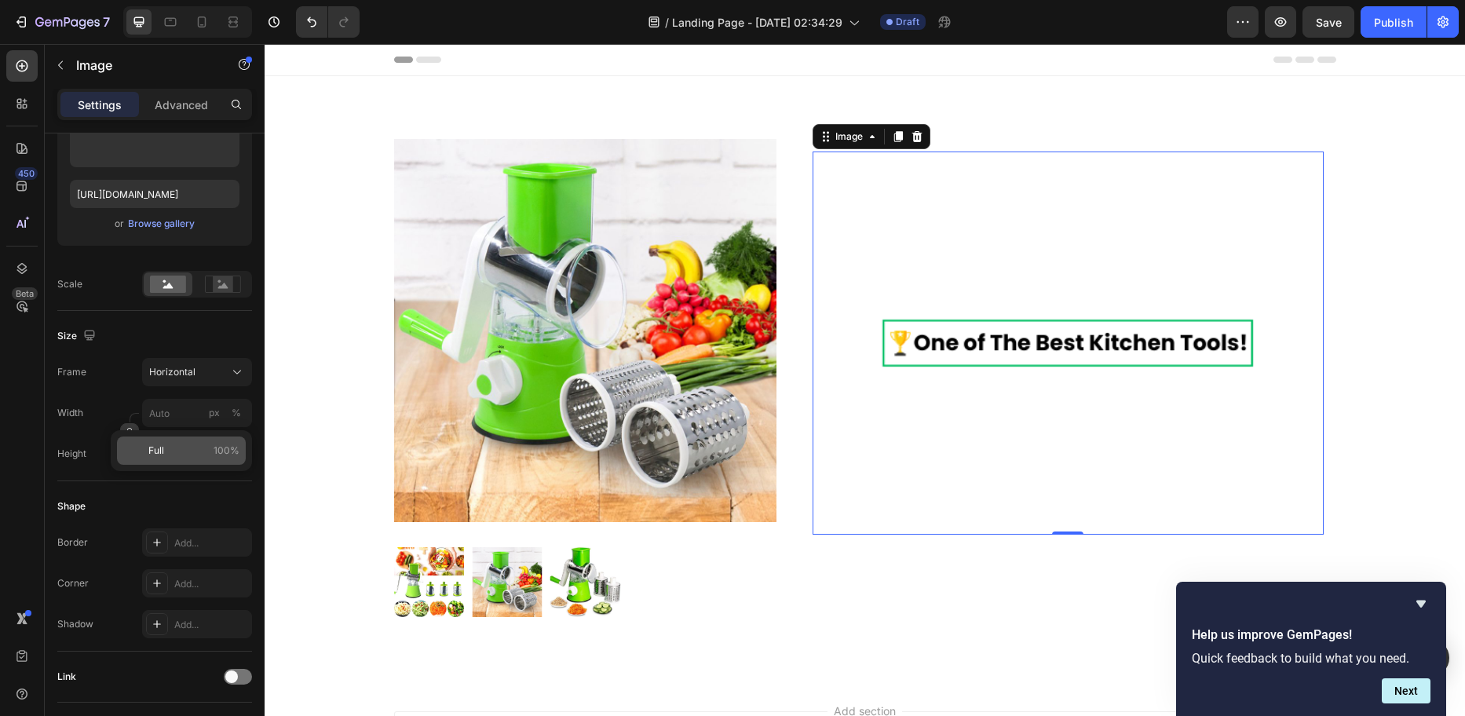
click at [174, 455] on p "Full 100%" at bounding box center [193, 451] width 91 height 14
click at [173, 455] on input "px %" at bounding box center [197, 454] width 110 height 28
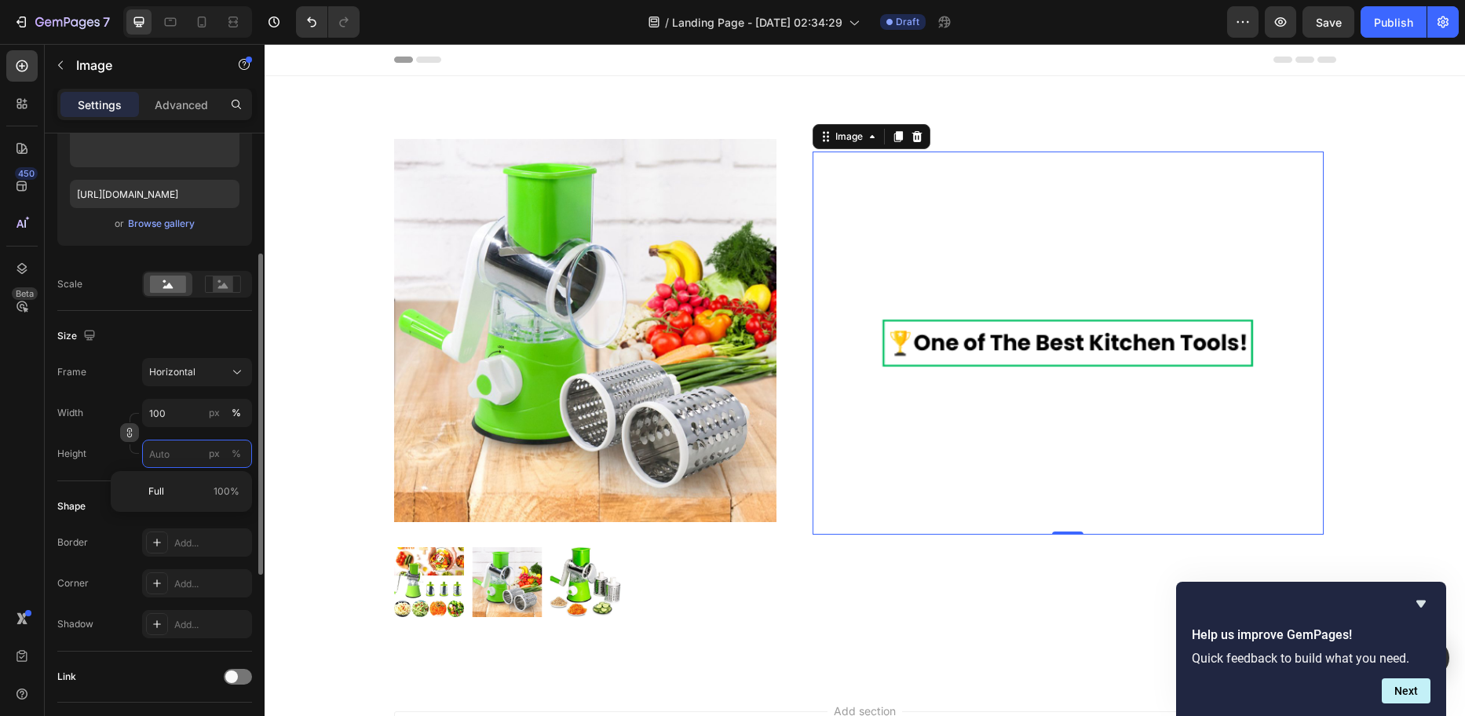
type input "3"
type input "2"
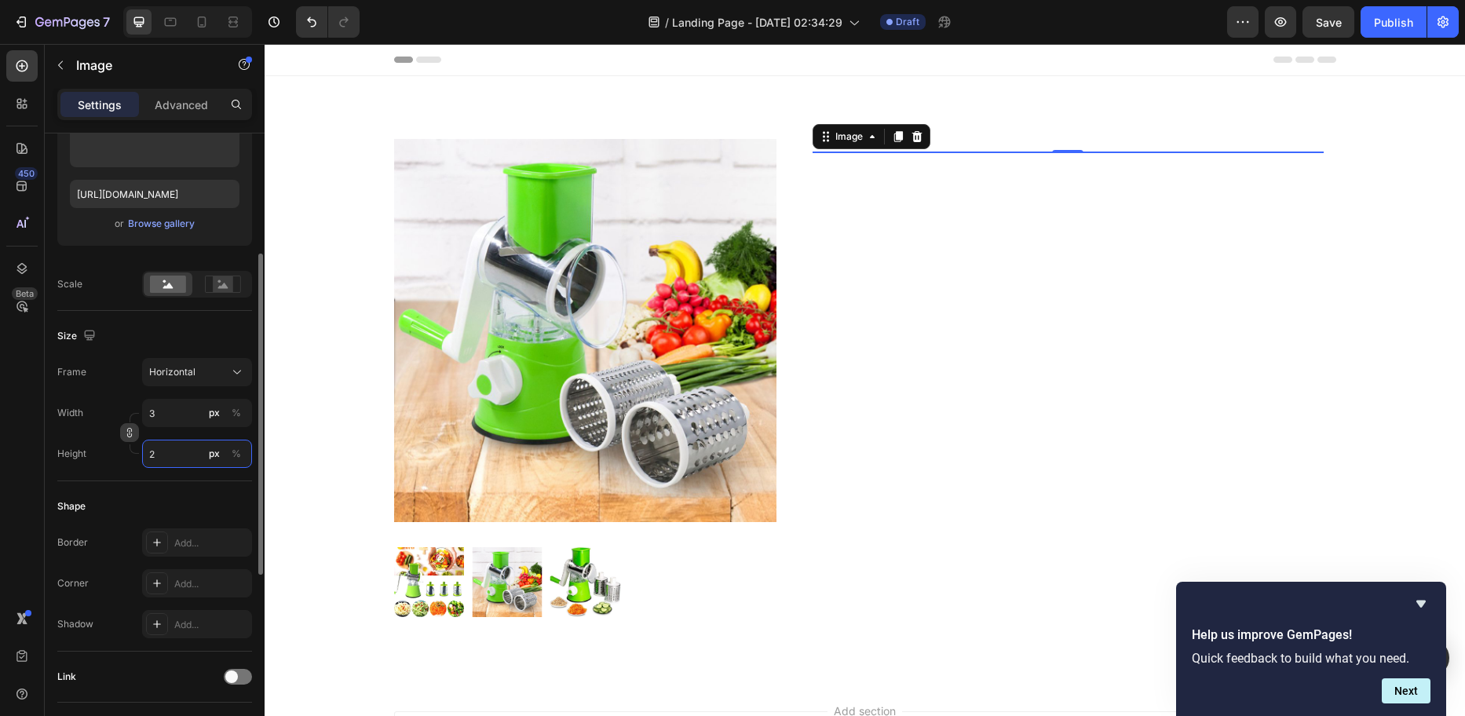
type input "27"
type input "20"
type input "267"
type input "200"
type input "6"
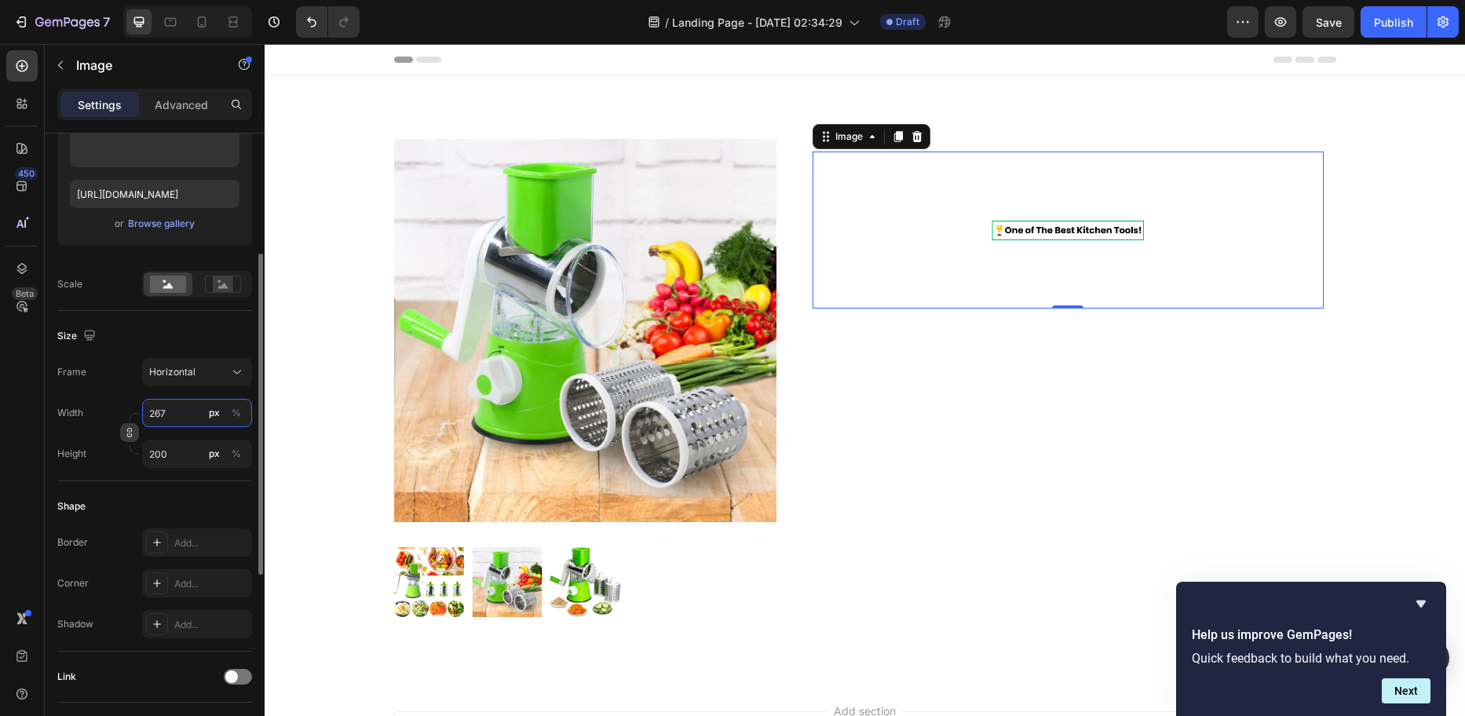
type input "5"
type input "60"
type input "45"
type input "600"
type input "450"
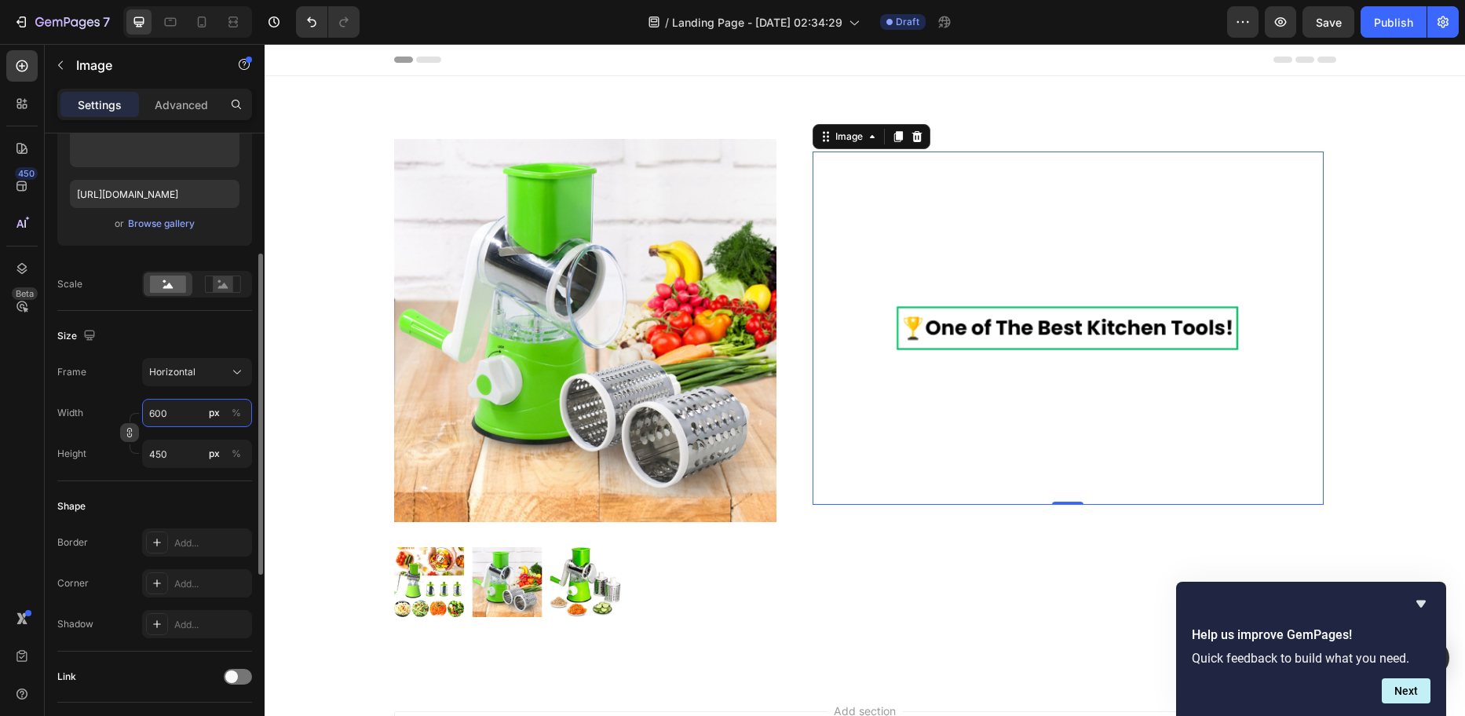
type input "60"
type input "45"
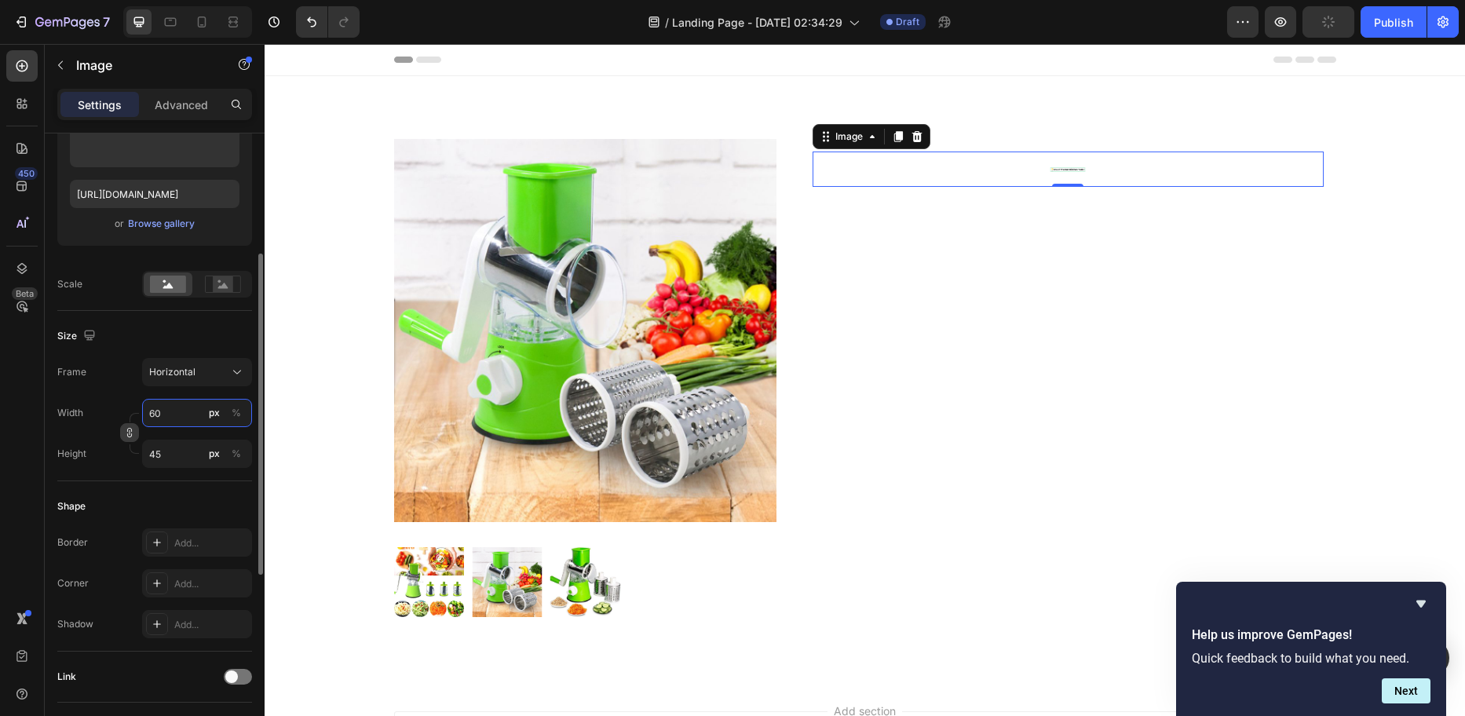
type input "6"
type input "5"
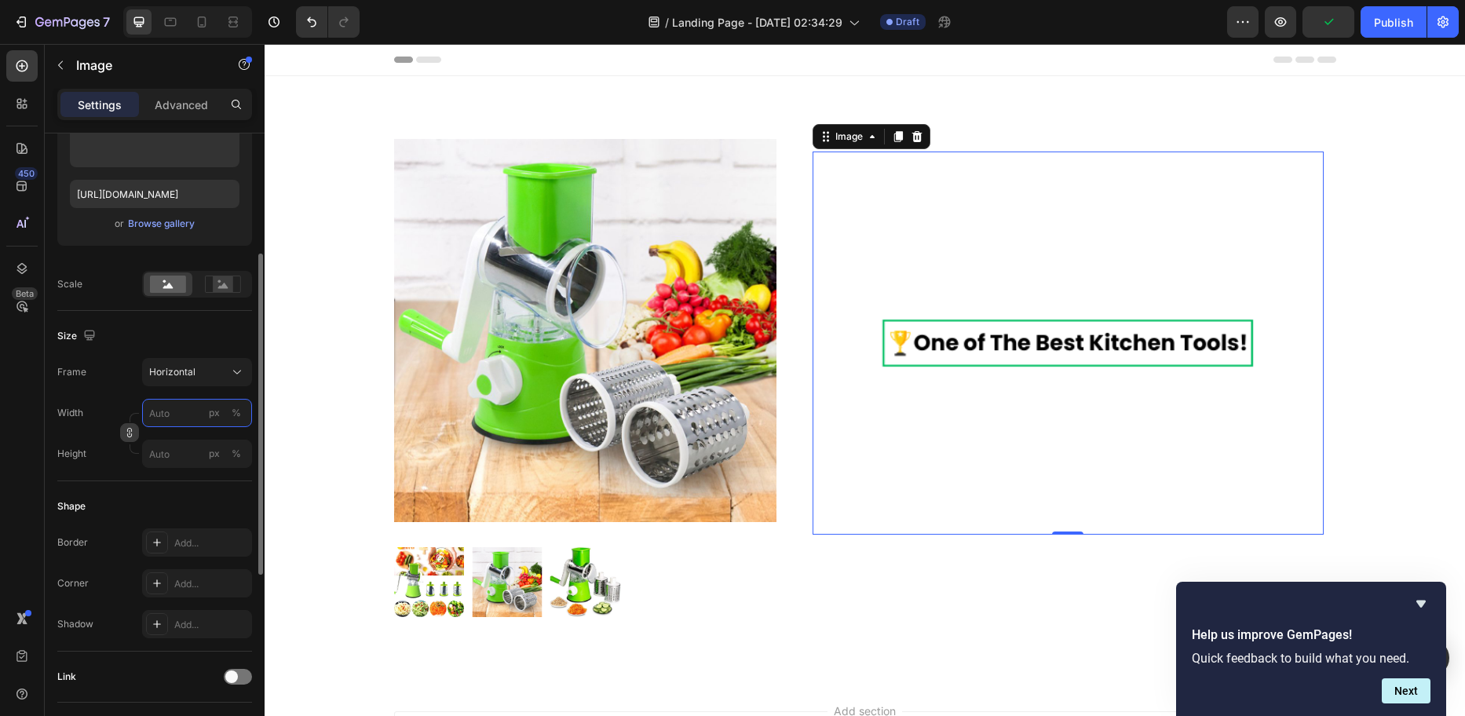
type input "6"
type input "5"
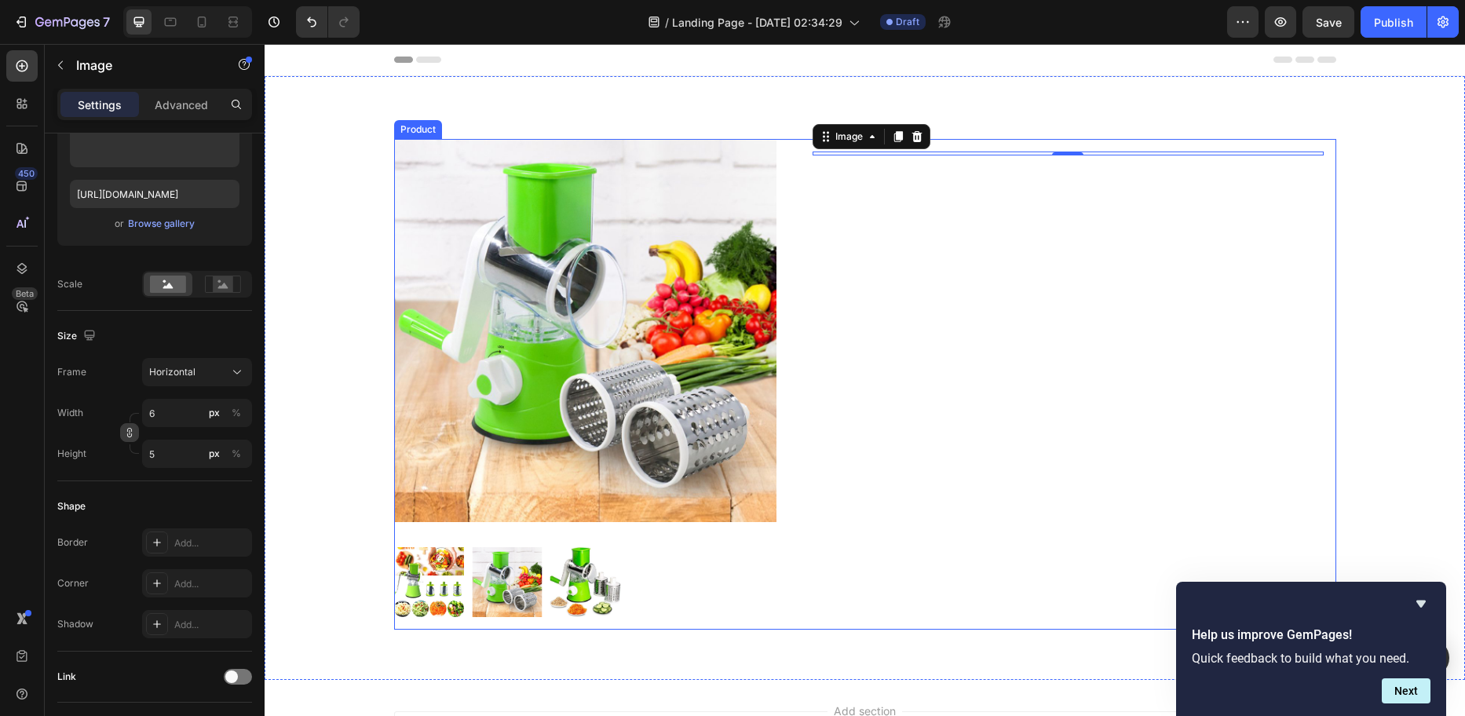
click at [835, 234] on div "Image 0 Row" at bounding box center [1068, 384] width 536 height 491
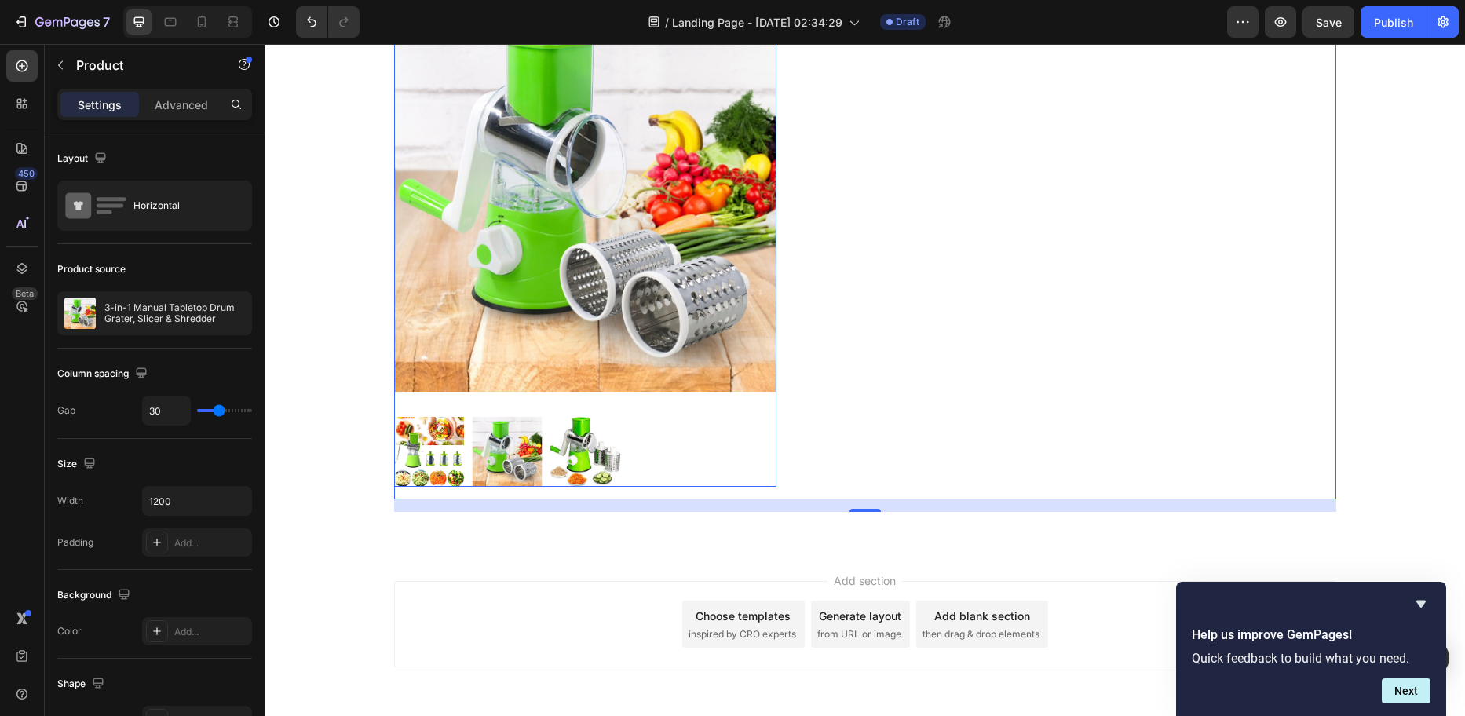
scroll to position [190, 0]
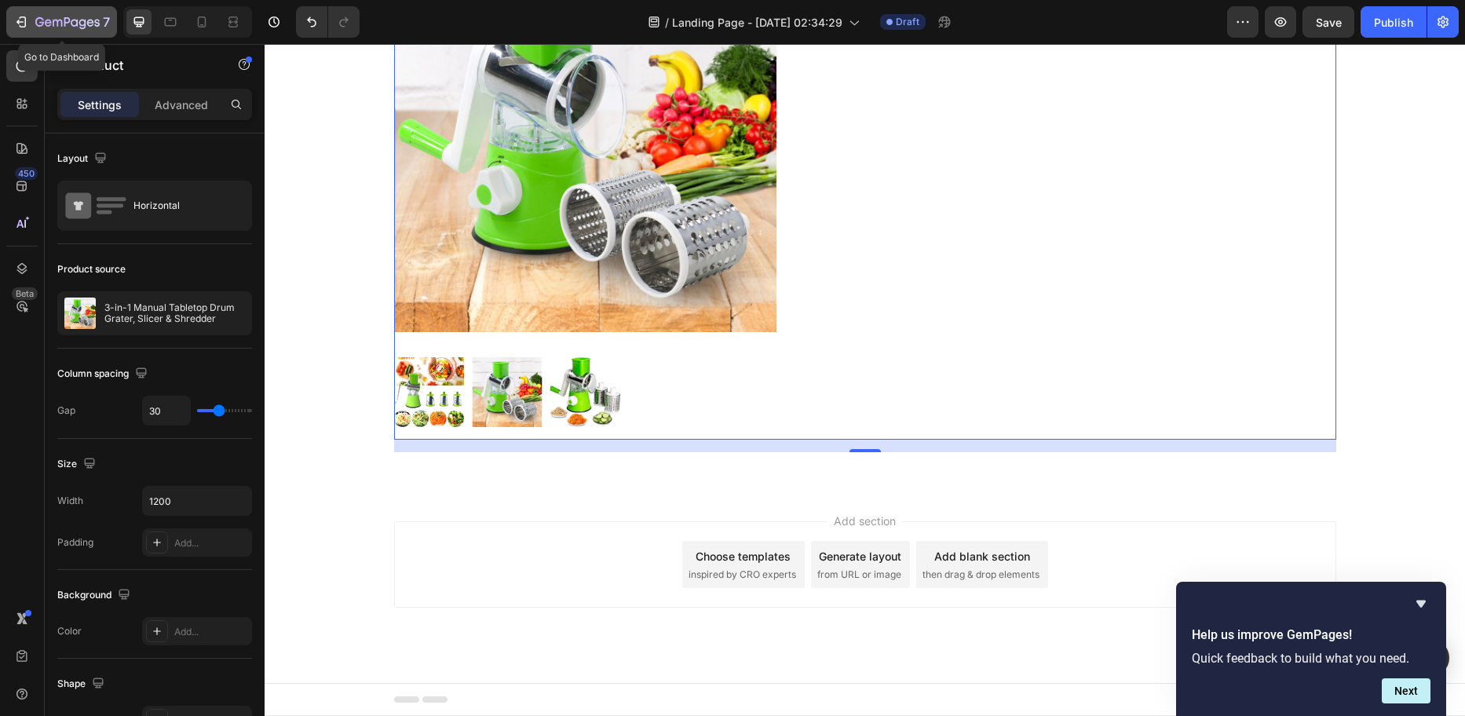
click at [18, 22] on icon "button" at bounding box center [19, 22] width 7 height 5
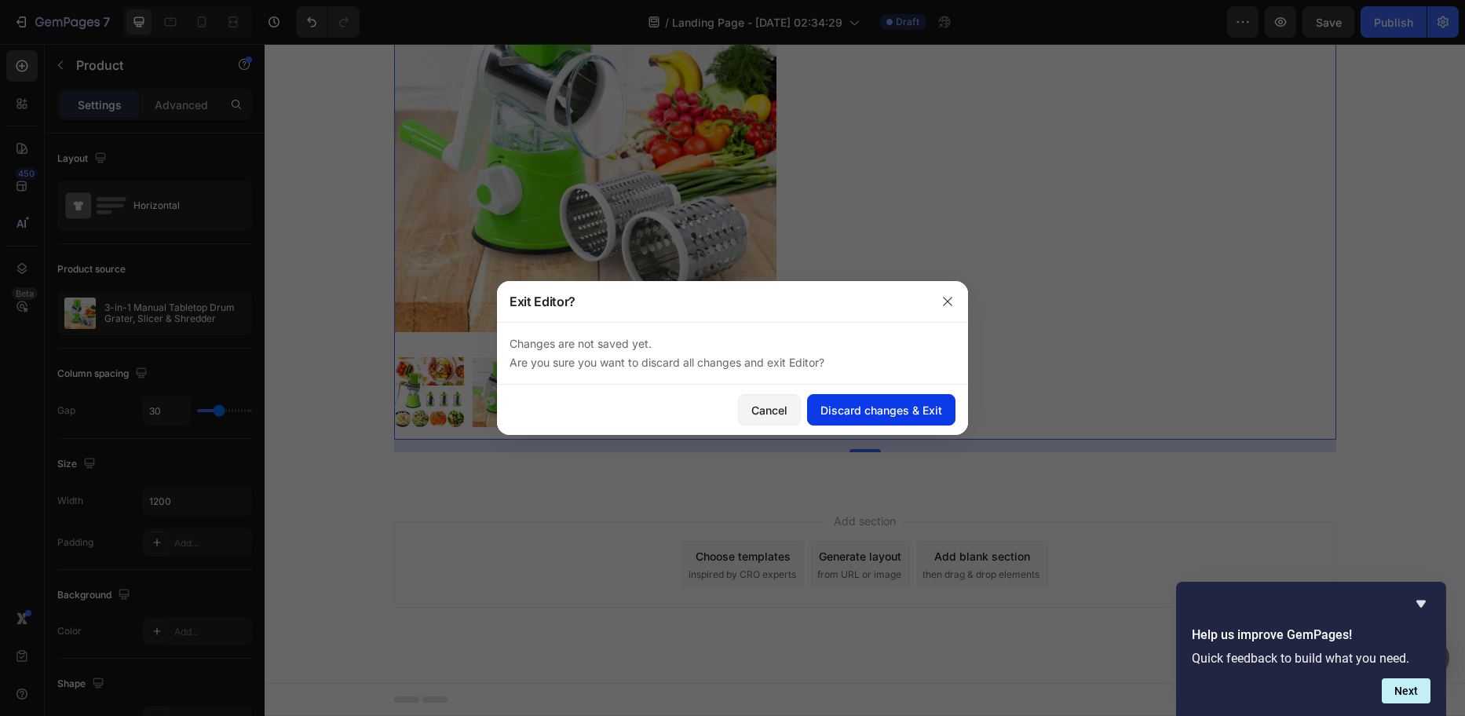
click at [868, 421] on button "Discard changes & Exit" at bounding box center [881, 409] width 148 height 31
